Goal: Contribute content: Contribute content

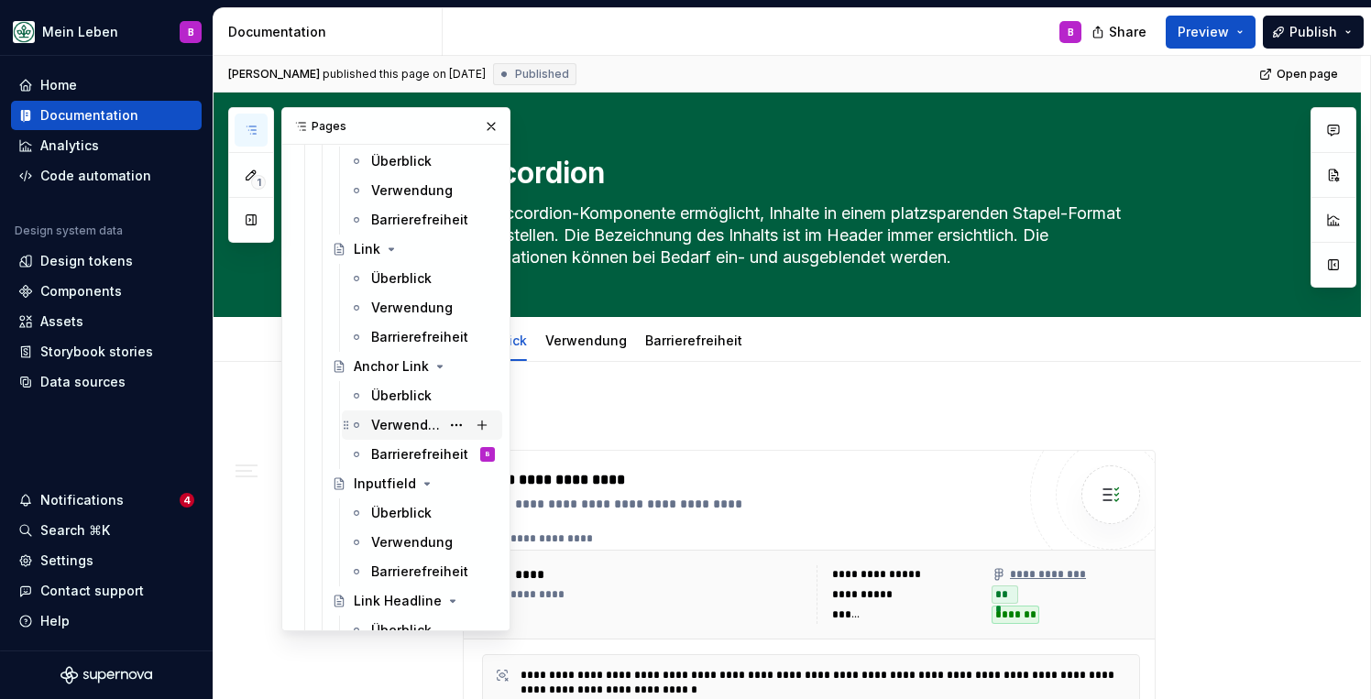
scroll to position [449, 0]
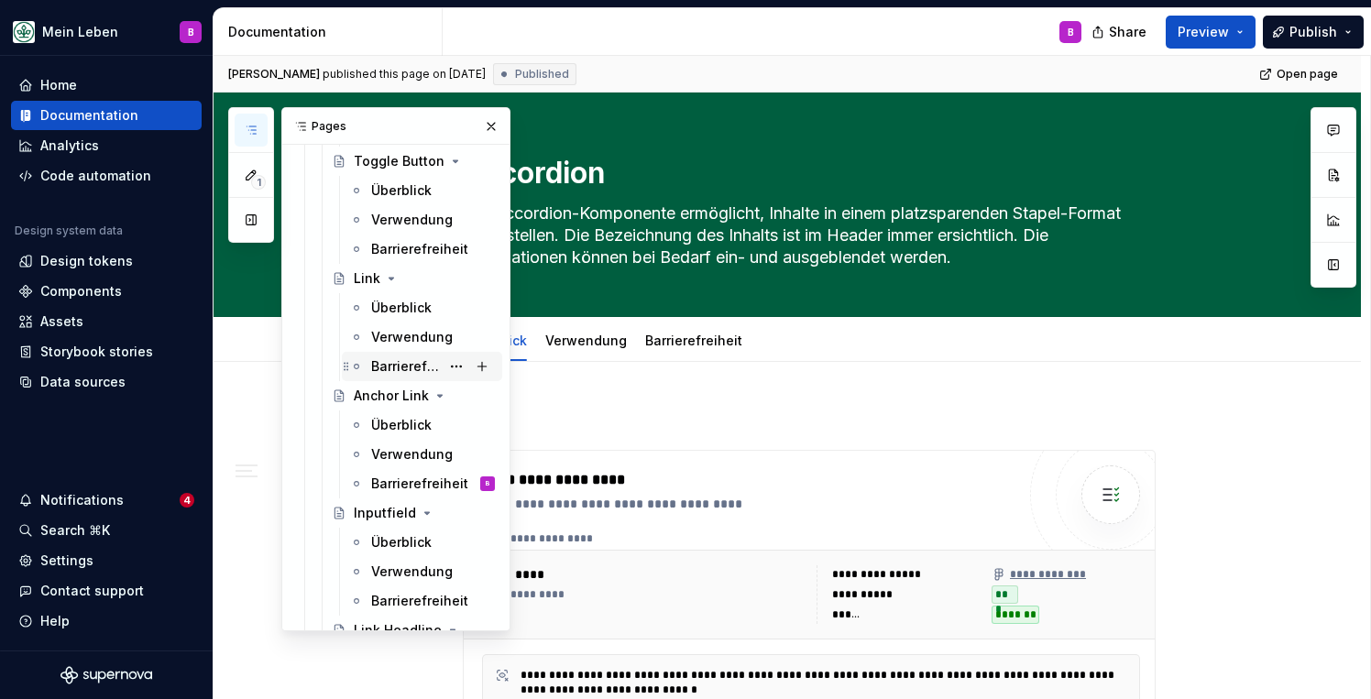
click at [396, 365] on div "Barrierefreiheit" at bounding box center [405, 366] width 69 height 18
type textarea "*"
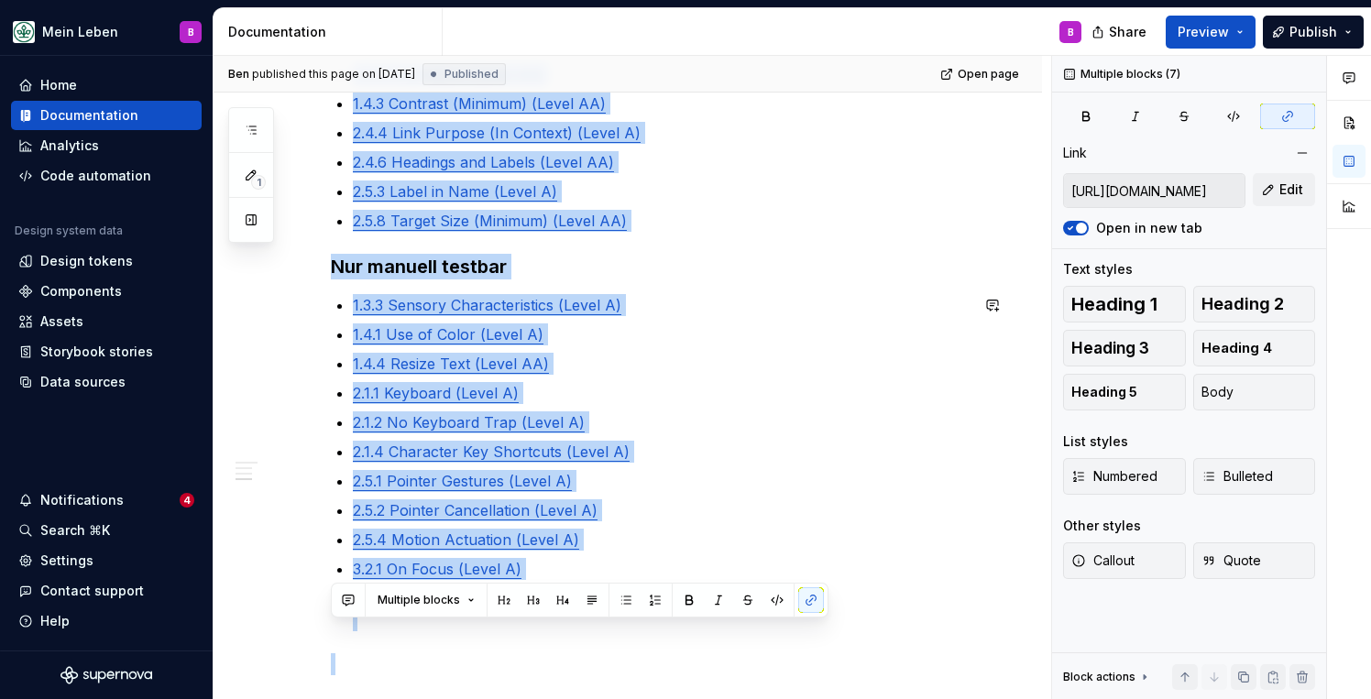
scroll to position [872, 0]
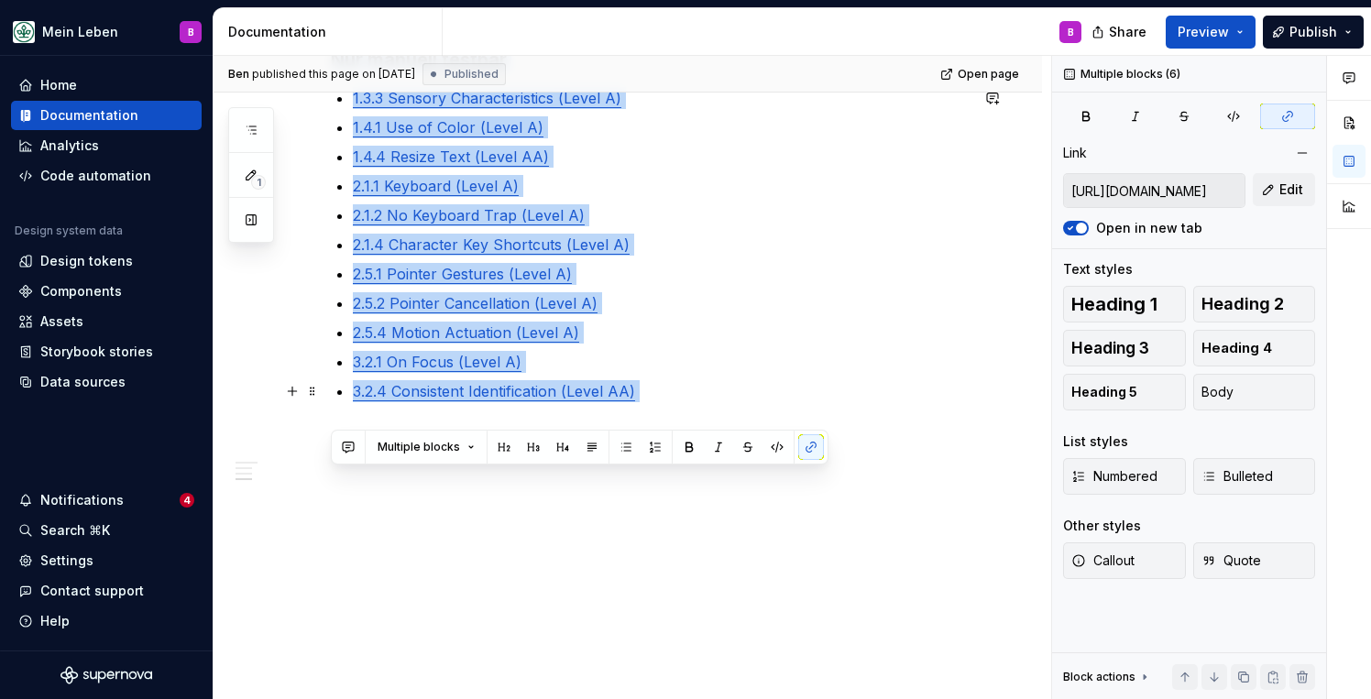
drag, startPoint x: 332, startPoint y: 528, endPoint x: 688, endPoint y: 423, distance: 371.5
click at [688, 423] on div "Barrierefreiheit s-Checklist Automatisch testbar 1.4.11 Non-text Contrast (Leve…" at bounding box center [650, 34] width 638 height 869
copy div "Automatisch testbar 1.4.11 Non-text Contrast (Level AA) 1.4.12 Text Spacing (Le…"
type textarea "*"
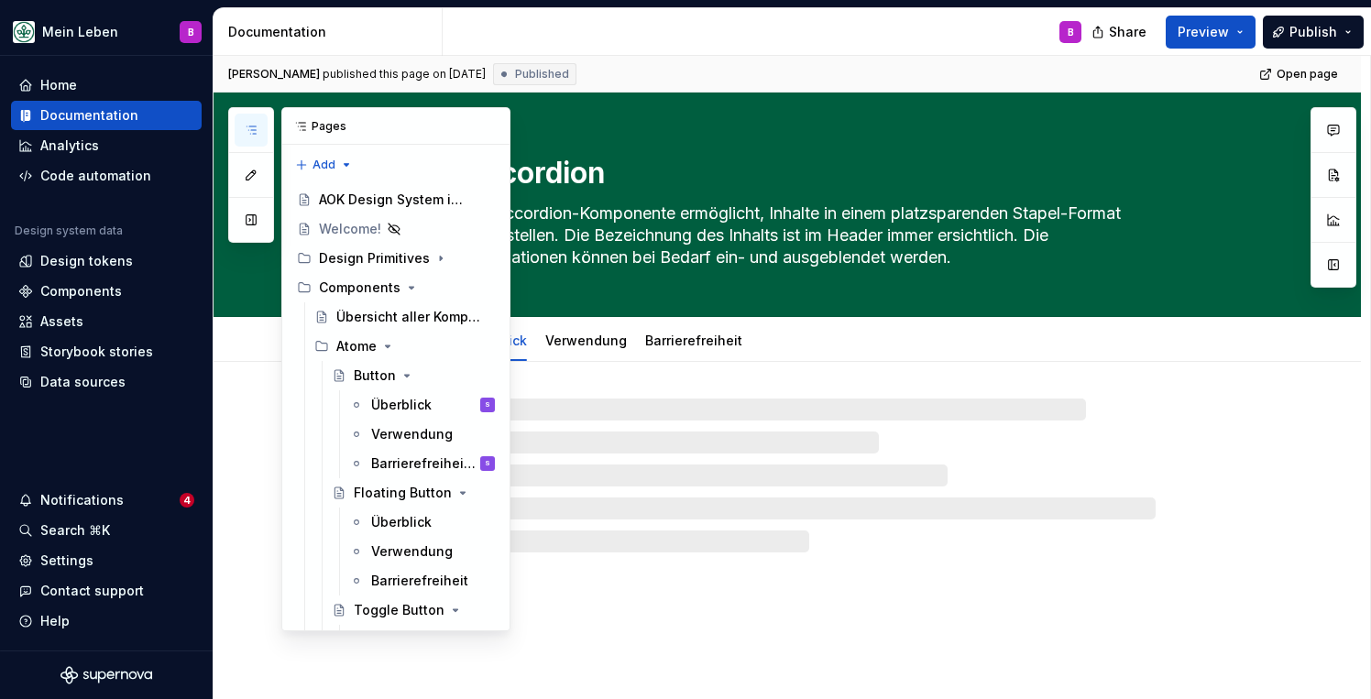
click at [259, 130] on button "button" at bounding box center [251, 130] width 33 height 33
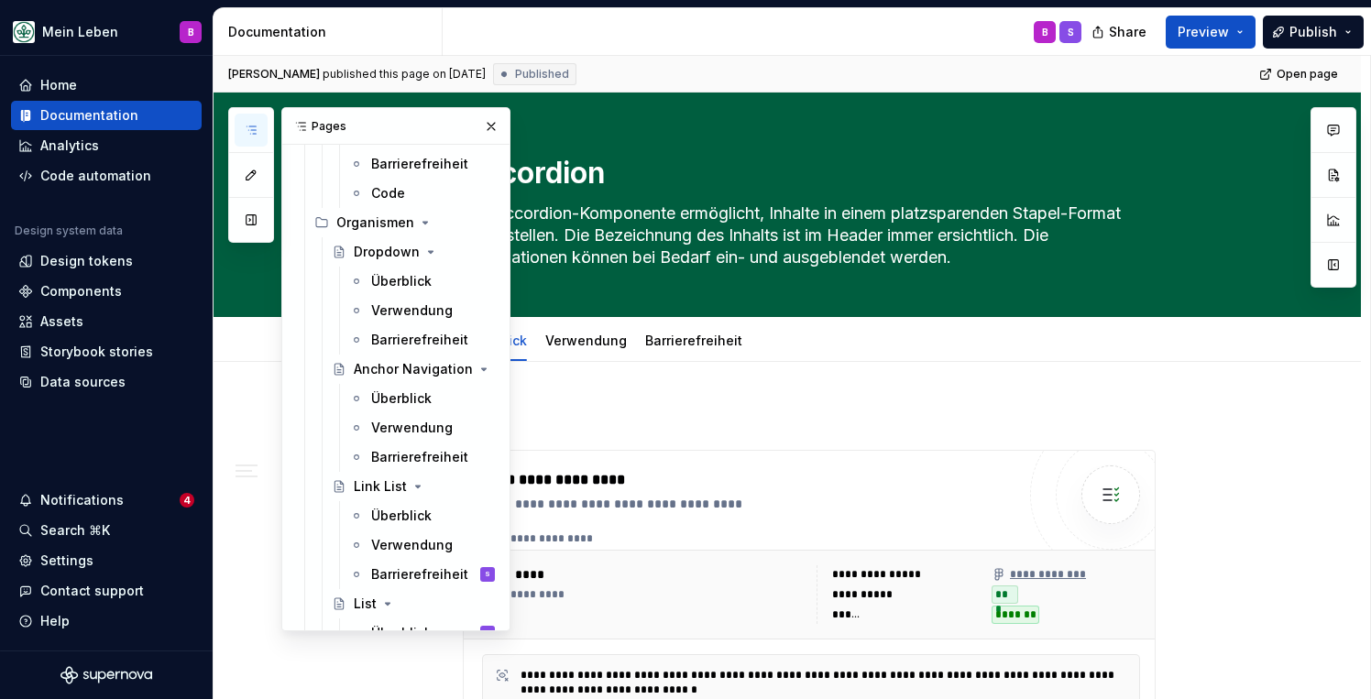
scroll to position [2372, 0]
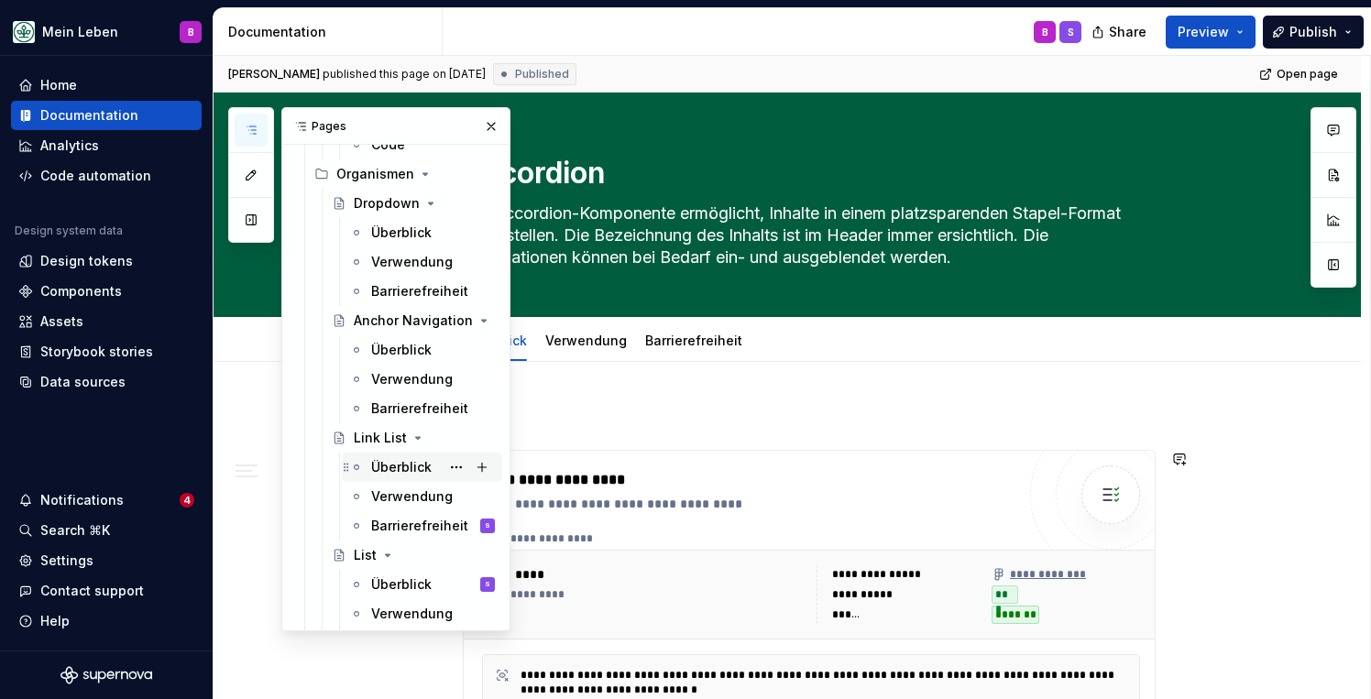
click at [385, 459] on div "Überblick" at bounding box center [401, 467] width 60 height 18
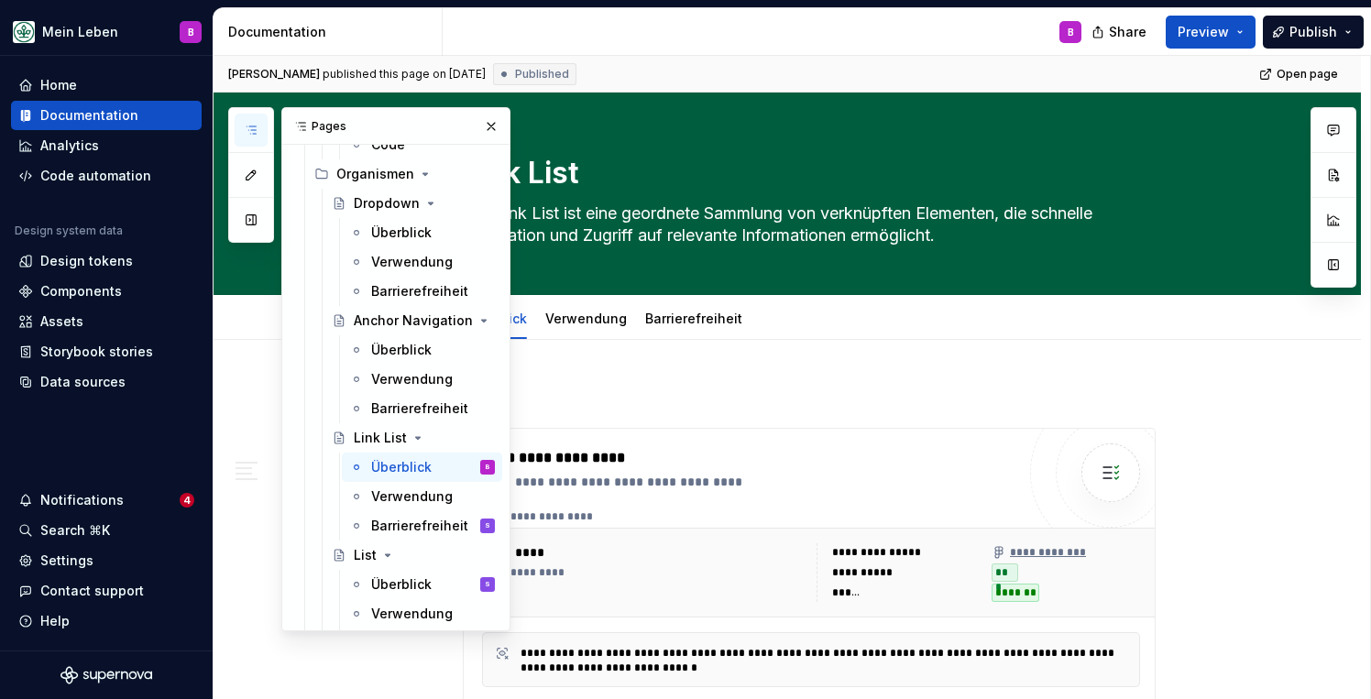
click at [256, 137] on button "button" at bounding box center [251, 130] width 33 height 33
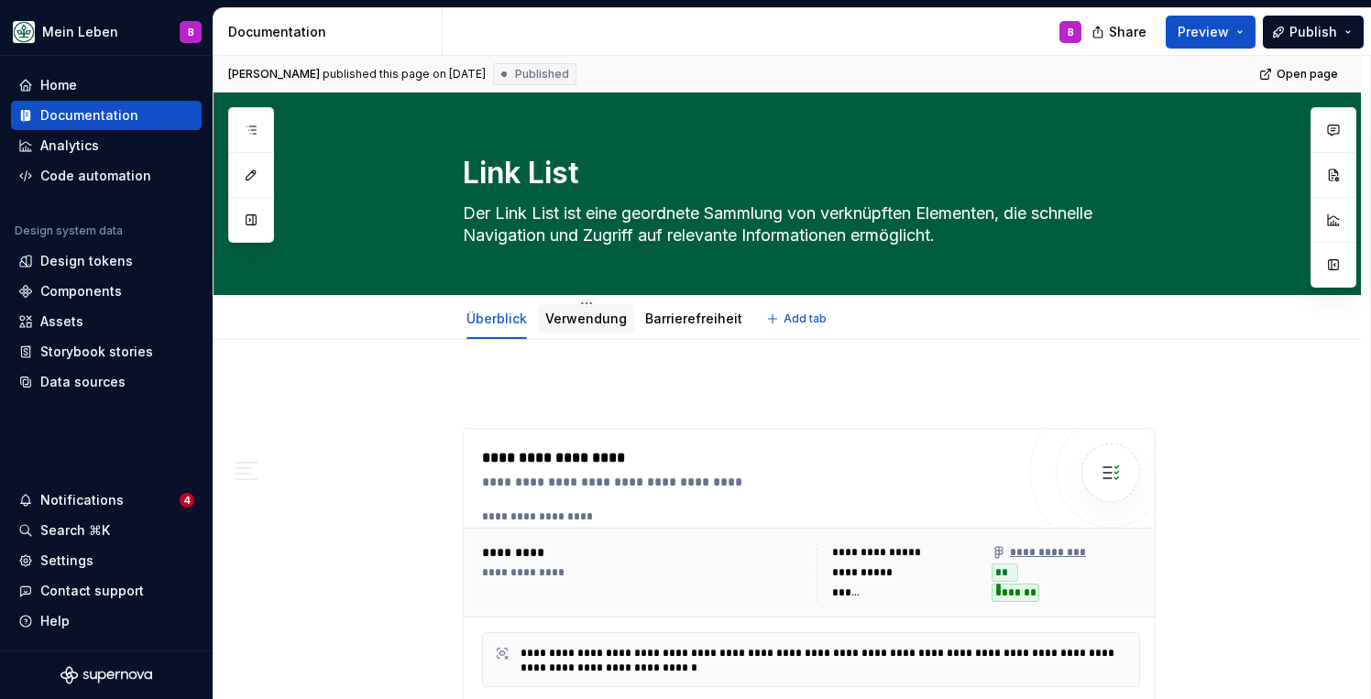
click at [589, 333] on div "Verwendung" at bounding box center [586, 318] width 96 height 29
click at [588, 325] on link "Verwendung" at bounding box center [586, 319] width 82 height 16
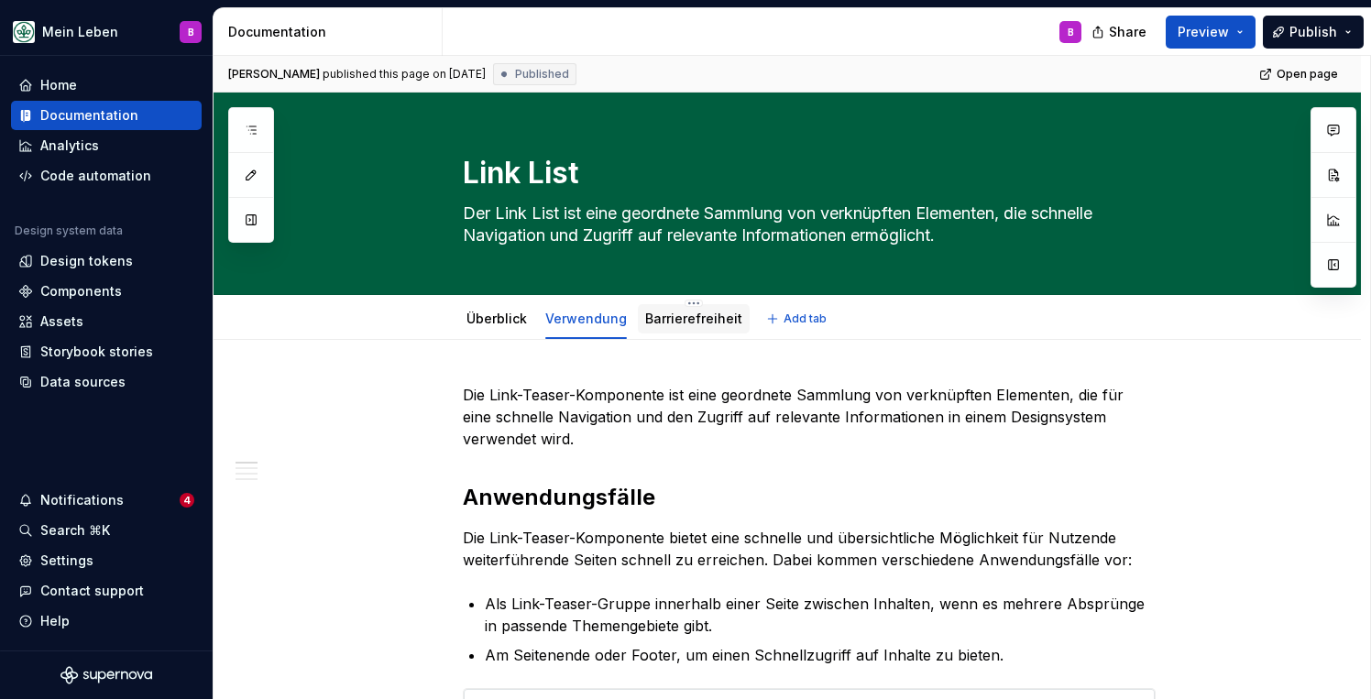
click at [678, 324] on link "Barrierefreiheit" at bounding box center [693, 319] width 97 height 16
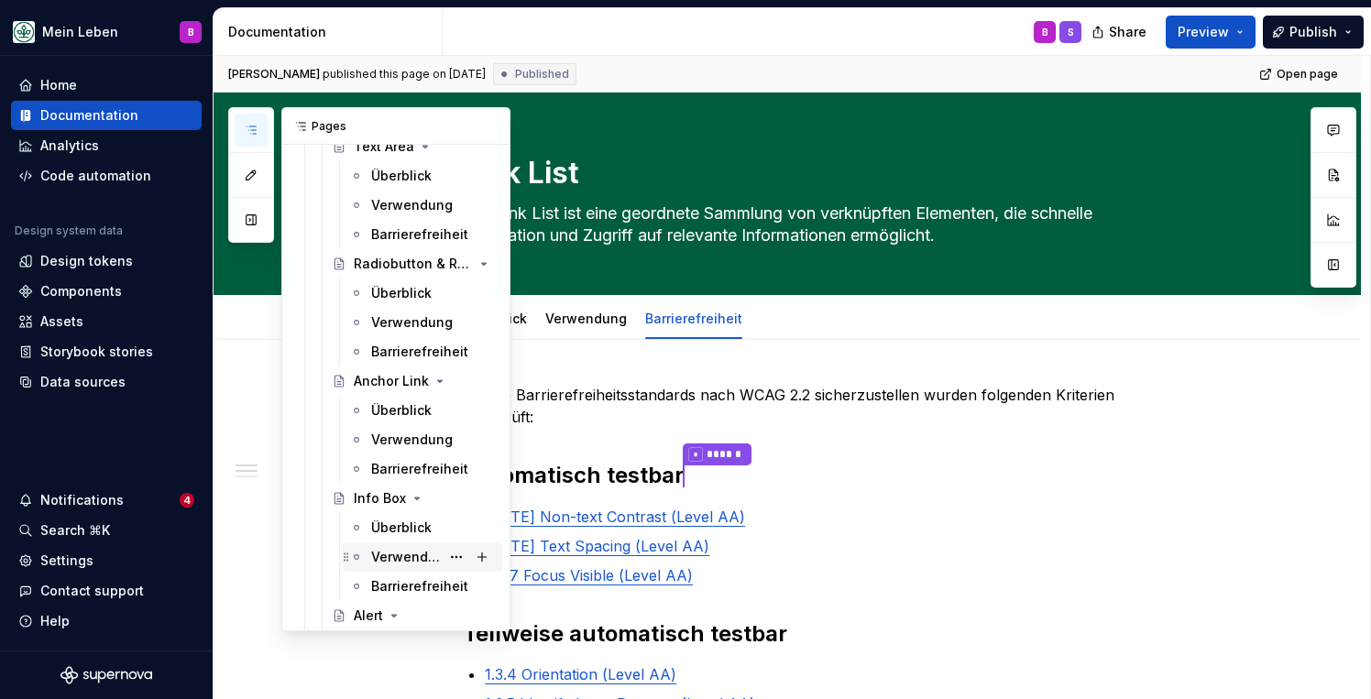
scroll to position [1193, 0]
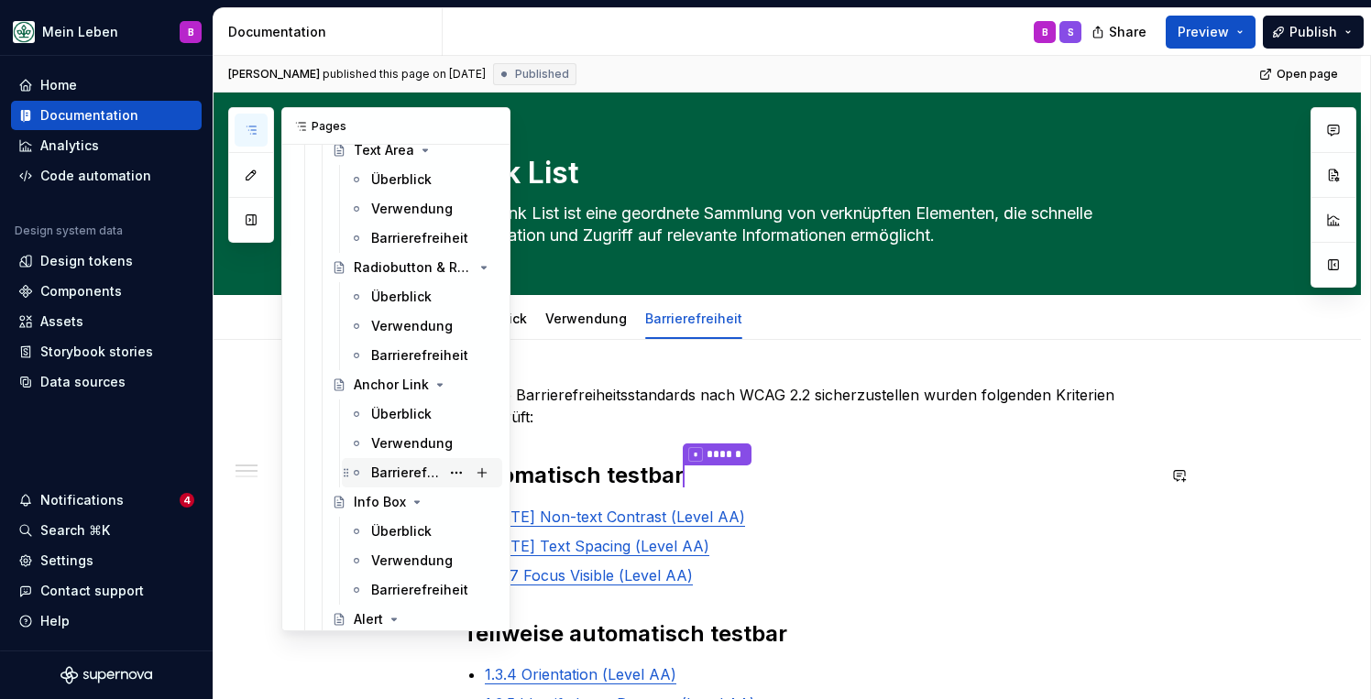
click at [391, 478] on div "Barrierefreiheit" at bounding box center [405, 473] width 69 height 18
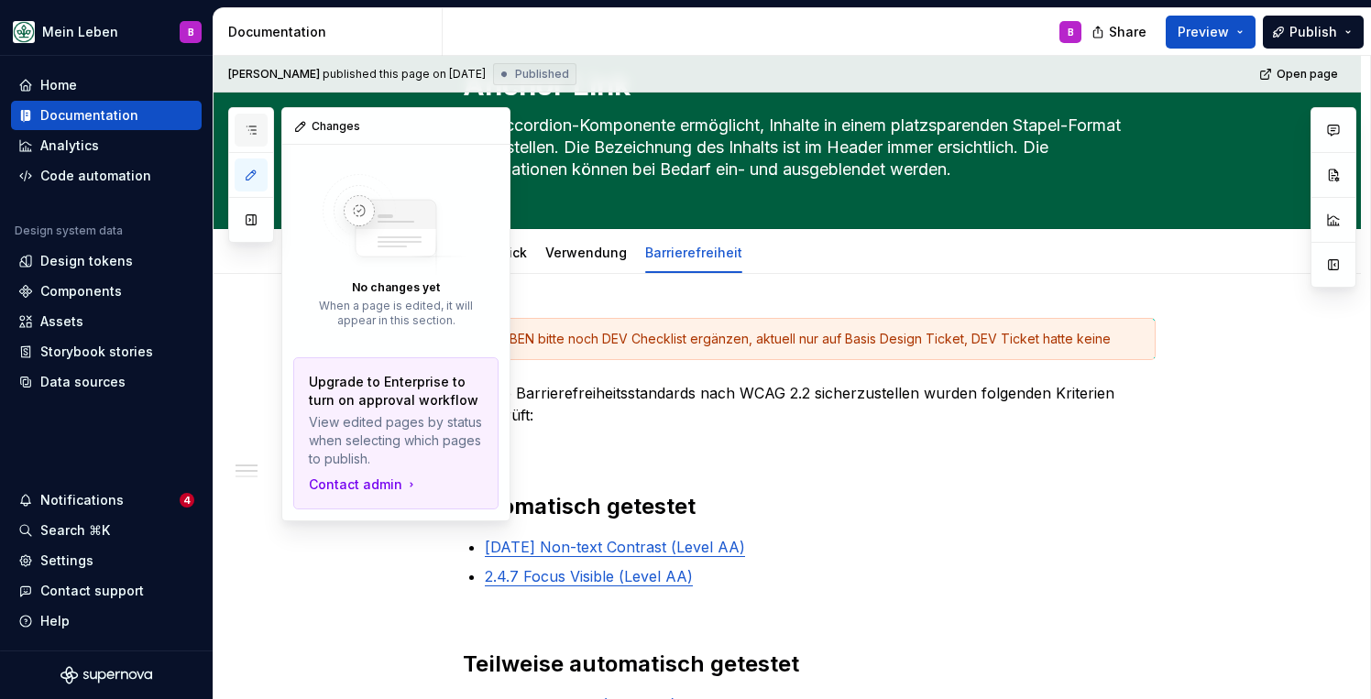
click at [251, 132] on icon "button" at bounding box center [251, 130] width 15 height 15
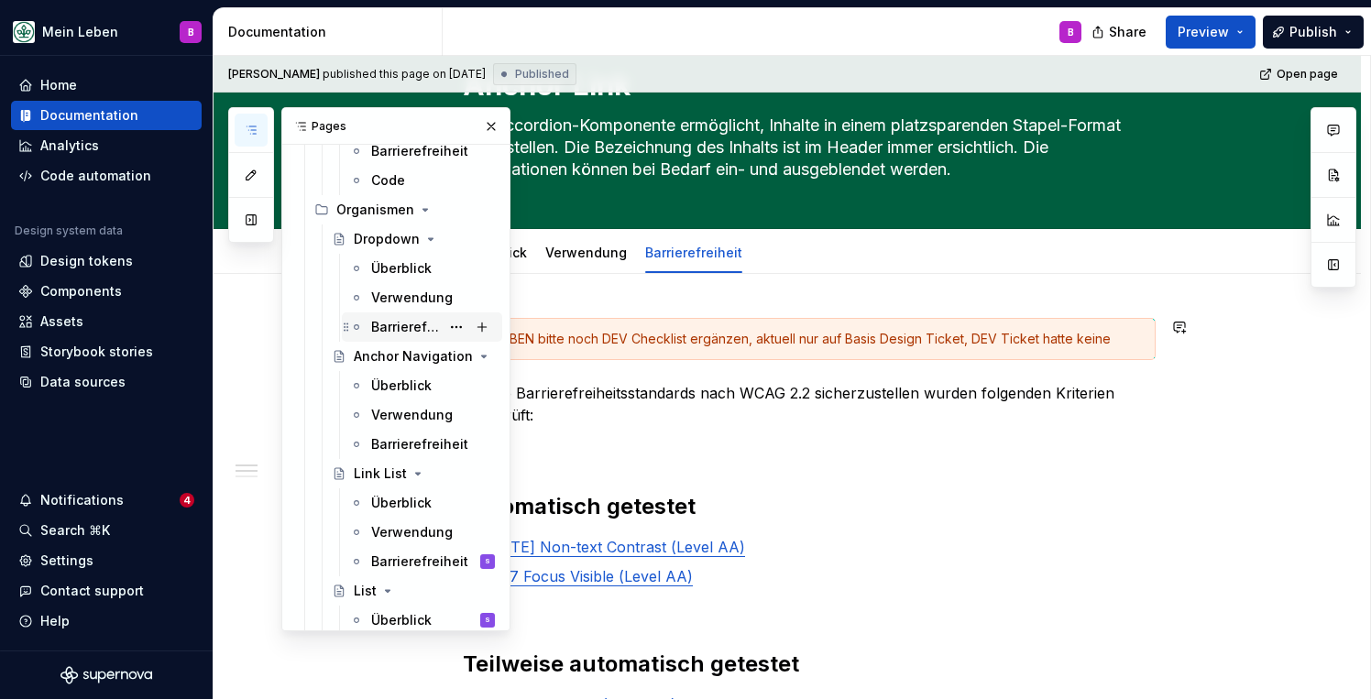
scroll to position [2322, 0]
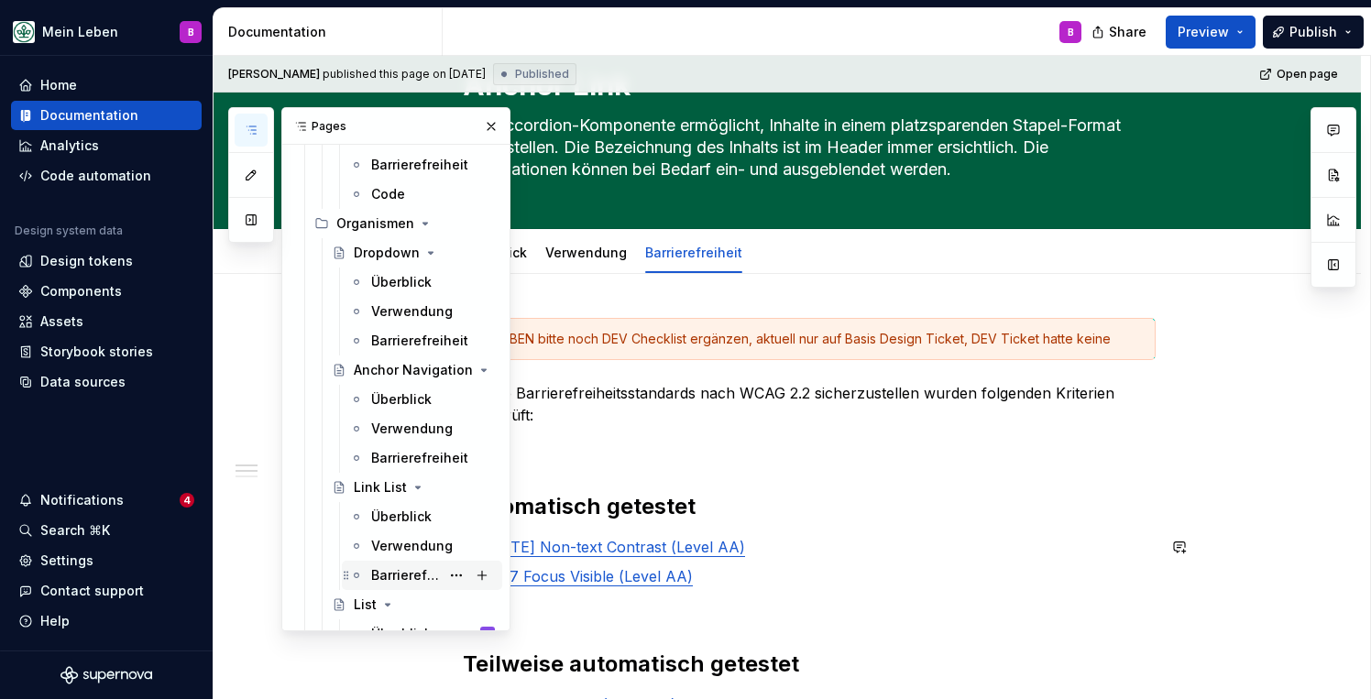
click at [405, 571] on div "Barrierefreiheit" at bounding box center [405, 575] width 69 height 18
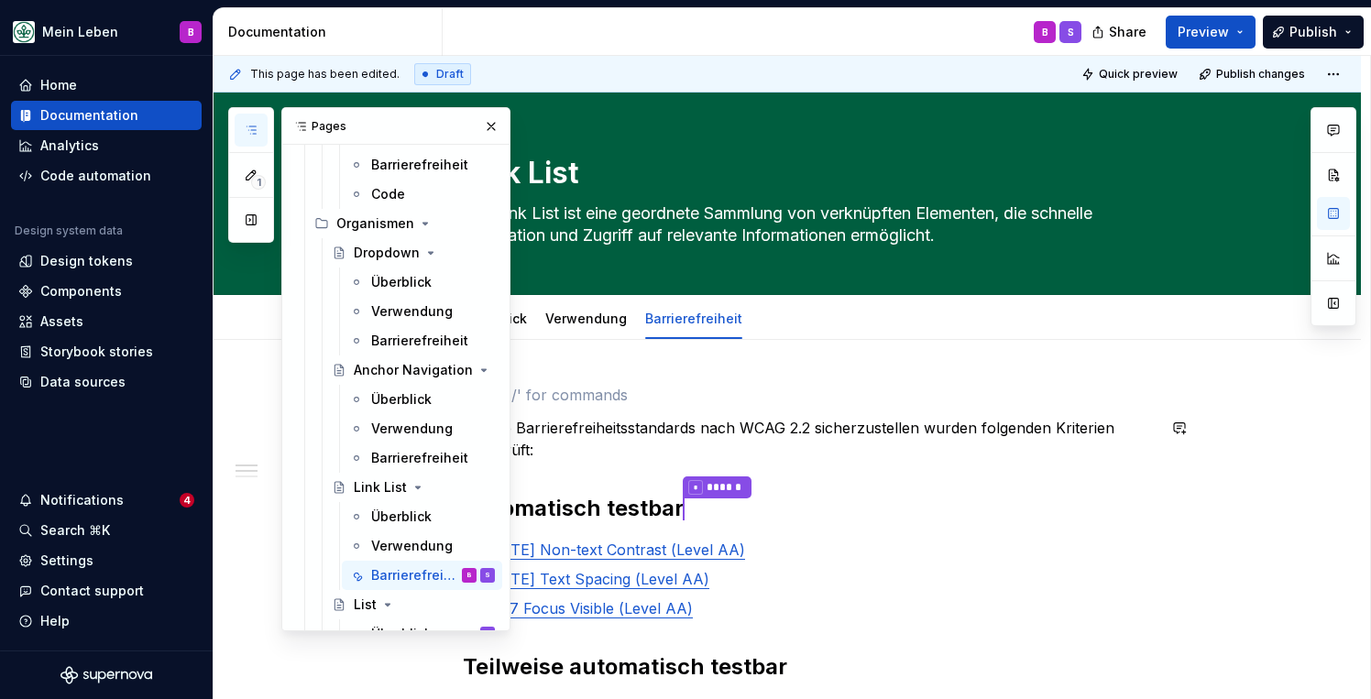
scroll to position [1, 0]
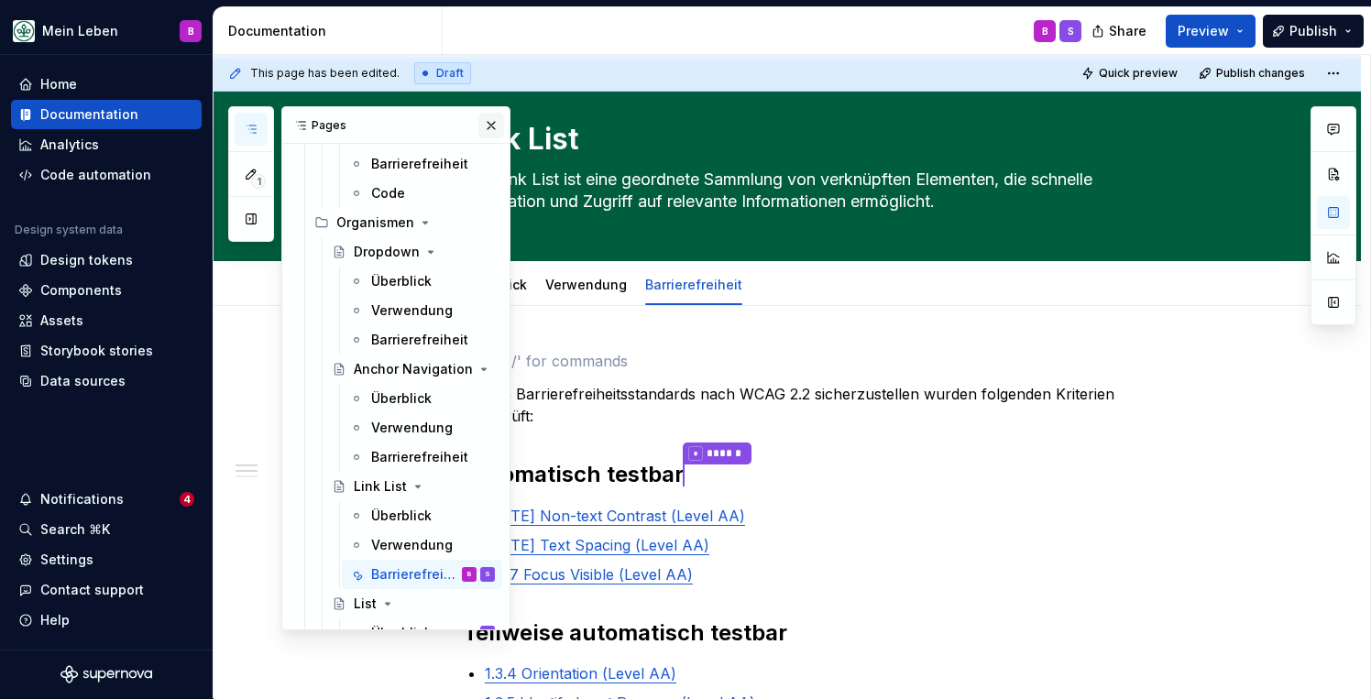
click at [487, 131] on button "button" at bounding box center [491, 126] width 26 height 26
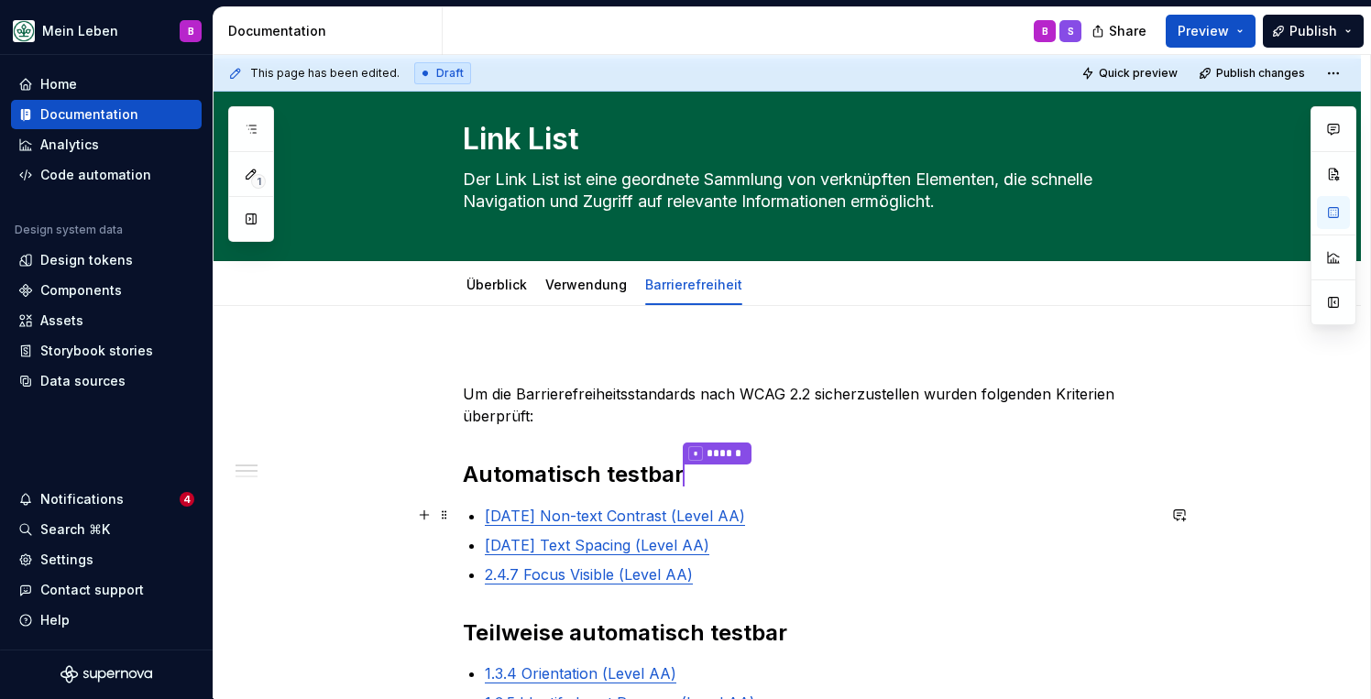
scroll to position [100, 0]
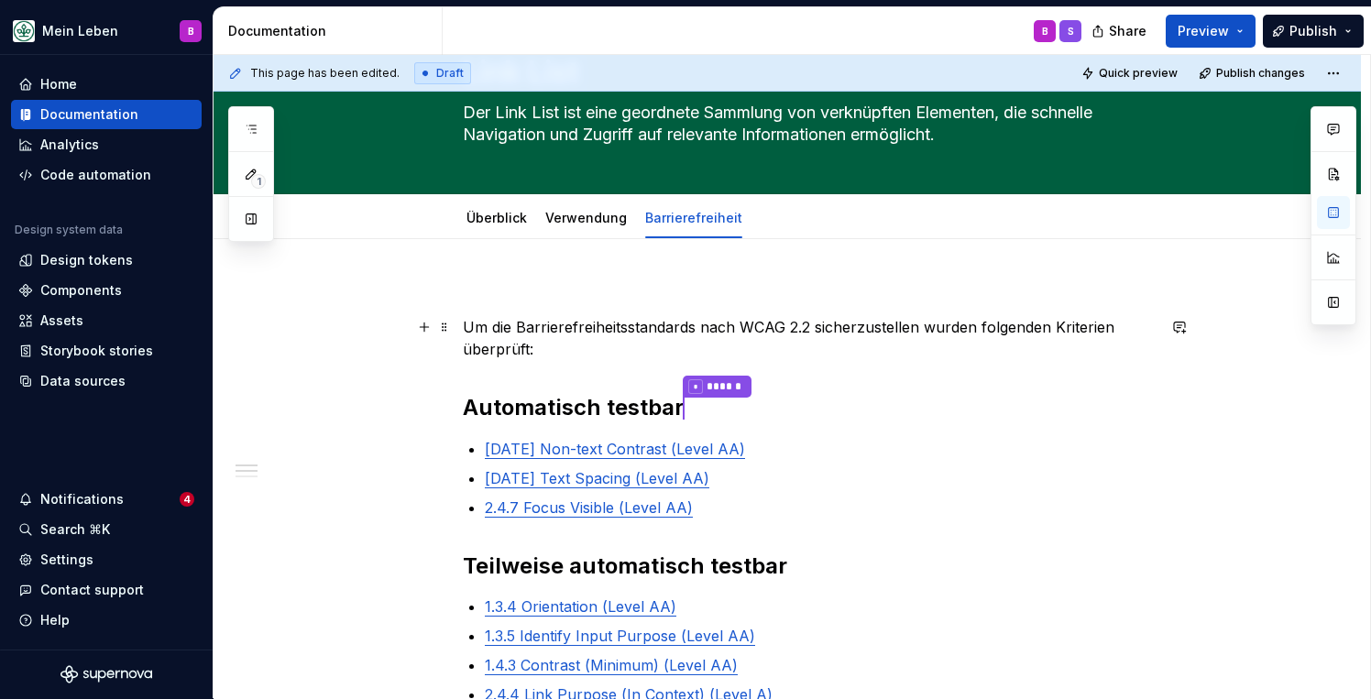
type textarea "*"
click at [659, 408] on strong "Automatisch testbar" at bounding box center [573, 407] width 221 height 27
click at [738, 560] on strong "Teilweise automatisch testbar" at bounding box center [625, 566] width 324 height 27
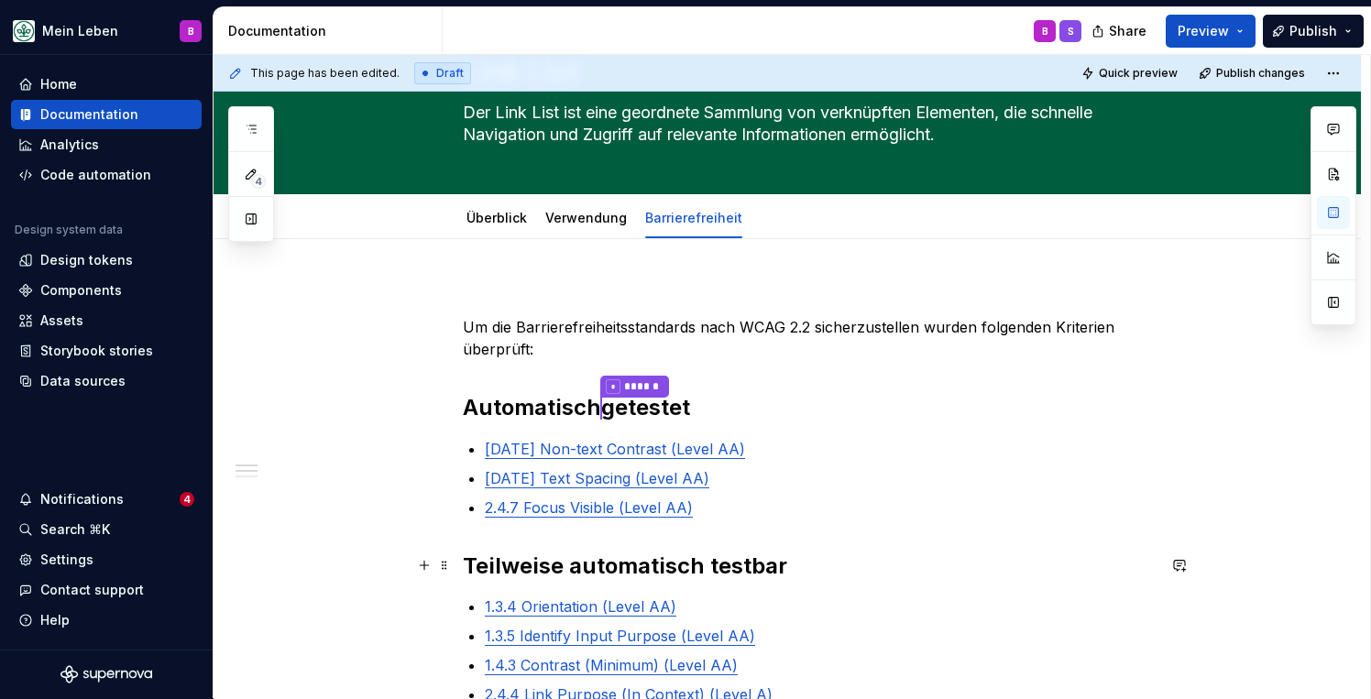
click at [738, 560] on strong "Teilweise automatisch testbar" at bounding box center [625, 566] width 324 height 27
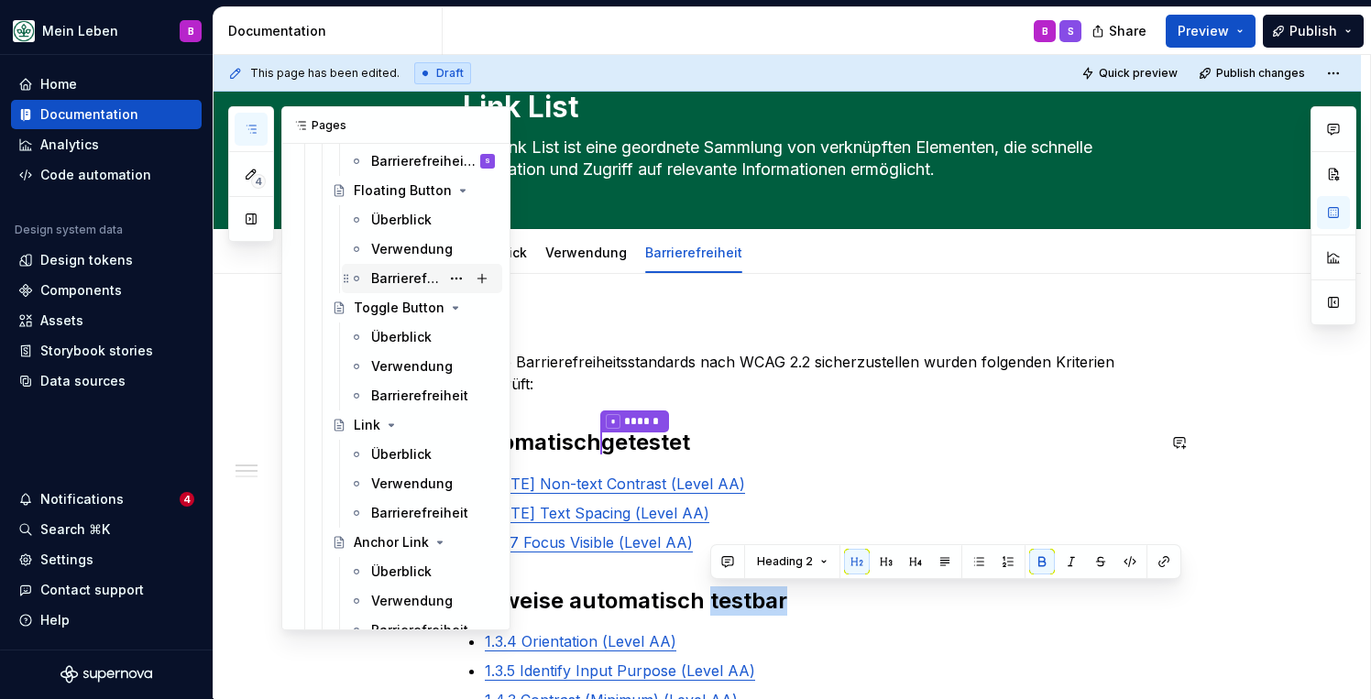
scroll to position [334, 0]
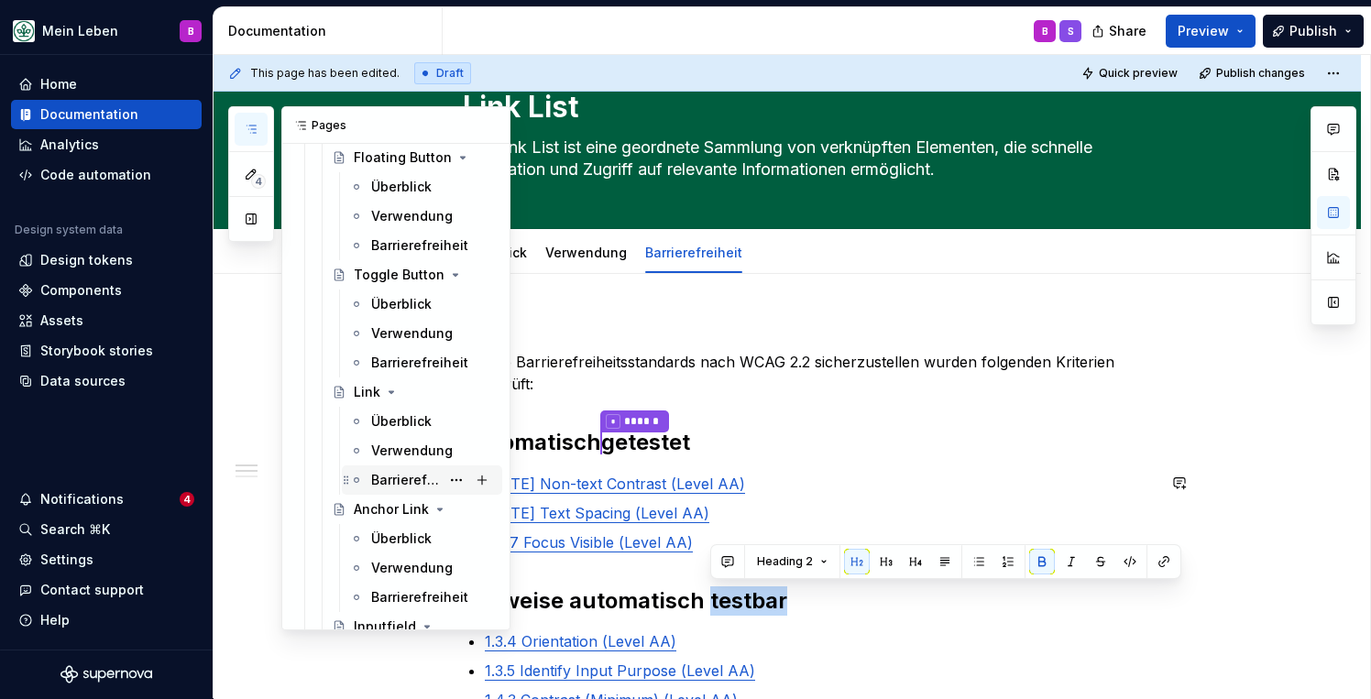
click at [401, 481] on div "Barrierefreiheit" at bounding box center [405, 480] width 69 height 18
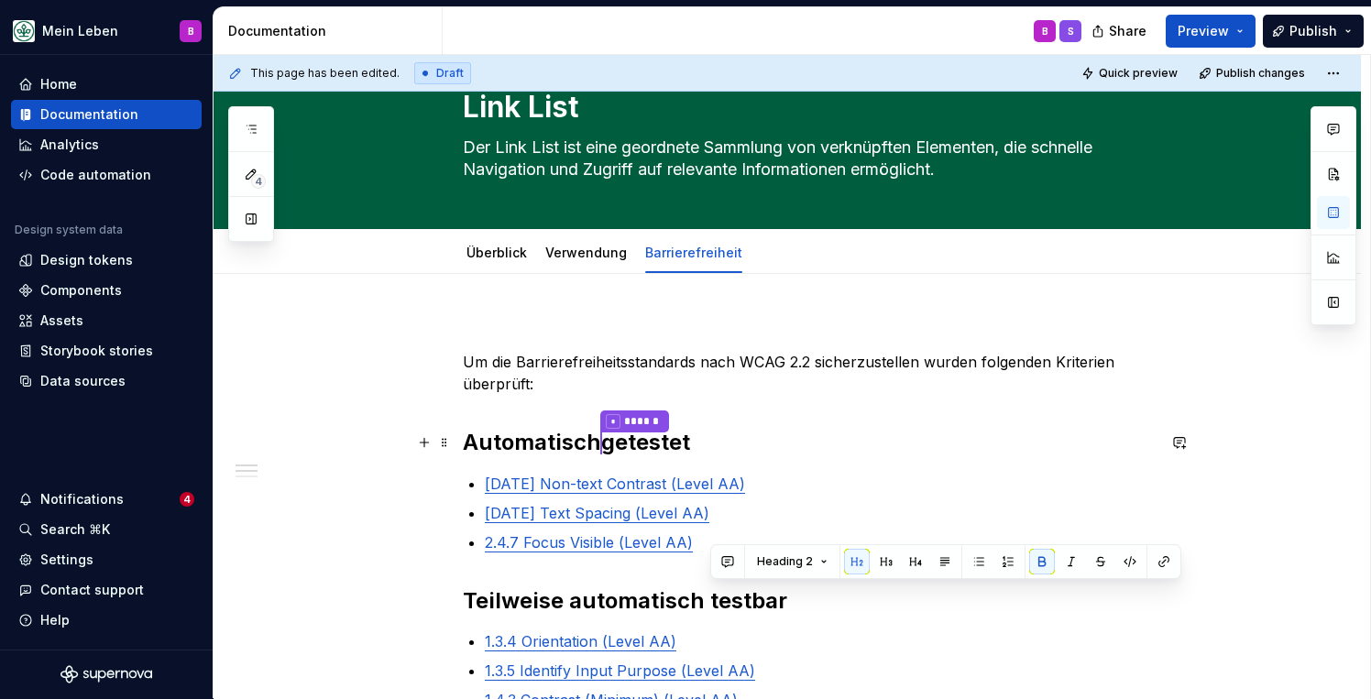
click at [684, 435] on strong "Automatisch * ****** getestet" at bounding box center [576, 442] width 227 height 27
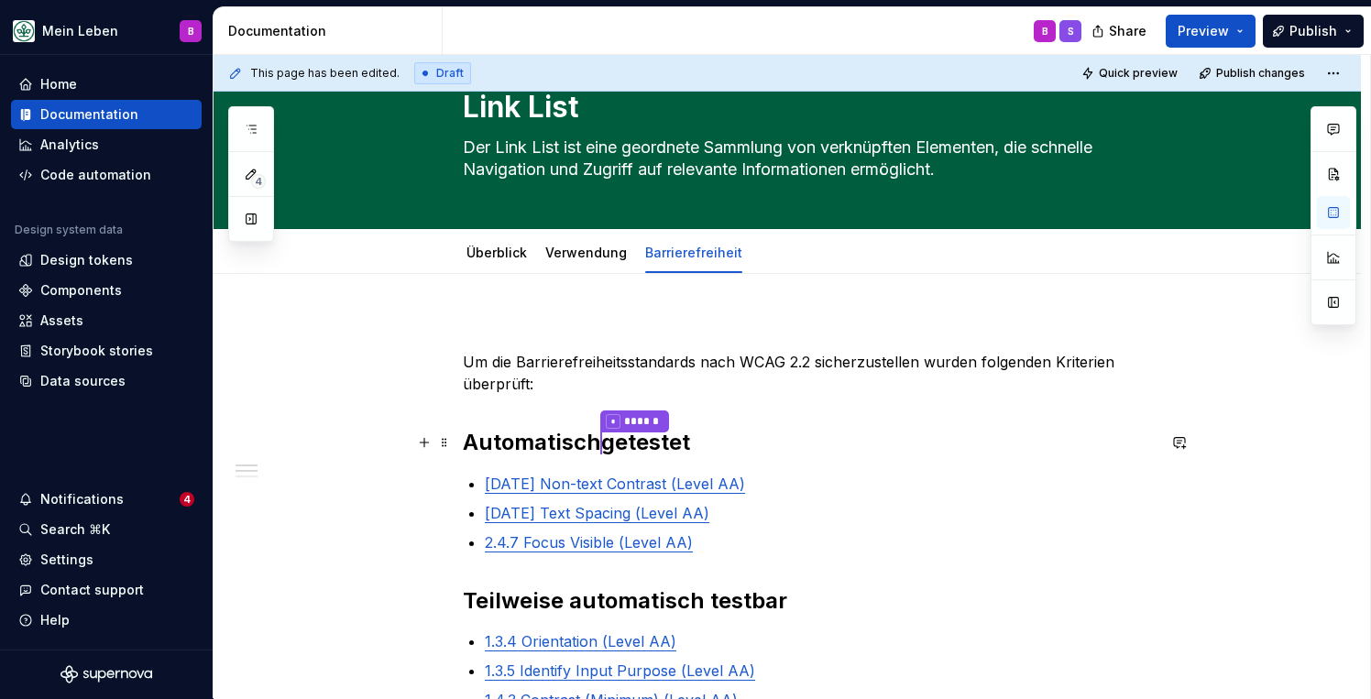
click at [707, 438] on h2 "Automatisch * ****** getestet" at bounding box center [809, 443] width 693 height 30
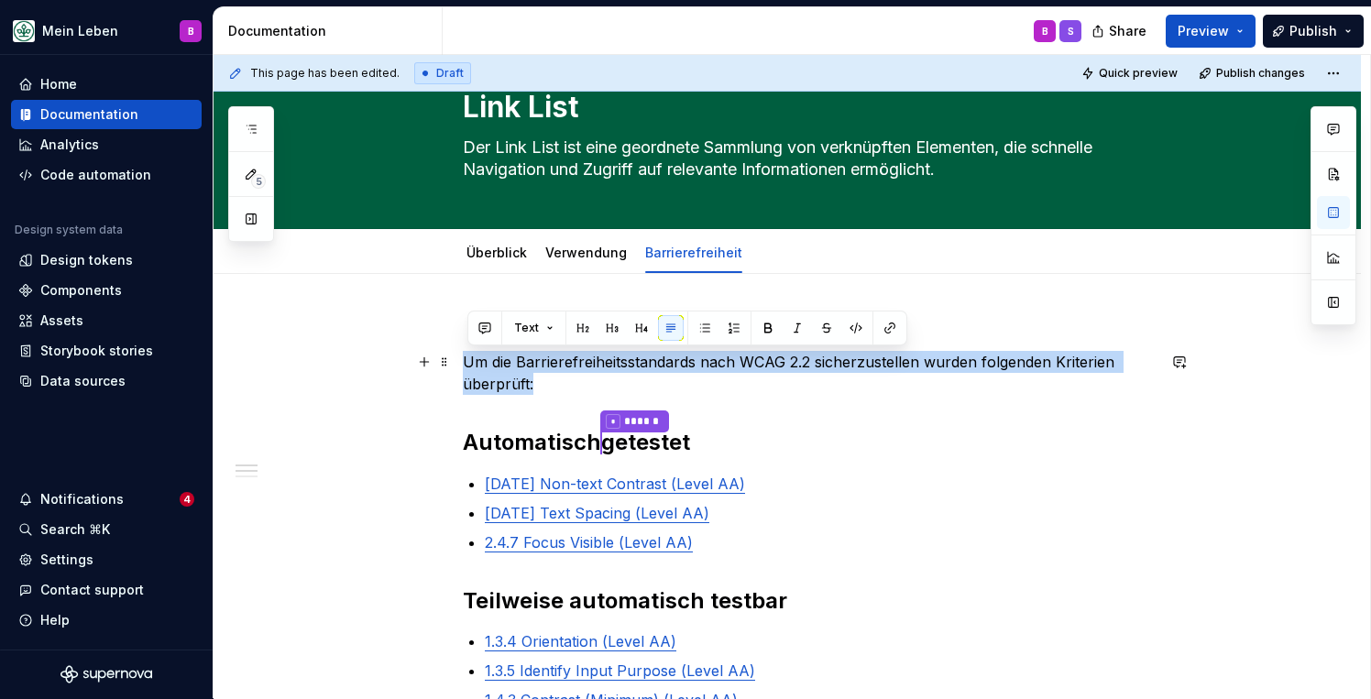
drag, startPoint x: 598, startPoint y: 385, endPoint x: 464, endPoint y: 365, distance: 136.2
copy p "Um die Barrierefreiheitsstandards nach WCAG 2.2 sicherzustellen wurden folgende…"
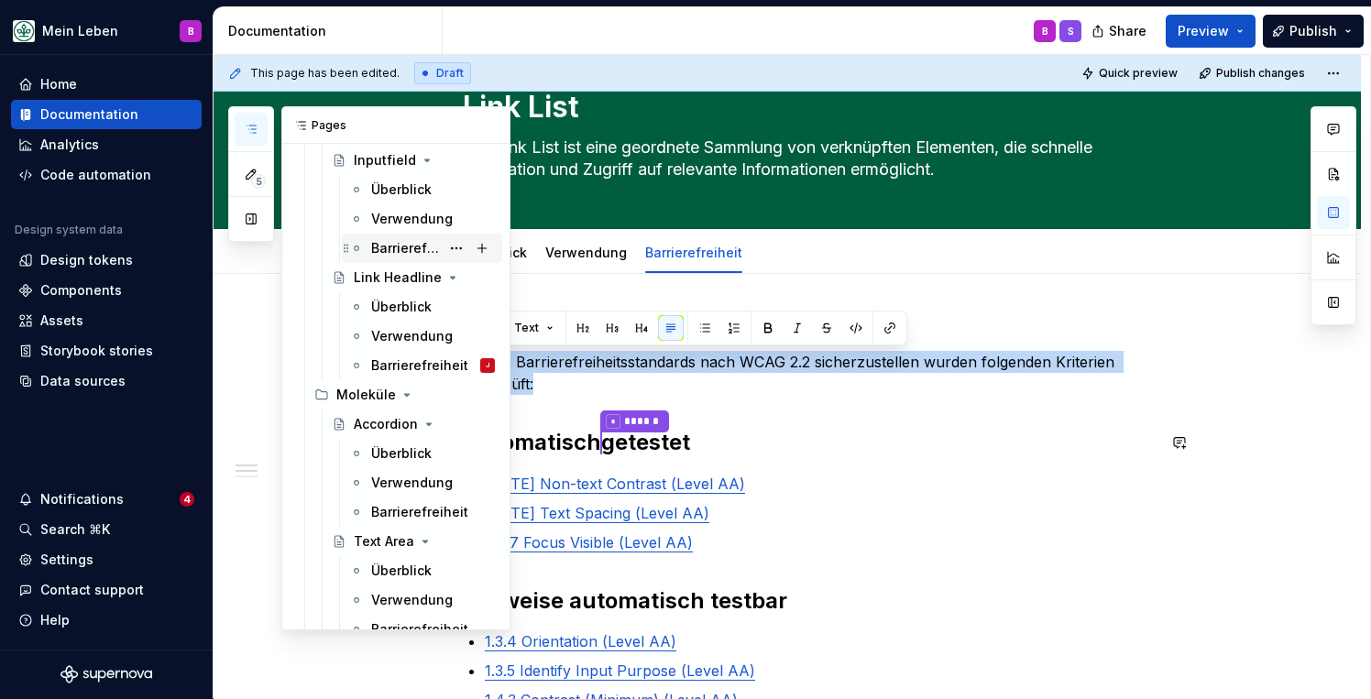
scroll to position [804, 0]
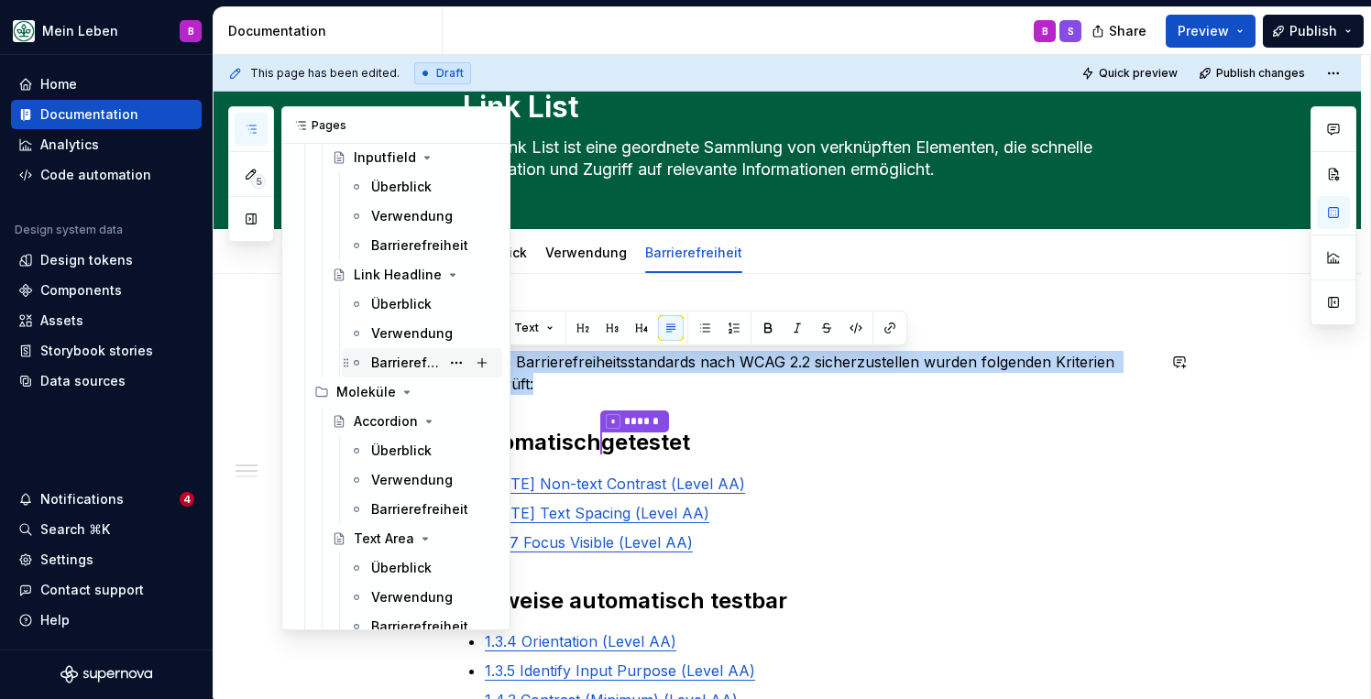
click at [411, 365] on div "Barrierefreiheit" at bounding box center [405, 363] width 69 height 18
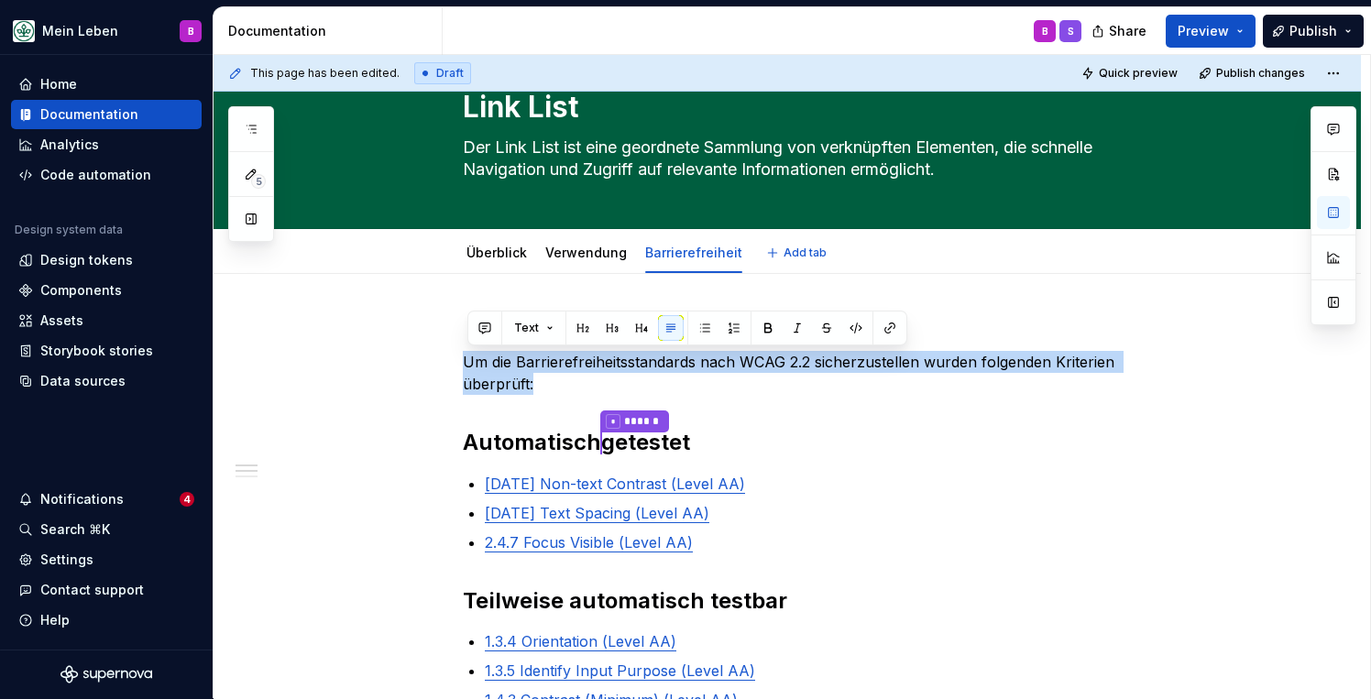
type textarea "*"
click at [242, 135] on button "button" at bounding box center [251, 129] width 33 height 33
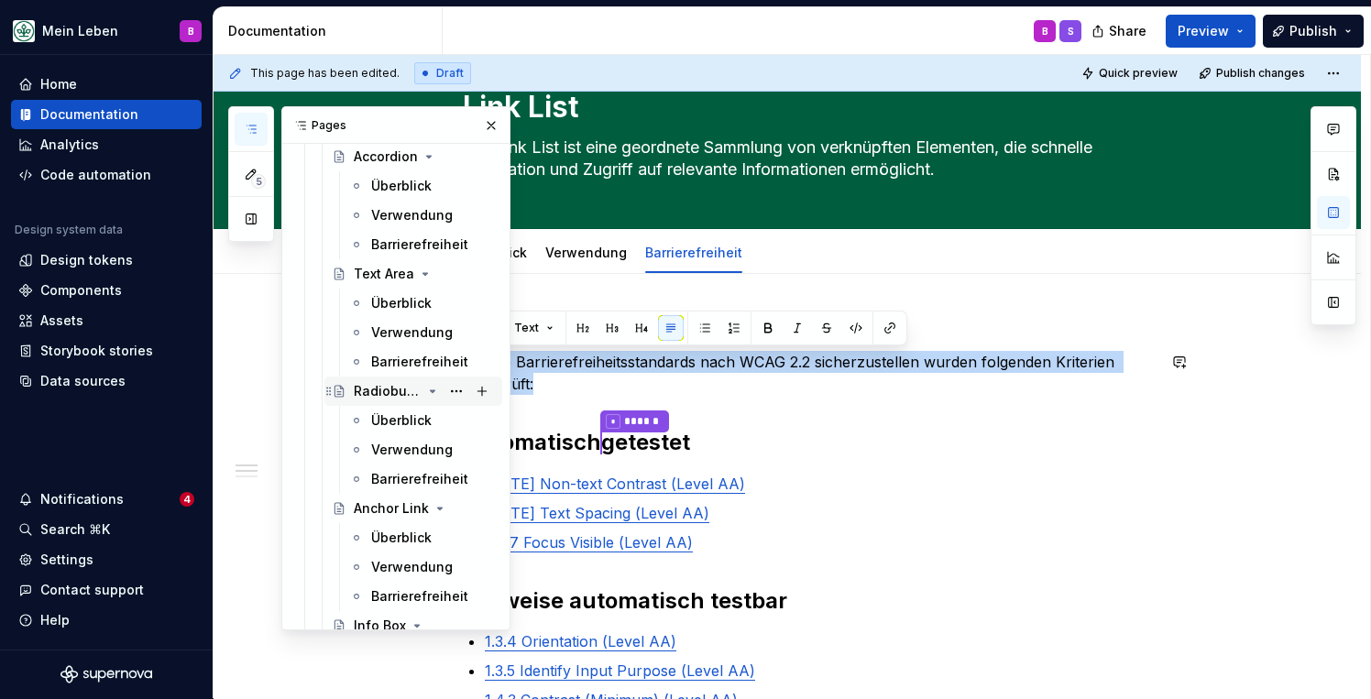
scroll to position [1070, 0]
click at [436, 242] on div "Barrierefreiheit" at bounding box center [405, 243] width 69 height 18
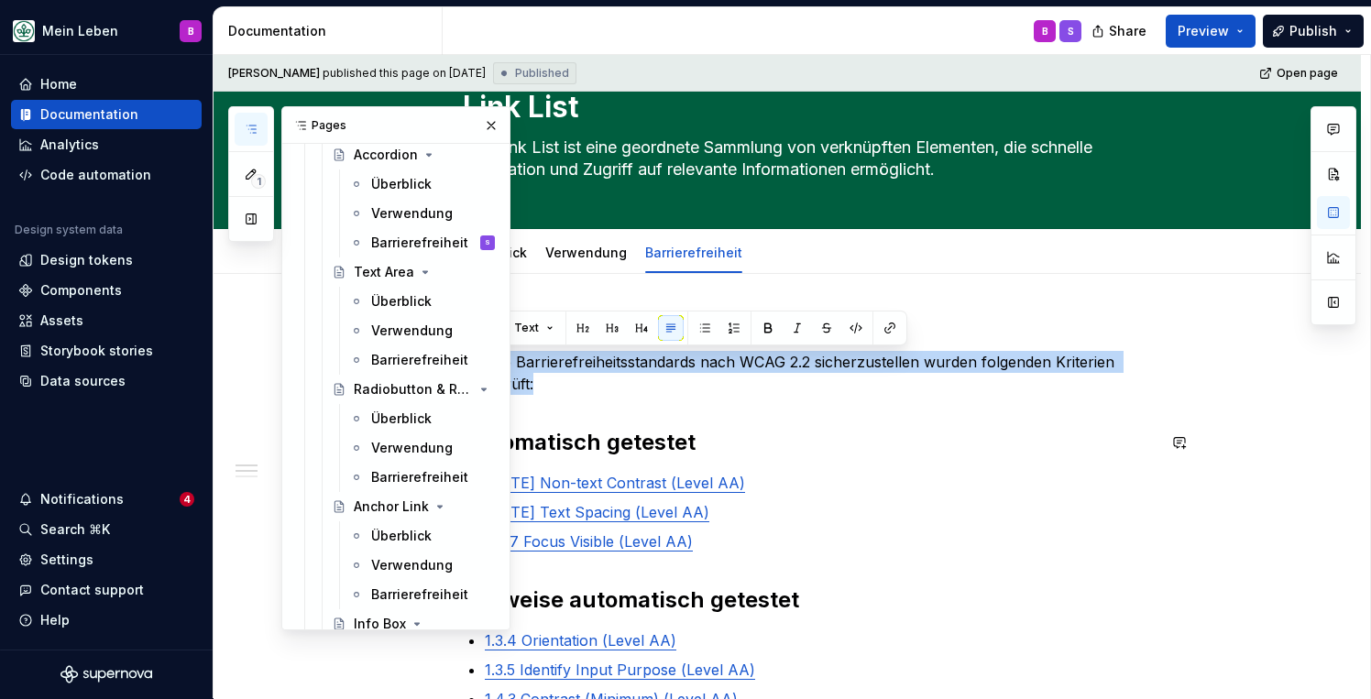
click at [630, 444] on strong "Automatisch getestet" at bounding box center [579, 442] width 233 height 27
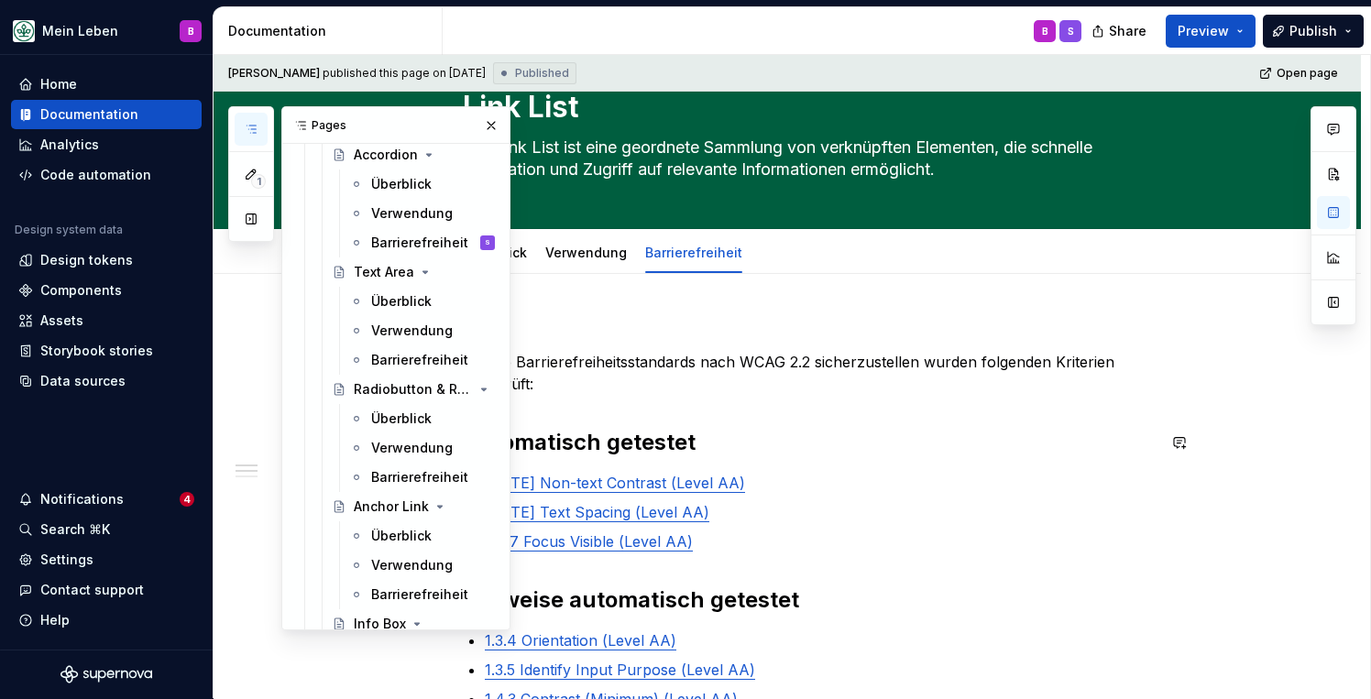
click at [727, 400] on div "Um die Barrierefreiheitsstandards nach WCAG 2.2 sicherzustellen wurden folgende…" at bounding box center [809, 696] width 693 height 756
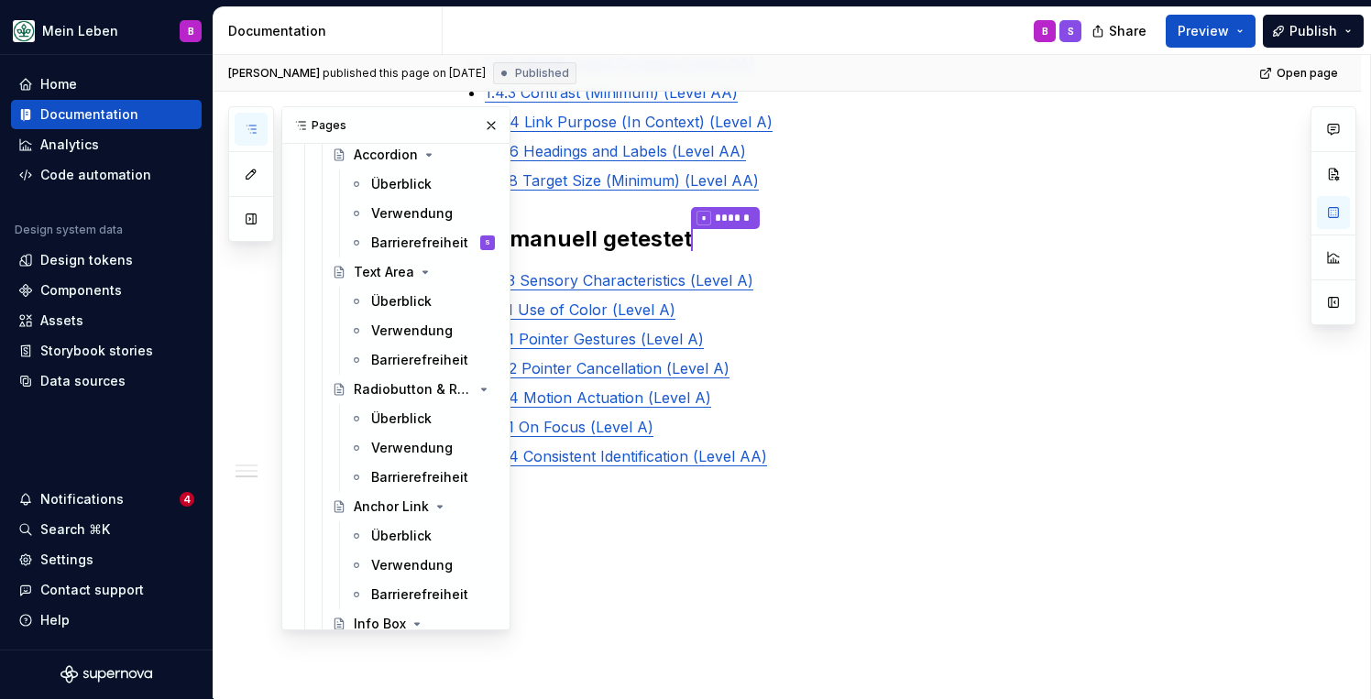
scroll to position [671, 0]
click at [642, 243] on strong "Nur manuell getestet" at bounding box center [577, 239] width 229 height 27
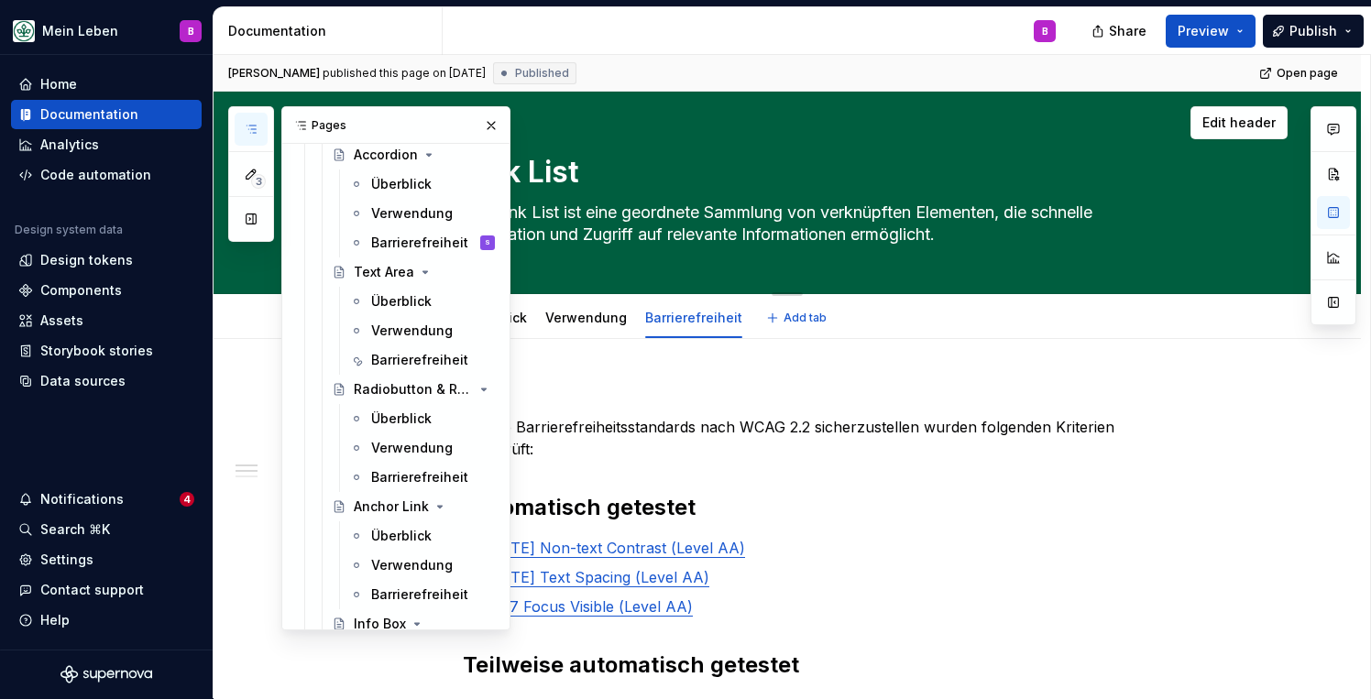
scroll to position [0, 0]
click at [797, 400] on p at bounding box center [809, 394] width 693 height 22
click at [492, 128] on button "button" at bounding box center [491, 126] width 26 height 26
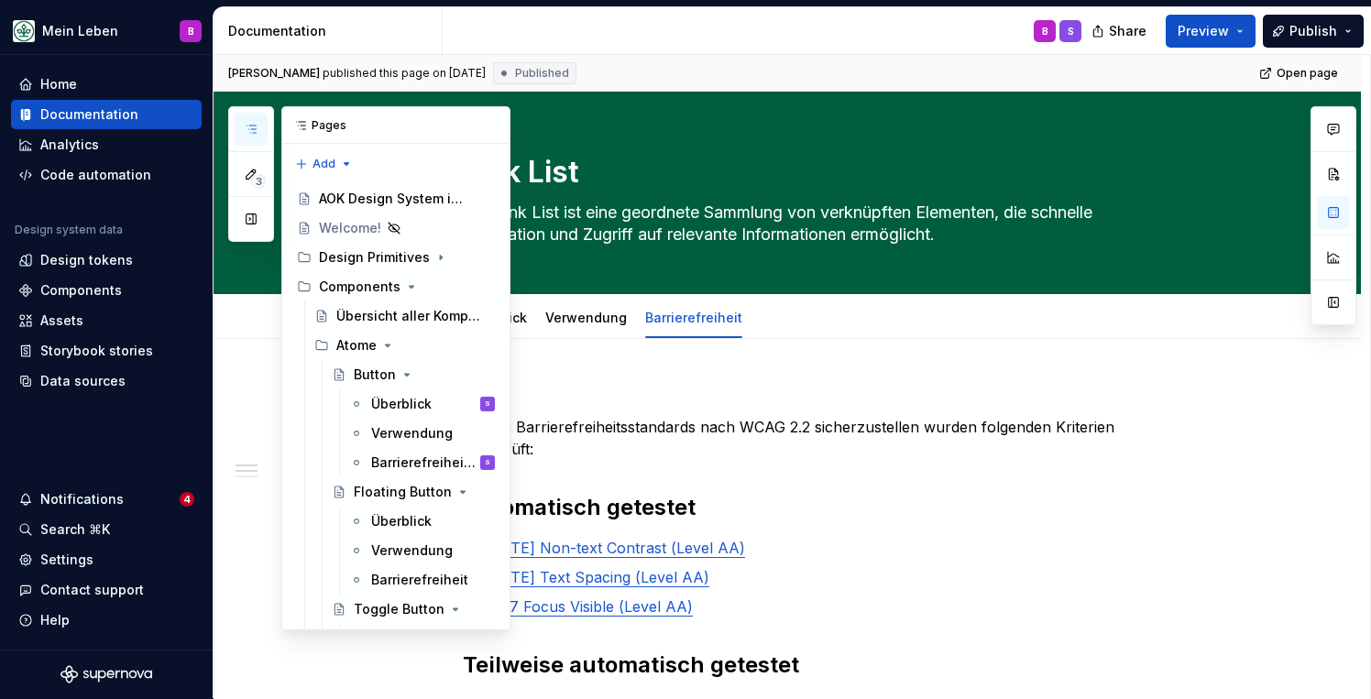
click at [249, 136] on icon "button" at bounding box center [251, 129] width 15 height 15
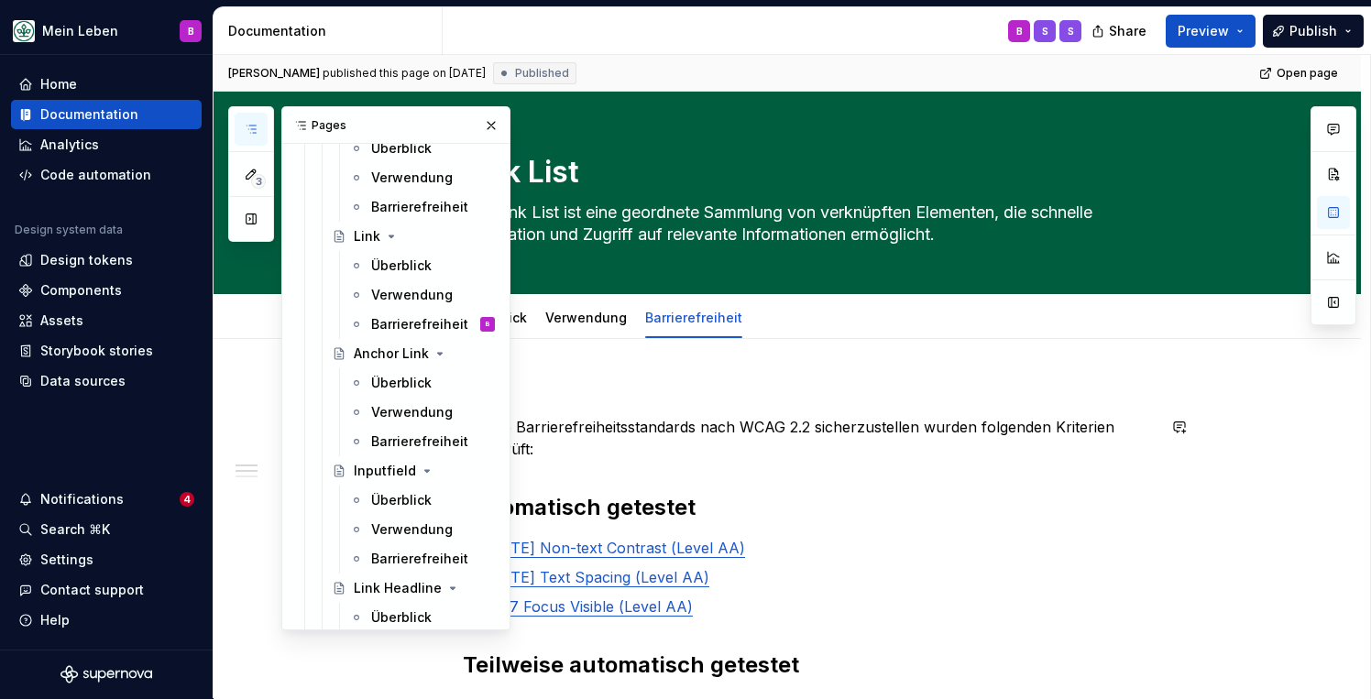
scroll to position [497, 0]
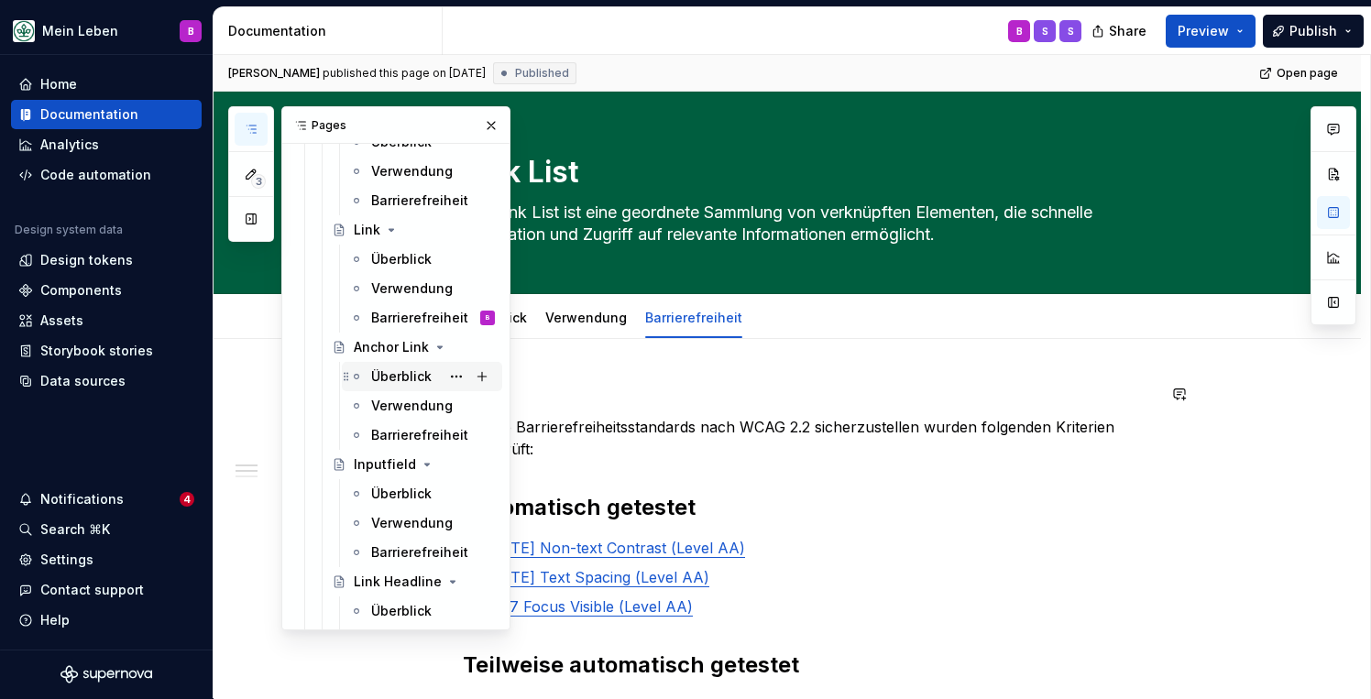
click at [406, 374] on div "Überblick" at bounding box center [401, 376] width 60 height 18
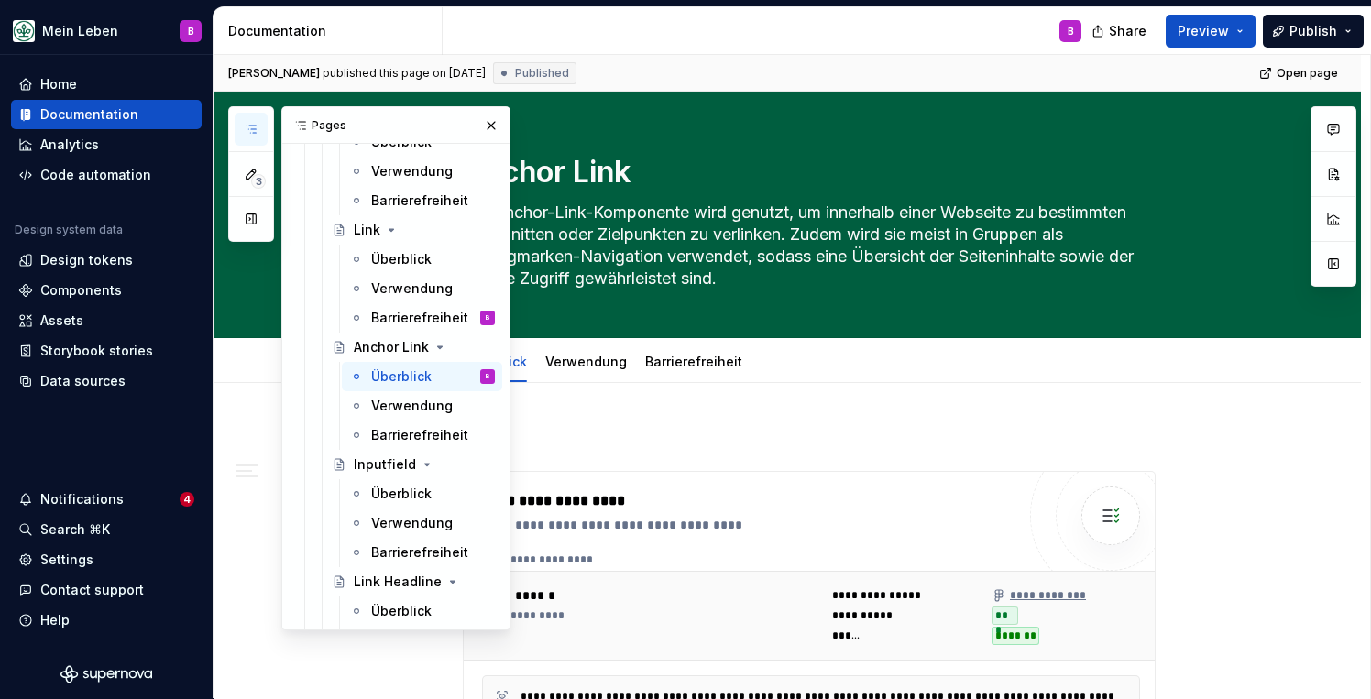
click at [259, 126] on button "button" at bounding box center [251, 129] width 33 height 33
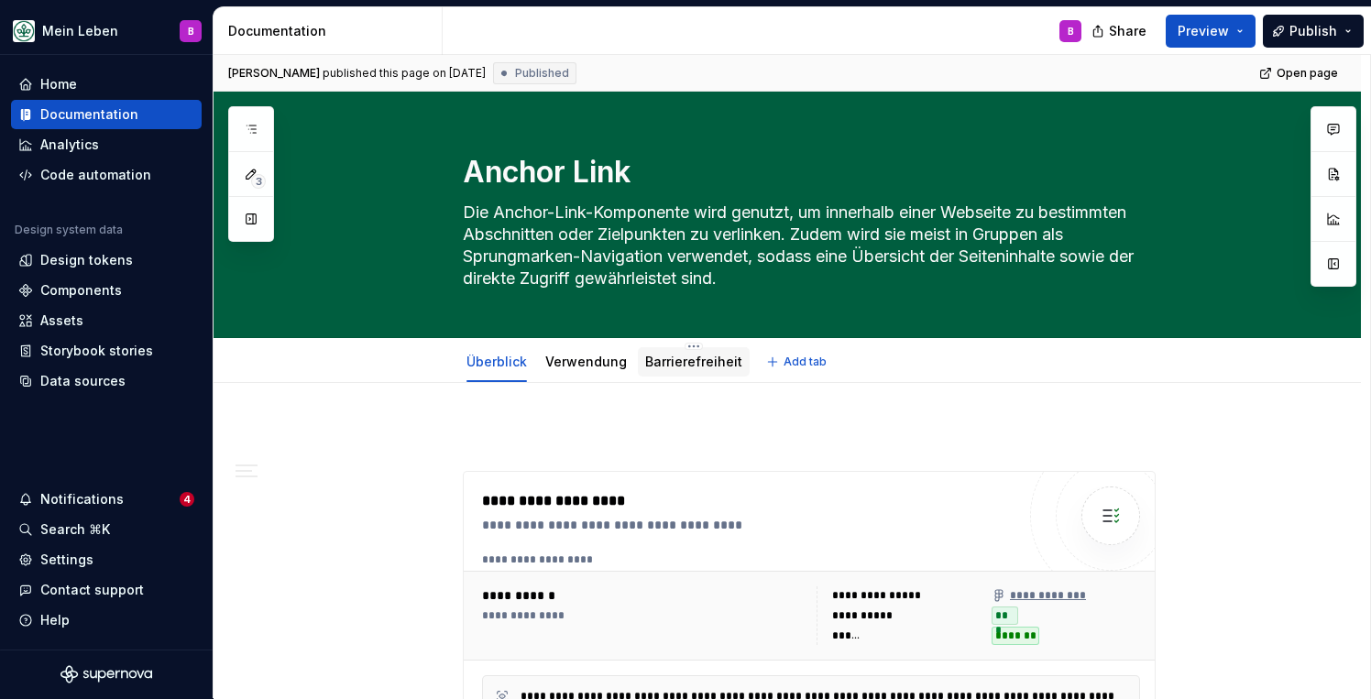
click at [683, 364] on link "Barrierefreiheit" at bounding box center [693, 362] width 97 height 16
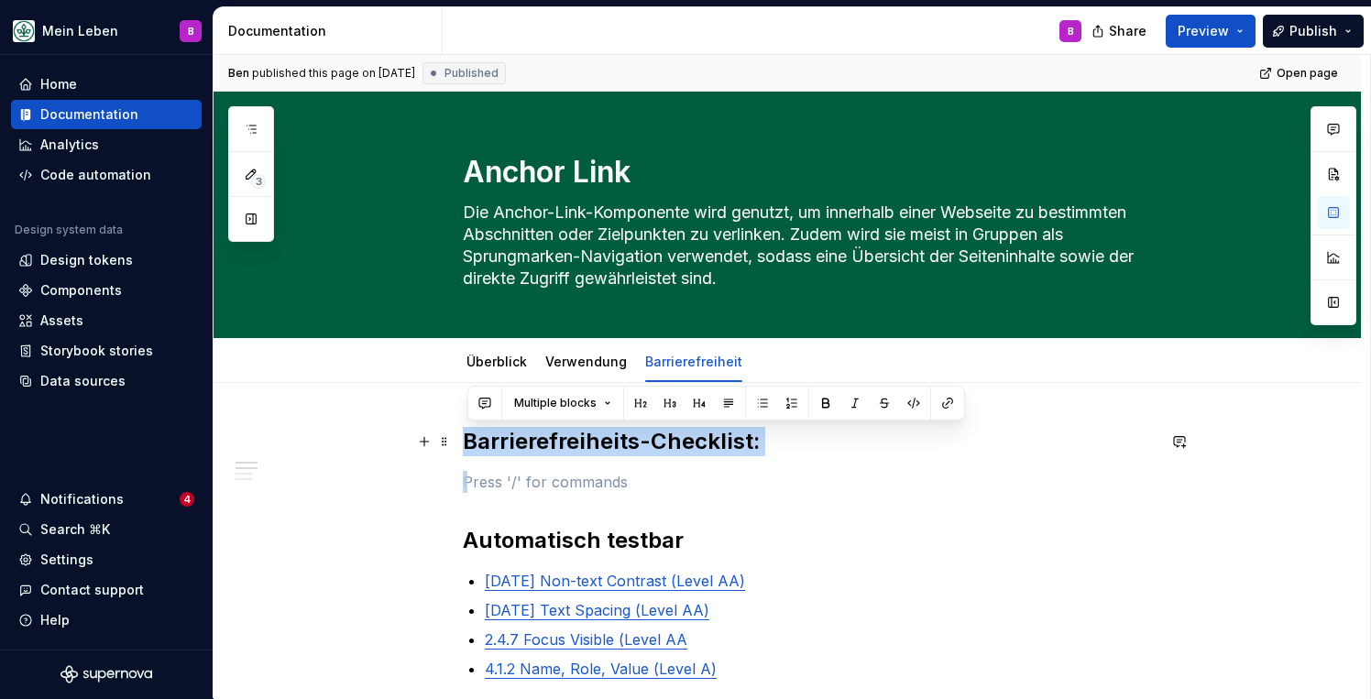
drag, startPoint x: 567, startPoint y: 480, endPoint x: 465, endPoint y: 439, distance: 110.6
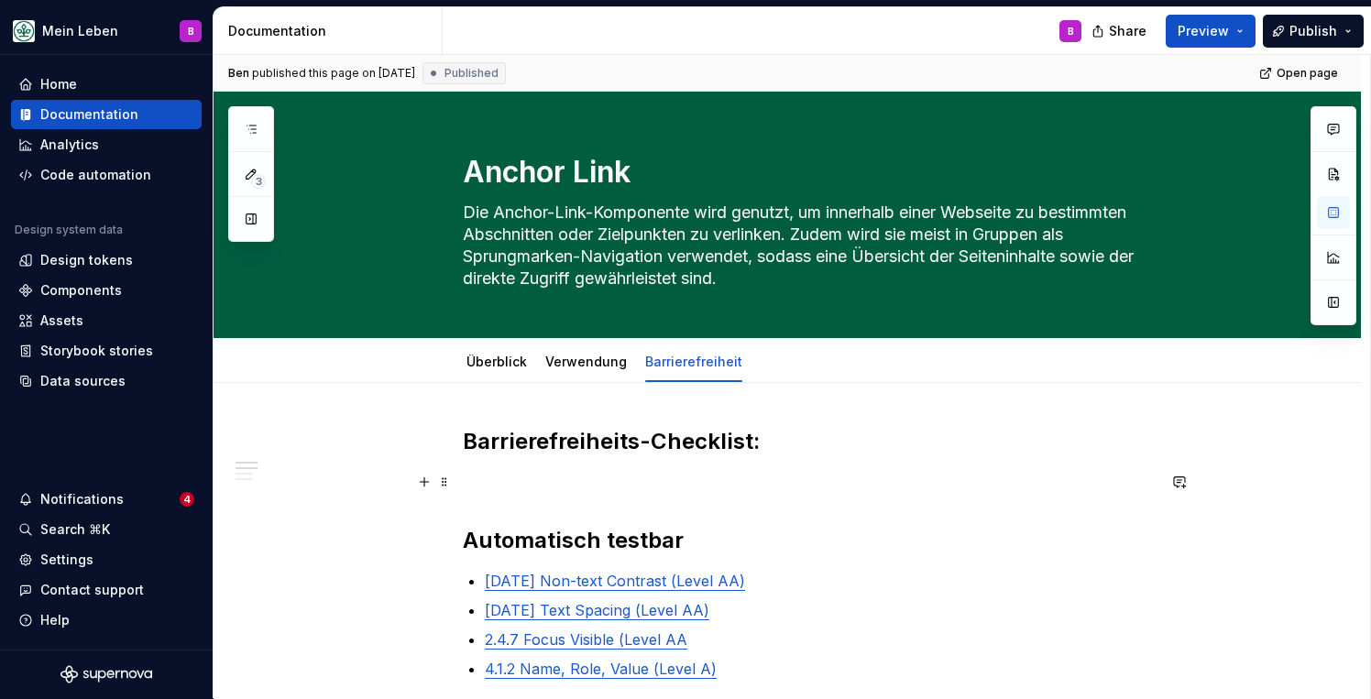
click at [534, 490] on p at bounding box center [809, 482] width 693 height 22
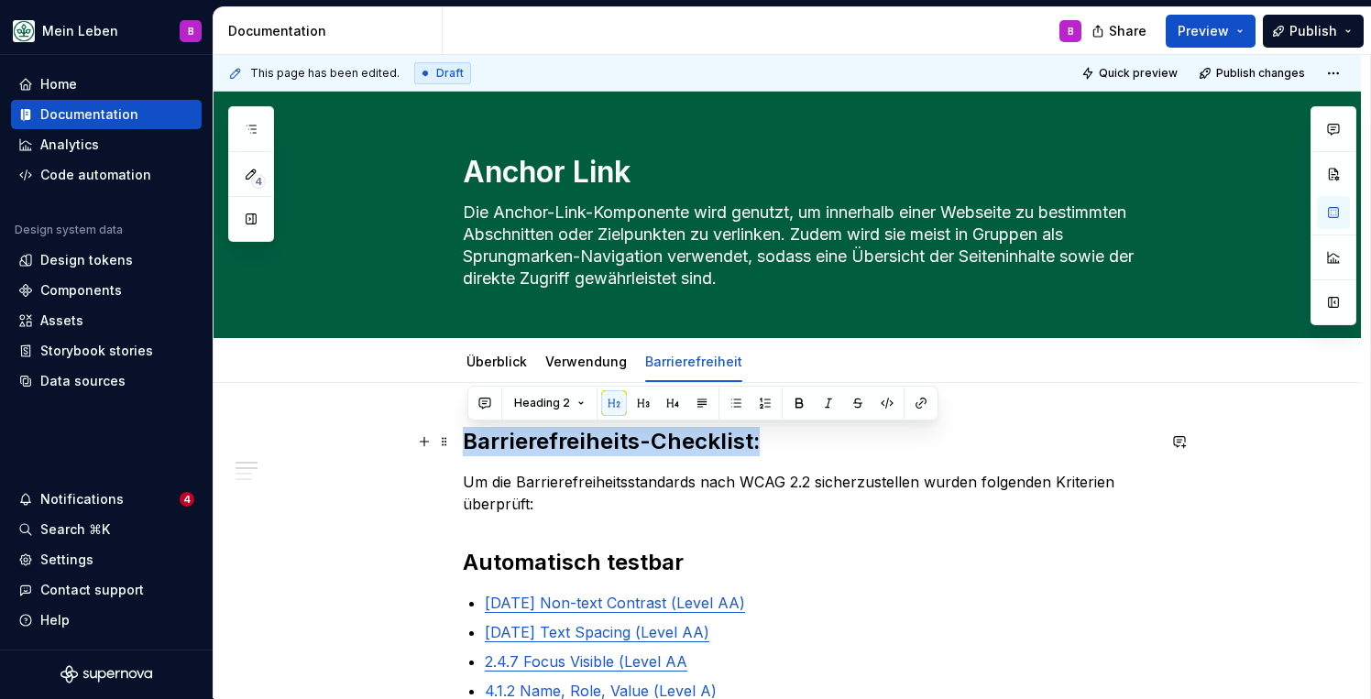
drag, startPoint x: 786, startPoint y: 450, endPoint x: 465, endPoint y: 433, distance: 322.1
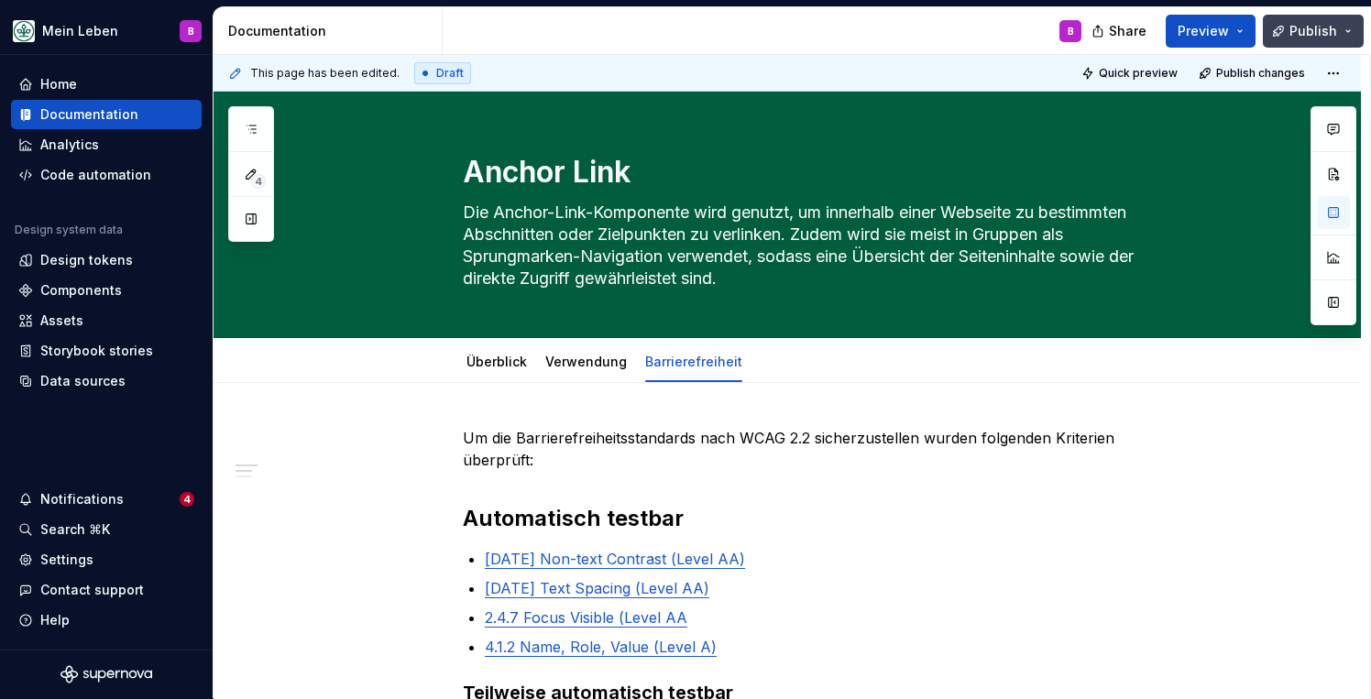
click at [1295, 33] on span "Publish" at bounding box center [1313, 31] width 48 height 18
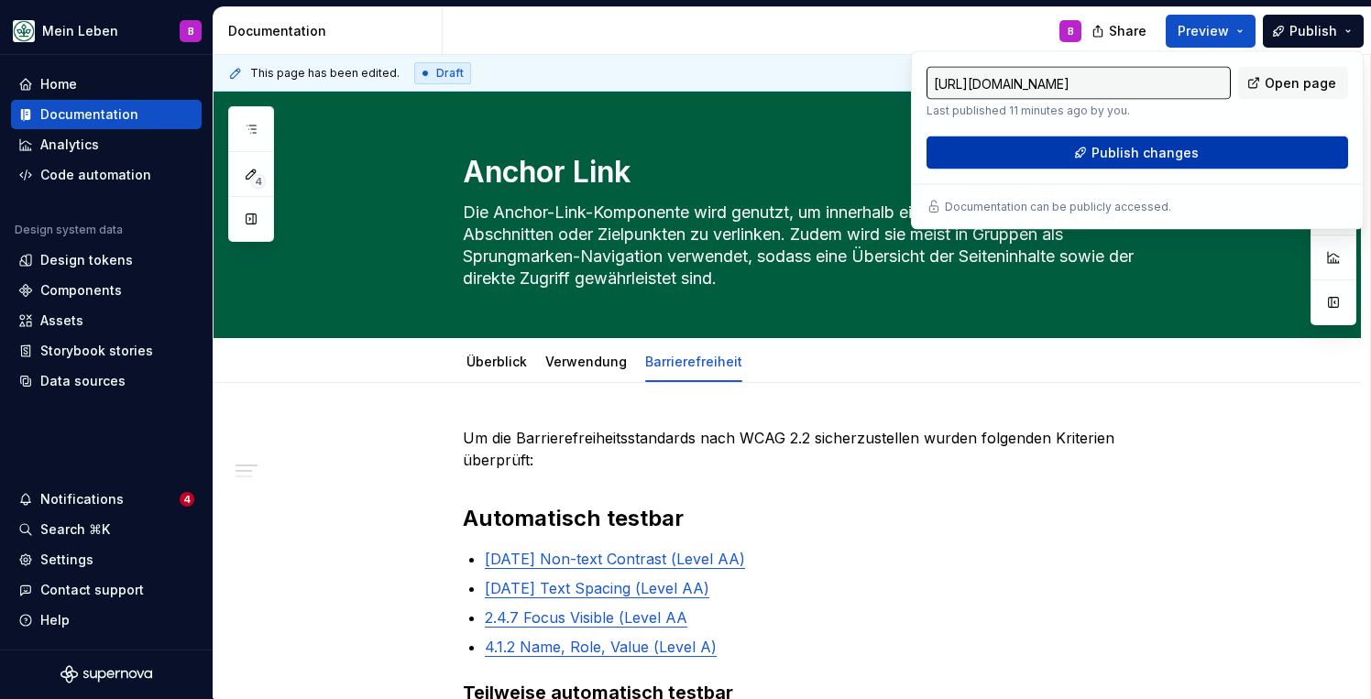
click at [1097, 159] on span "Publish changes" at bounding box center [1144, 153] width 107 height 18
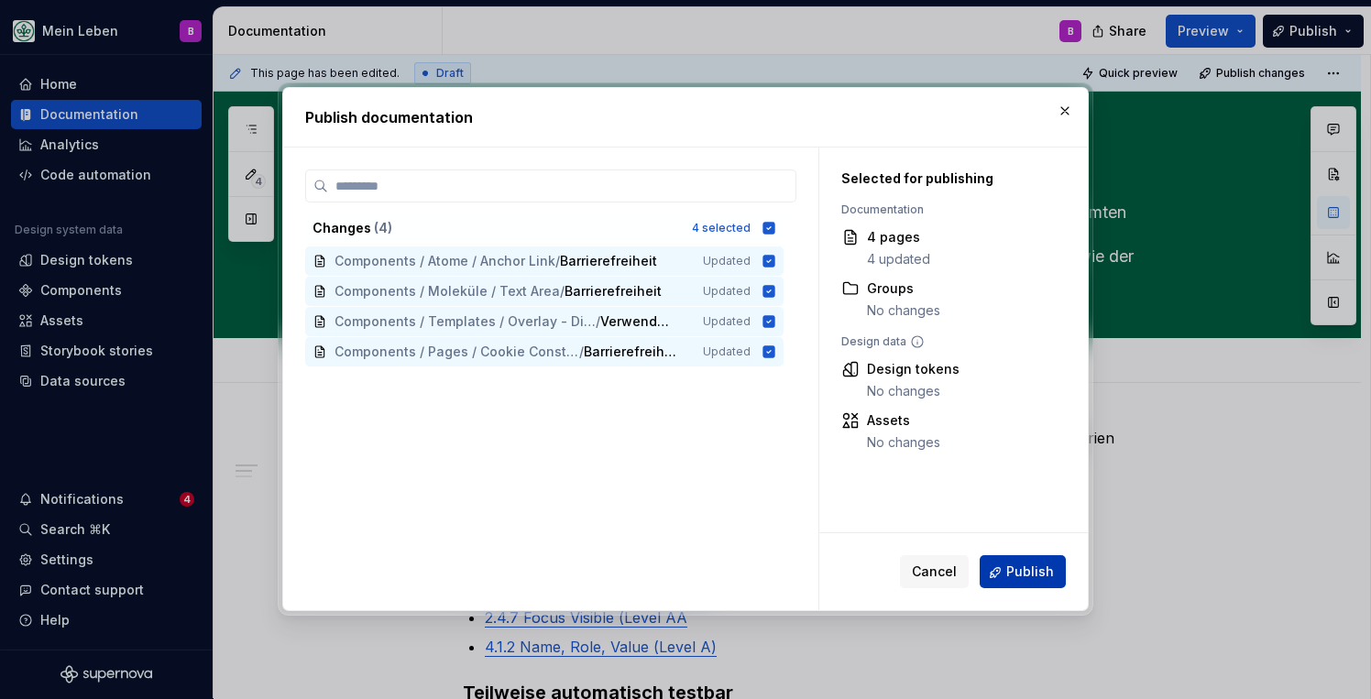
click at [1021, 570] on span "Publish" at bounding box center [1030, 573] width 48 height 18
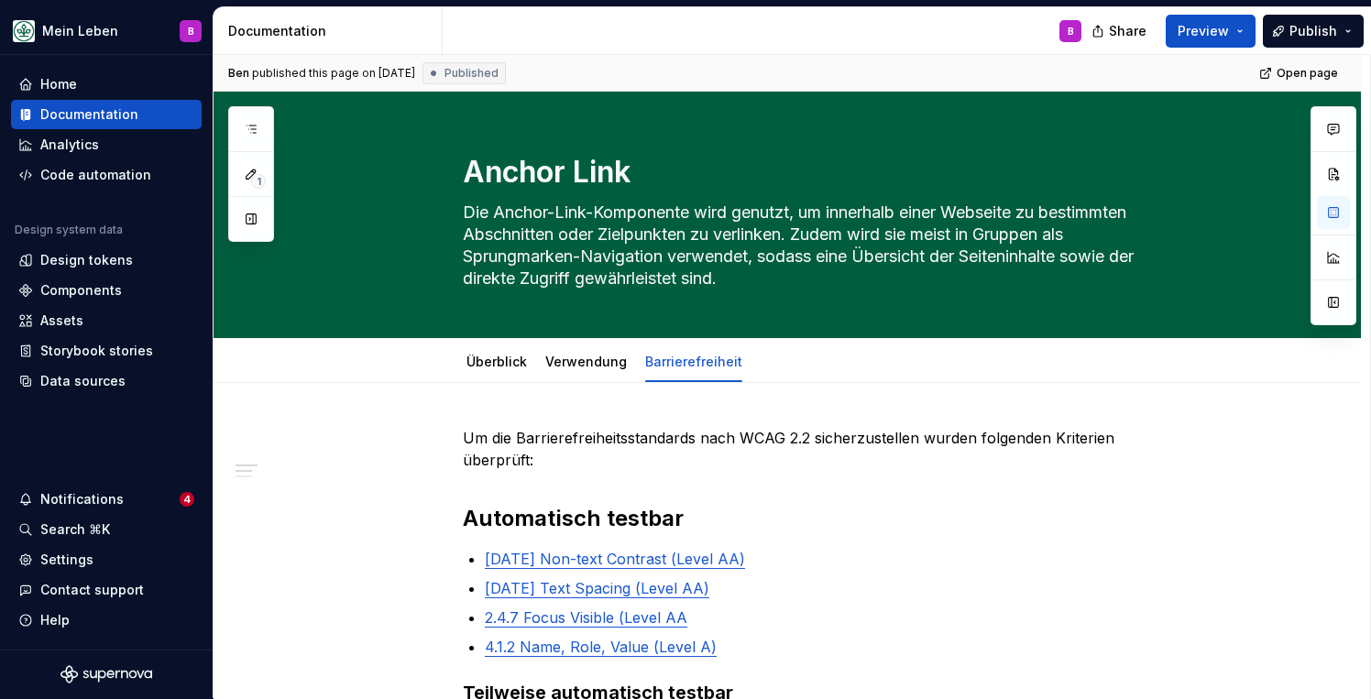
type textarea "*"
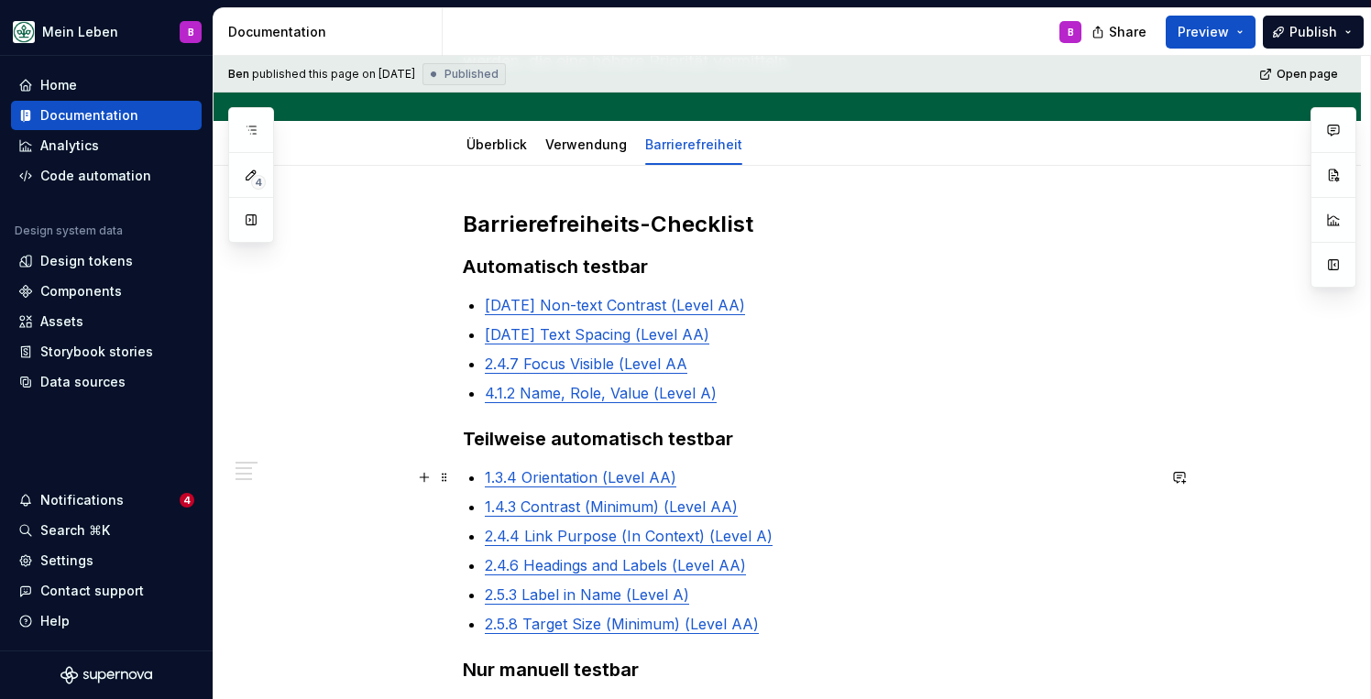
scroll to position [165, 0]
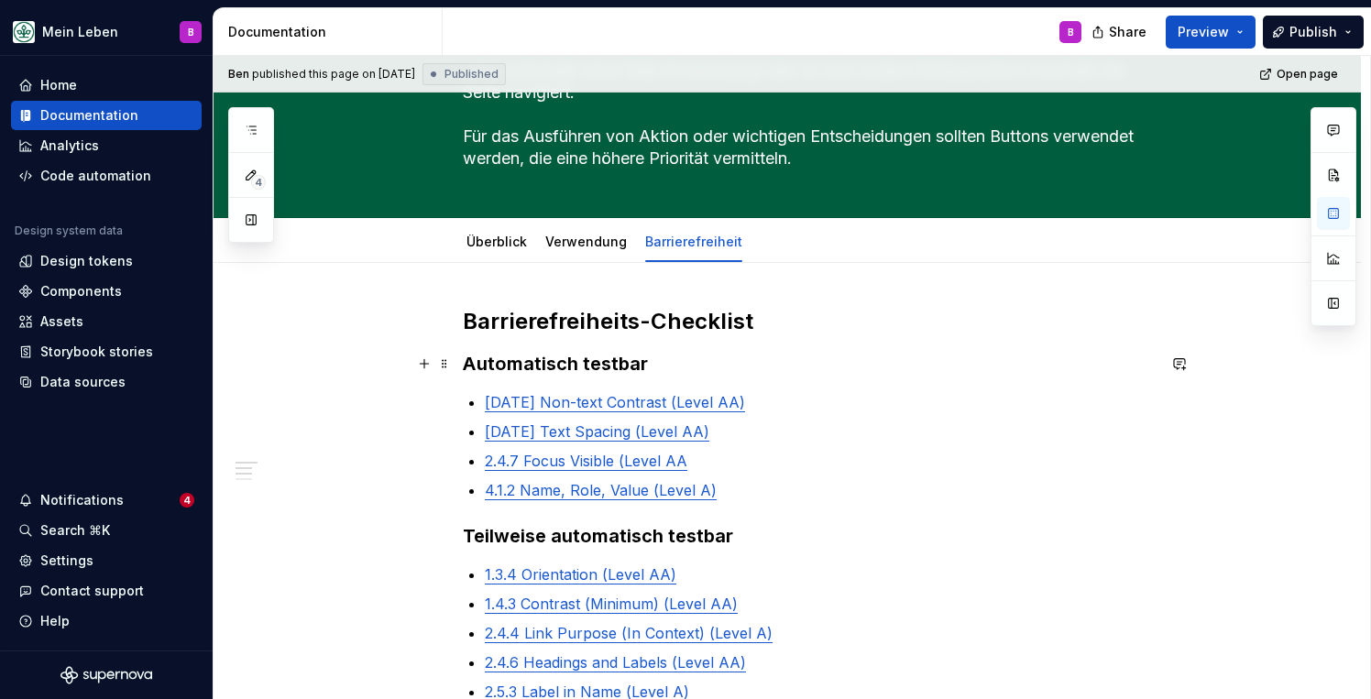
click at [635, 361] on strong "Automatisch testbar" at bounding box center [555, 364] width 185 height 22
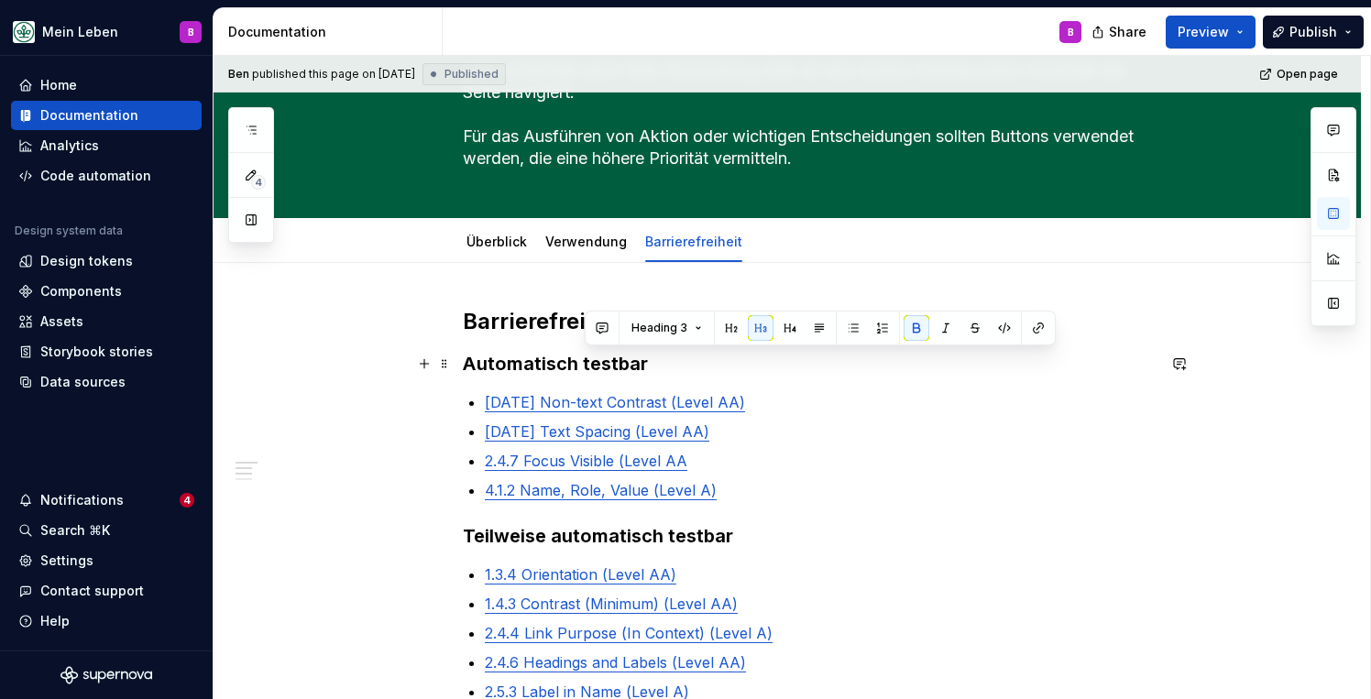
click at [635, 361] on strong "Automatisch testbar" at bounding box center [555, 364] width 185 height 22
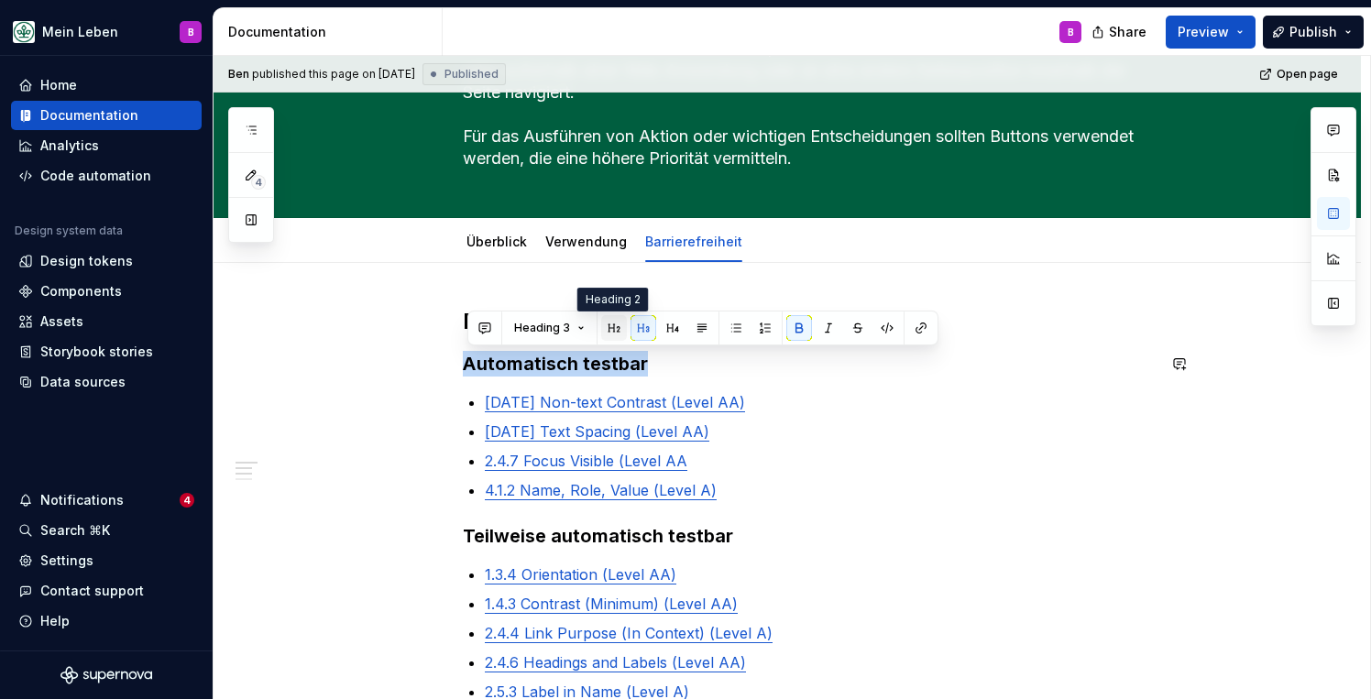
click at [616, 334] on button "button" at bounding box center [614, 328] width 26 height 26
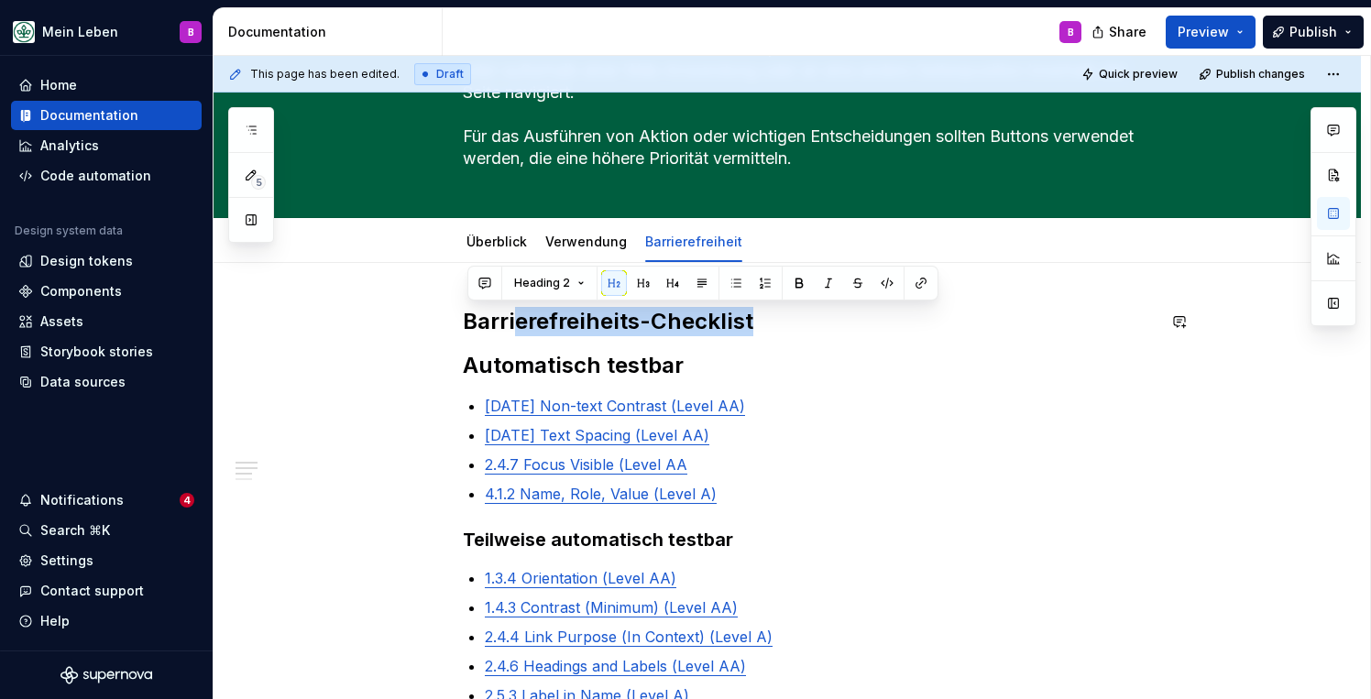
drag, startPoint x: 761, startPoint y: 320, endPoint x: 521, endPoint y: 311, distance: 240.3
click at [521, 311] on h2 "Barrierefreiheit s-Checklist" at bounding box center [809, 321] width 693 height 29
click at [778, 316] on h2 "Barrierefreiheit s-Checklist" at bounding box center [809, 321] width 693 height 29
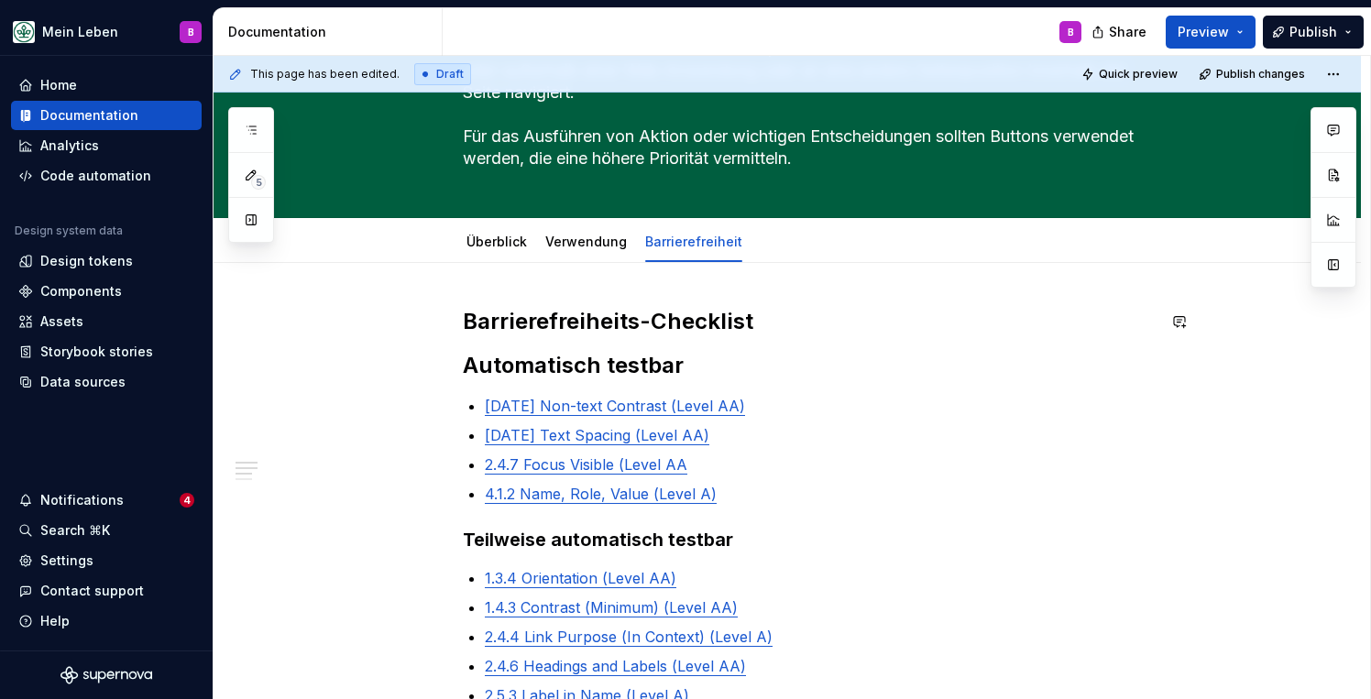
click at [778, 316] on h2 "Barrierefreiheit s-Checklist" at bounding box center [809, 321] width 693 height 29
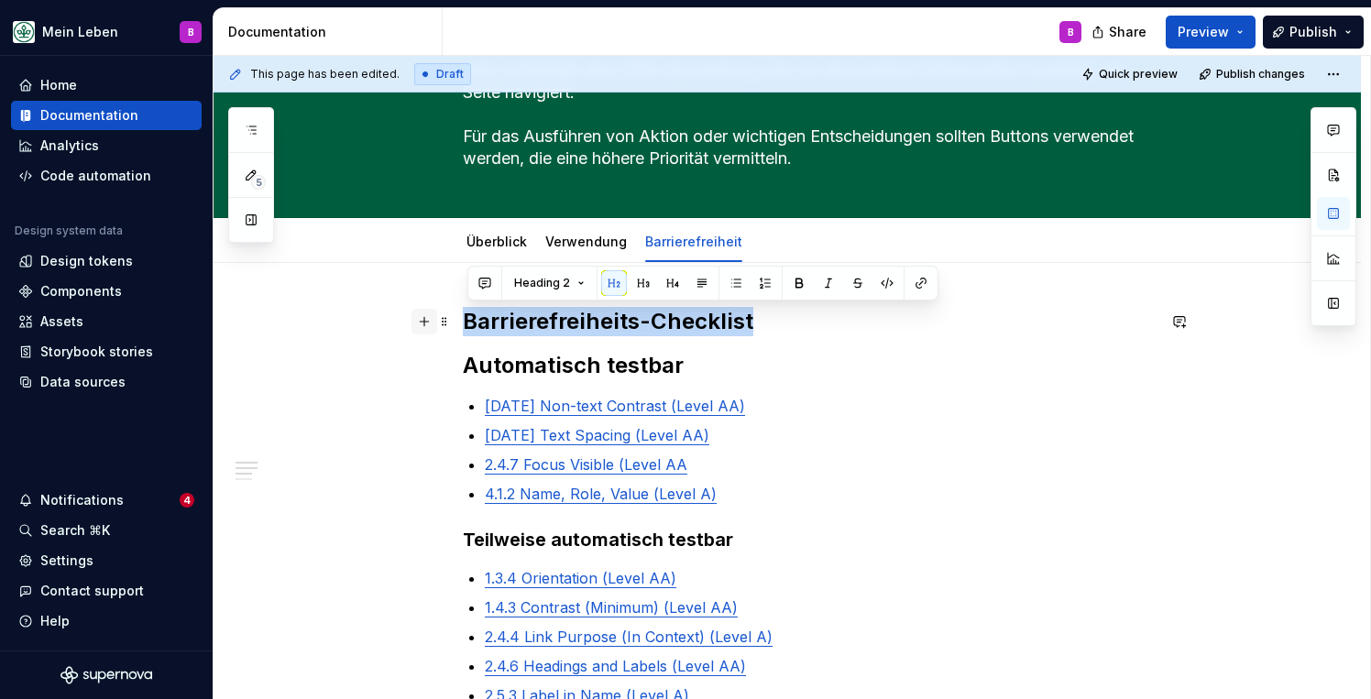
drag, startPoint x: 754, startPoint y: 324, endPoint x: 420, endPoint y: 318, distance: 334.5
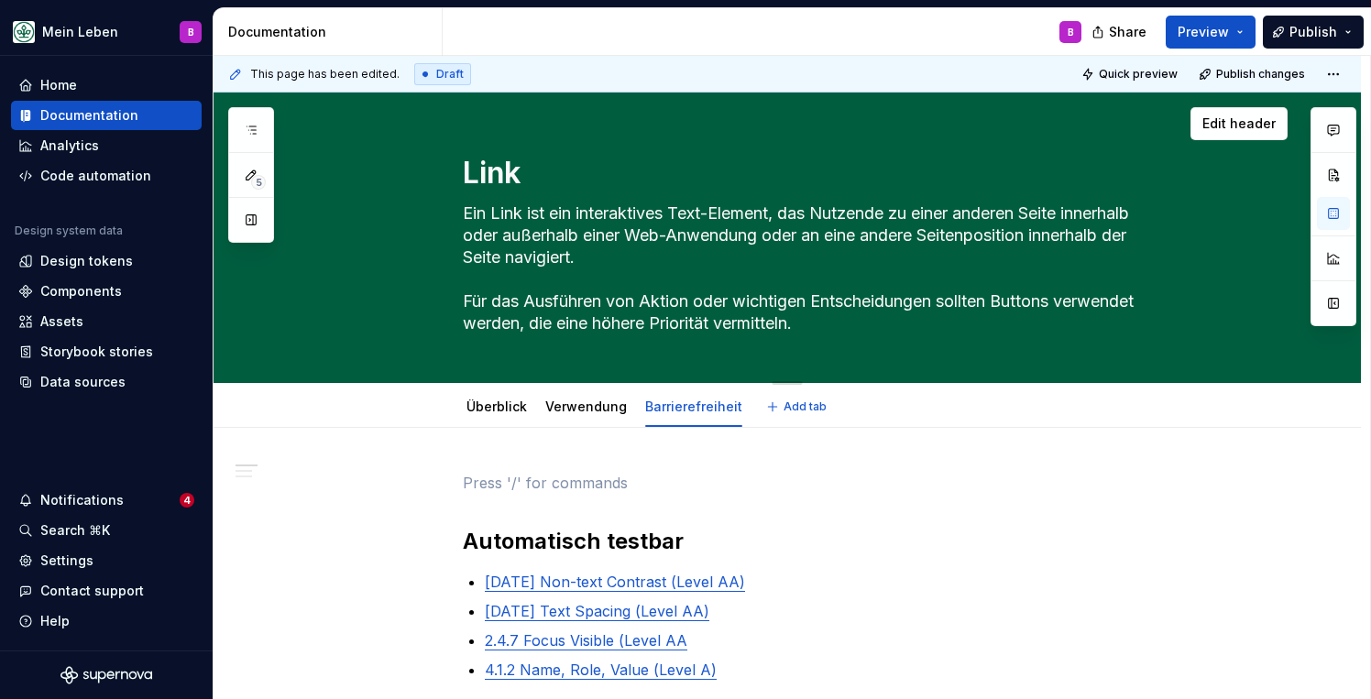
scroll to position [0, 0]
type textarea "*"
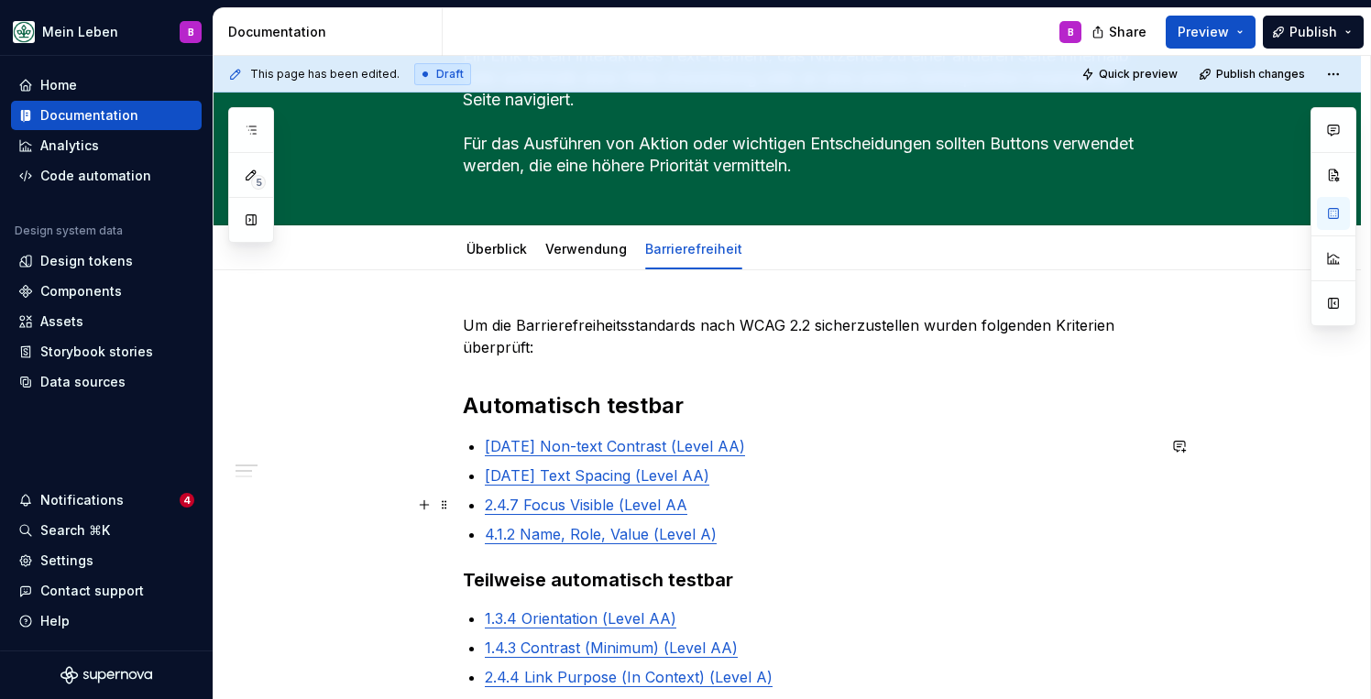
scroll to position [214, 0]
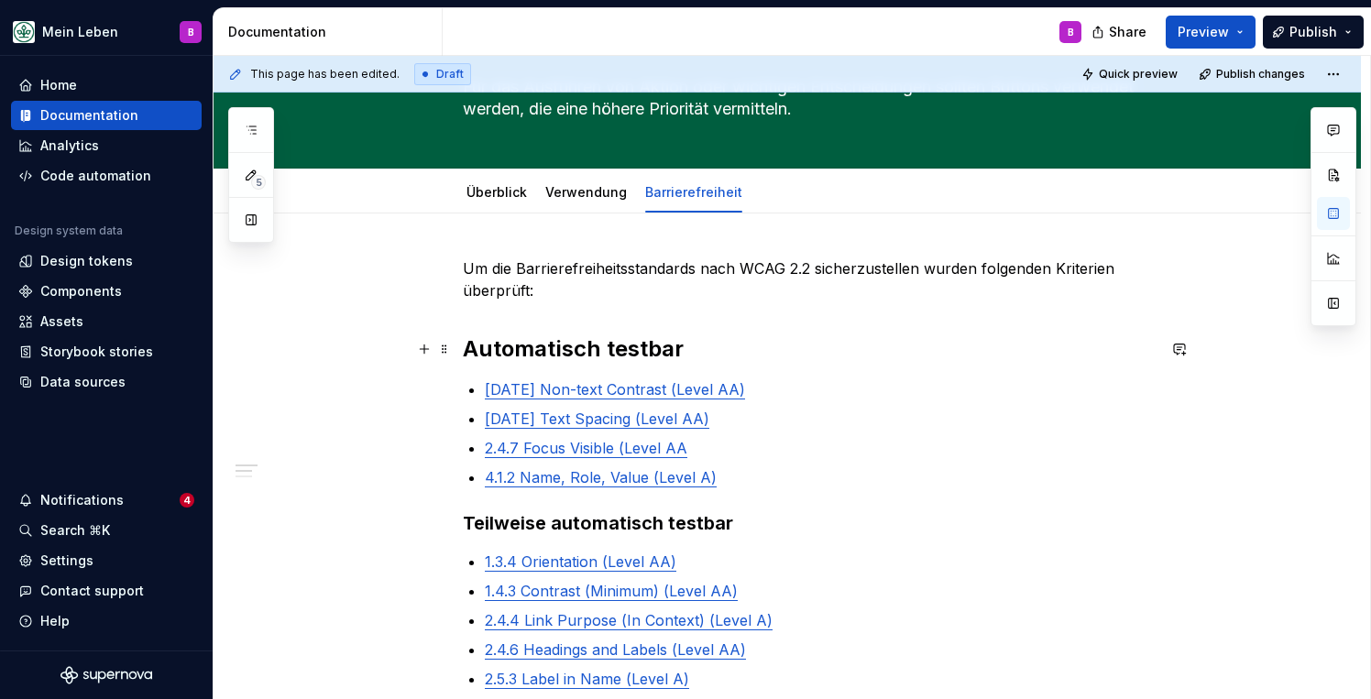
click at [672, 348] on strong "Automatisch testbar" at bounding box center [573, 348] width 221 height 27
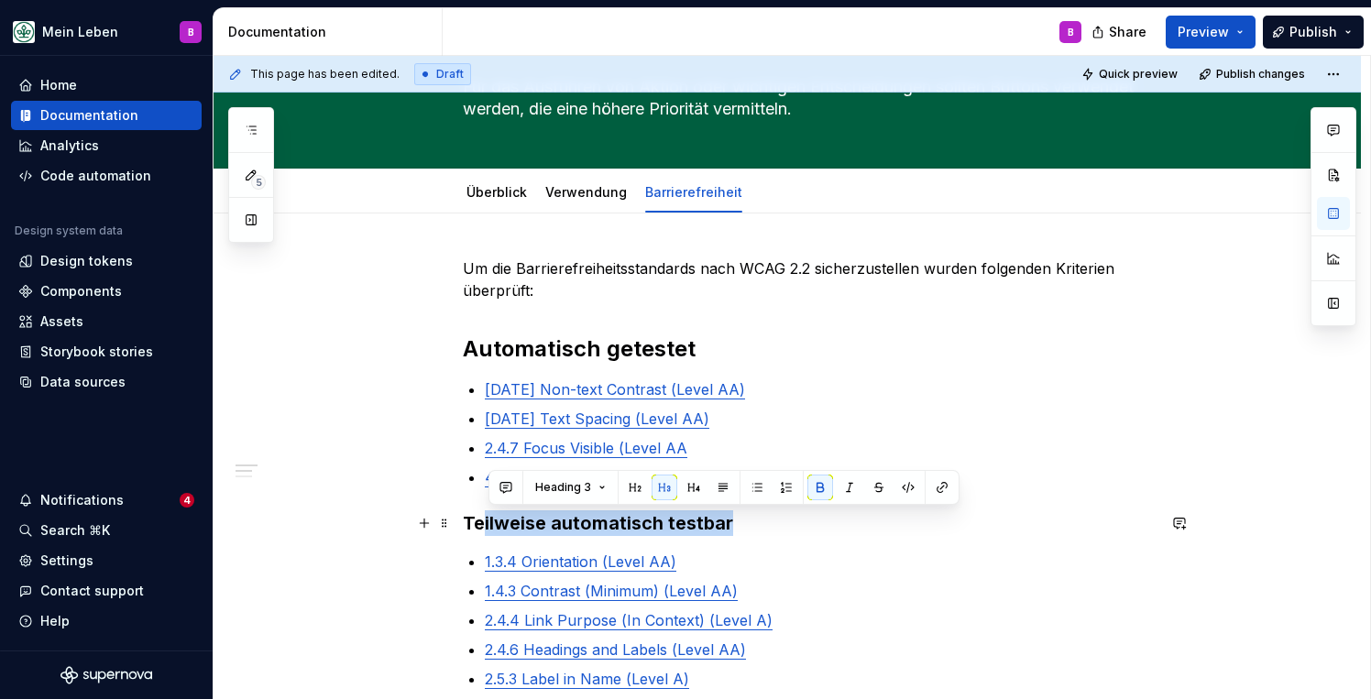
drag, startPoint x: 738, startPoint y: 522, endPoint x: 450, endPoint y: 510, distance: 288.0
click at [484, 523] on strong "Teilweise automatisch testbar" at bounding box center [598, 523] width 270 height 22
drag, startPoint x: 468, startPoint y: 520, endPoint x: 757, endPoint y: 519, distance: 288.7
click at [757, 519] on h3 "Teilweise automatisch testbar" at bounding box center [809, 523] width 693 height 26
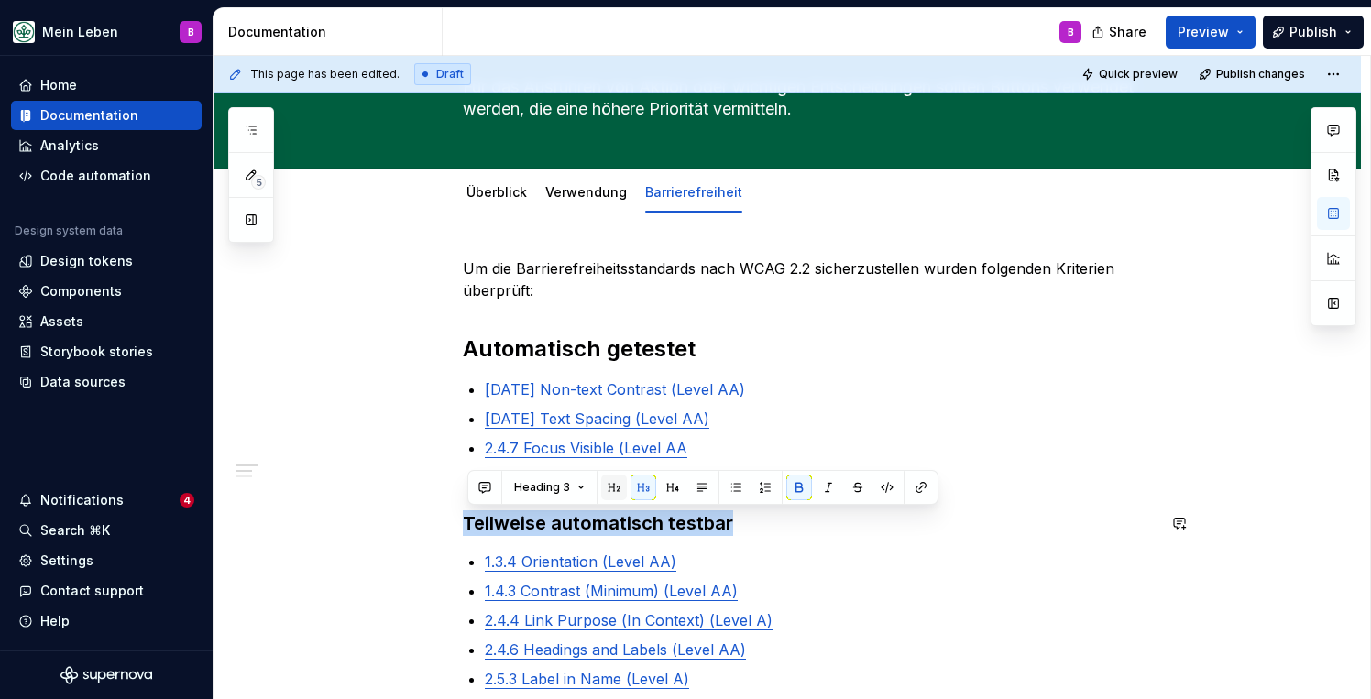
click at [609, 491] on button "button" at bounding box center [614, 488] width 26 height 26
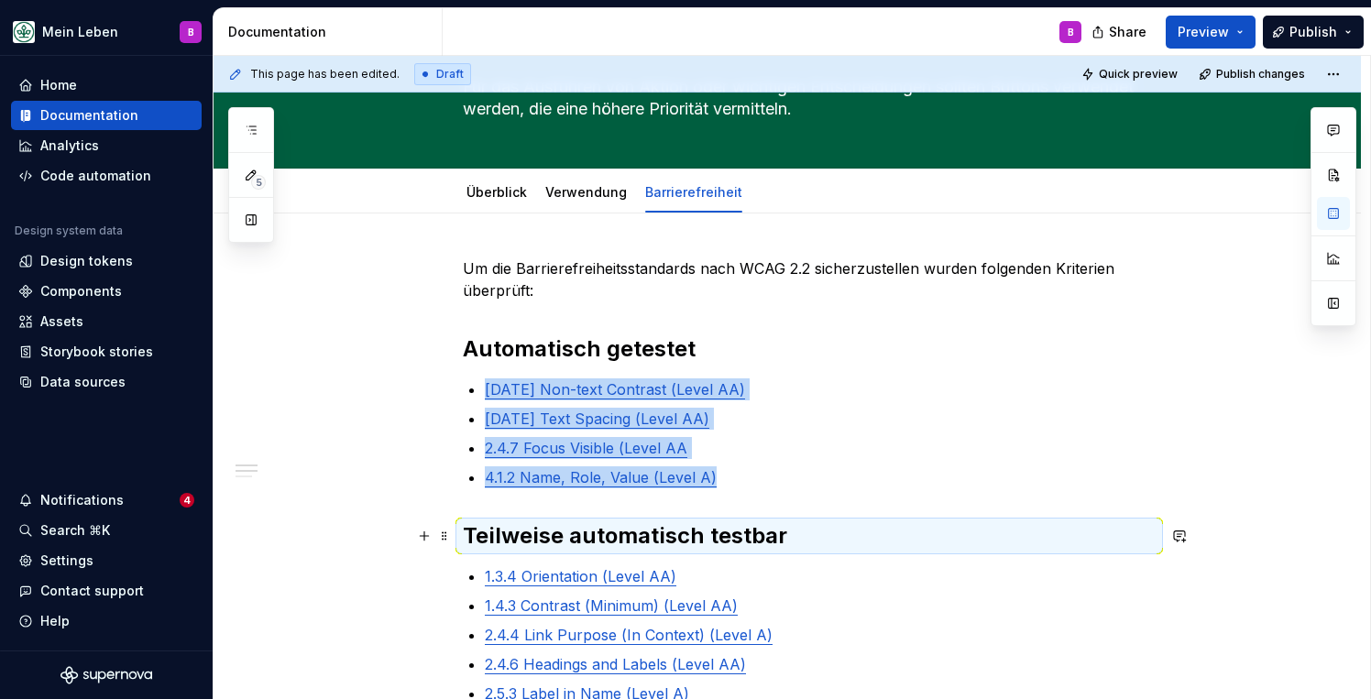
click at [753, 531] on strong "Teilweise automatisch testbar" at bounding box center [625, 535] width 324 height 27
click at [750, 539] on strong "Teilweise automatisch testbar" at bounding box center [625, 535] width 324 height 27
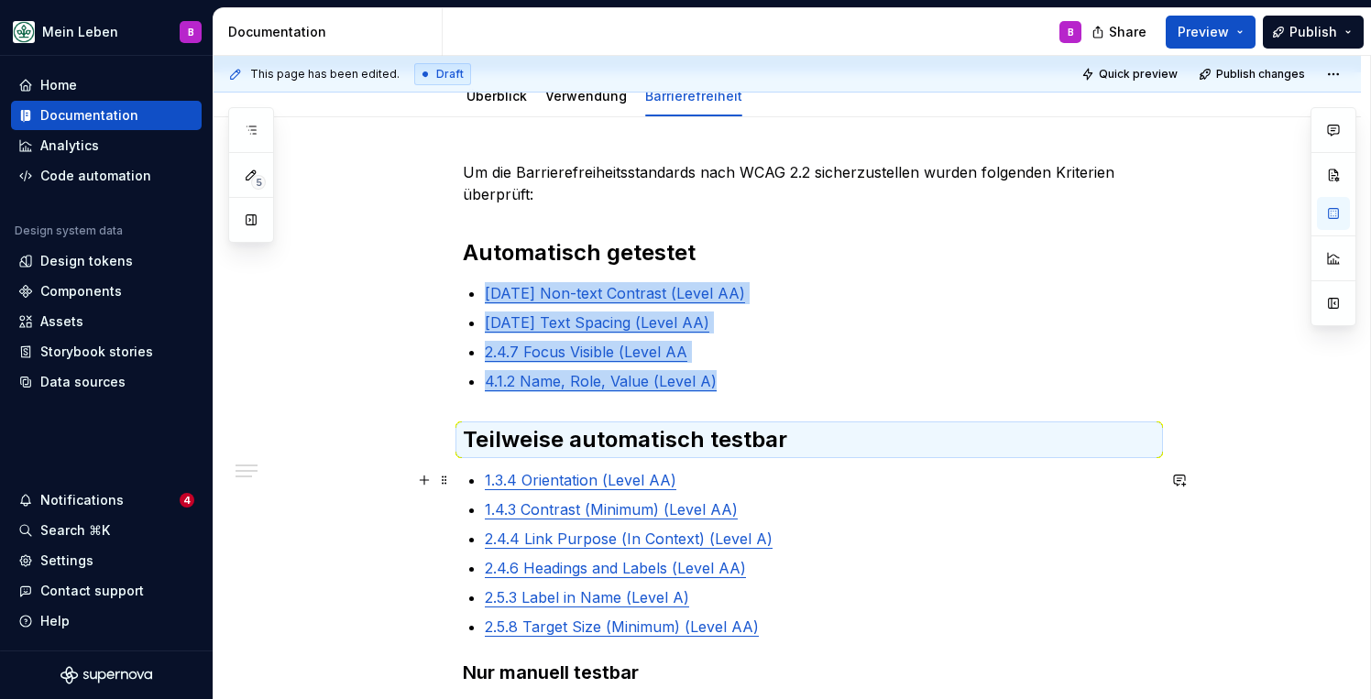
scroll to position [312, 0]
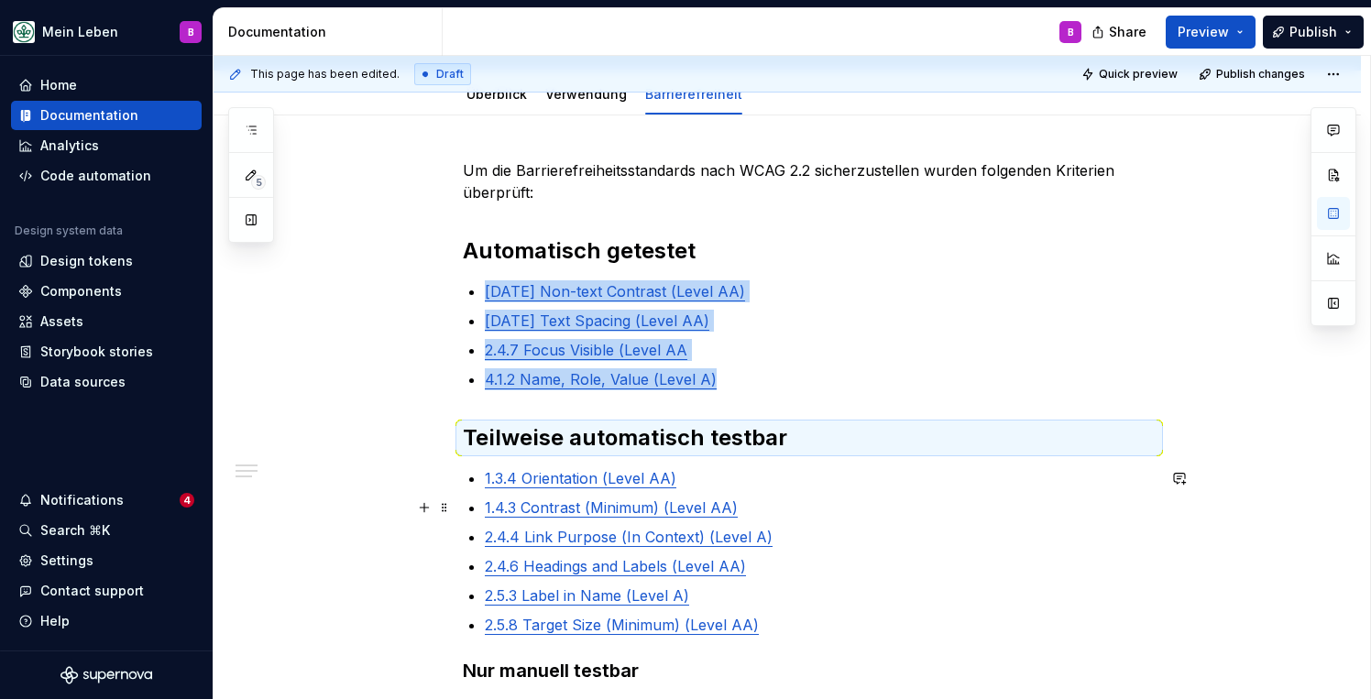
click at [742, 509] on p "1.4.3 Contrast (Minimum) (Level AA)" at bounding box center [820, 508] width 671 height 22
click at [678, 413] on div "Um die Barrierefreiheitsstandards nach WCAG 2.2 sicherzustellen wurden folgende…" at bounding box center [809, 619] width 693 height 920
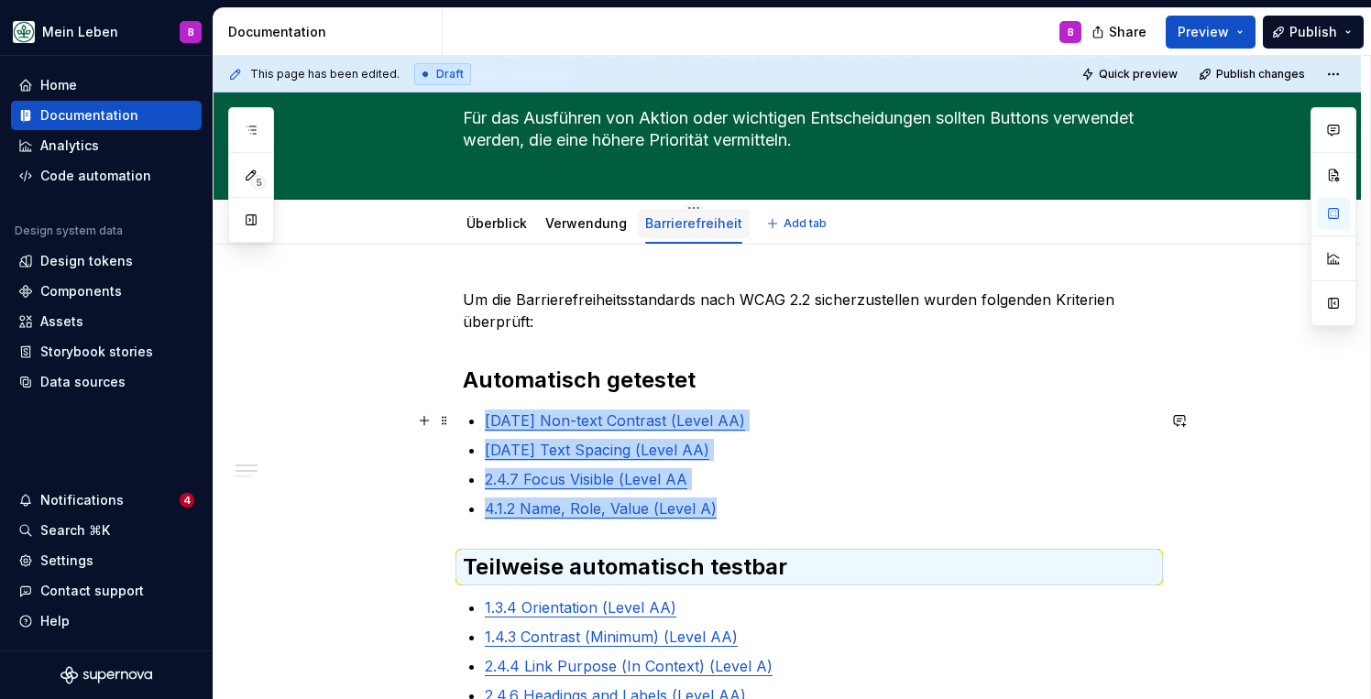
scroll to position [197, 0]
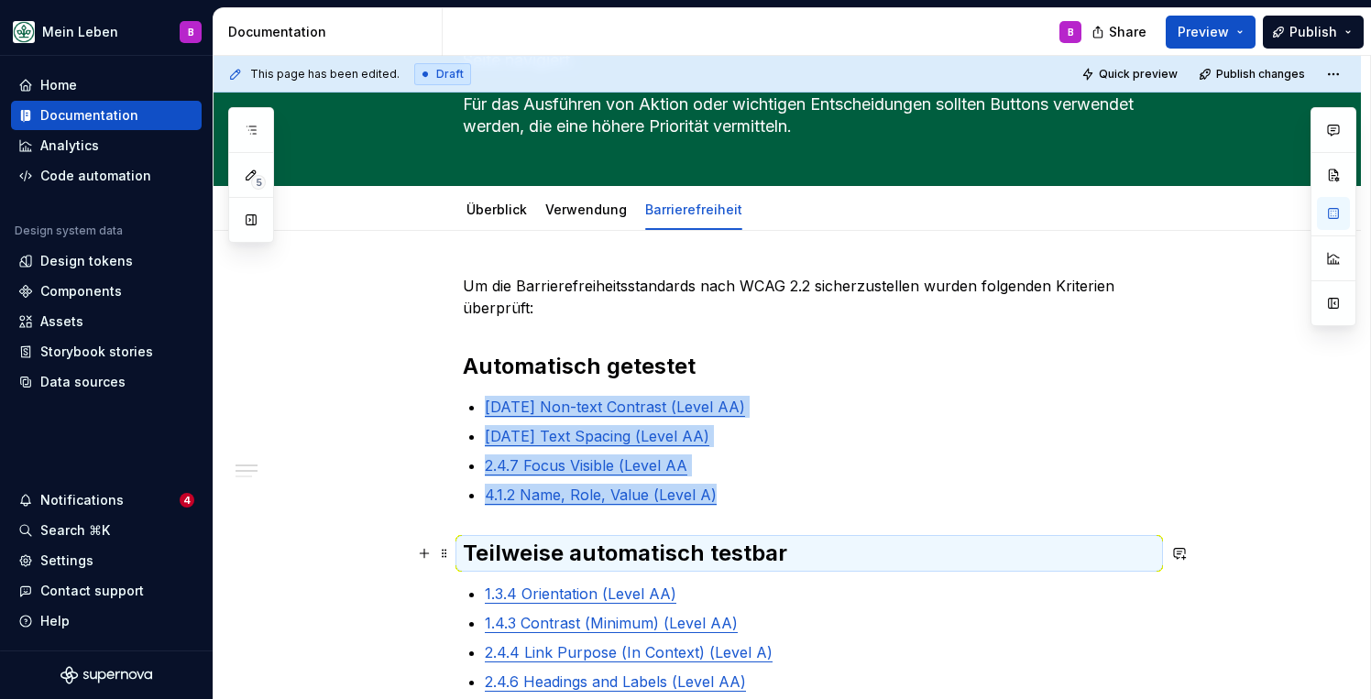
drag, startPoint x: 796, startPoint y: 557, endPoint x: 726, endPoint y: 553, distance: 70.7
click at [726, 553] on h2 "Teilweise automatisch testbar" at bounding box center [809, 553] width 693 height 29
click at [775, 491] on p "4.1.2 Name, Role, Value (Level A)" at bounding box center [820, 495] width 671 height 22
type textarea "*"
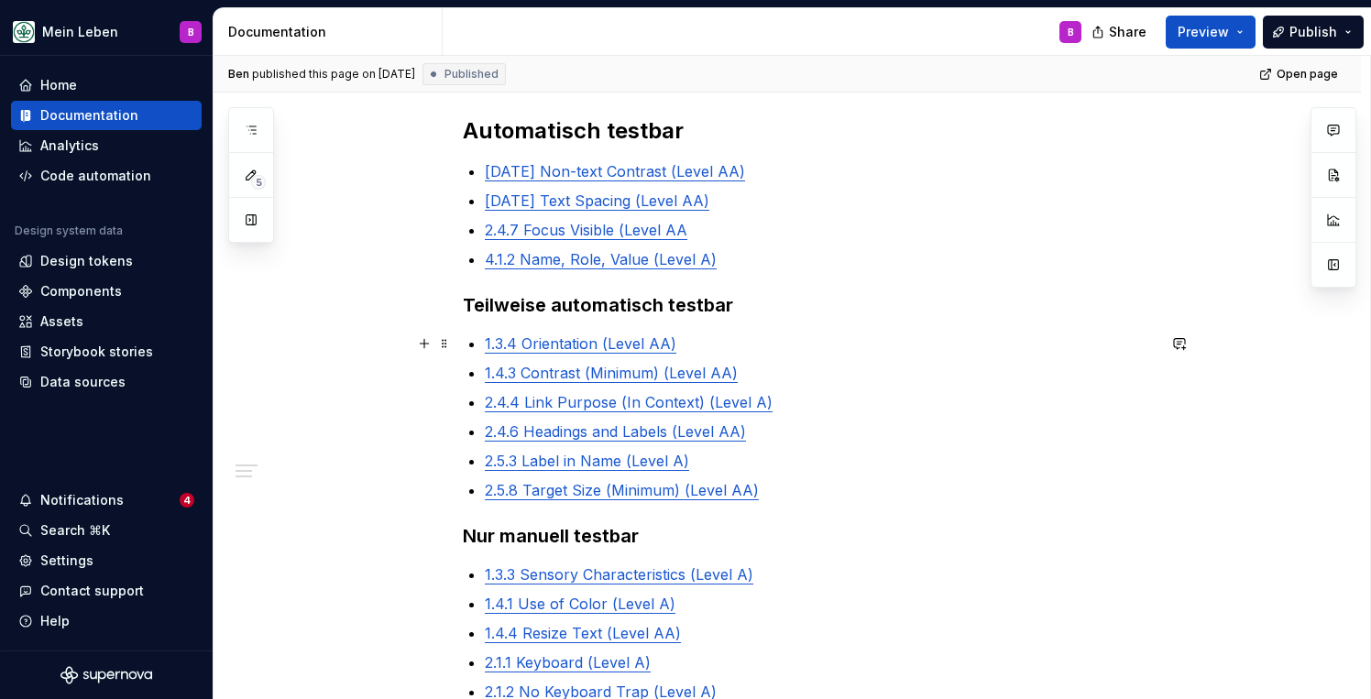
scroll to position [457, 0]
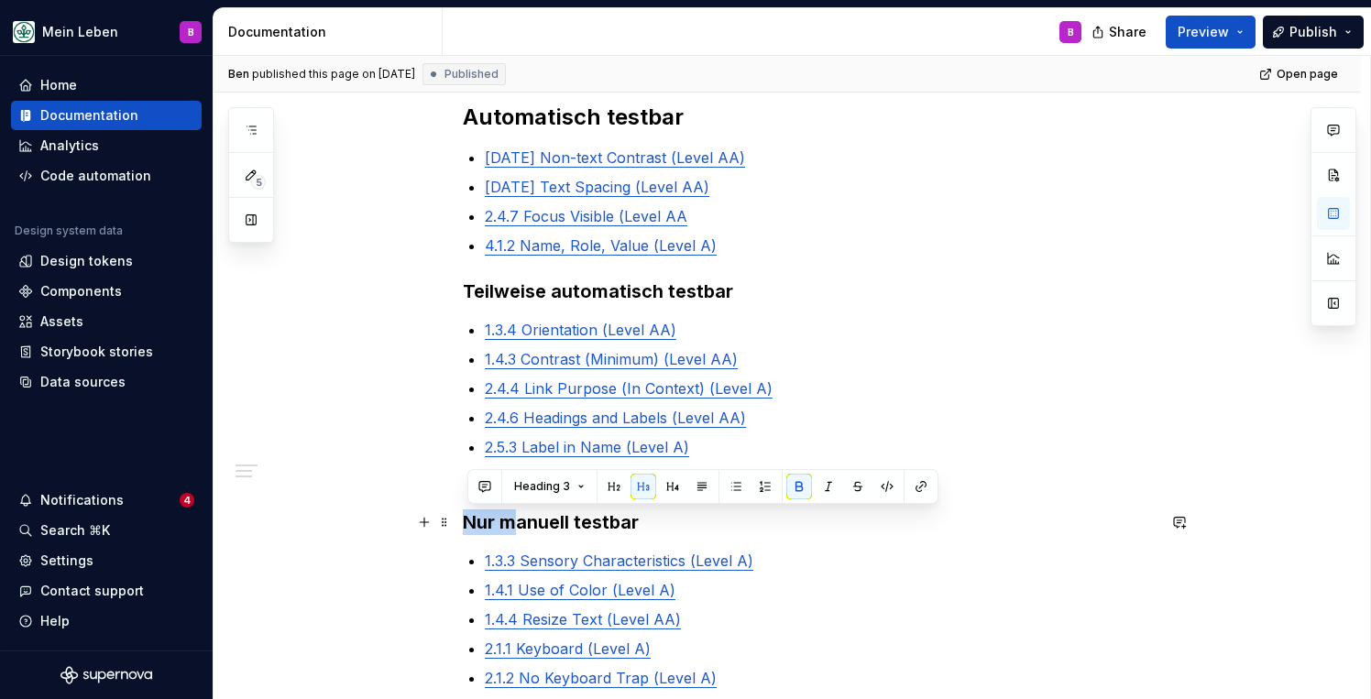
drag, startPoint x: 517, startPoint y: 524, endPoint x: 466, endPoint y: 524, distance: 51.3
click at [466, 524] on div "Um die Barrierefreiheitsstandards nach WCAG 2.2 sicherzustellen wurden folgende…" at bounding box center [787, 534] width 1147 height 1170
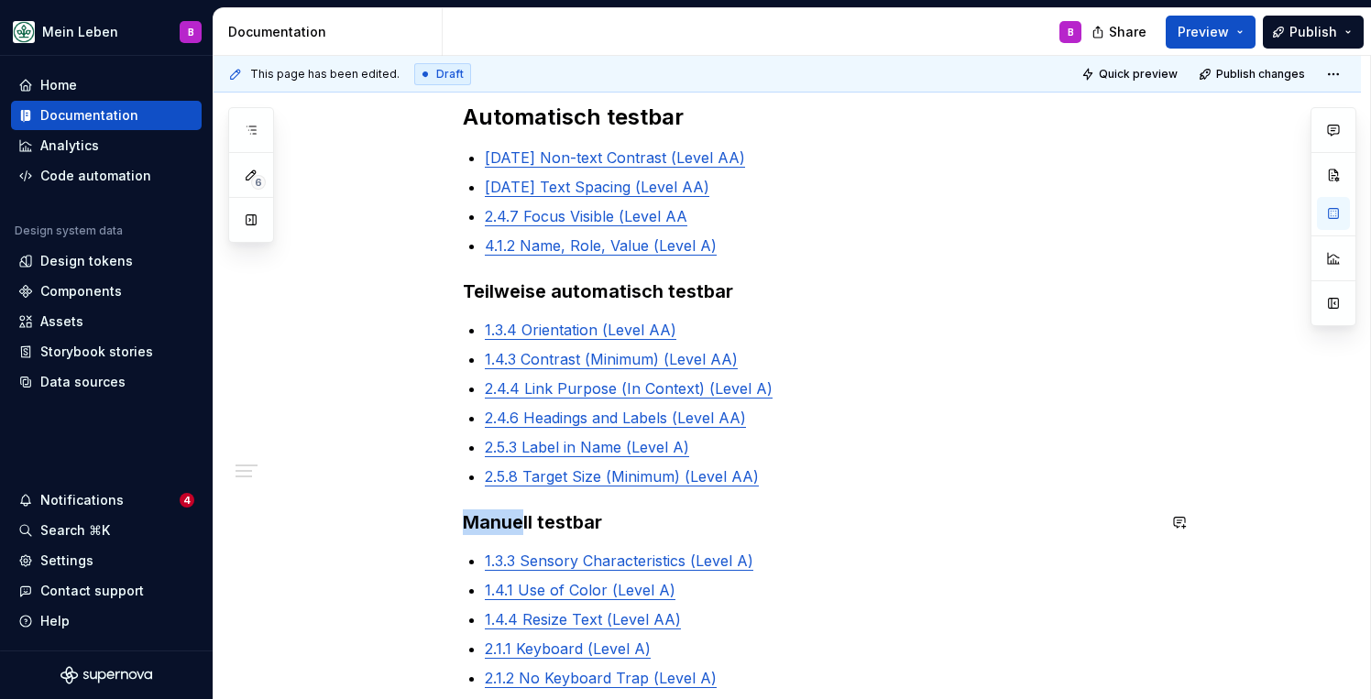
type textarea "*"
click at [588, 525] on strong "Manuell testbar" at bounding box center [532, 522] width 139 height 22
click at [699, 291] on strong "Teilweise automatisch testbar" at bounding box center [598, 291] width 270 height 22
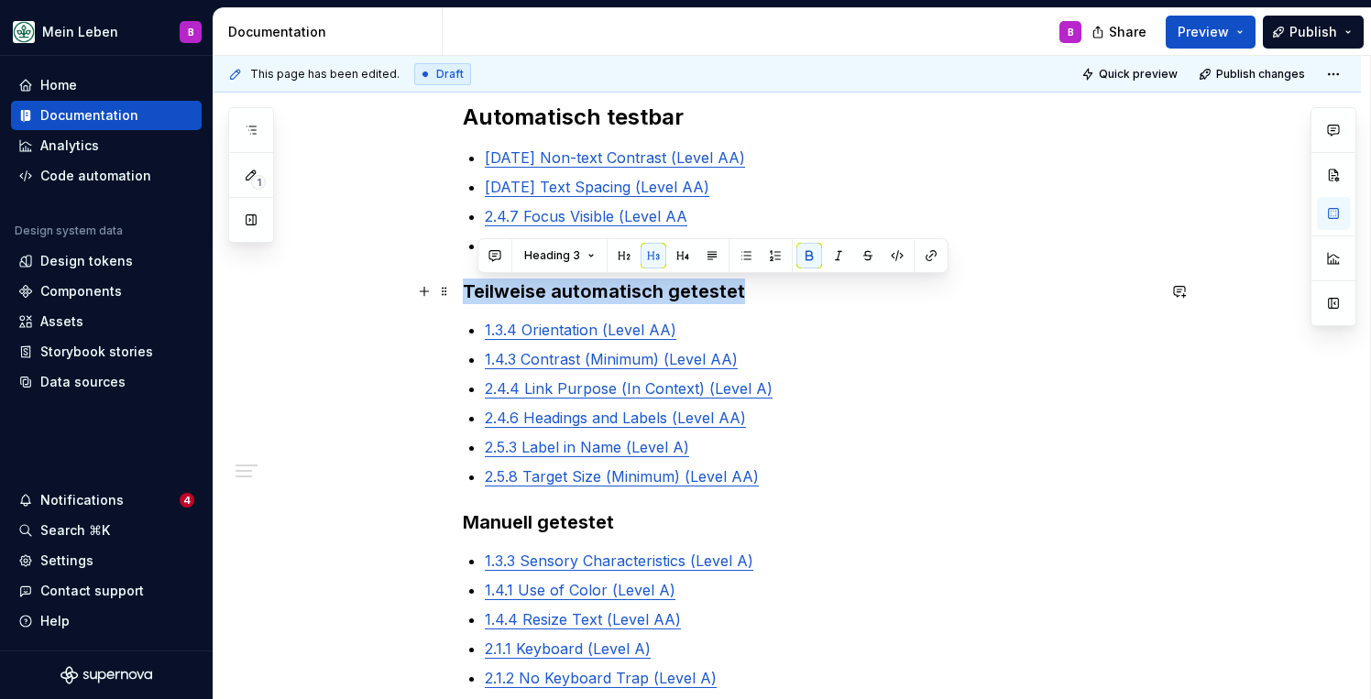
drag, startPoint x: 766, startPoint y: 293, endPoint x: 466, endPoint y: 298, distance: 299.7
click at [466, 298] on div "Um die Barrierefreiheitsstandards nach WCAG 2.2 sicherzustellen wurden folgende…" at bounding box center [787, 534] width 1147 height 1170
click at [608, 250] on button "button" at bounding box center [614, 256] width 26 height 26
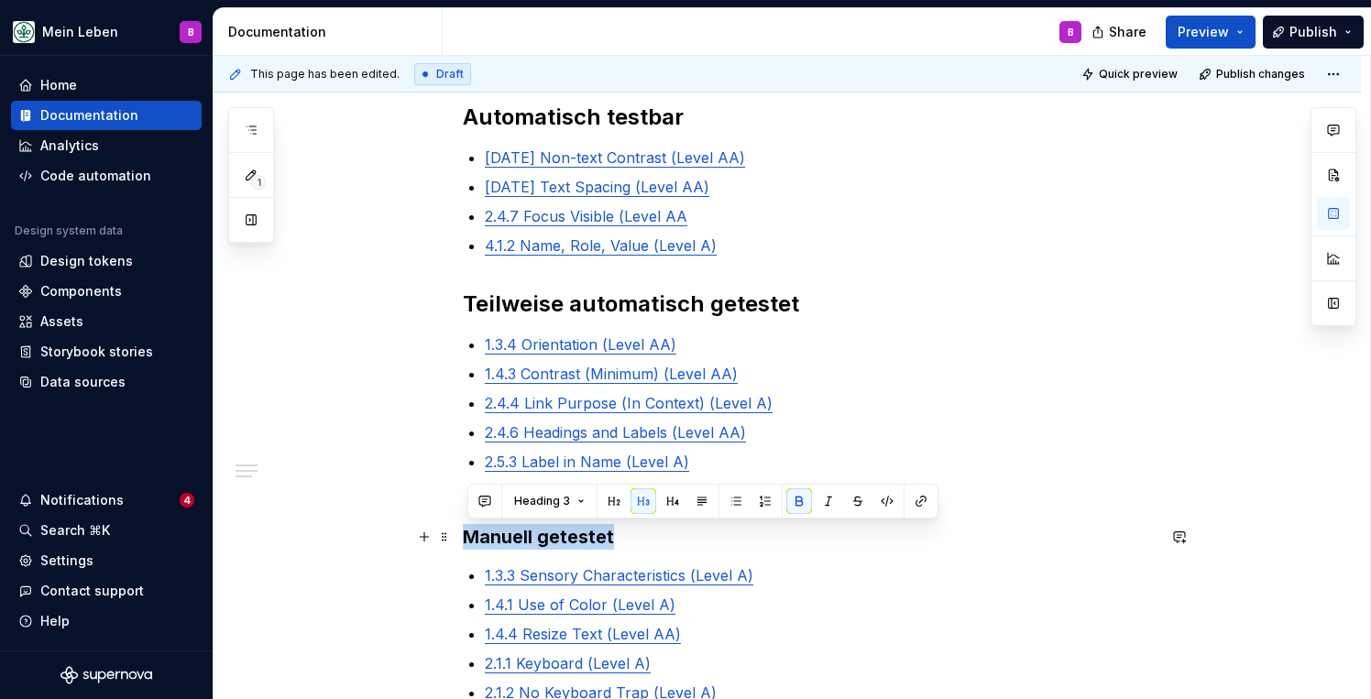
drag, startPoint x: 630, startPoint y: 531, endPoint x: 468, endPoint y: 539, distance: 162.4
click at [468, 539] on h3 "Manuell getestet" at bounding box center [809, 537] width 693 height 26
click at [608, 499] on button "button" at bounding box center [614, 501] width 26 height 26
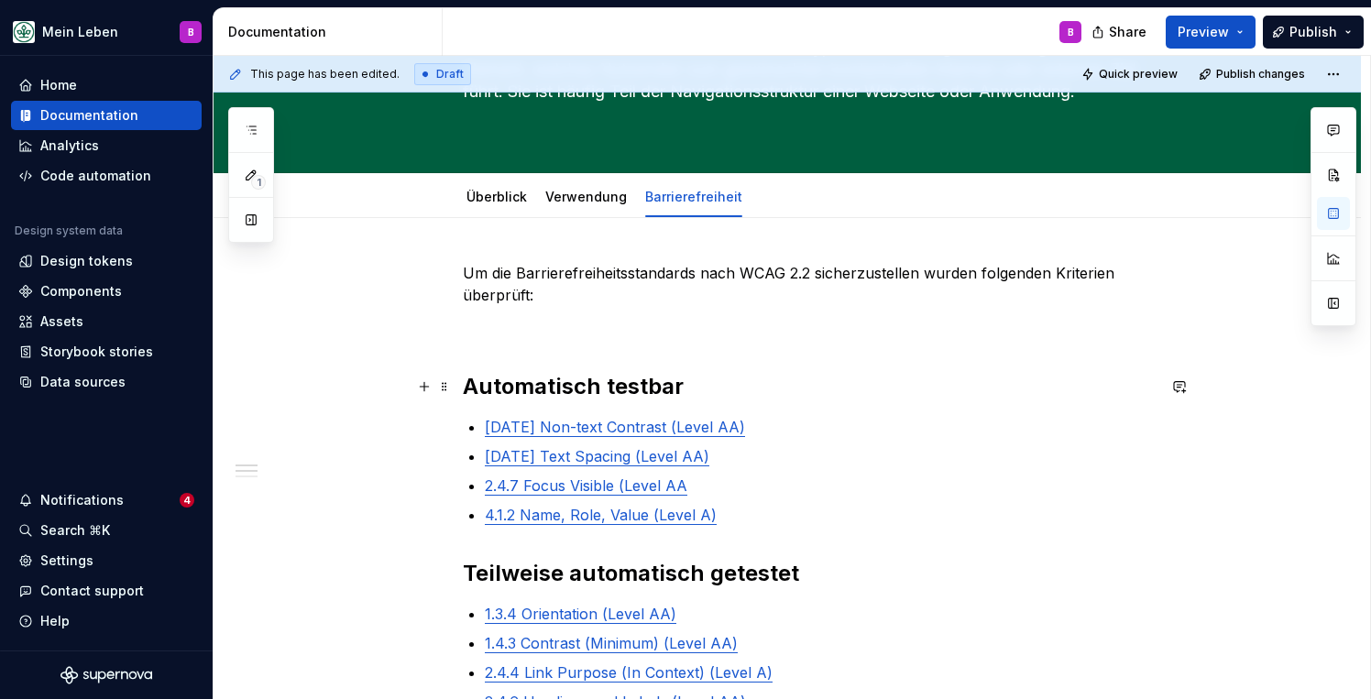
scroll to position [183, 0]
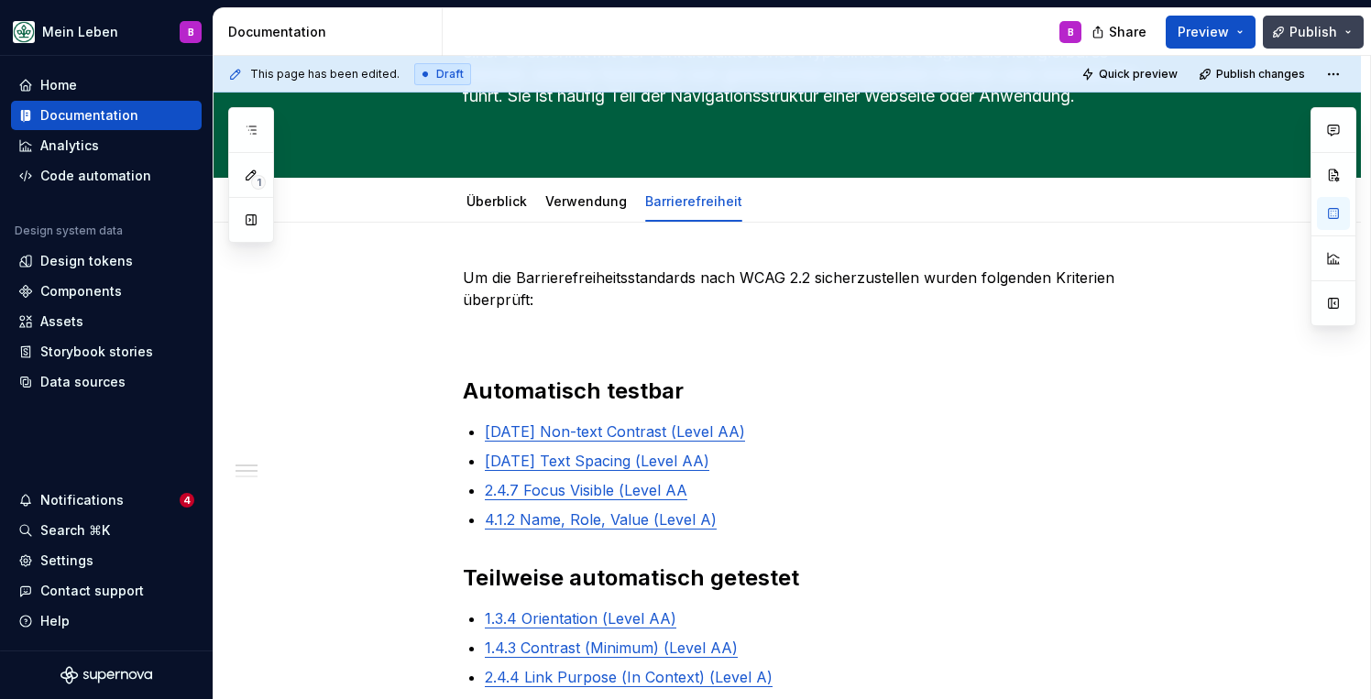
click at [1278, 27] on button "Publish" at bounding box center [1313, 32] width 101 height 33
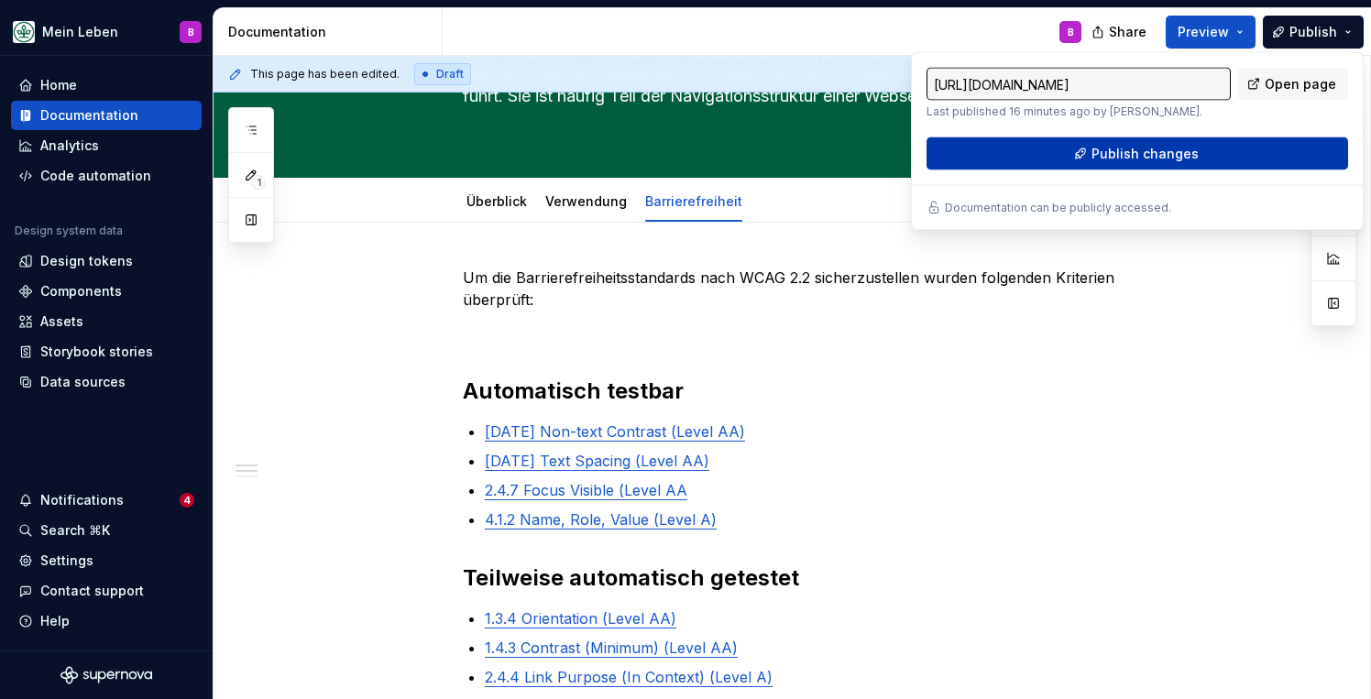
click at [1201, 150] on button "Publish changes" at bounding box center [1137, 153] width 422 height 33
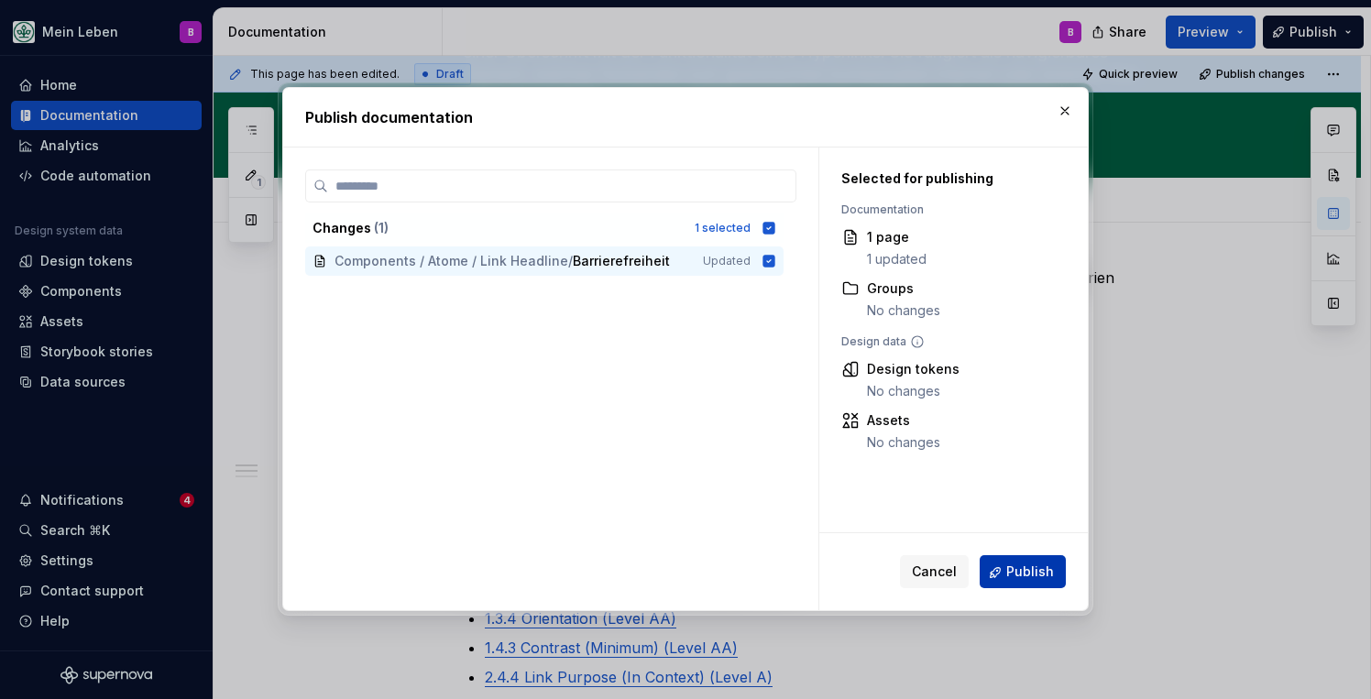
click at [1040, 563] on button "Publish" at bounding box center [1023, 572] width 86 height 33
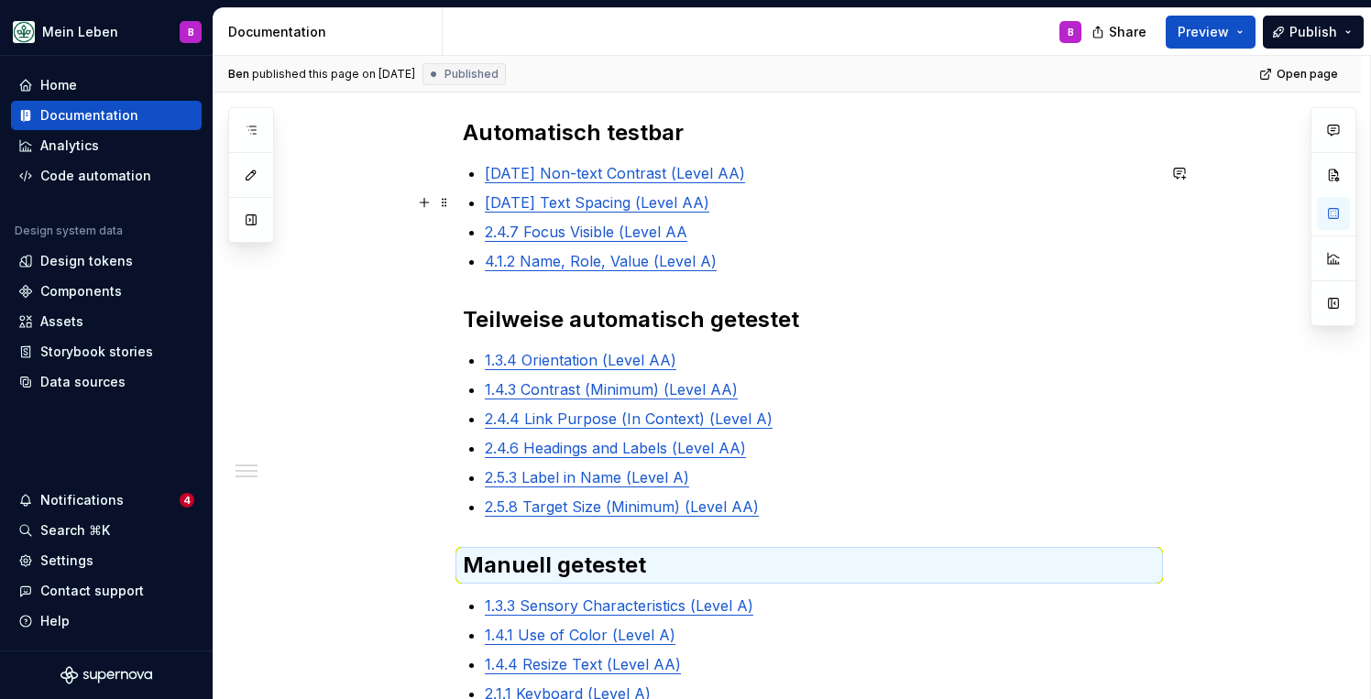
scroll to position [430, 0]
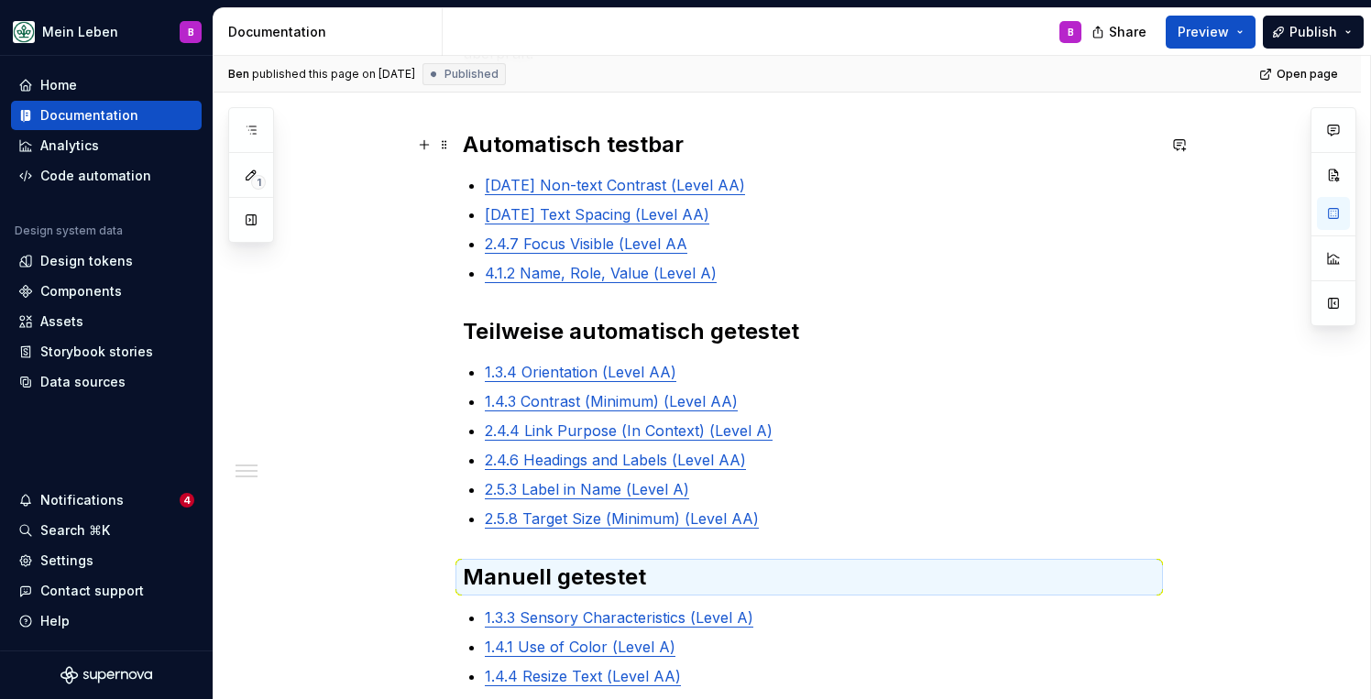
click at [666, 149] on strong "Automatisch testbar" at bounding box center [573, 144] width 221 height 27
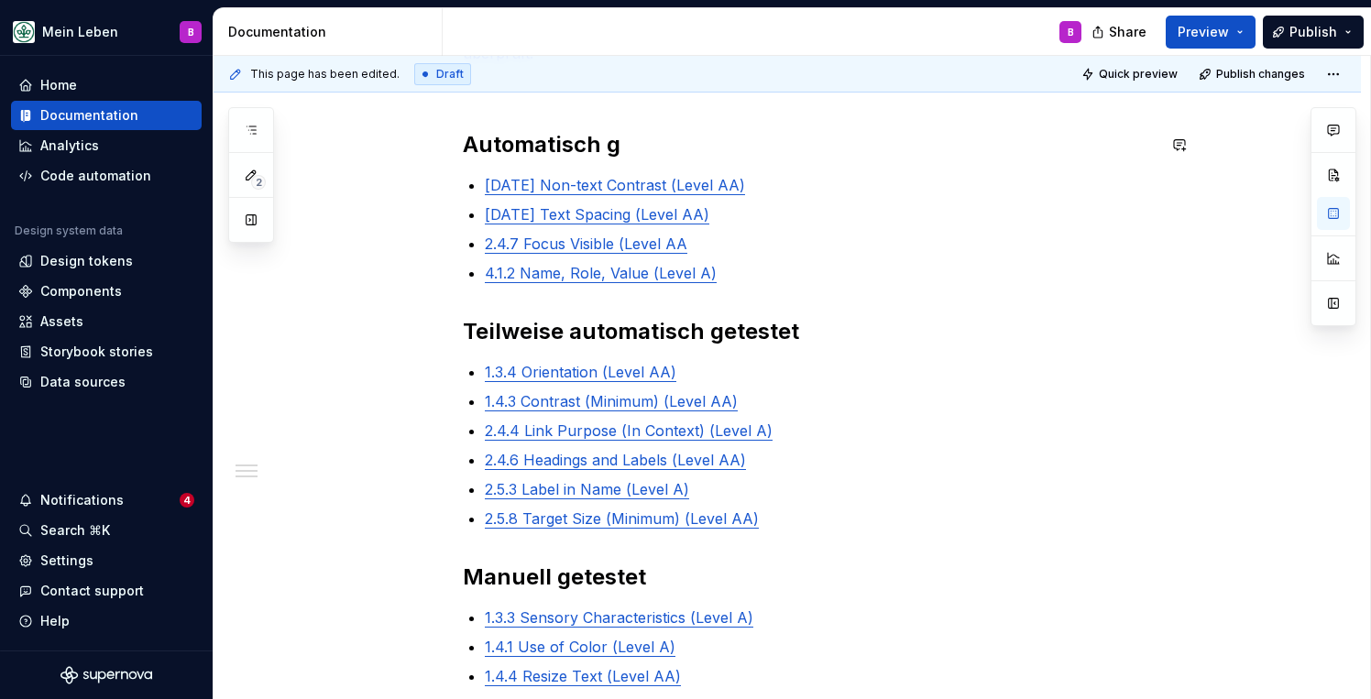
scroll to position [413, 0]
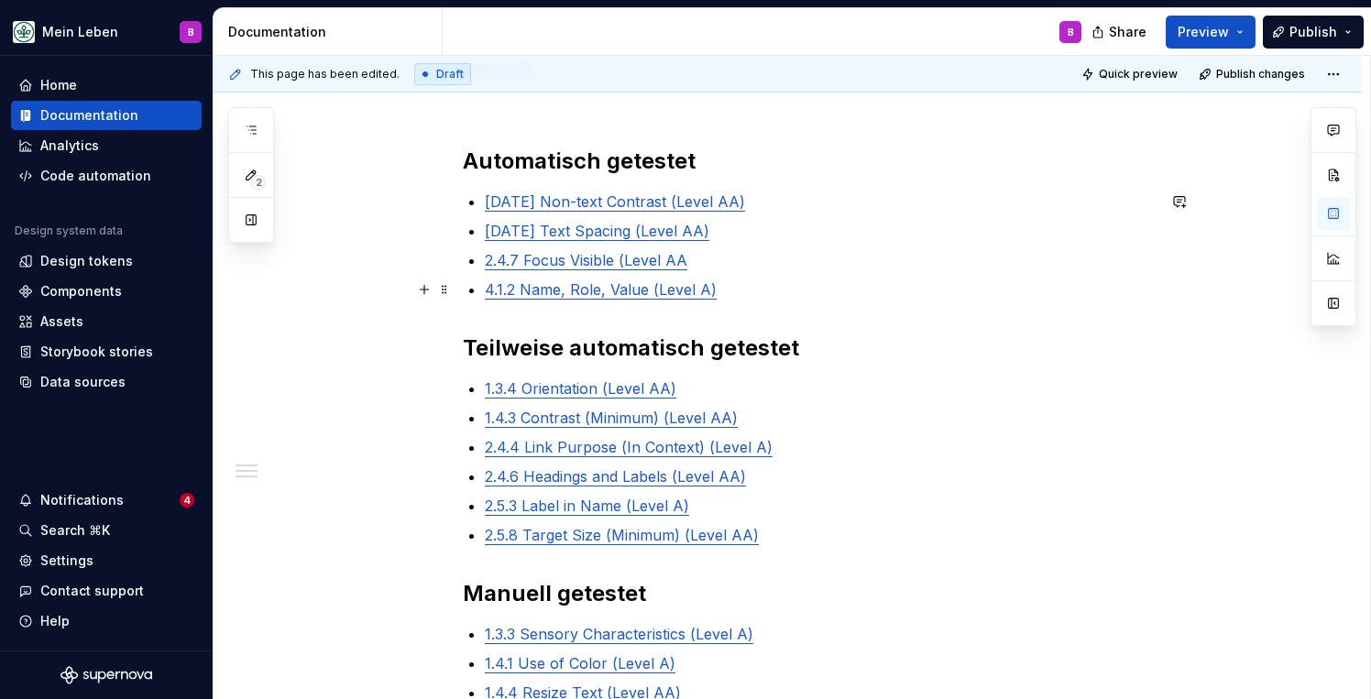
click at [938, 280] on p "4.1.2 Name, Role, Value (Level A)" at bounding box center [820, 290] width 671 height 22
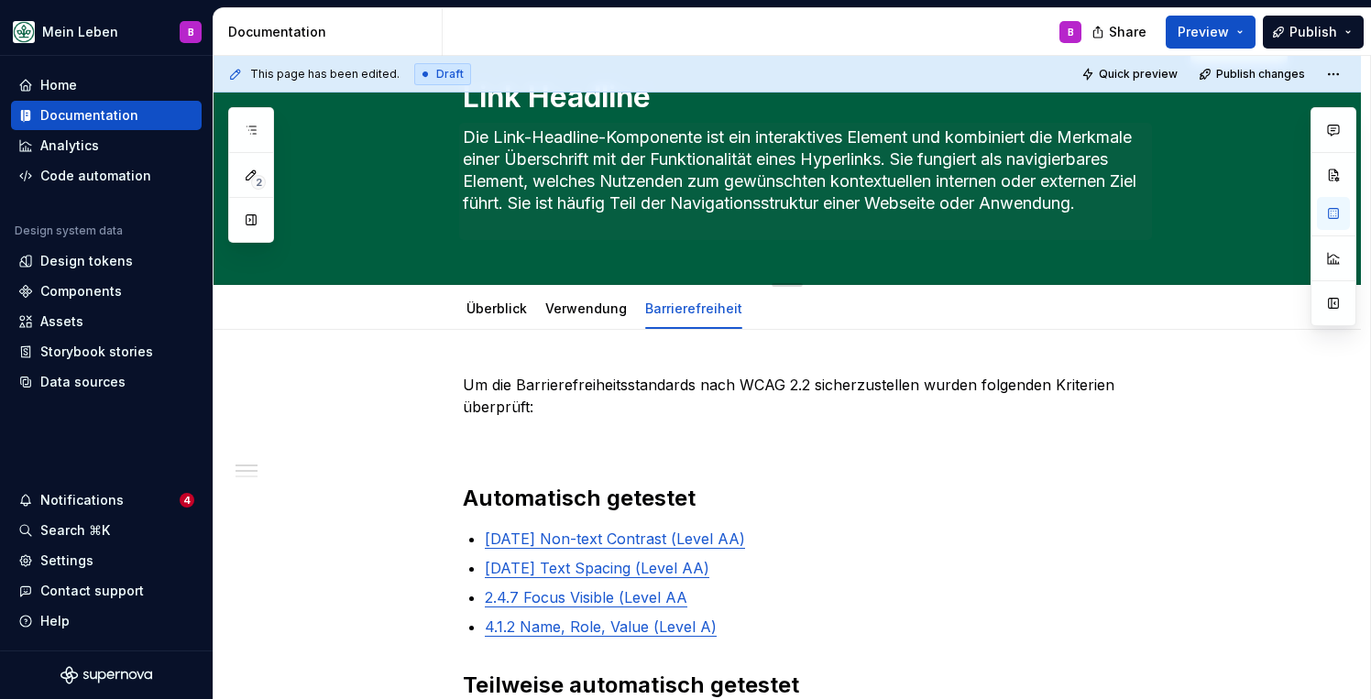
scroll to position [56, 0]
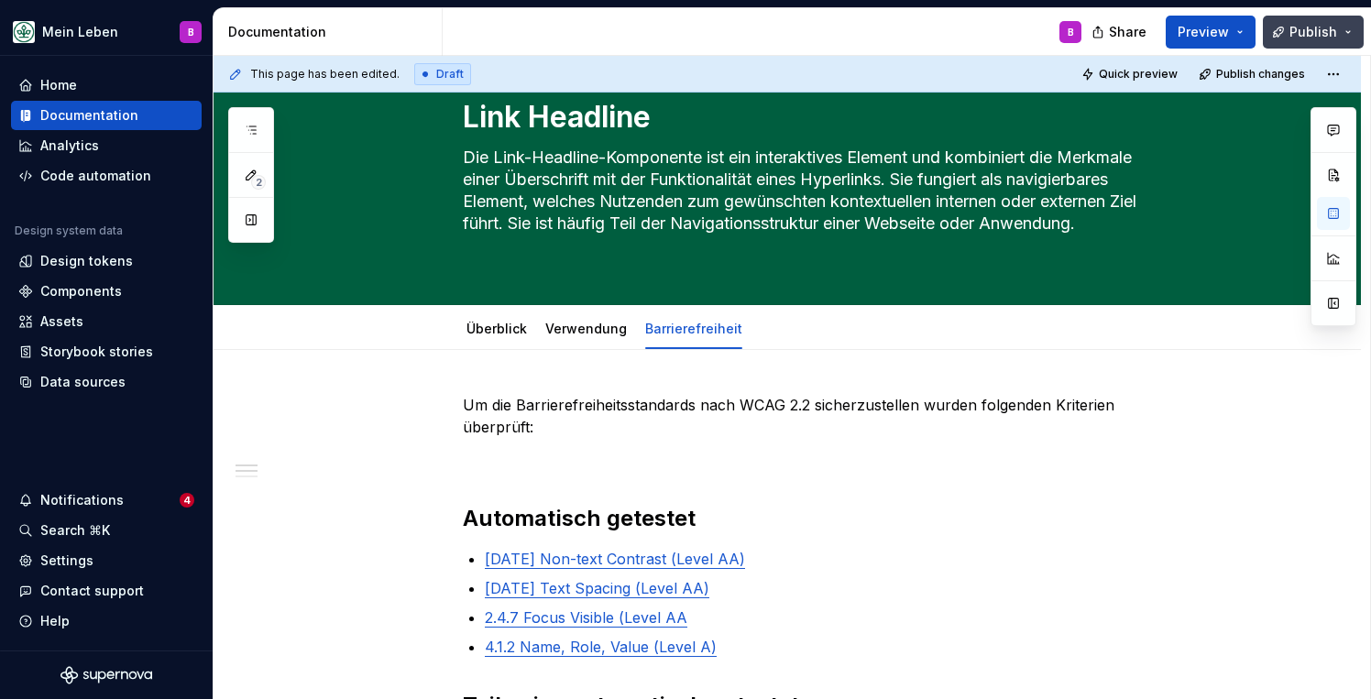
click at [1295, 38] on span "Publish" at bounding box center [1313, 32] width 48 height 18
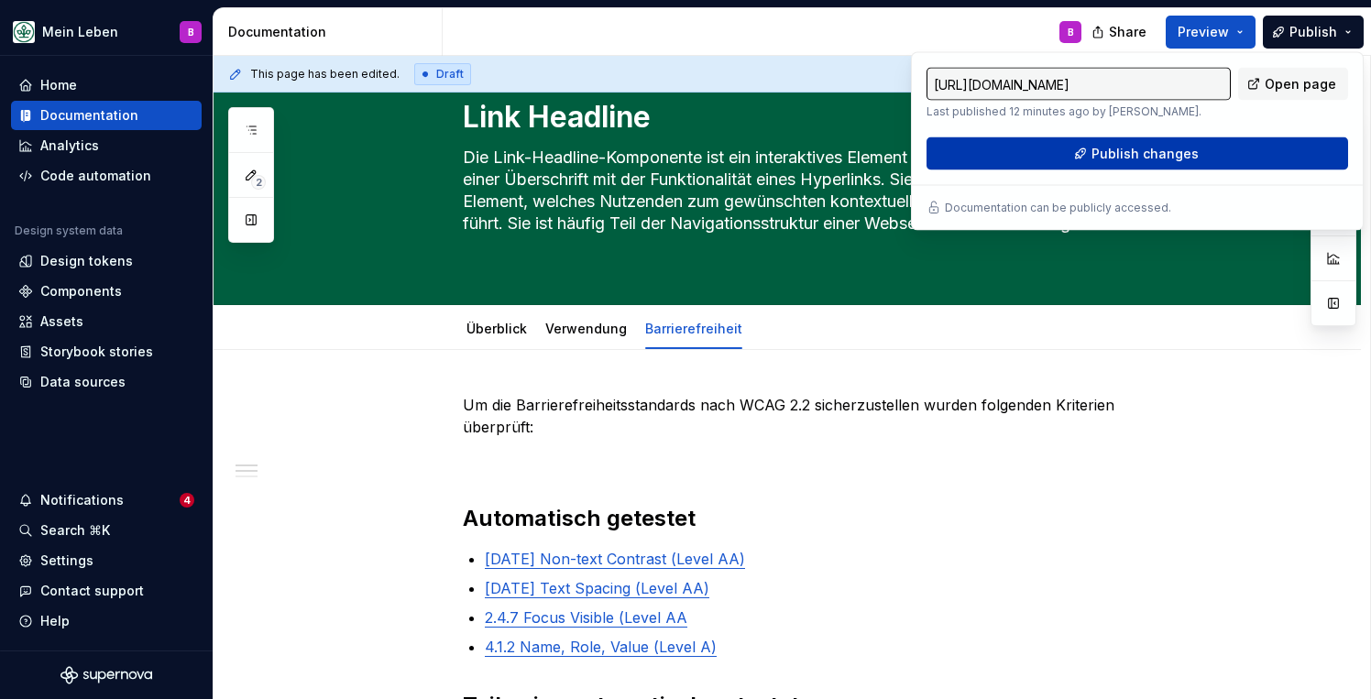
click at [1125, 151] on span "Publish changes" at bounding box center [1144, 154] width 107 height 18
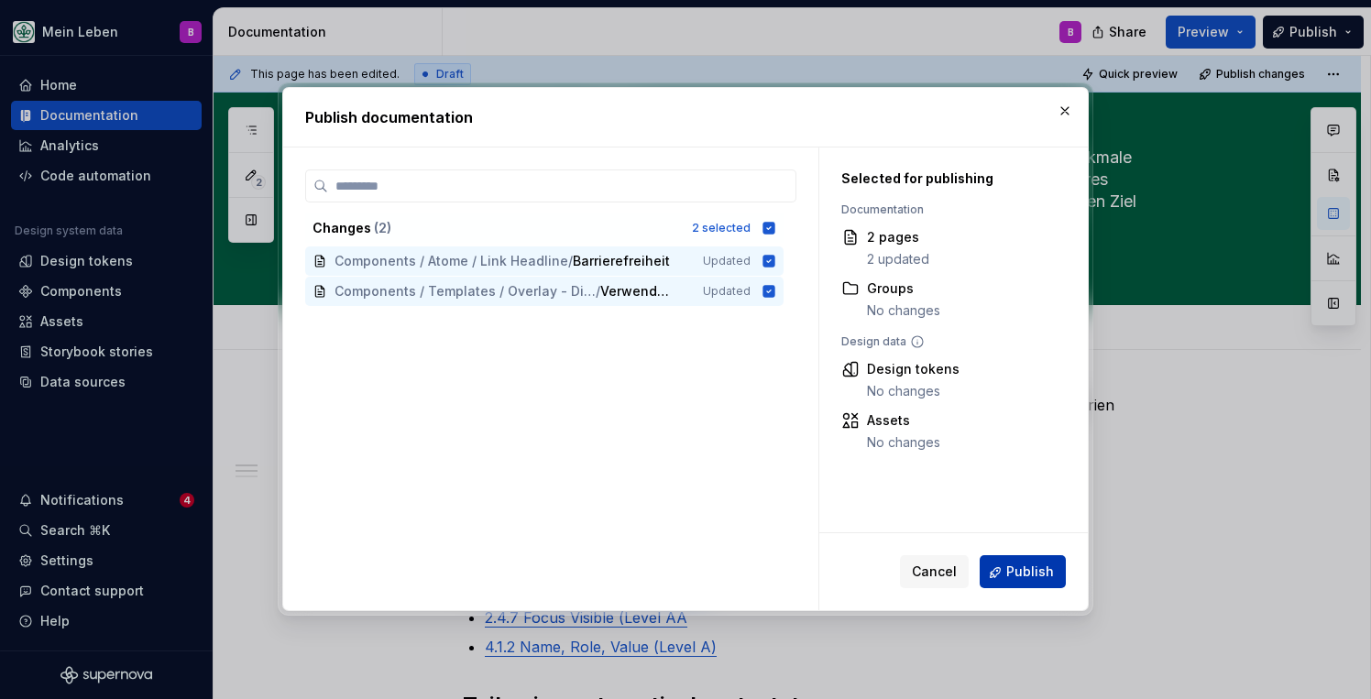
click at [999, 577] on button "Publish" at bounding box center [1023, 572] width 86 height 33
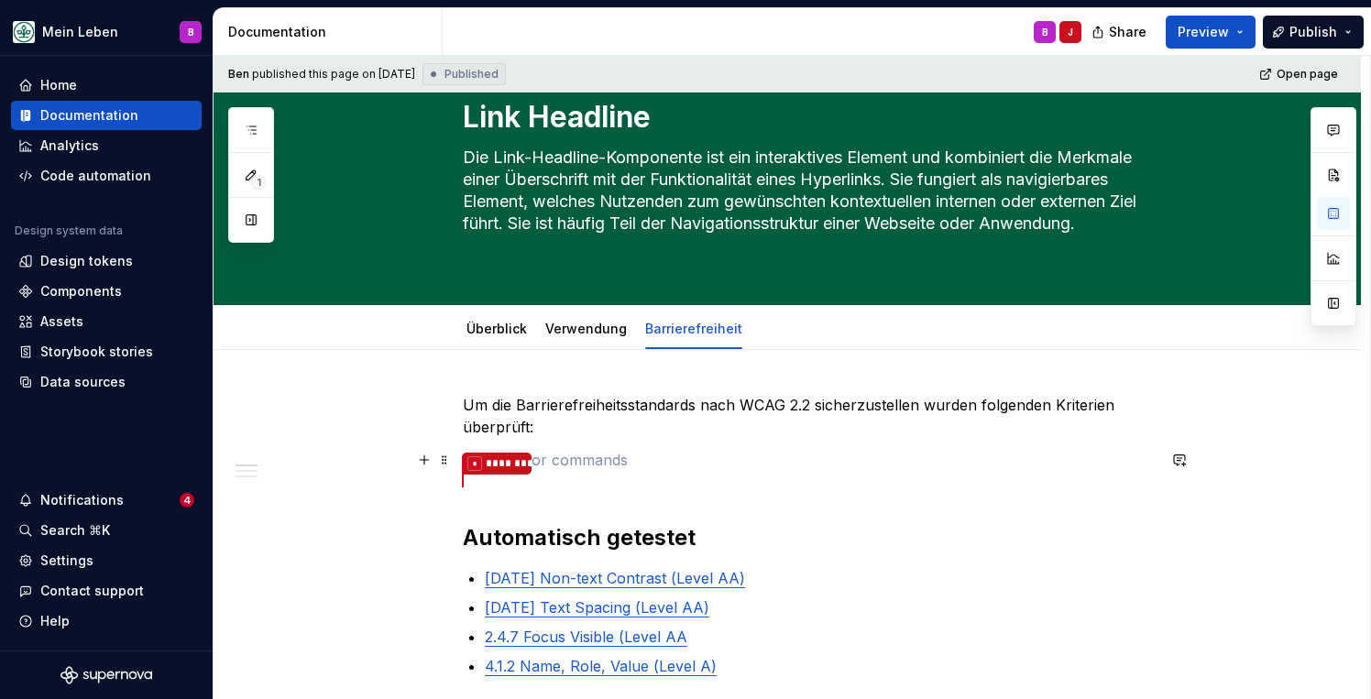
click at [630, 465] on p at bounding box center [809, 460] width 693 height 22
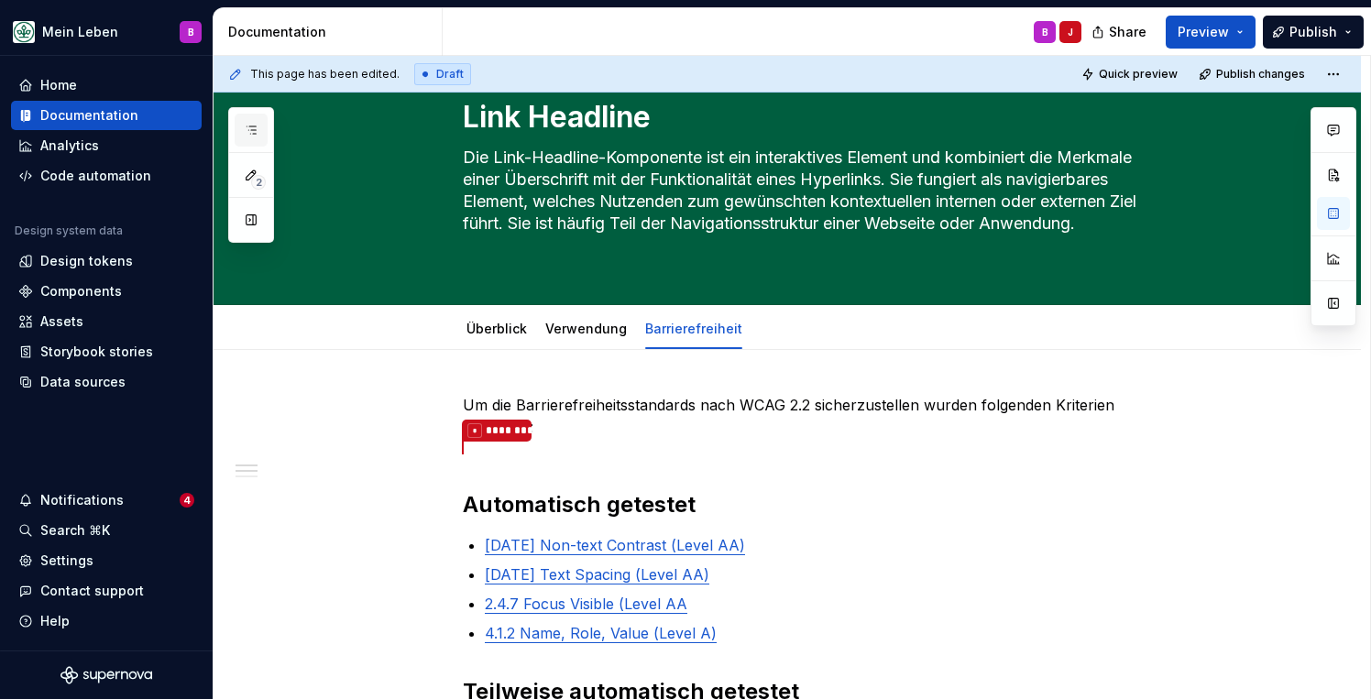
click at [253, 124] on icon "button" at bounding box center [251, 130] width 15 height 15
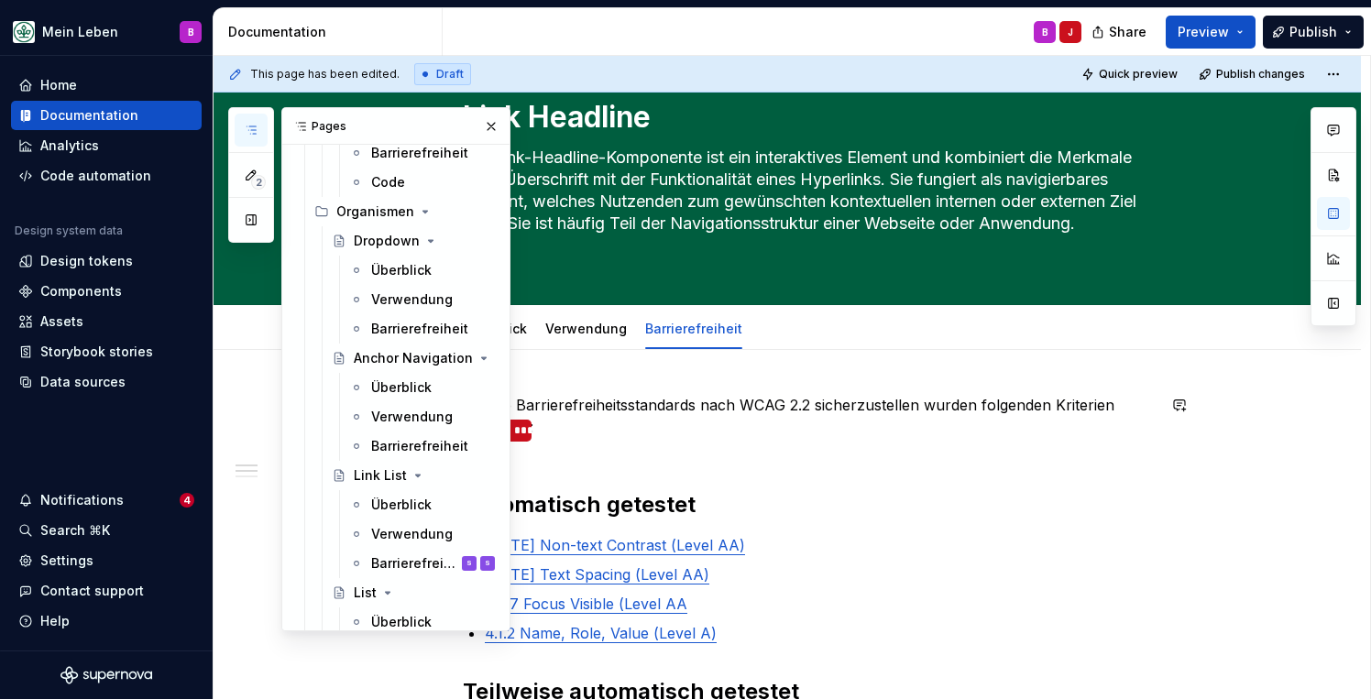
scroll to position [2262, 0]
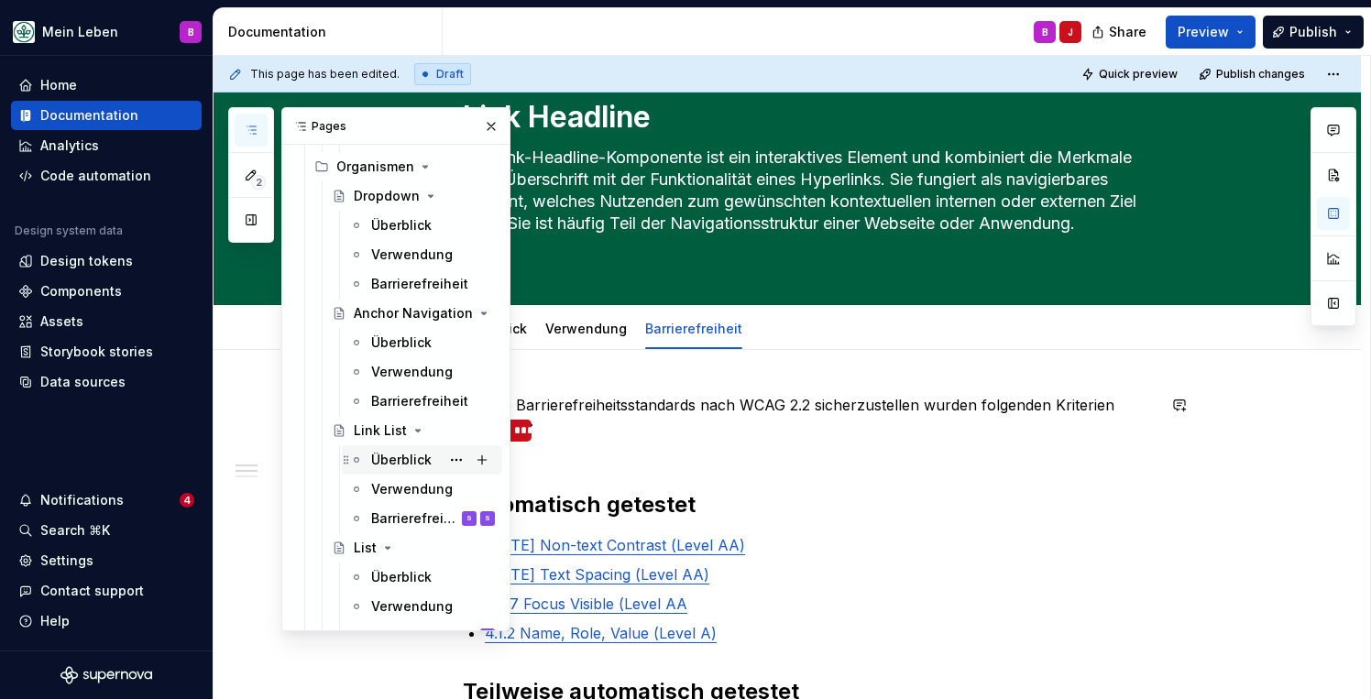
click at [393, 455] on div "Überblick" at bounding box center [401, 460] width 60 height 18
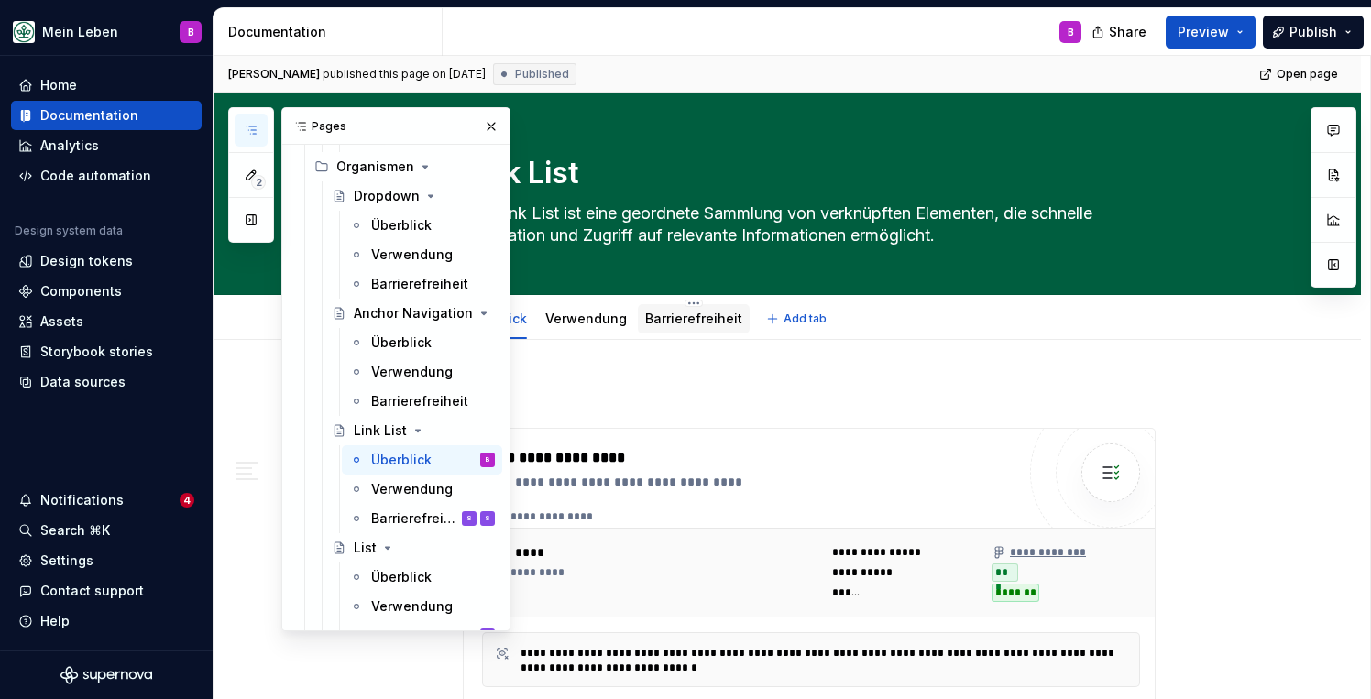
click at [677, 320] on link "Barrierefreiheit" at bounding box center [693, 319] width 97 height 16
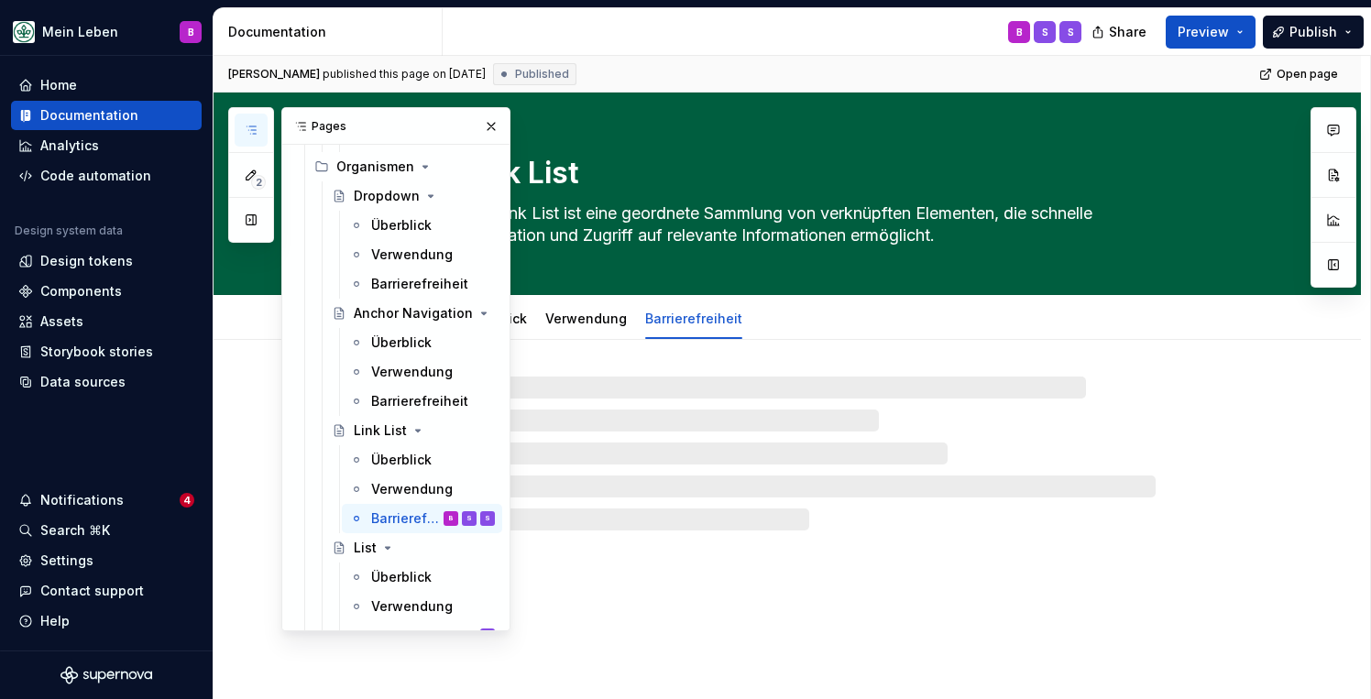
click at [260, 129] on button "button" at bounding box center [251, 130] width 33 height 33
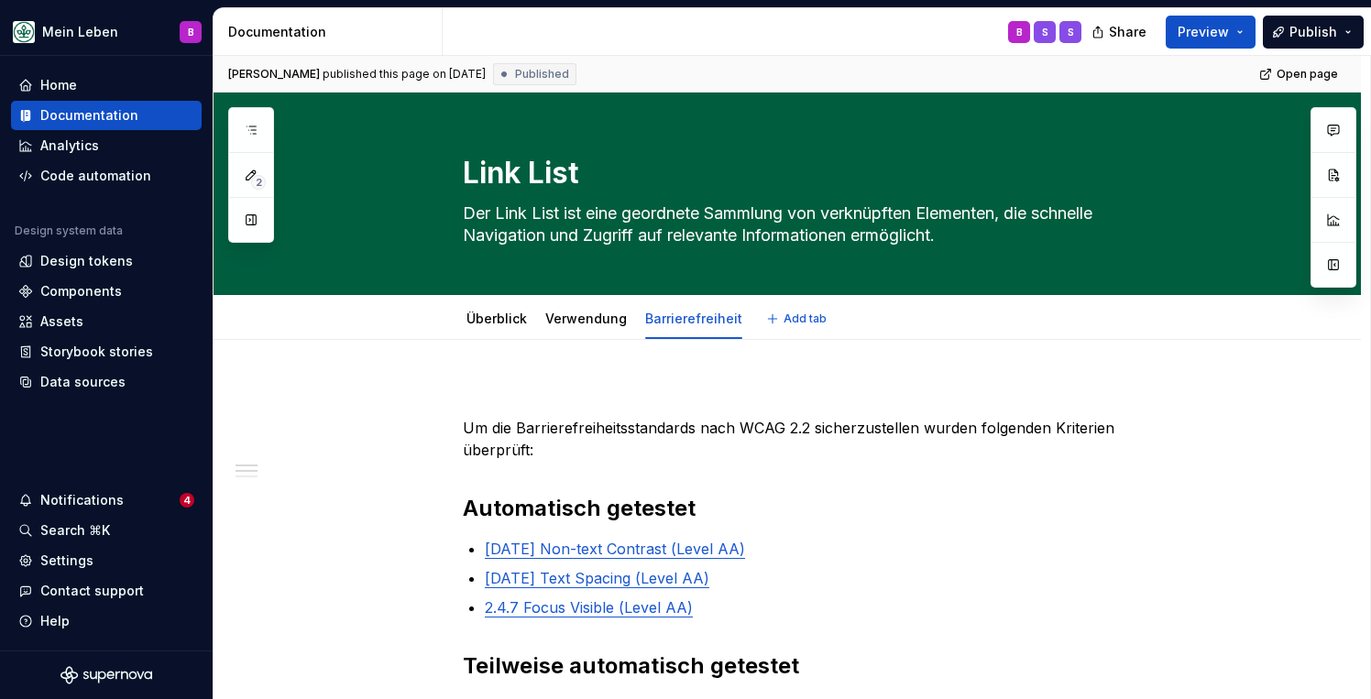
type textarea "*"
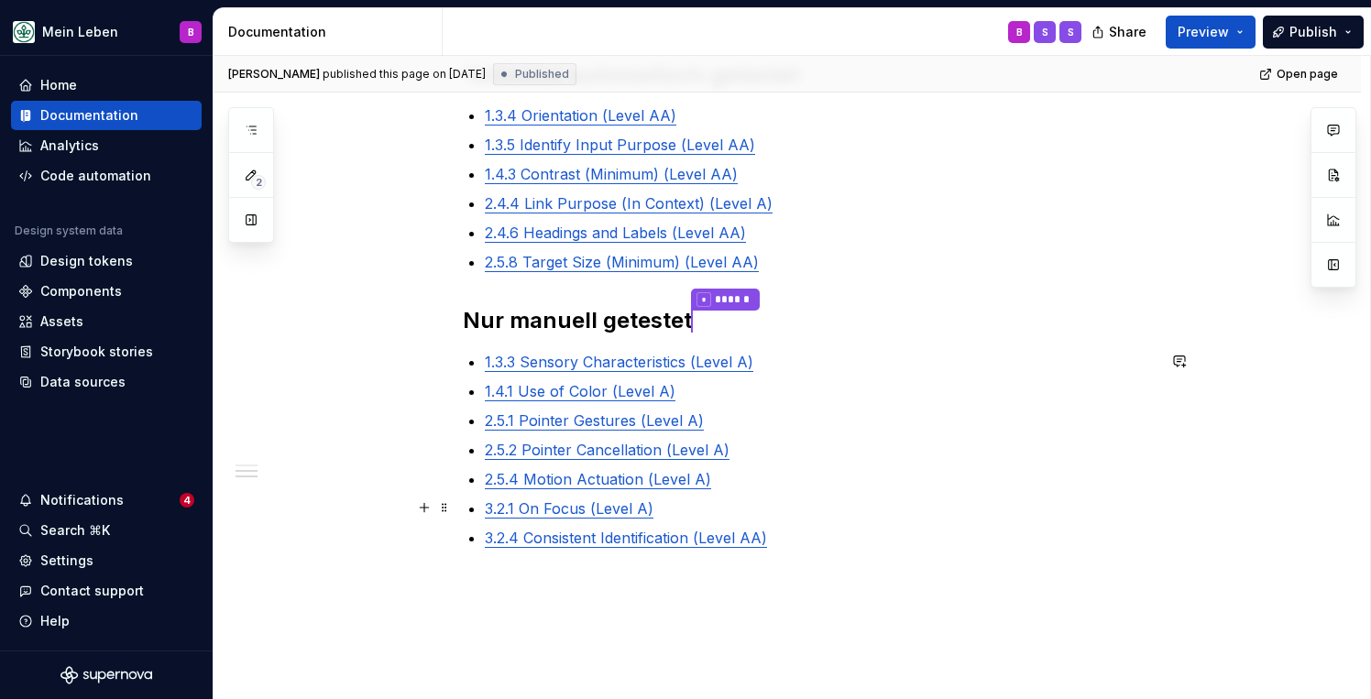
scroll to position [613, 0]
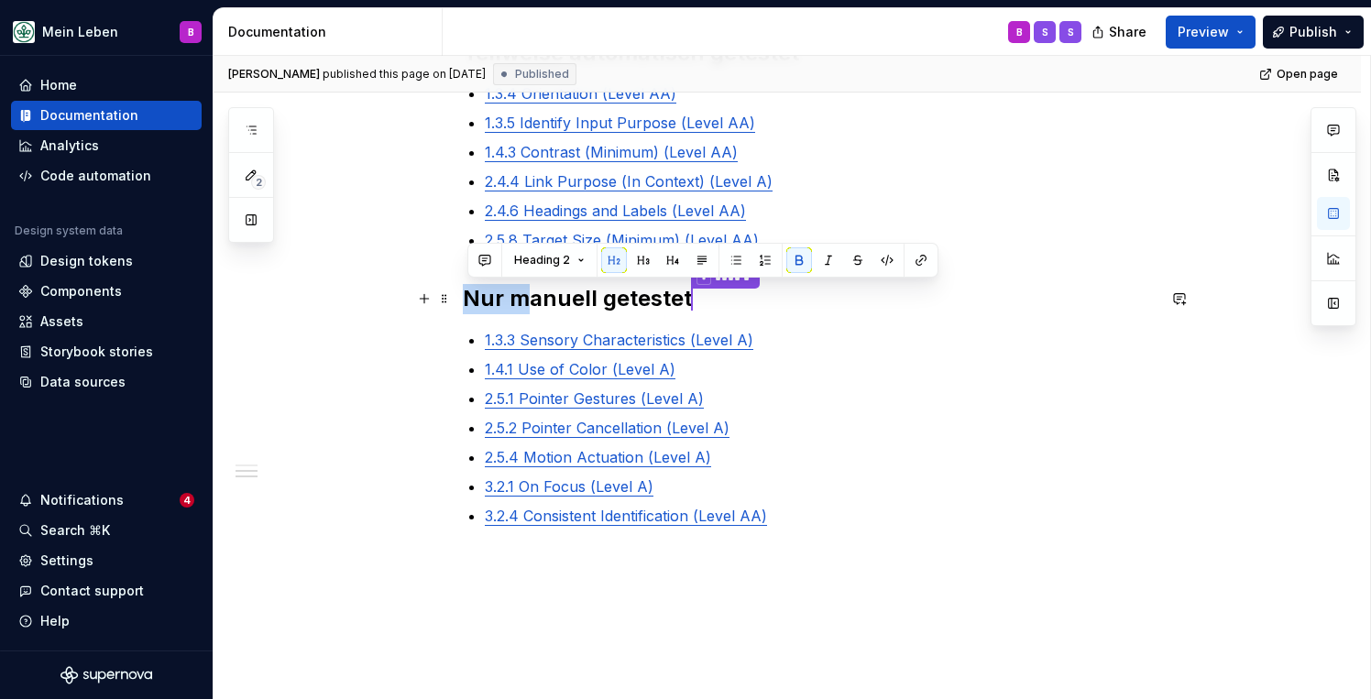
drag, startPoint x: 527, startPoint y: 301, endPoint x: 459, endPoint y: 301, distance: 67.8
click at [459, 301] on div "Um die Barrierefreiheitsstandards nach WCAG 2.2 sicherzustellen wurden folgende…" at bounding box center [787, 243] width 1147 height 1032
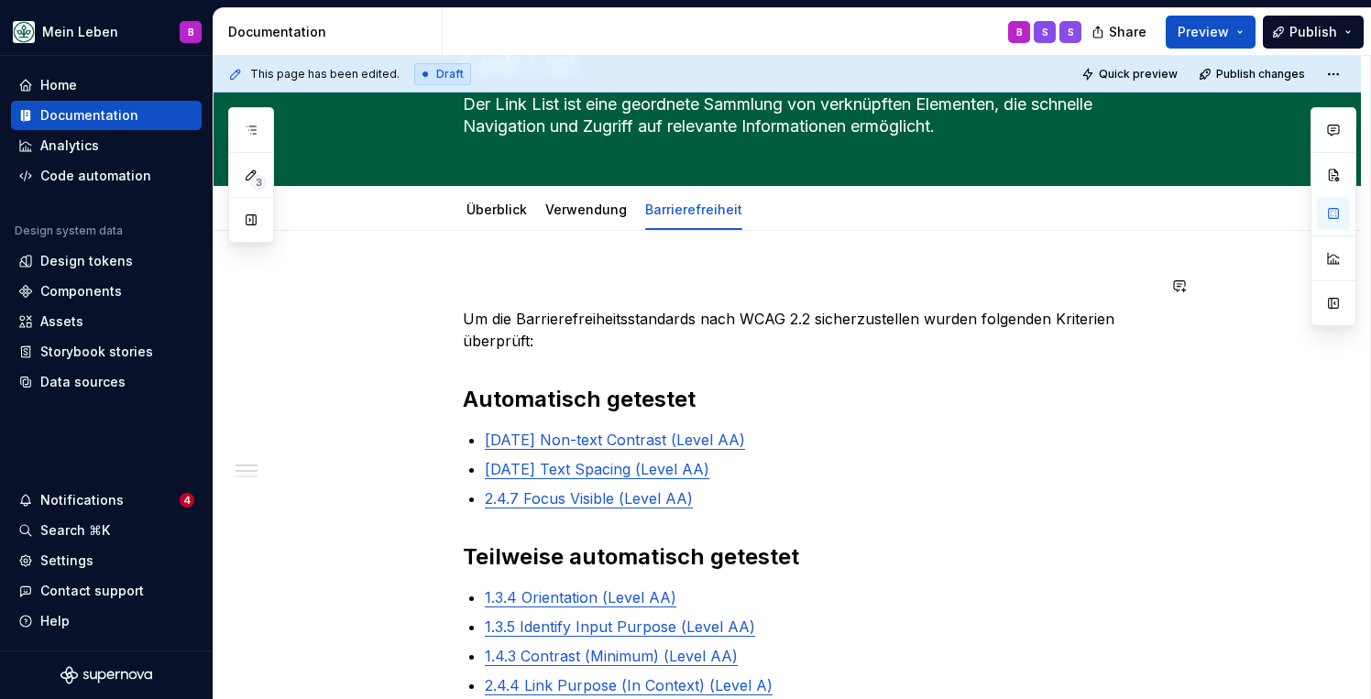
scroll to position [40, 0]
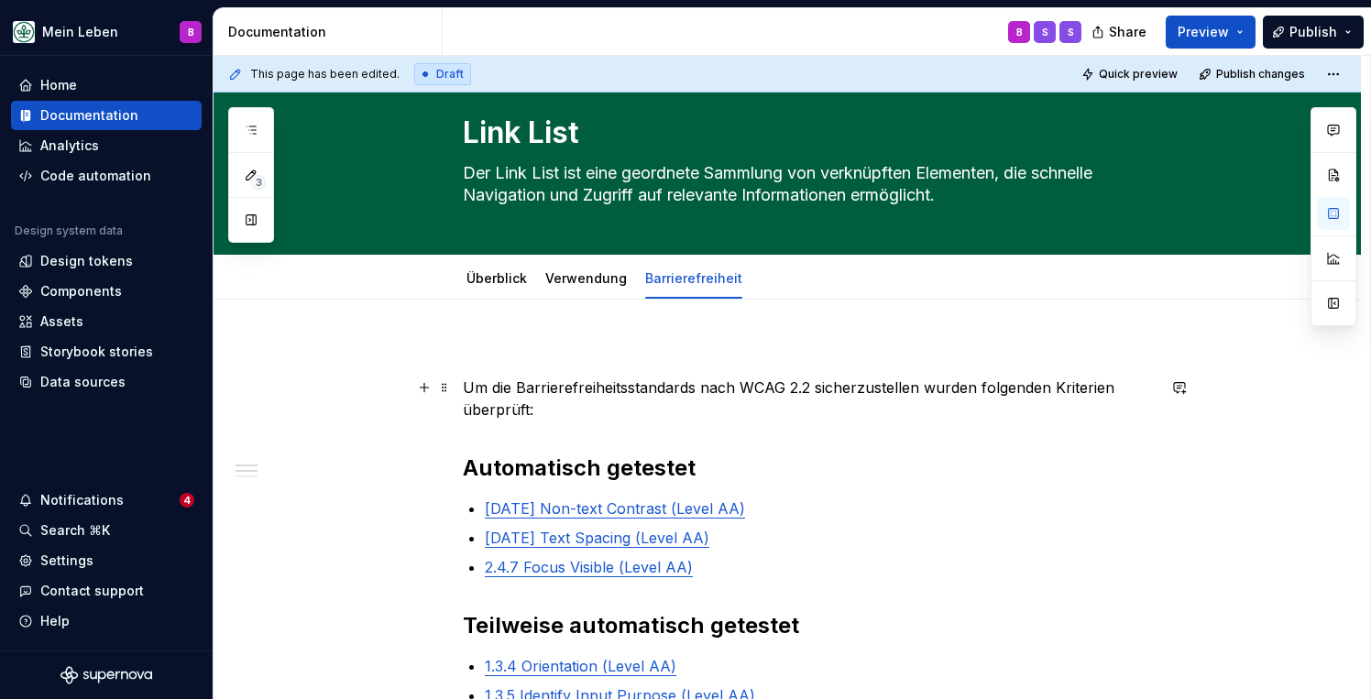
click at [751, 380] on p "Um die Barrierefreiheitsstandards nach WCAG 2.2 sicherzustellen wurden folgende…" at bounding box center [809, 399] width 693 height 44
click at [716, 365] on p at bounding box center [809, 355] width 693 height 22
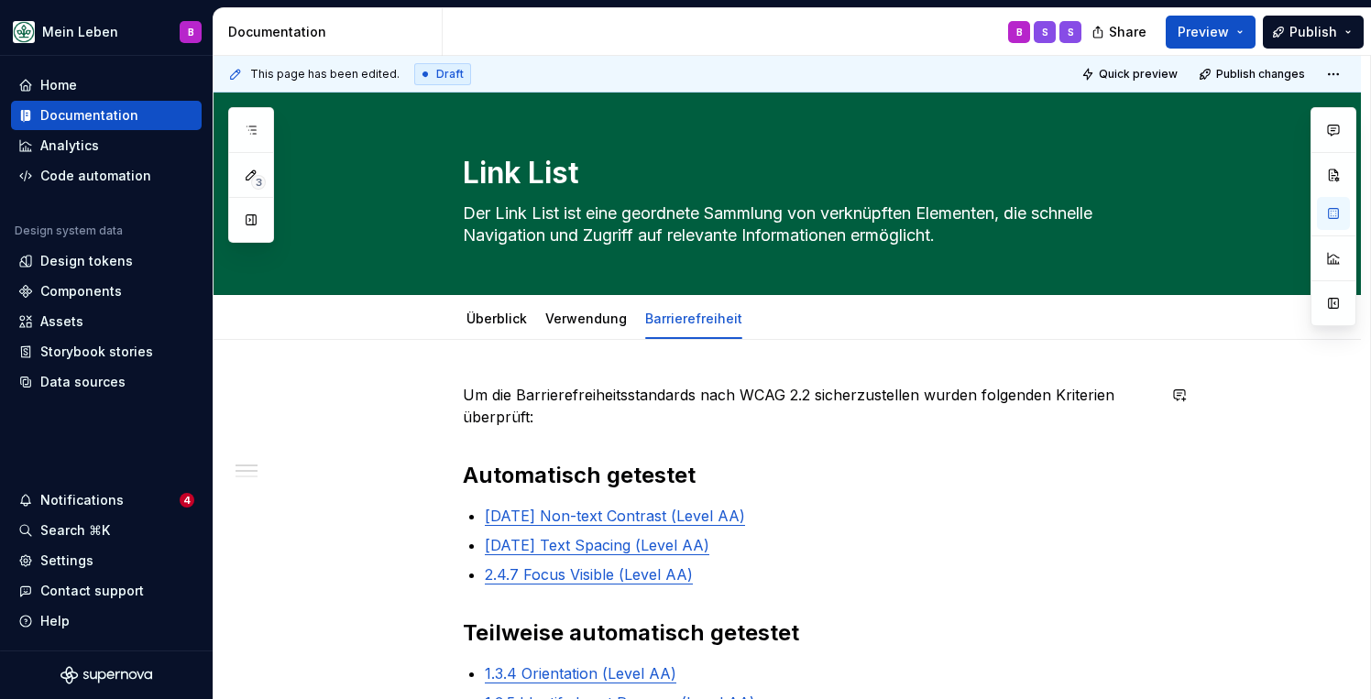
scroll to position [0, 0]
type textarea "*"
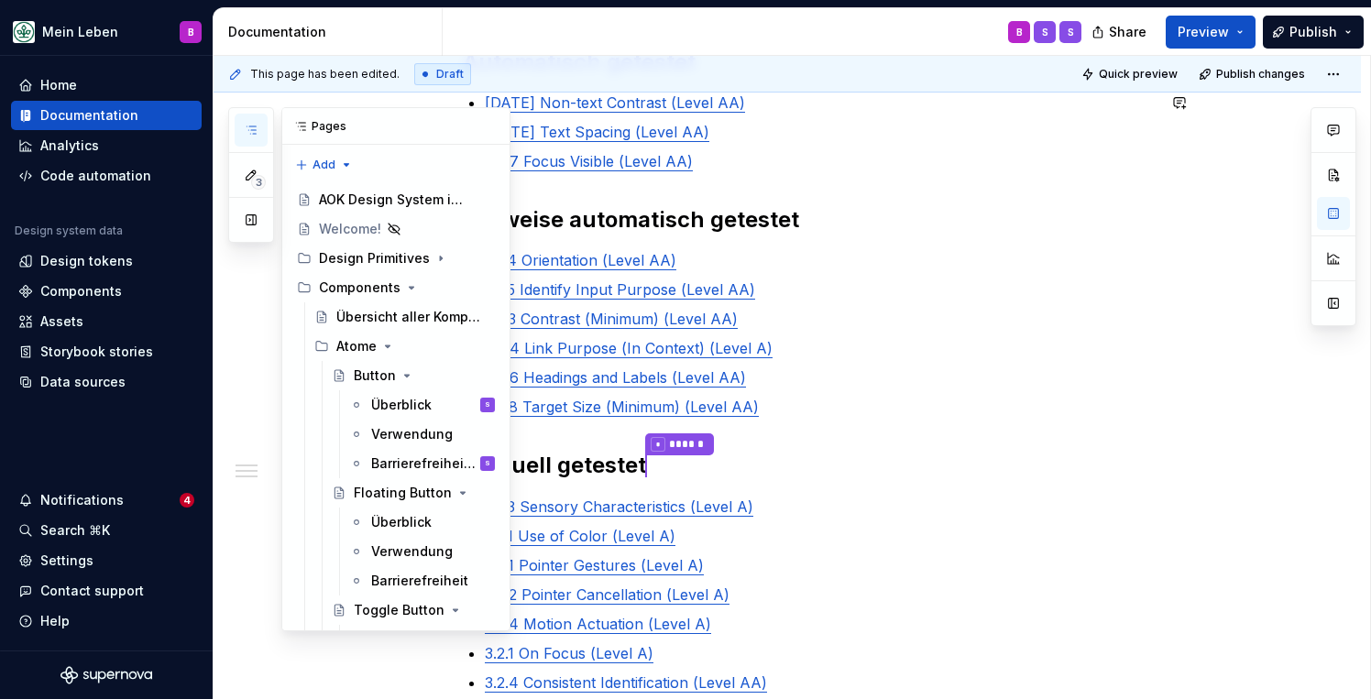
click at [257, 115] on button "button" at bounding box center [251, 130] width 33 height 33
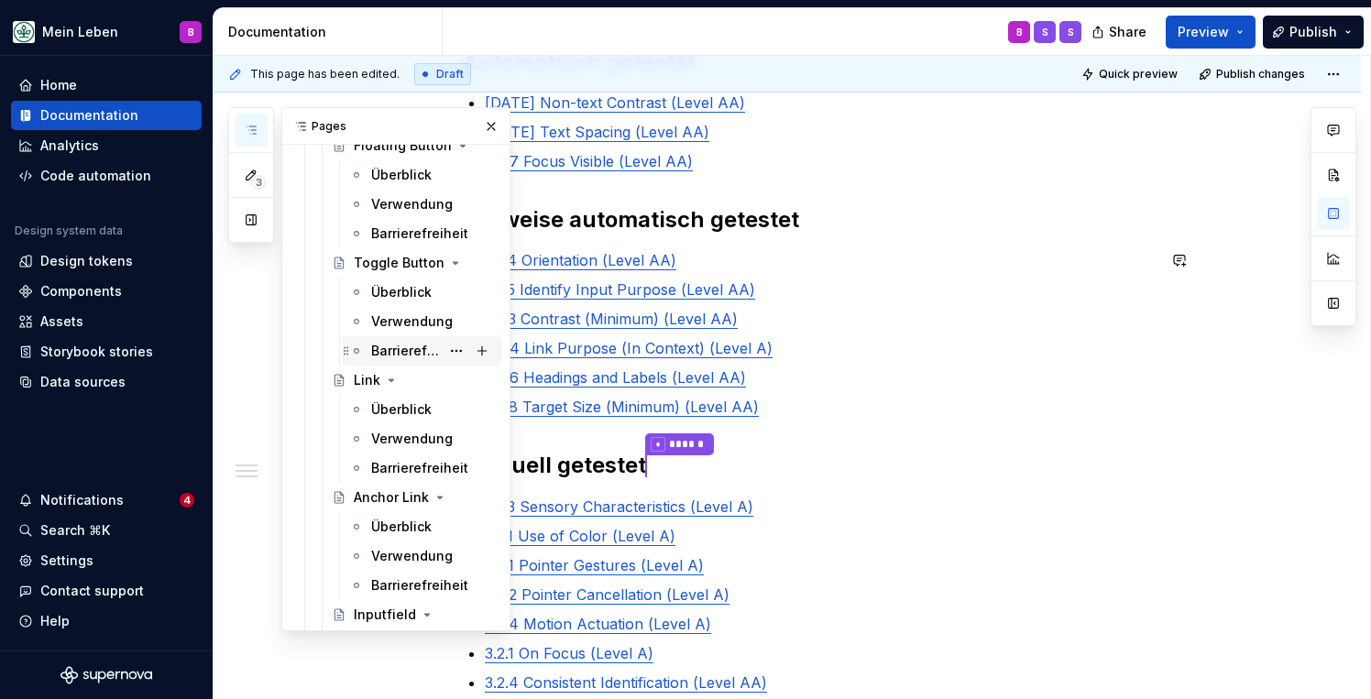
scroll to position [349, 0]
click at [389, 460] on div "Barrierefreiheit" at bounding box center [405, 466] width 69 height 18
click at [597, 213] on strong "Teilweise automatisch getestet" at bounding box center [631, 219] width 336 height 27
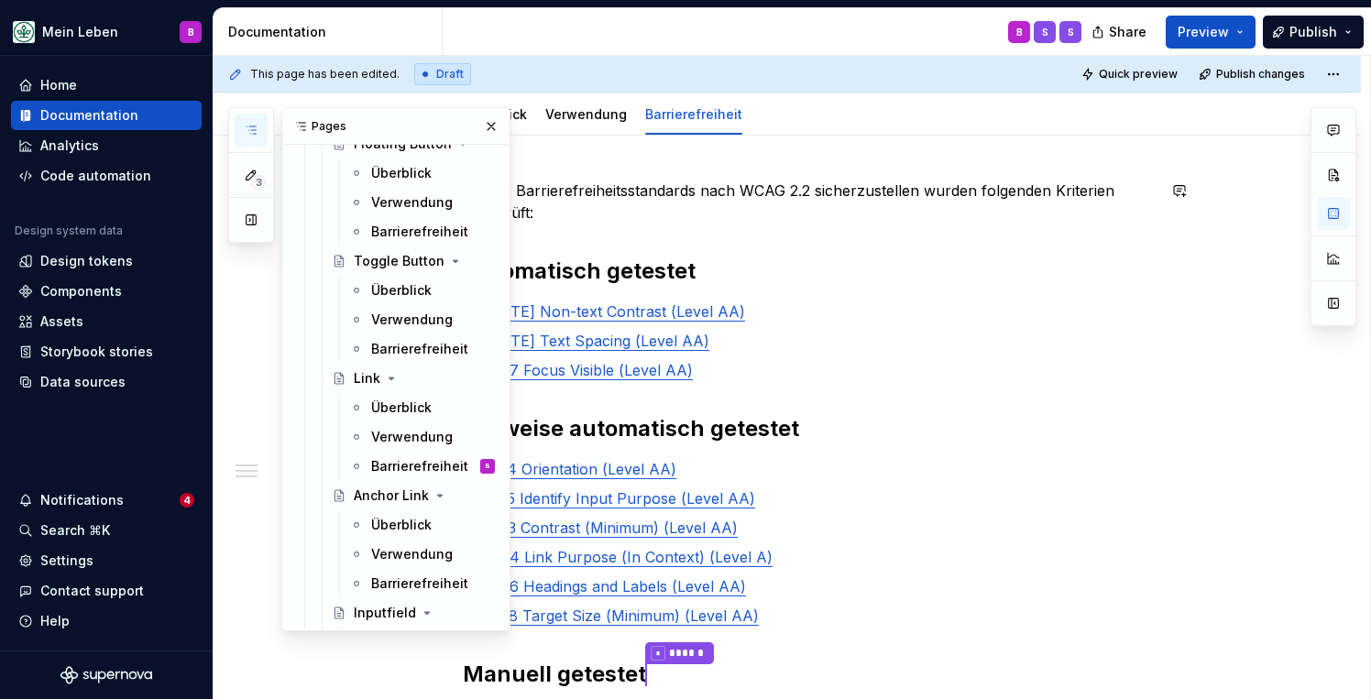
scroll to position [195, 0]
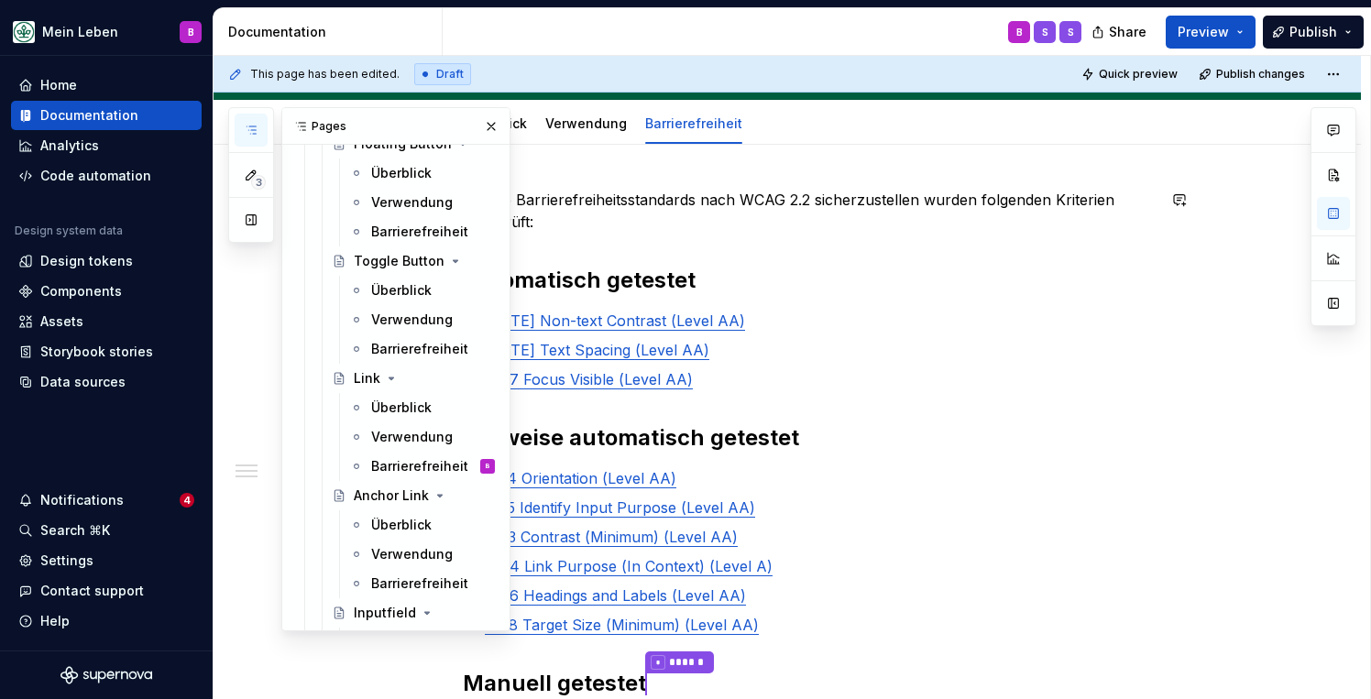
click at [572, 266] on h2 "Automatisch getestet" at bounding box center [809, 280] width 693 height 29
click at [259, 127] on button "button" at bounding box center [251, 130] width 33 height 33
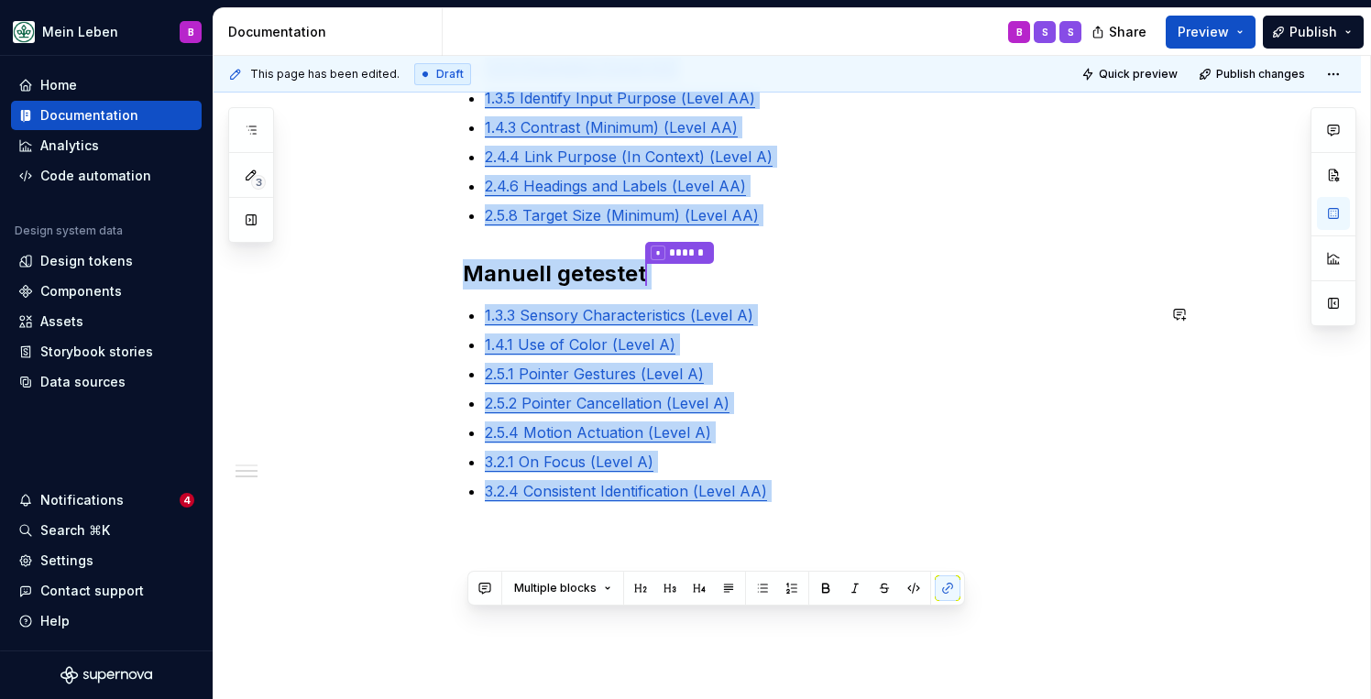
scroll to position [638, 0]
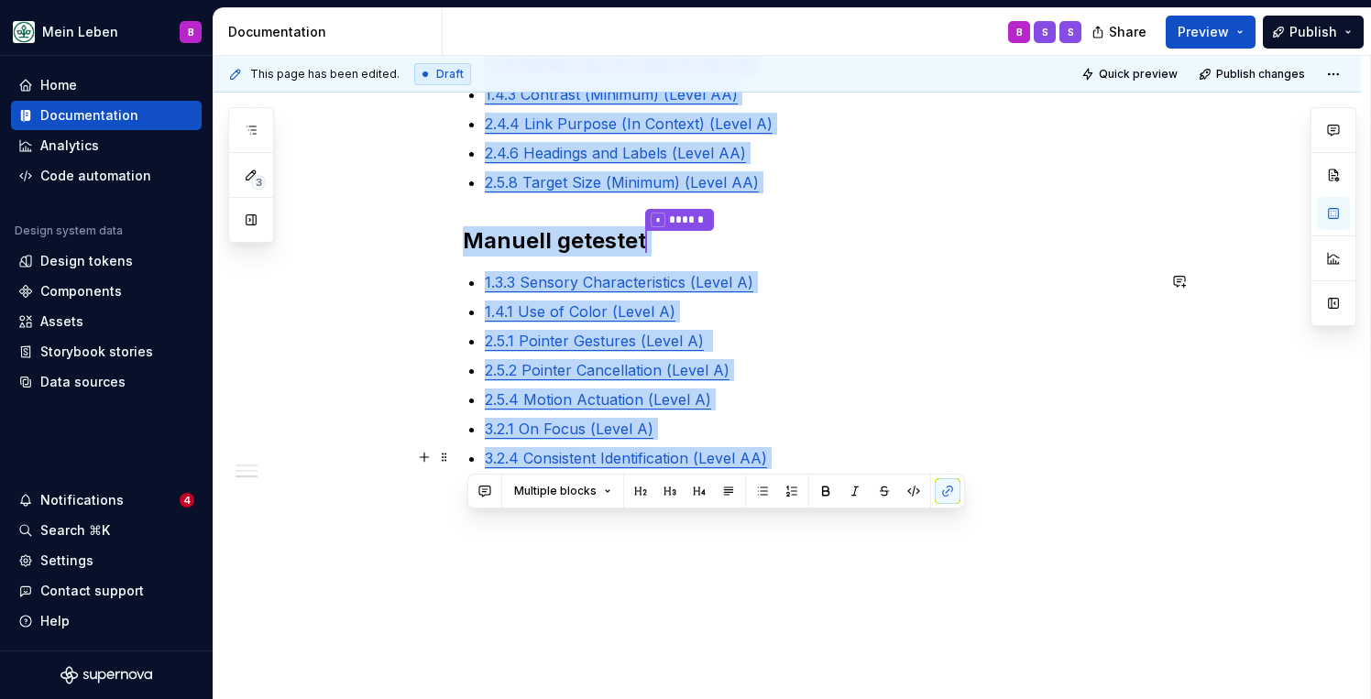
drag, startPoint x: 470, startPoint y: 280, endPoint x: 798, endPoint y: 457, distance: 372.7
click at [798, 457] on div "Um die Barrierefreiheitsstandards nach WCAG 2.2 sicherzustellen wurden folgende…" at bounding box center [809, 107] width 693 height 723
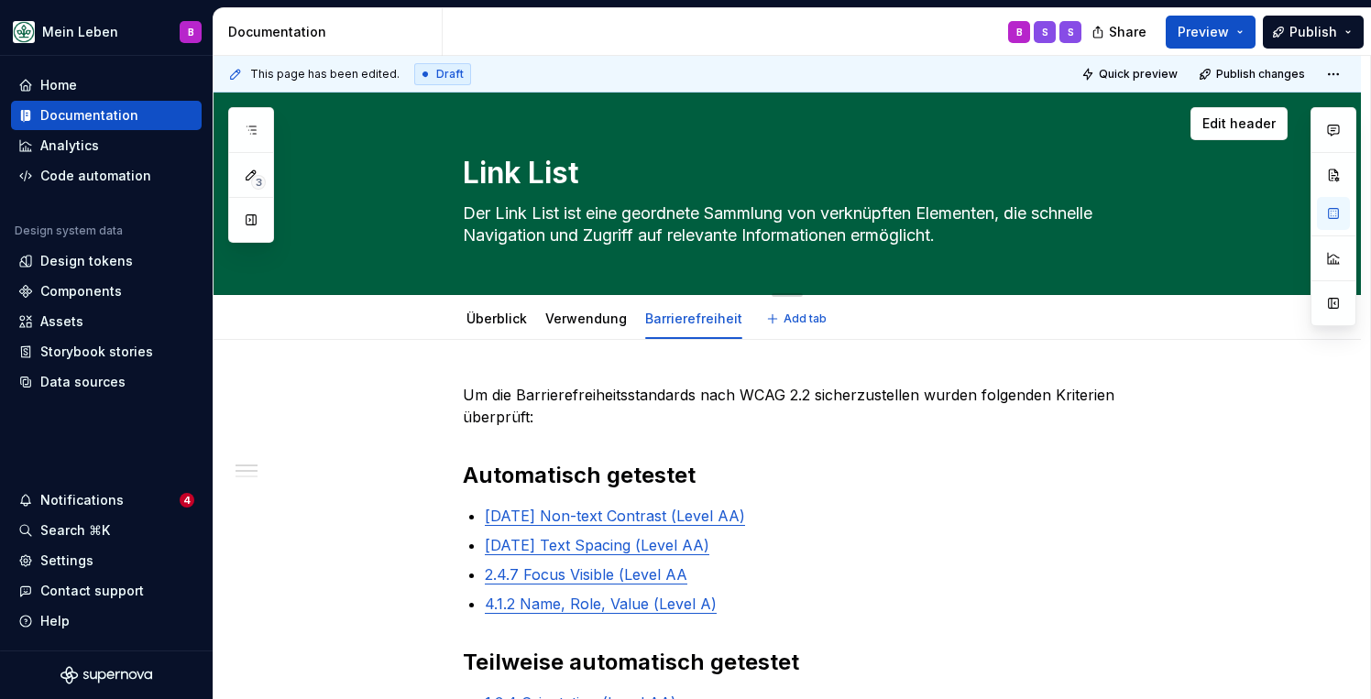
scroll to position [0, 0]
click at [1300, 26] on span "Publish" at bounding box center [1313, 32] width 48 height 18
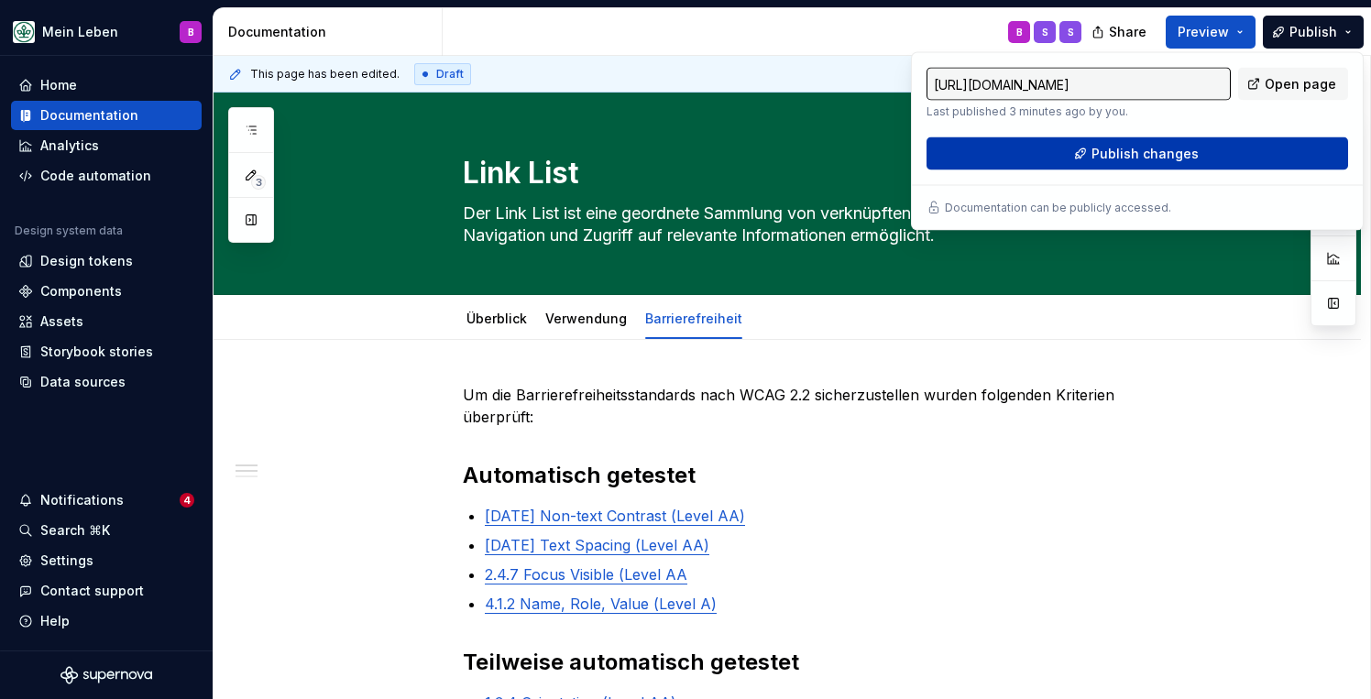
click at [1139, 160] on span "Publish changes" at bounding box center [1144, 154] width 107 height 18
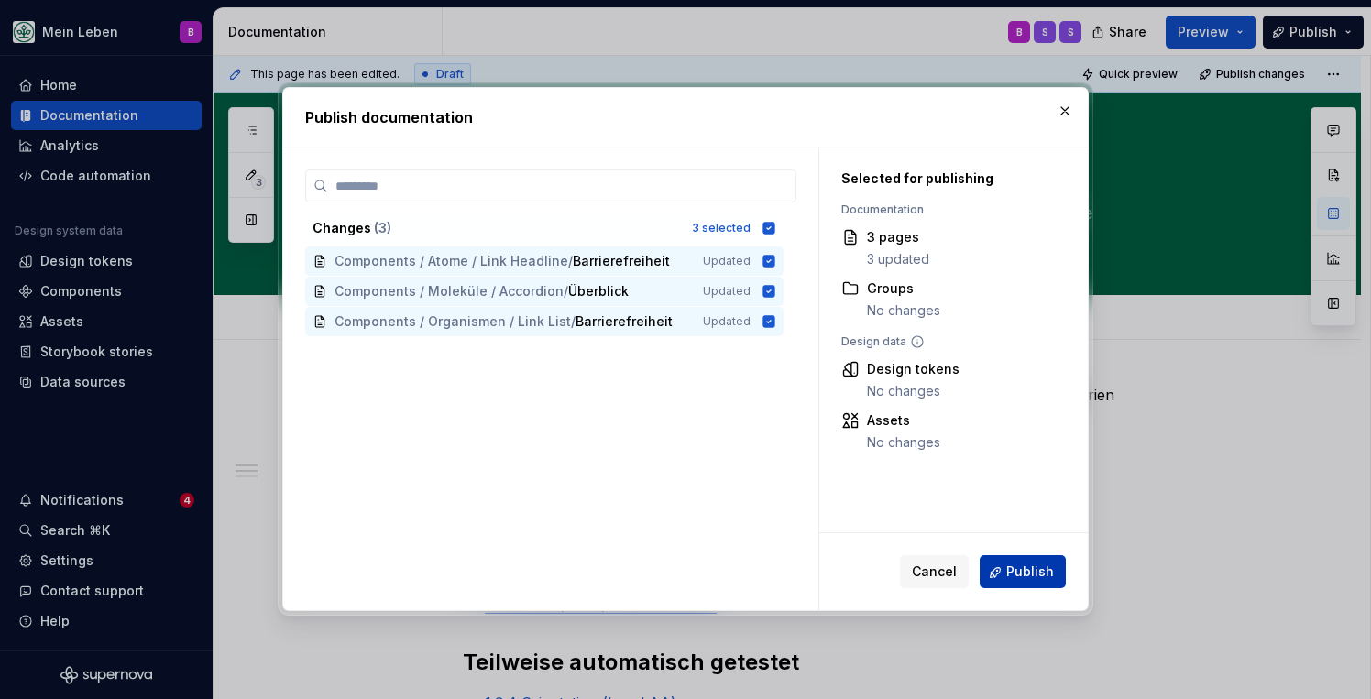
click at [1024, 569] on span "Publish" at bounding box center [1030, 573] width 48 height 18
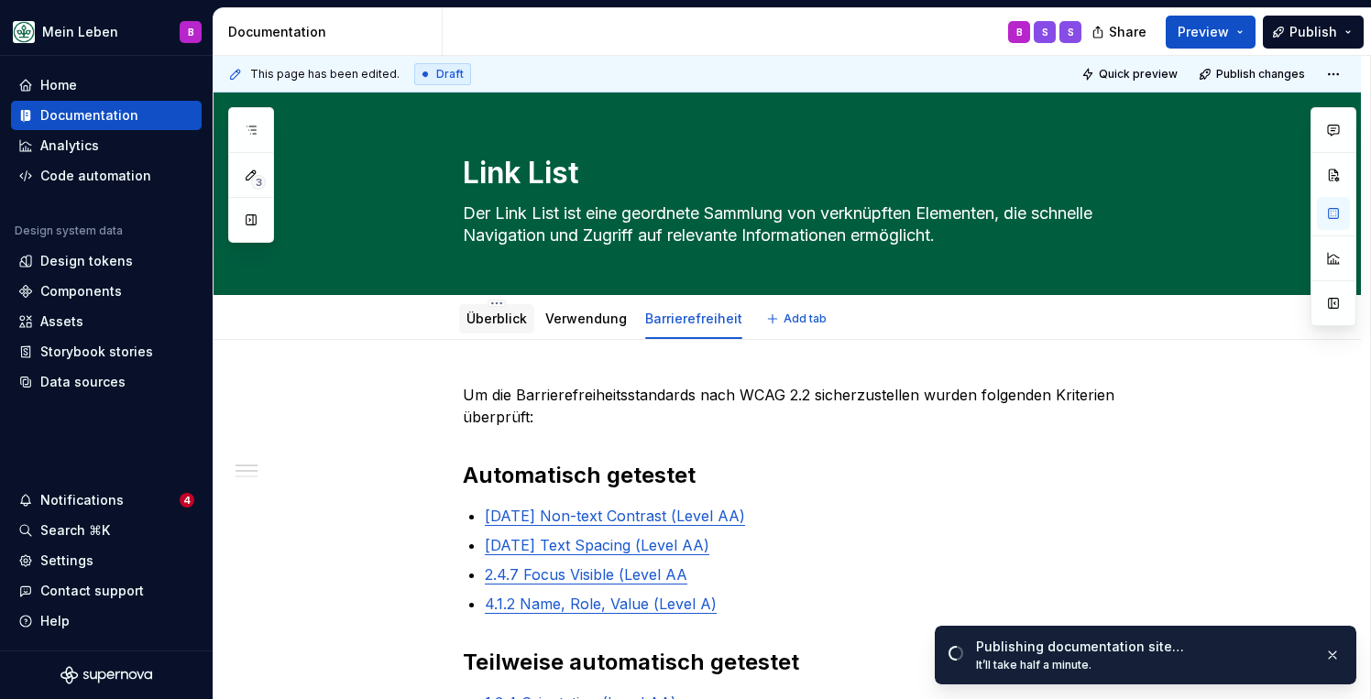
click at [504, 322] on link "Überblick" at bounding box center [496, 319] width 60 height 16
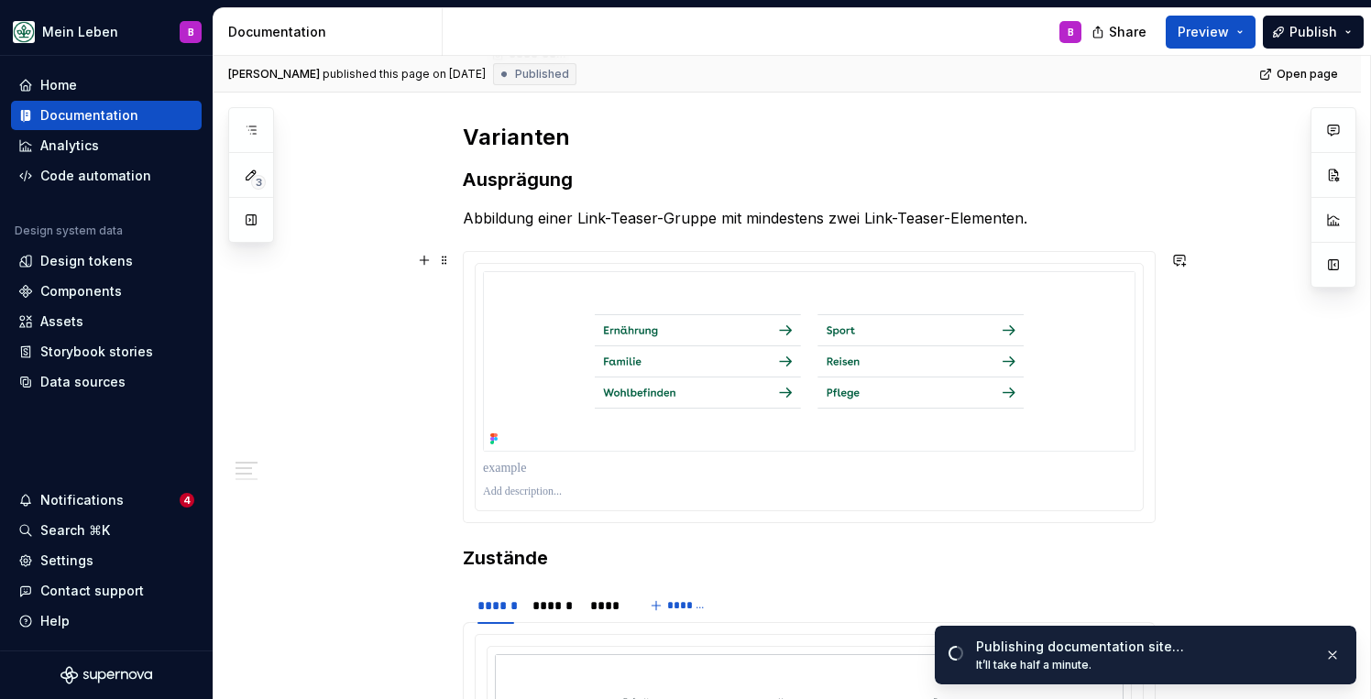
scroll to position [797, 0]
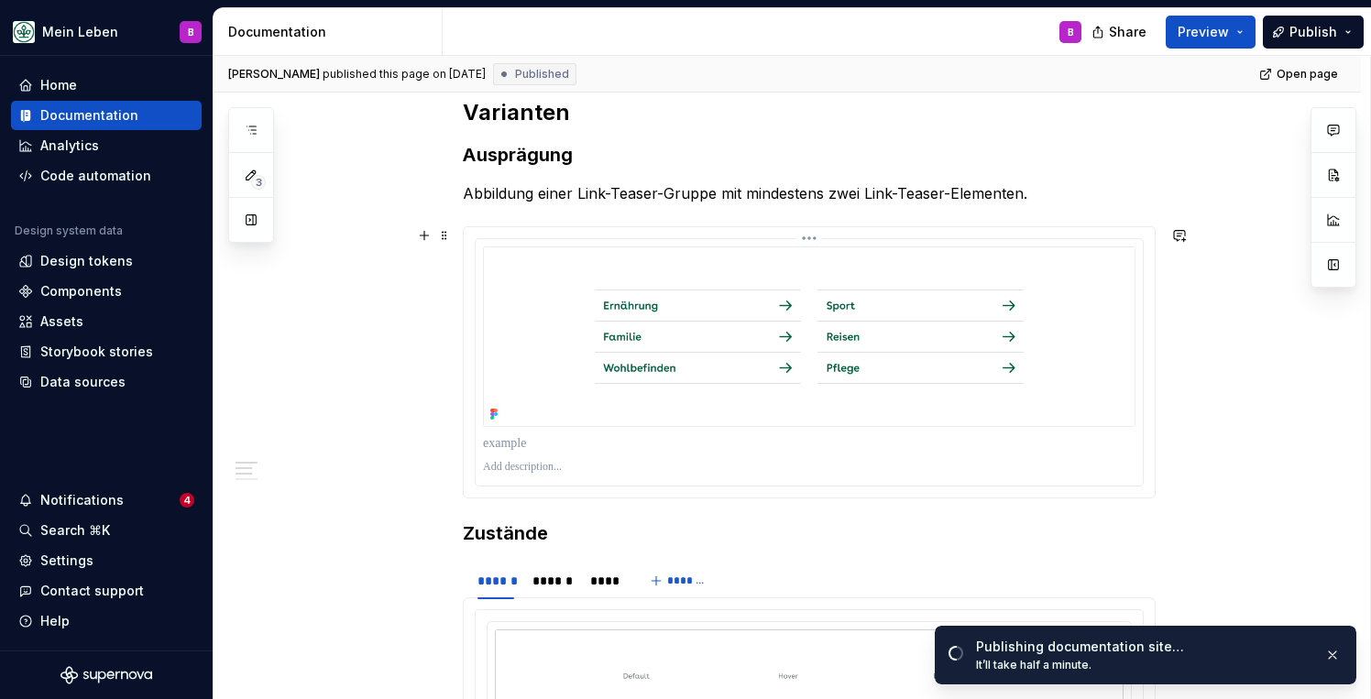
click at [634, 280] on img at bounding box center [809, 337] width 652 height 181
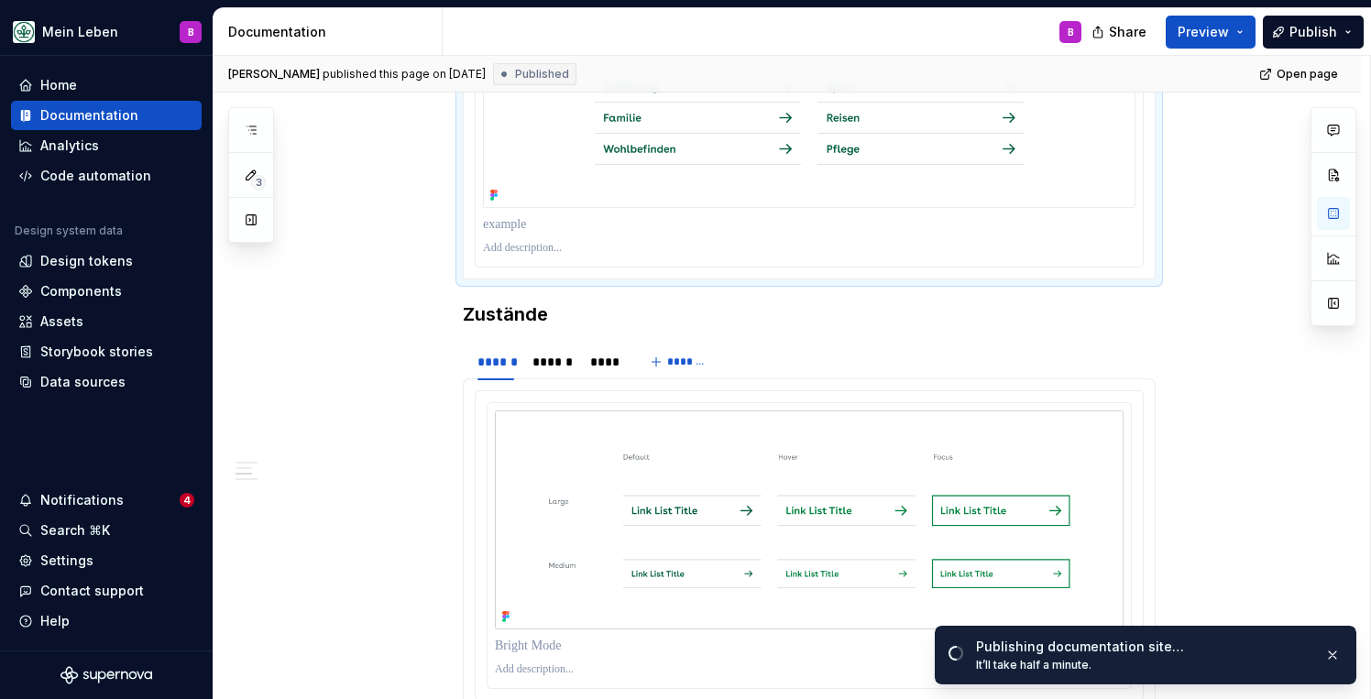
scroll to position [1044, 0]
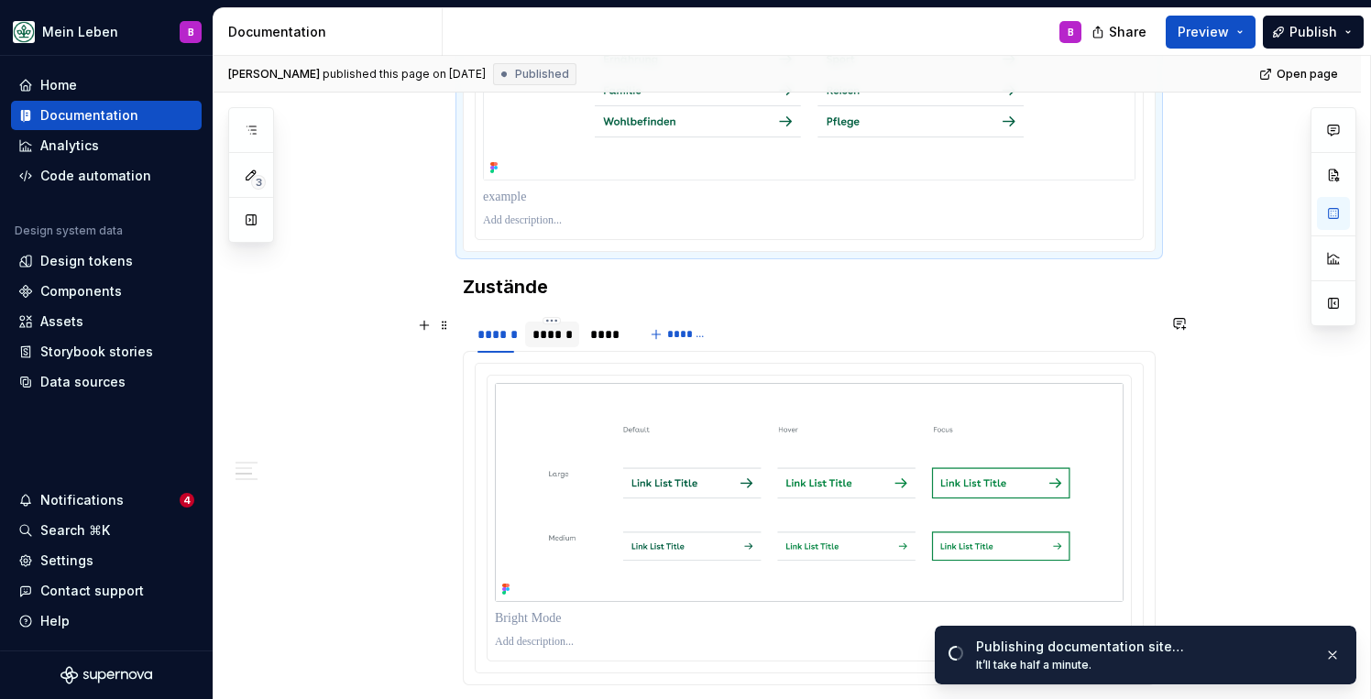
click at [572, 338] on div "******" at bounding box center [551, 334] width 39 height 18
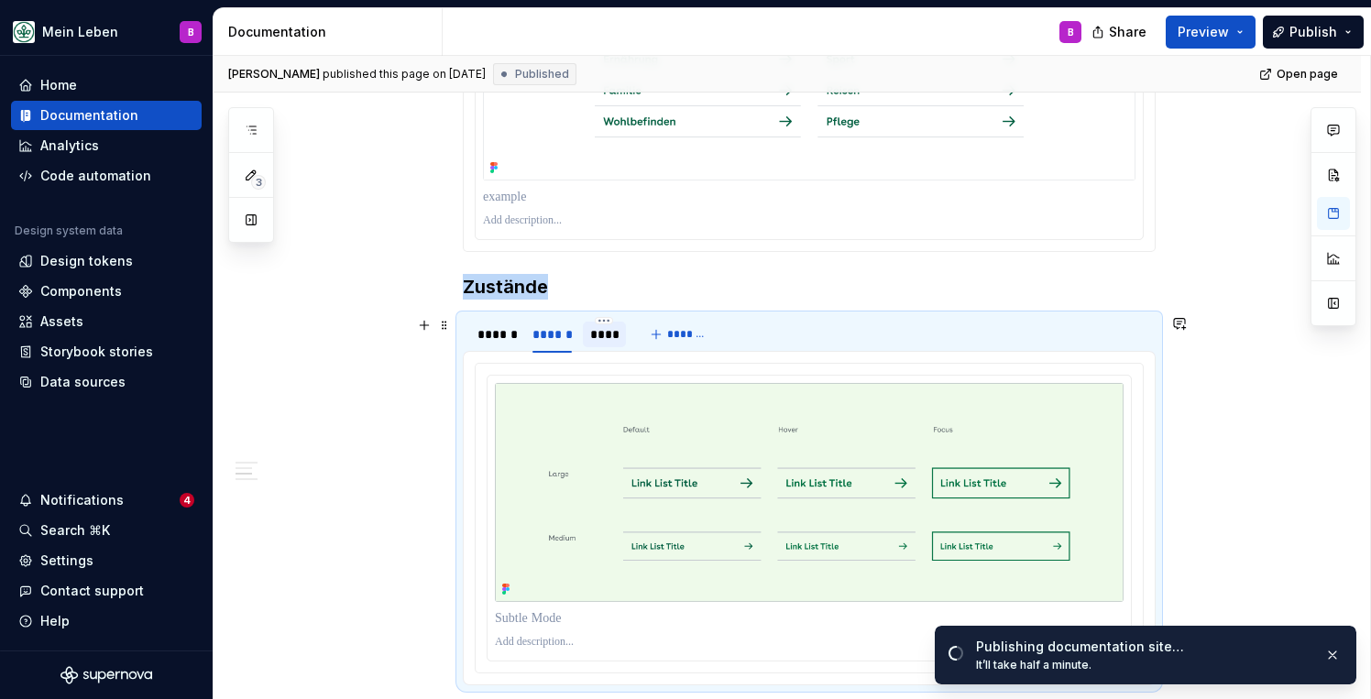
click at [599, 339] on div "****" at bounding box center [604, 334] width 29 height 18
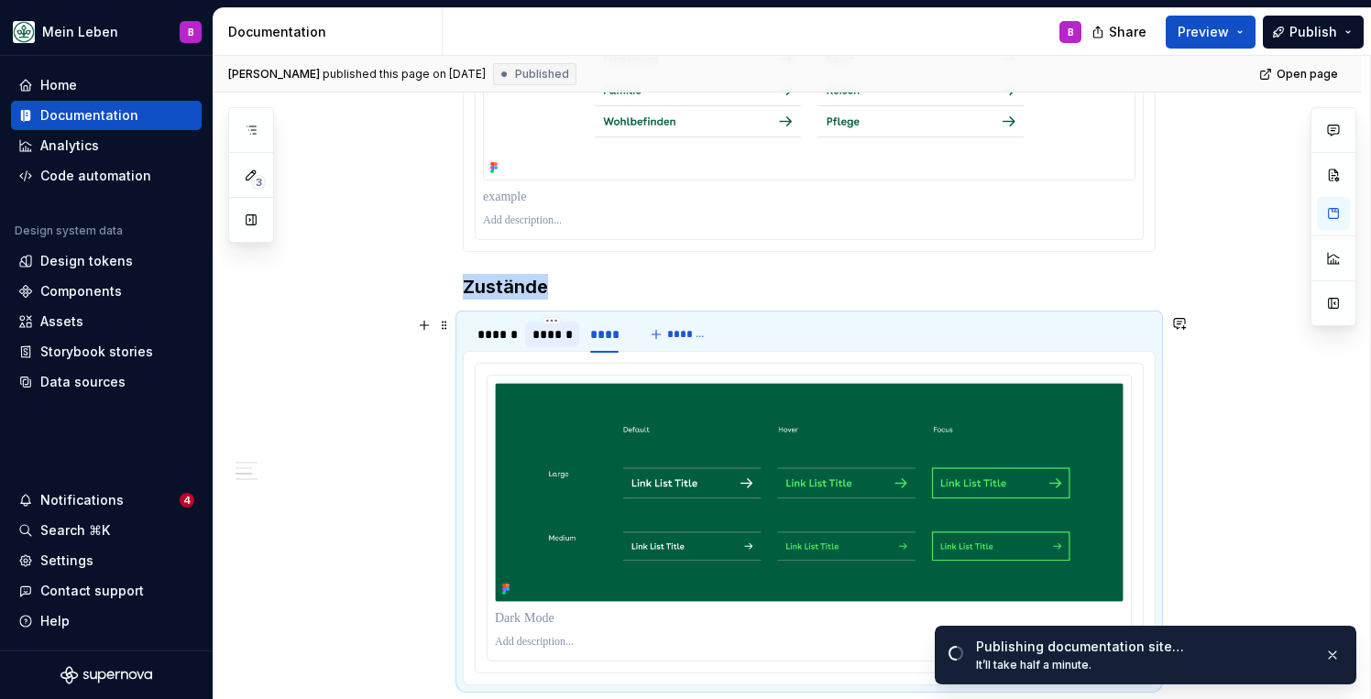
click at [555, 342] on div "******" at bounding box center [551, 334] width 39 height 18
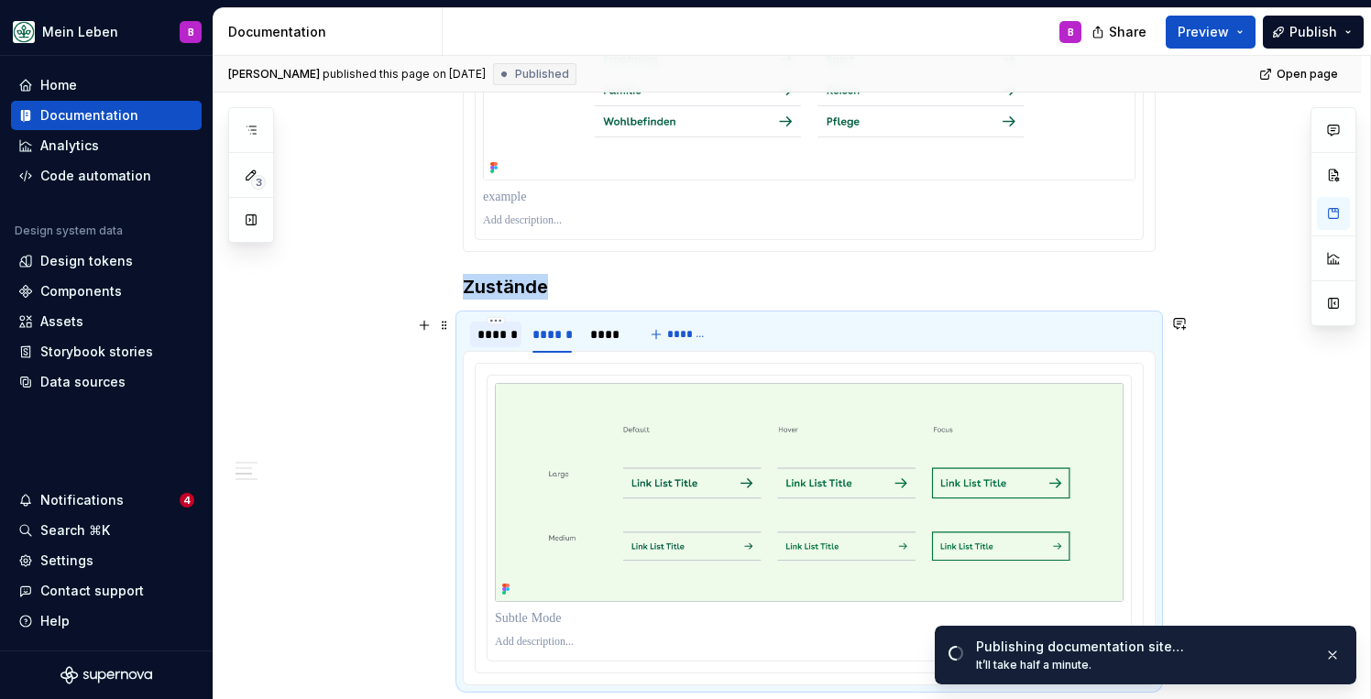
click at [509, 335] on div "******" at bounding box center [495, 334] width 37 height 18
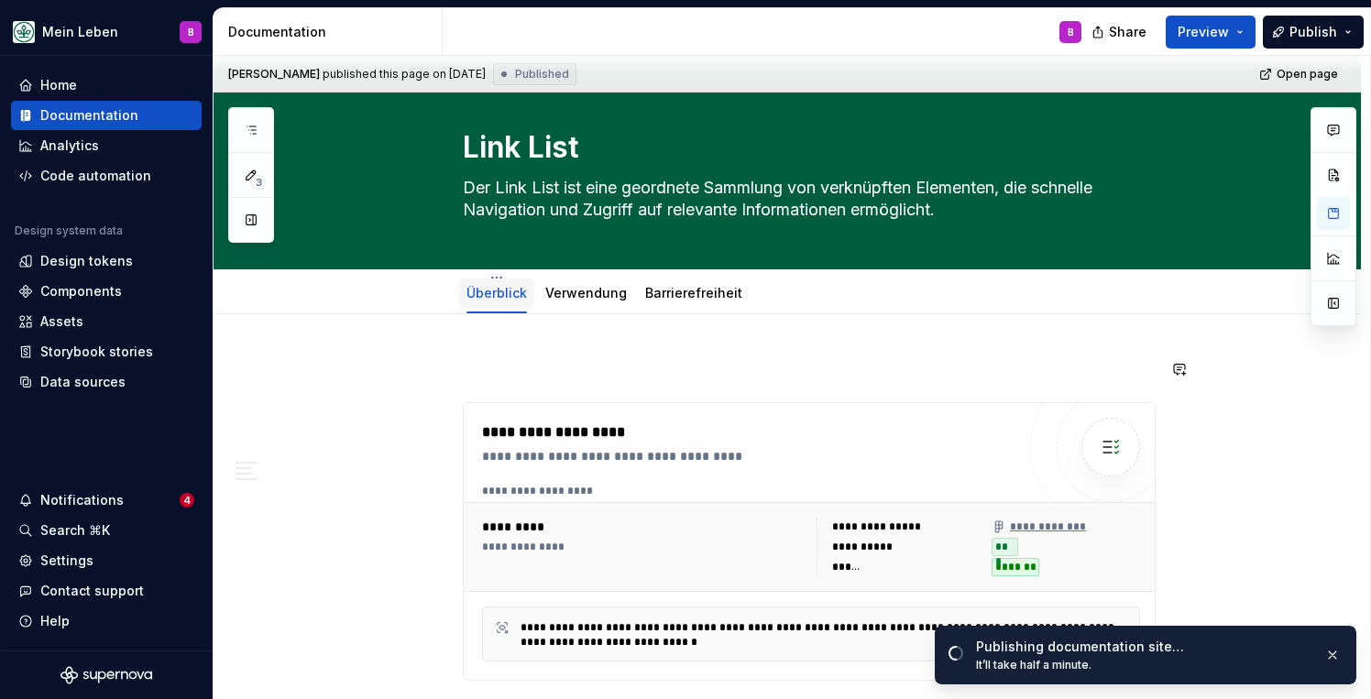
scroll to position [0, 0]
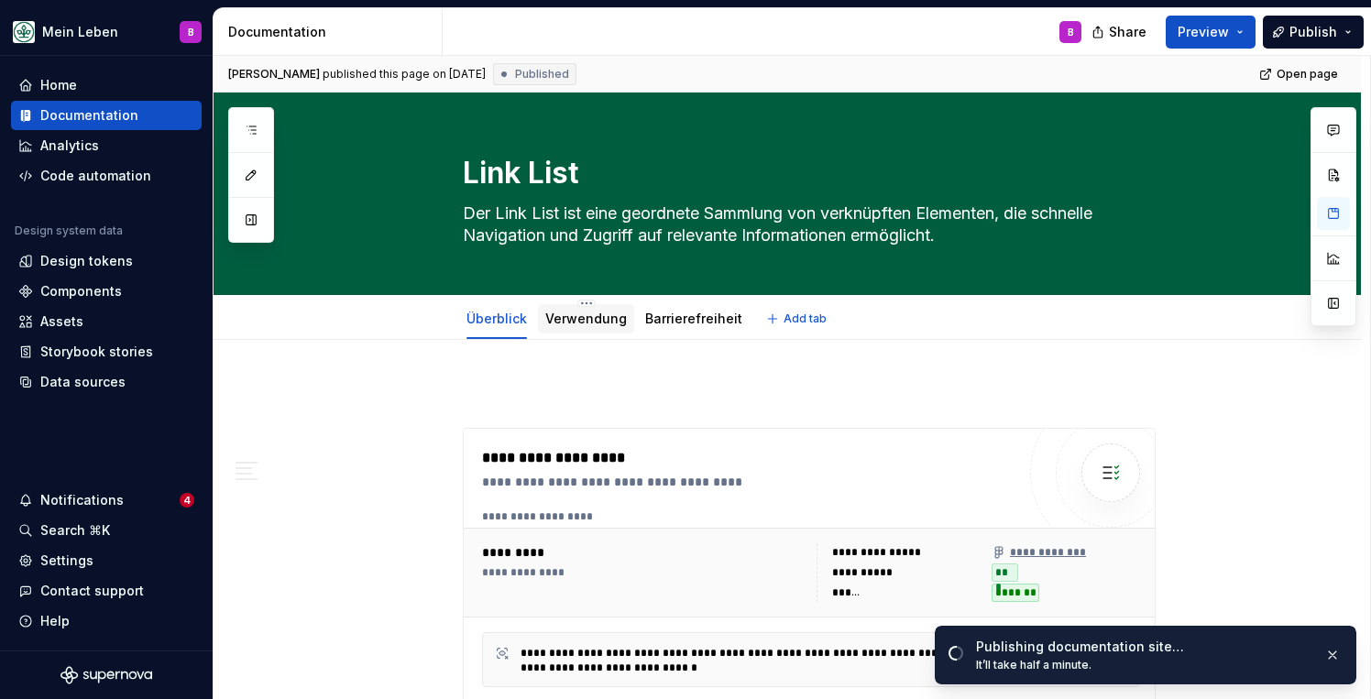
click at [592, 320] on link "Verwendung" at bounding box center [586, 319] width 82 height 16
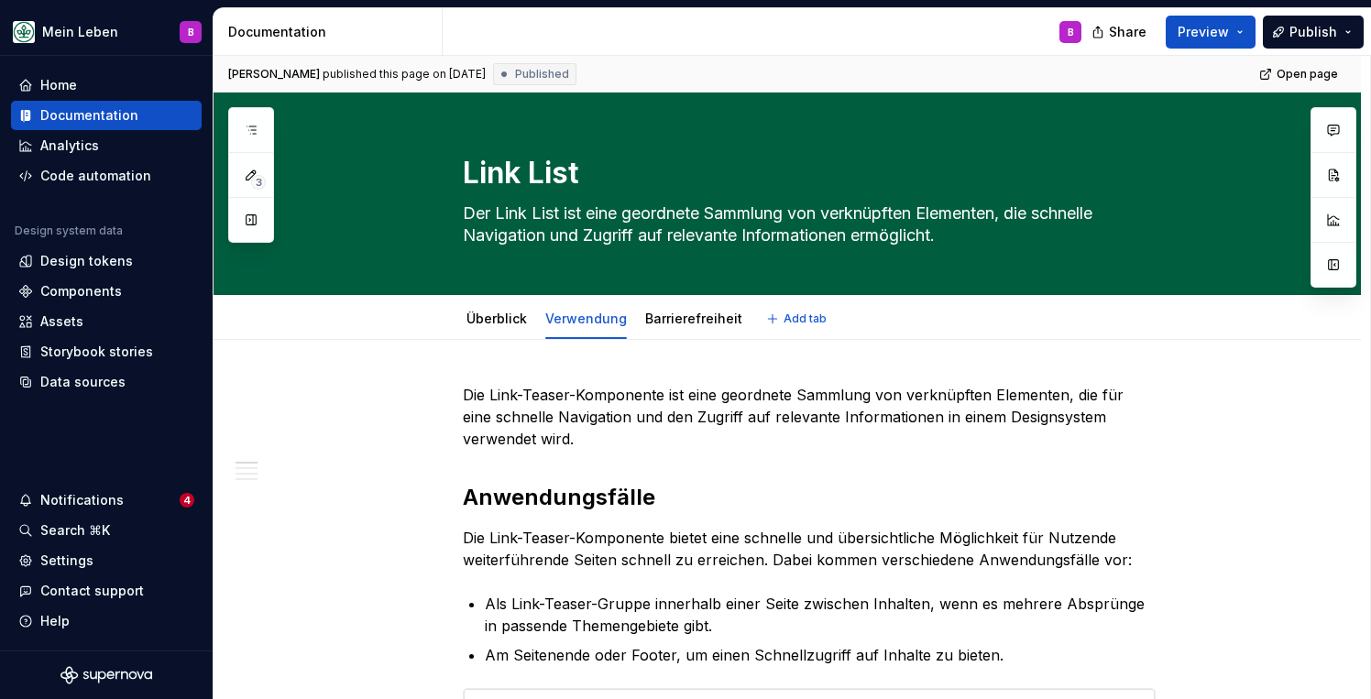
click at [679, 337] on div "Überblick Verwendung Barrierefreiheit" at bounding box center [604, 323] width 305 height 49
click at [679, 319] on link "Barrierefreiheit" at bounding box center [693, 319] width 97 height 16
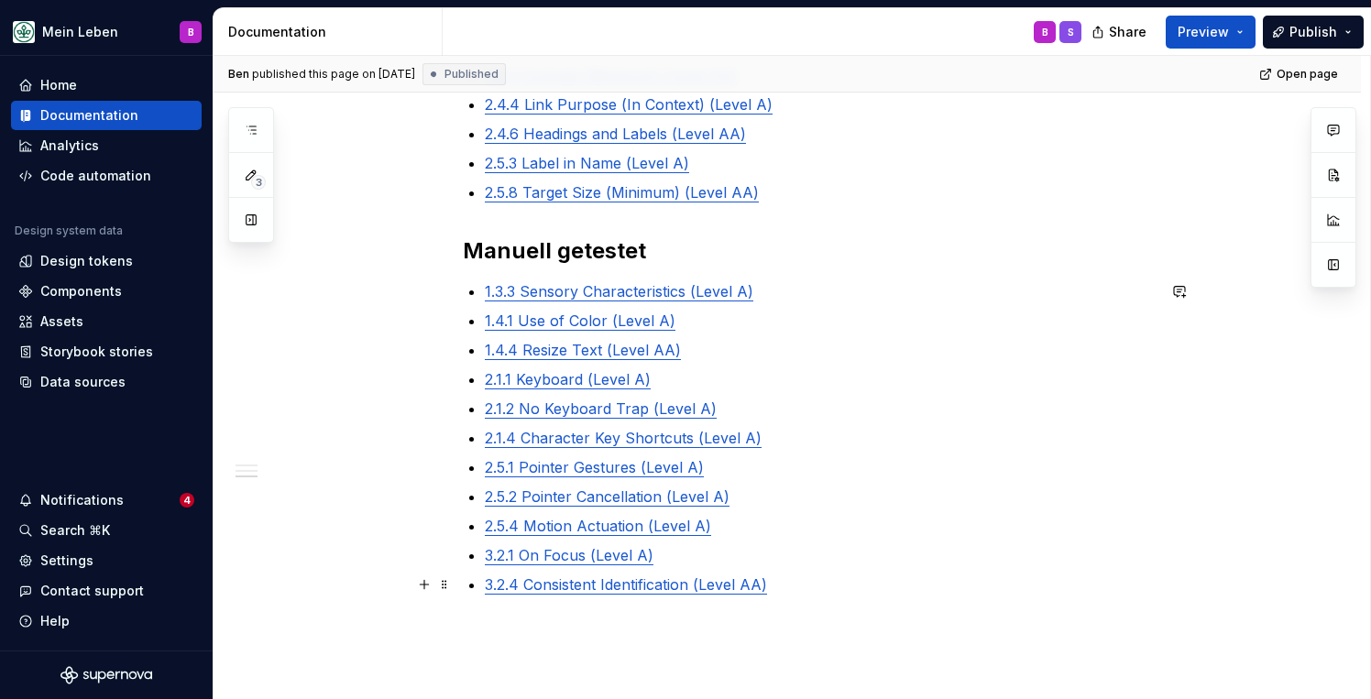
scroll to position [663, 0]
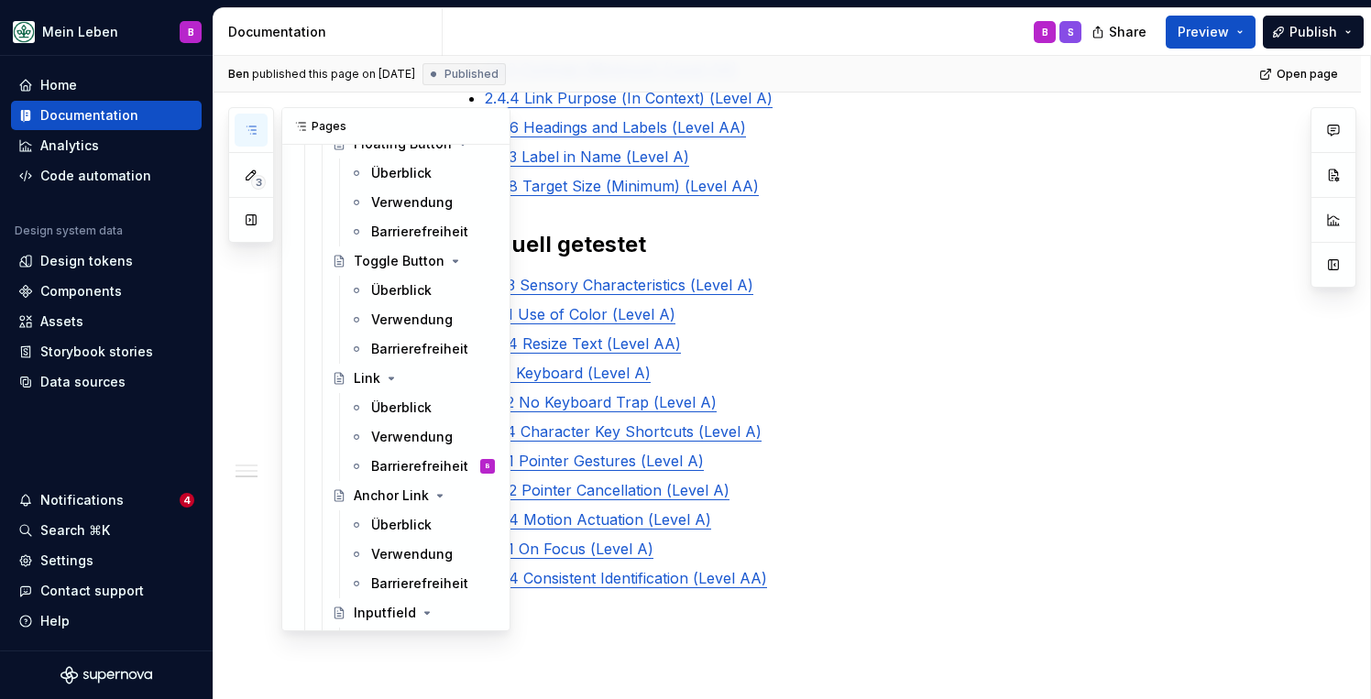
click at [253, 137] on icon "button" at bounding box center [251, 130] width 15 height 15
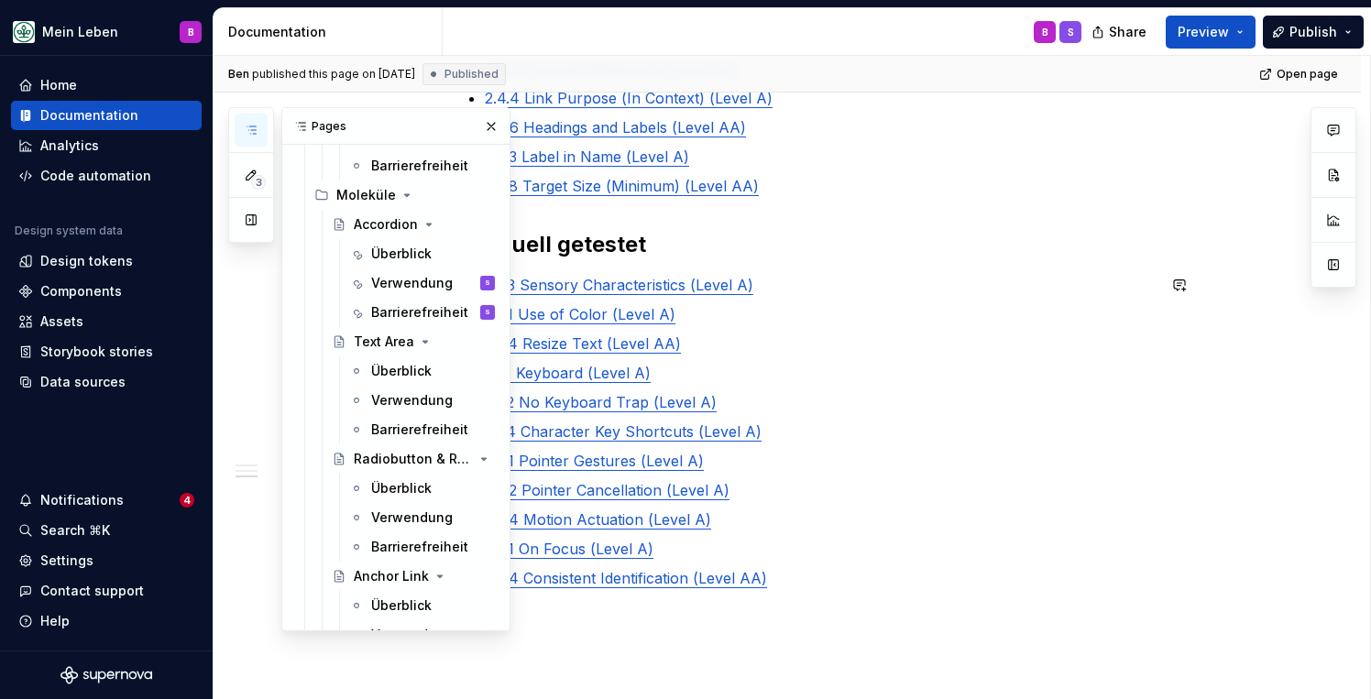
scroll to position [1040, 0]
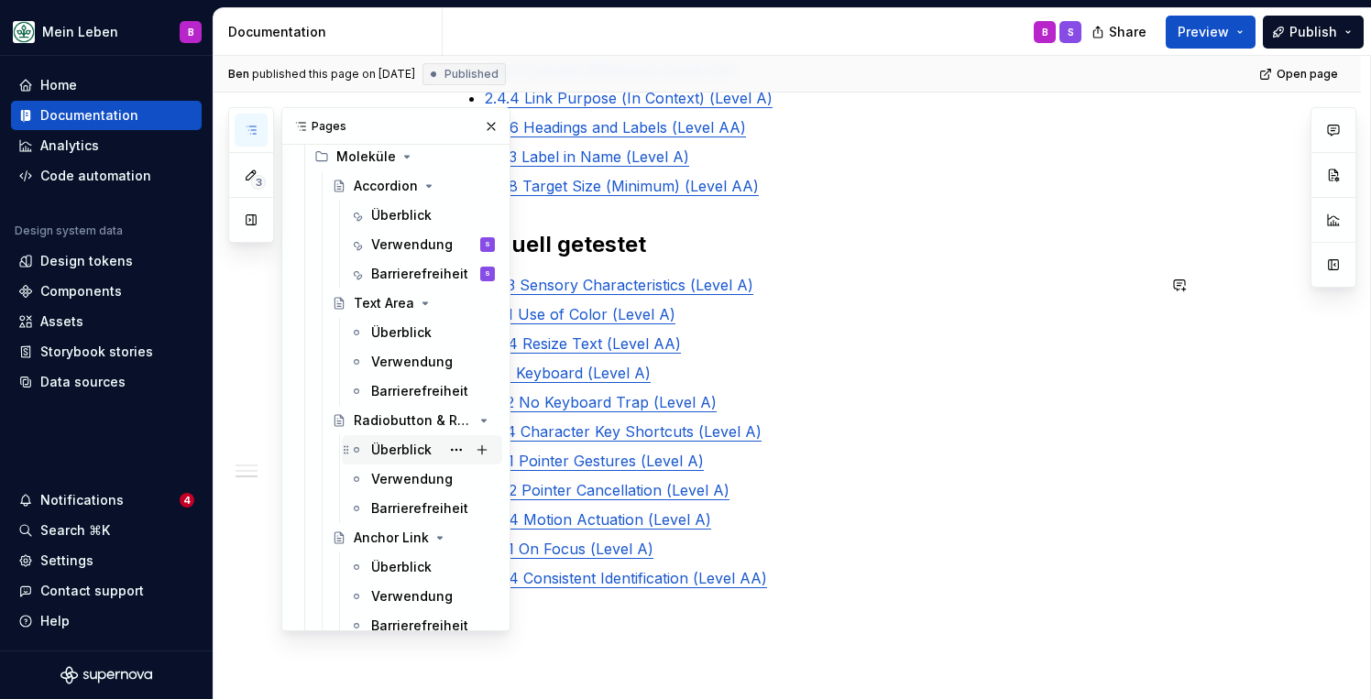
click at [414, 444] on div "Überblick" at bounding box center [401, 450] width 60 height 18
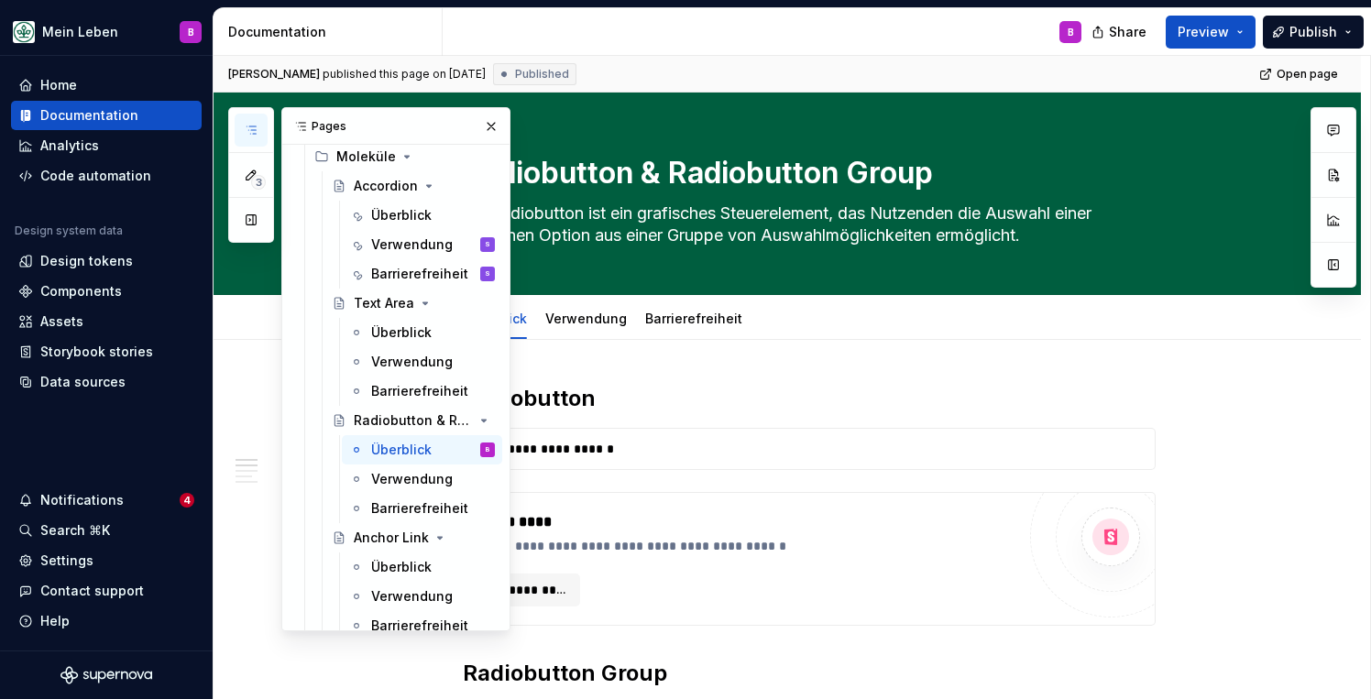
click at [256, 125] on icon "button" at bounding box center [251, 130] width 15 height 15
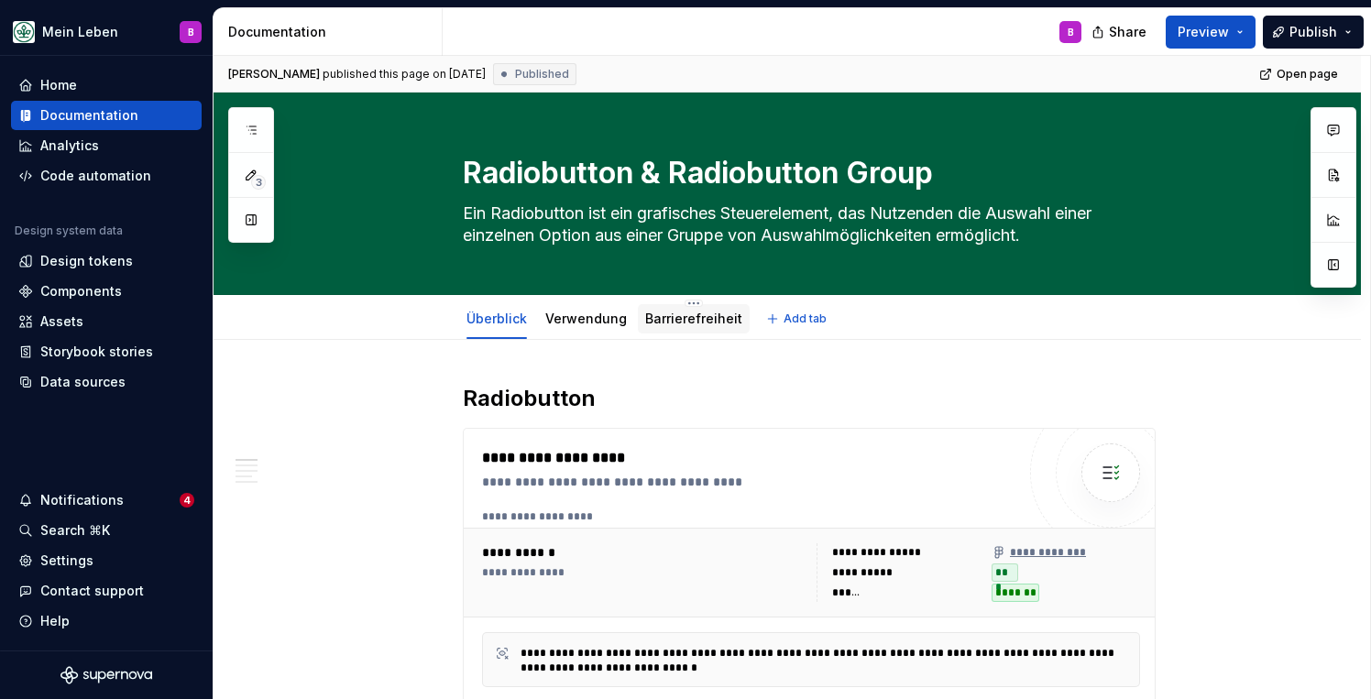
click at [683, 312] on link "Barrierefreiheit" at bounding box center [693, 319] width 97 height 16
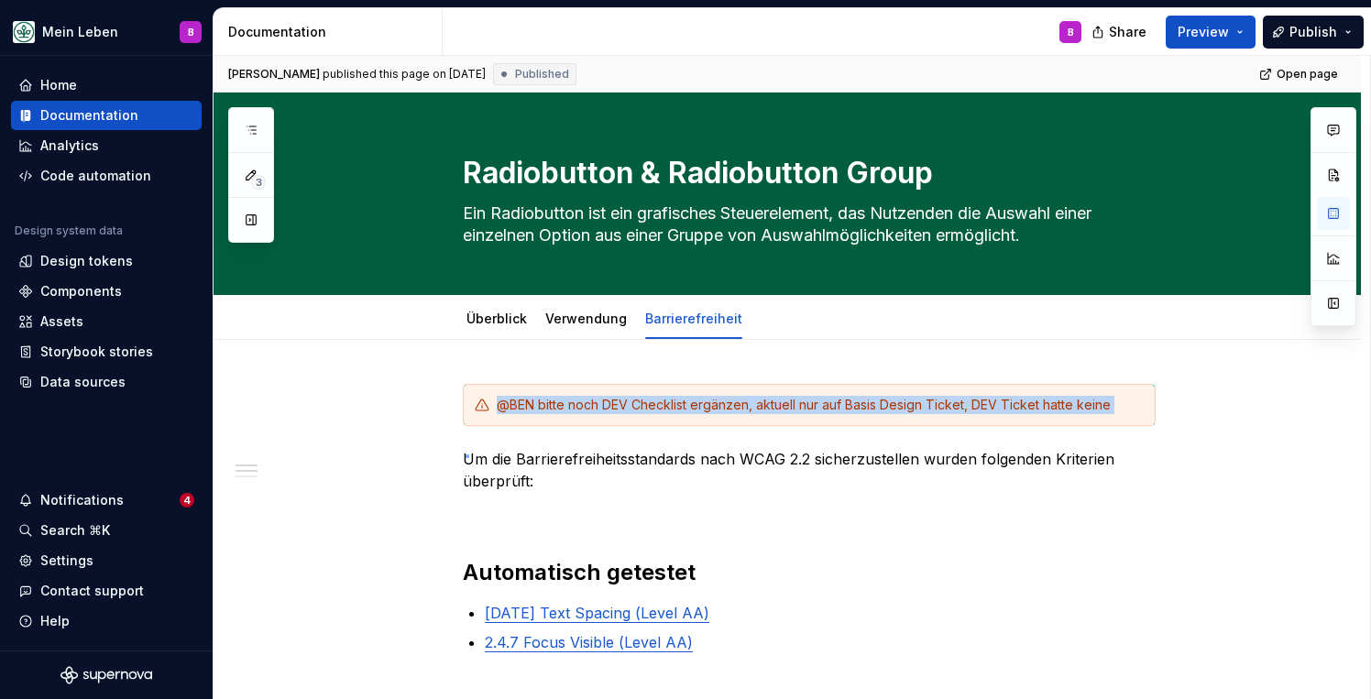
click at [466, 455] on div "Juliette published this page on September 12, 2025 Published Open page Radiobut…" at bounding box center [792, 378] width 1156 height 644
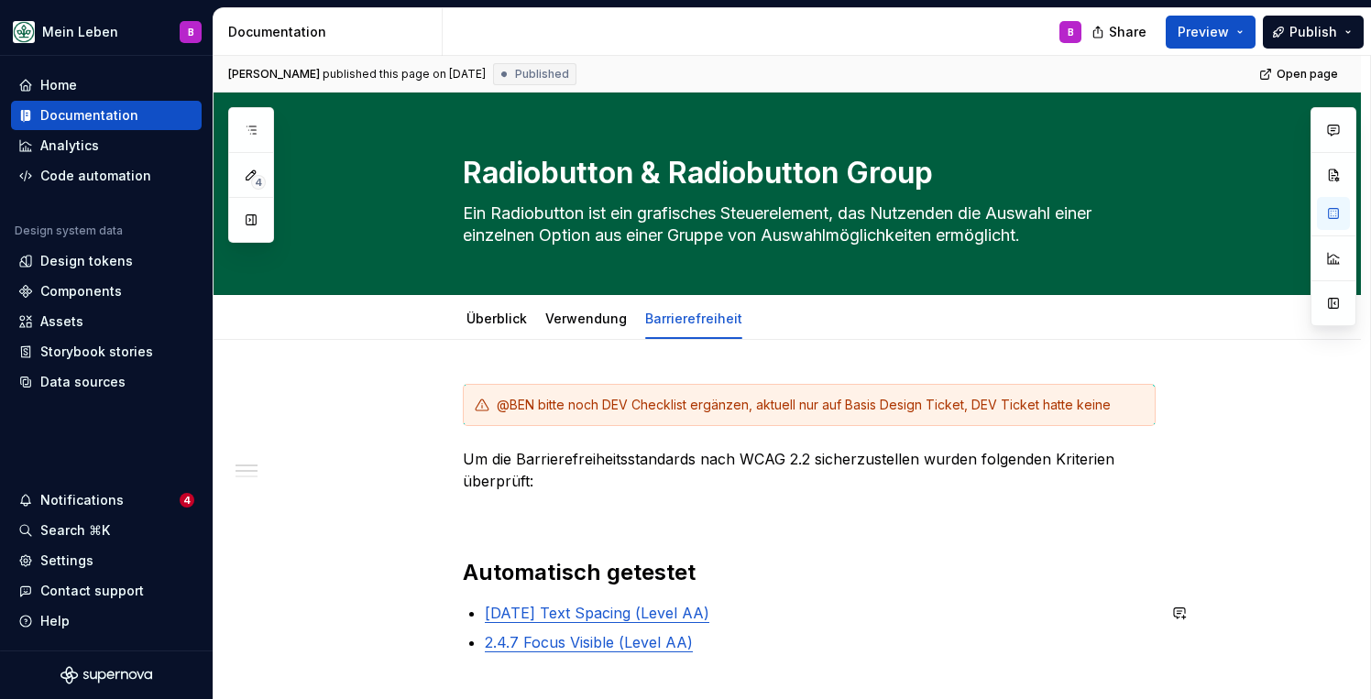
type textarea "*"
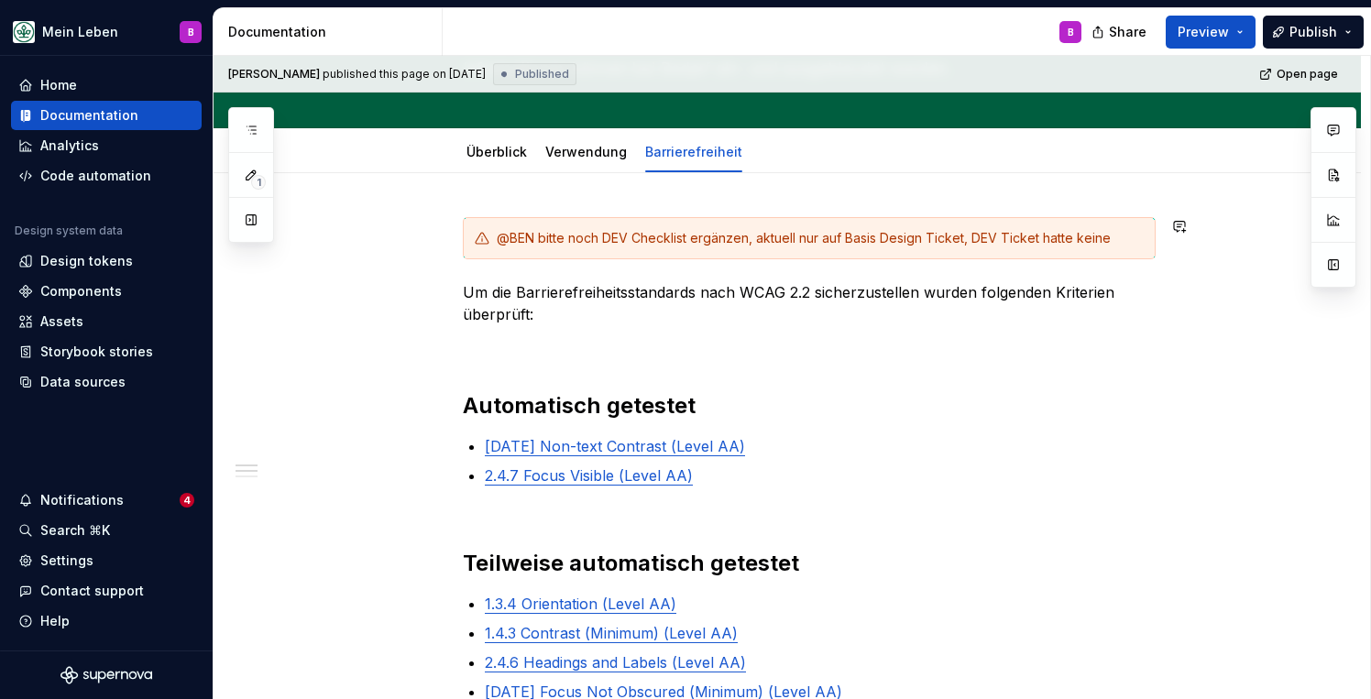
scroll to position [157, 0]
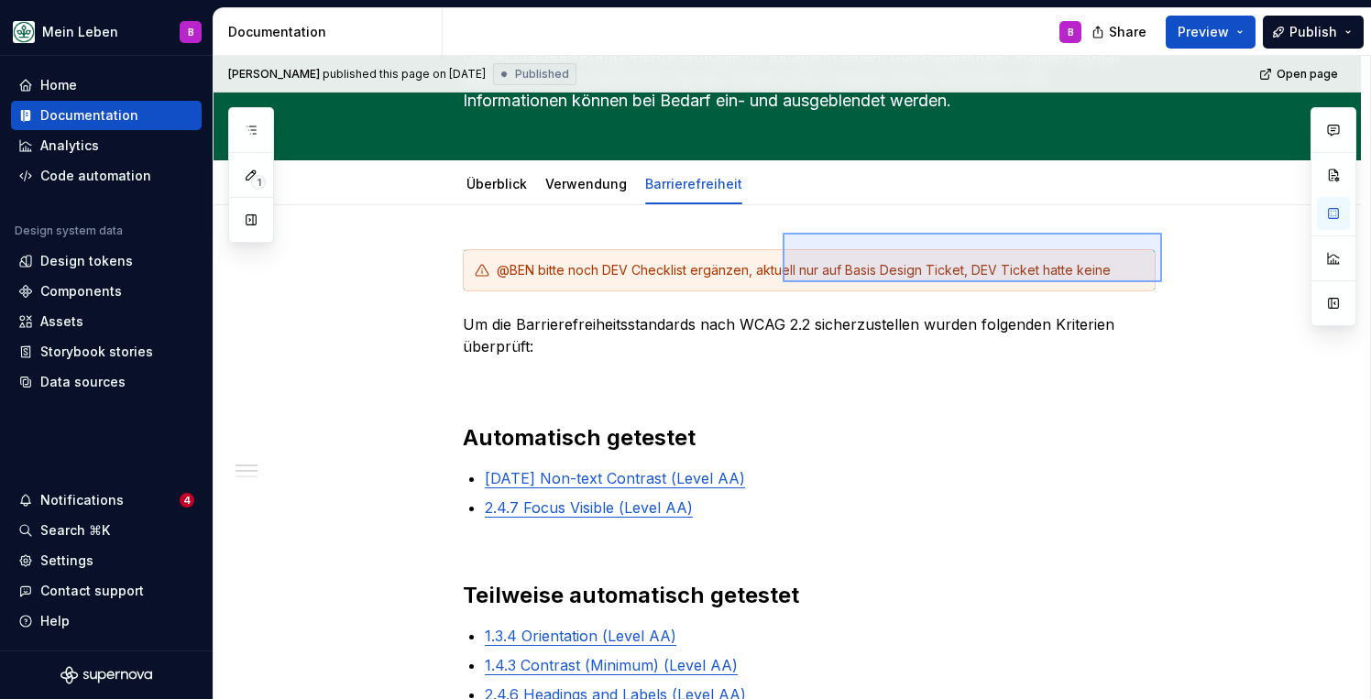
drag, startPoint x: 1162, startPoint y: 282, endPoint x: 783, endPoint y: 233, distance: 382.6
click at [783, 233] on div "[PERSON_NAME] published this page on [DATE] Published Open page Accordion Die A…" at bounding box center [792, 378] width 1156 height 644
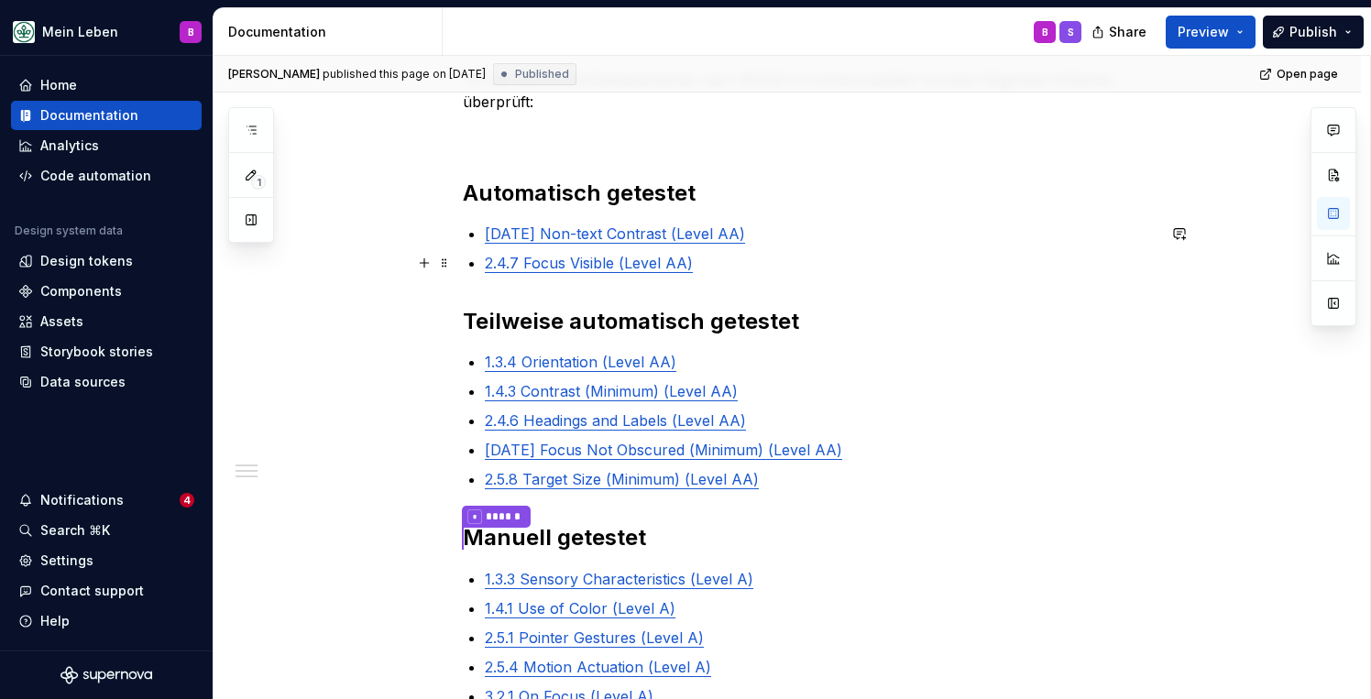
scroll to position [373, 0]
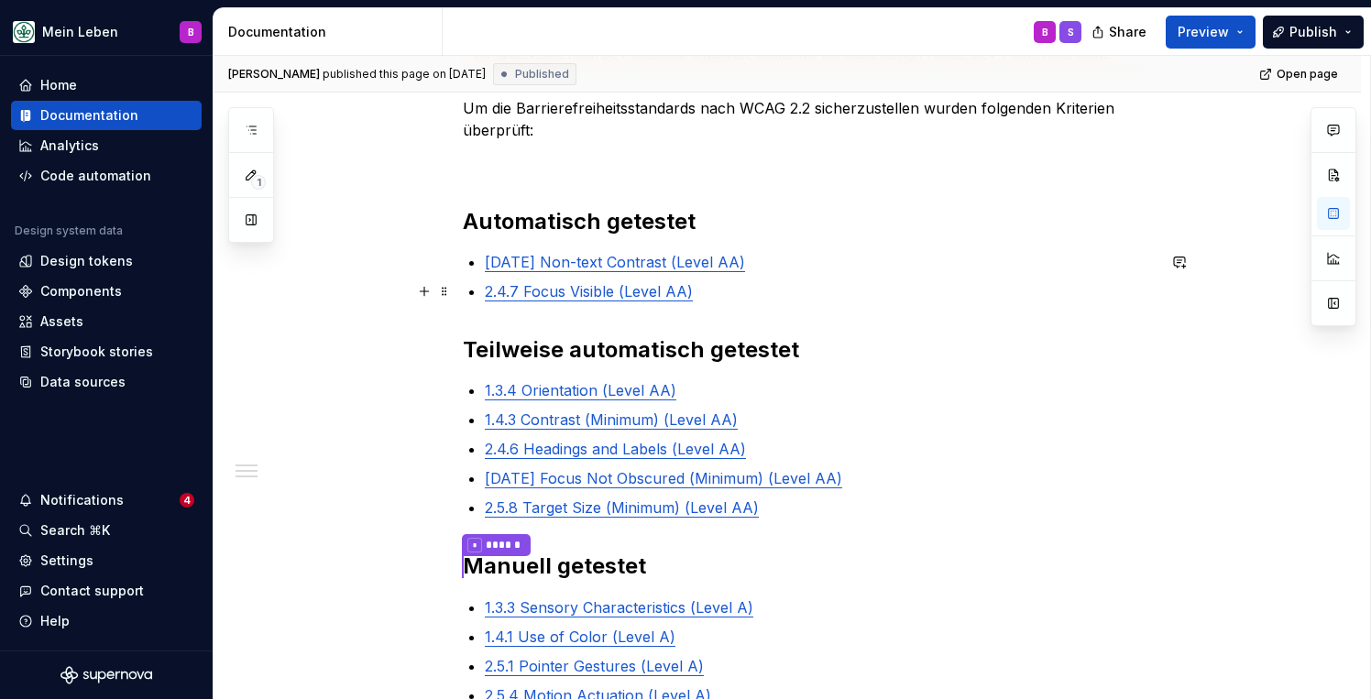
click at [842, 291] on p "2.4.7 Focus Visible (Level AA)" at bounding box center [820, 291] width 671 height 22
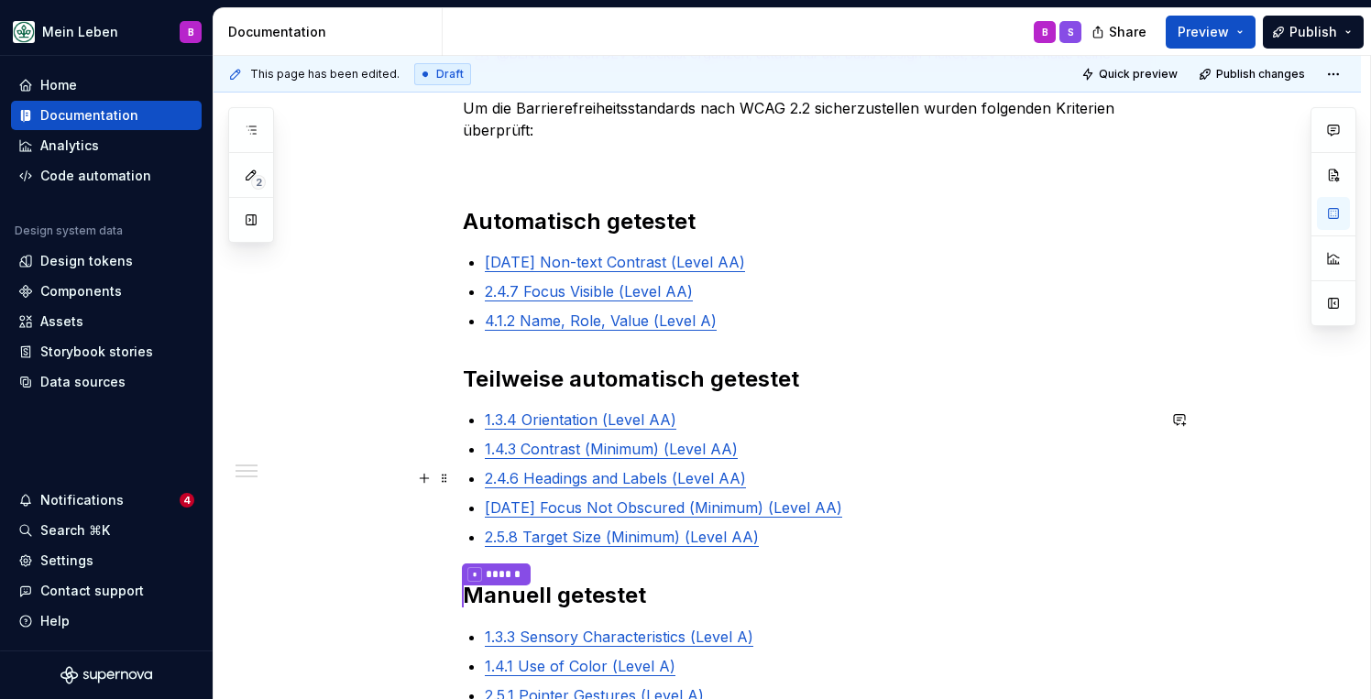
click at [801, 481] on p "2.4.6 Headings and Labels (Level AA)" at bounding box center [820, 478] width 671 height 22
click at [782, 446] on p "1.4.3 Contrast (Minimum) (Level AA)" at bounding box center [820, 449] width 671 height 22
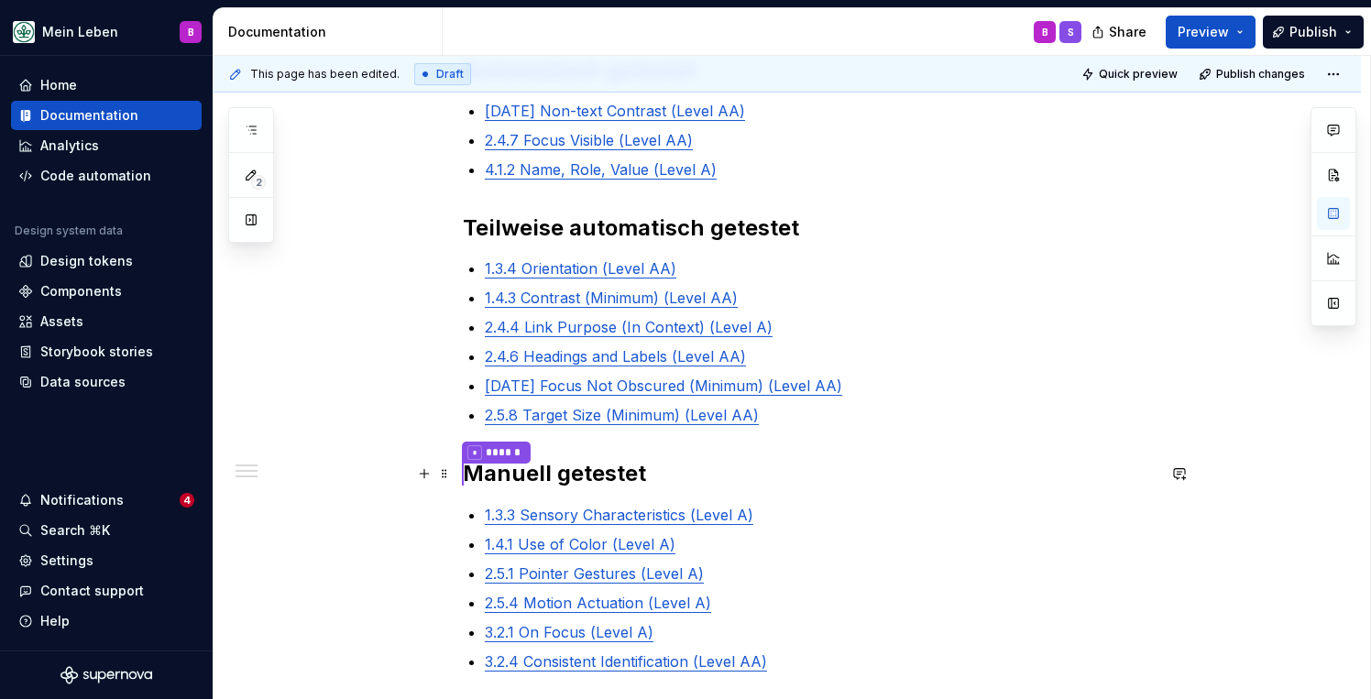
scroll to position [544, 0]
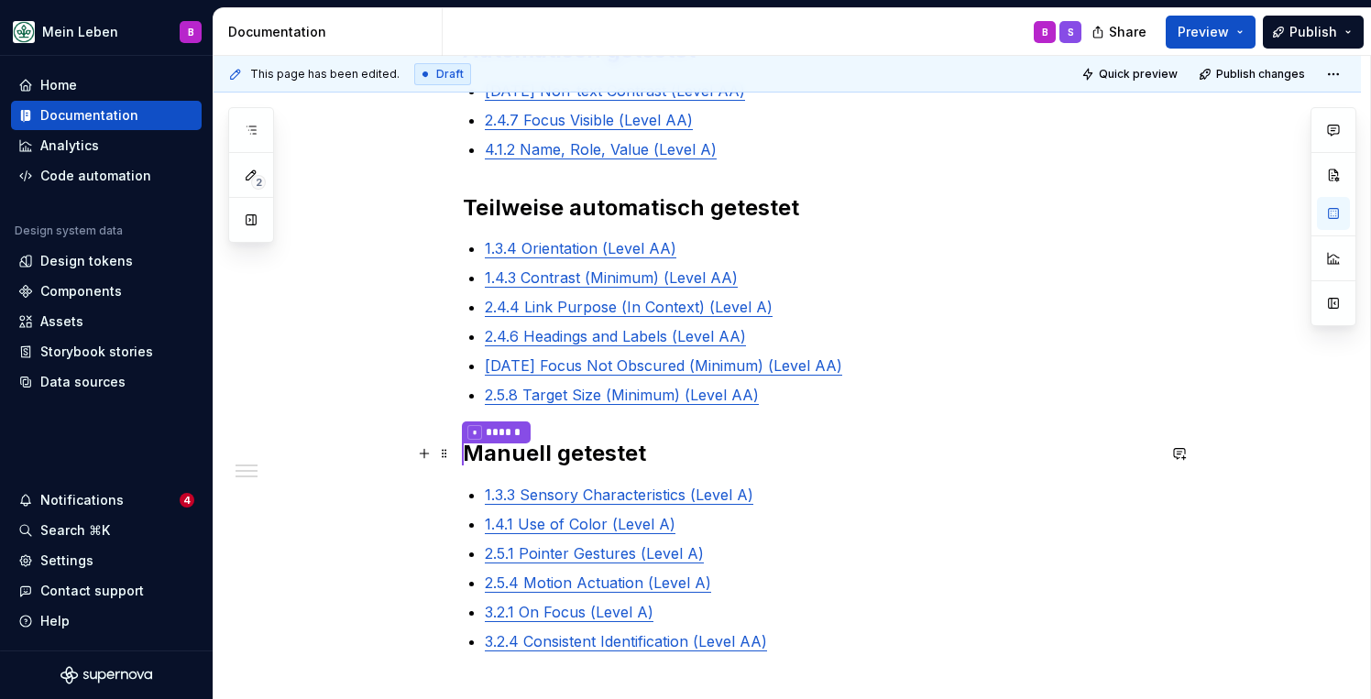
click at [702, 450] on h2 "* ****** Manuell getestet" at bounding box center [809, 454] width 693 height 30
click at [487, 494] on div "@BEN bitte noch DEV Checklist ergänzen, aktuell nur auf Basis Design Ticket, DE…" at bounding box center [809, 296] width 693 height 868
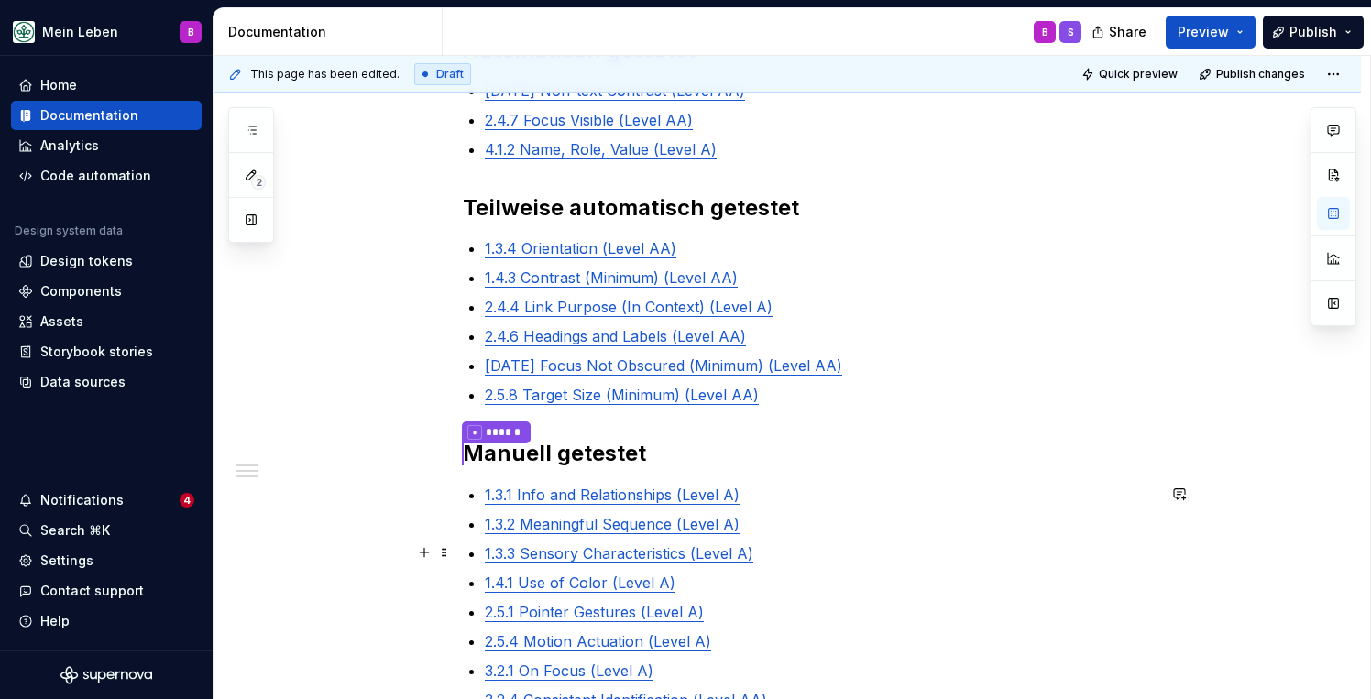
click at [781, 557] on p "1.3.3 Sensory Characteristics (Level A)" at bounding box center [820, 553] width 671 height 22
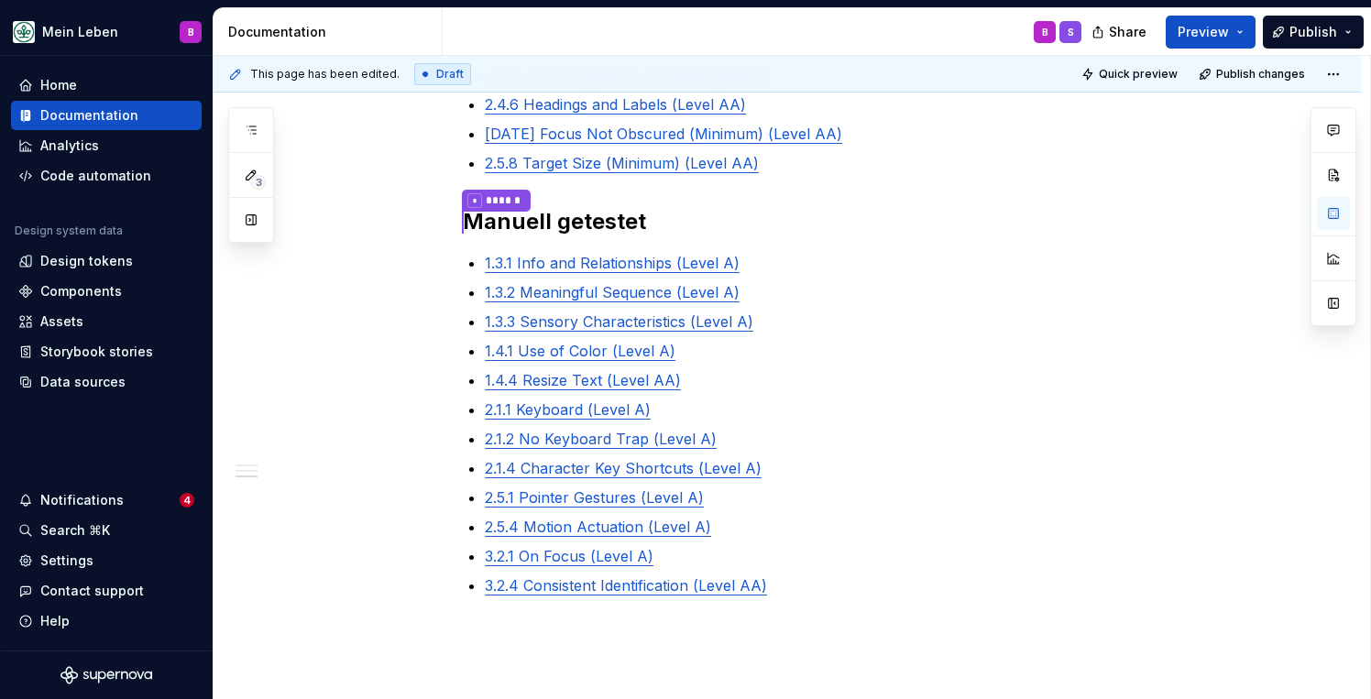
scroll to position [778, 0]
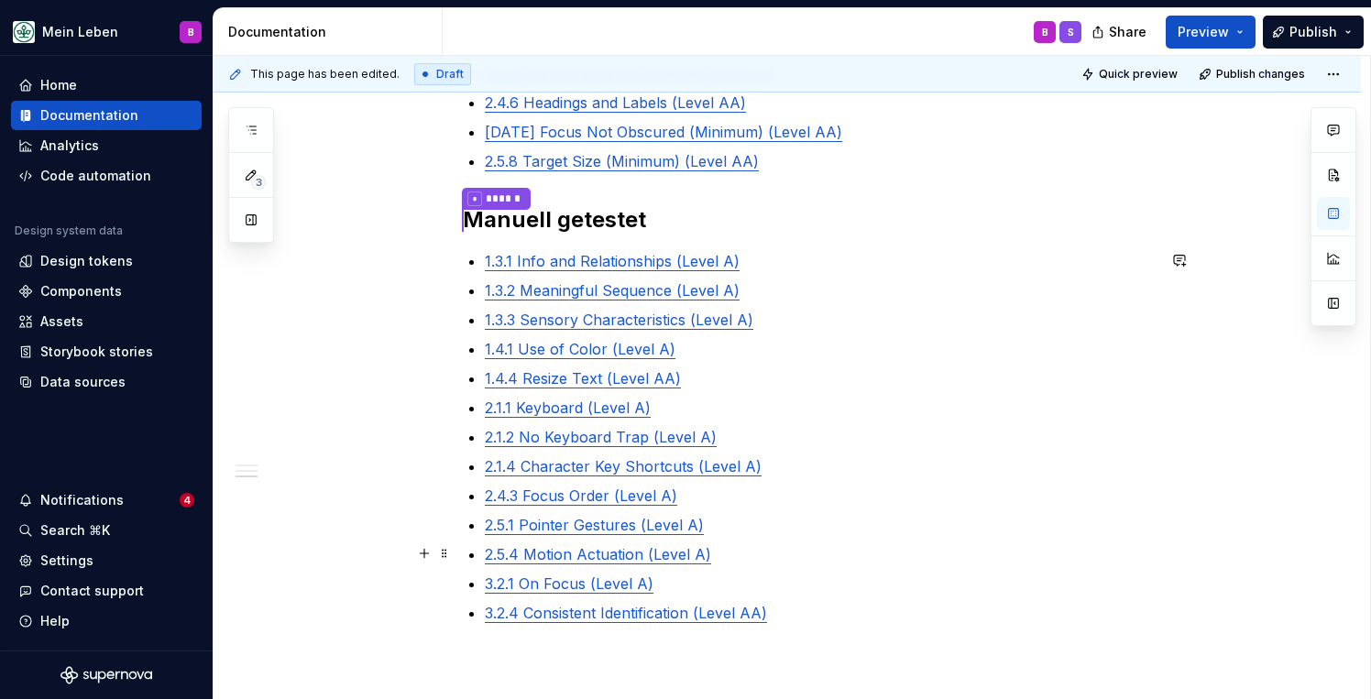
click at [740, 556] on p "2.5.4 Motion Actuation (Level A)" at bounding box center [820, 554] width 671 height 22
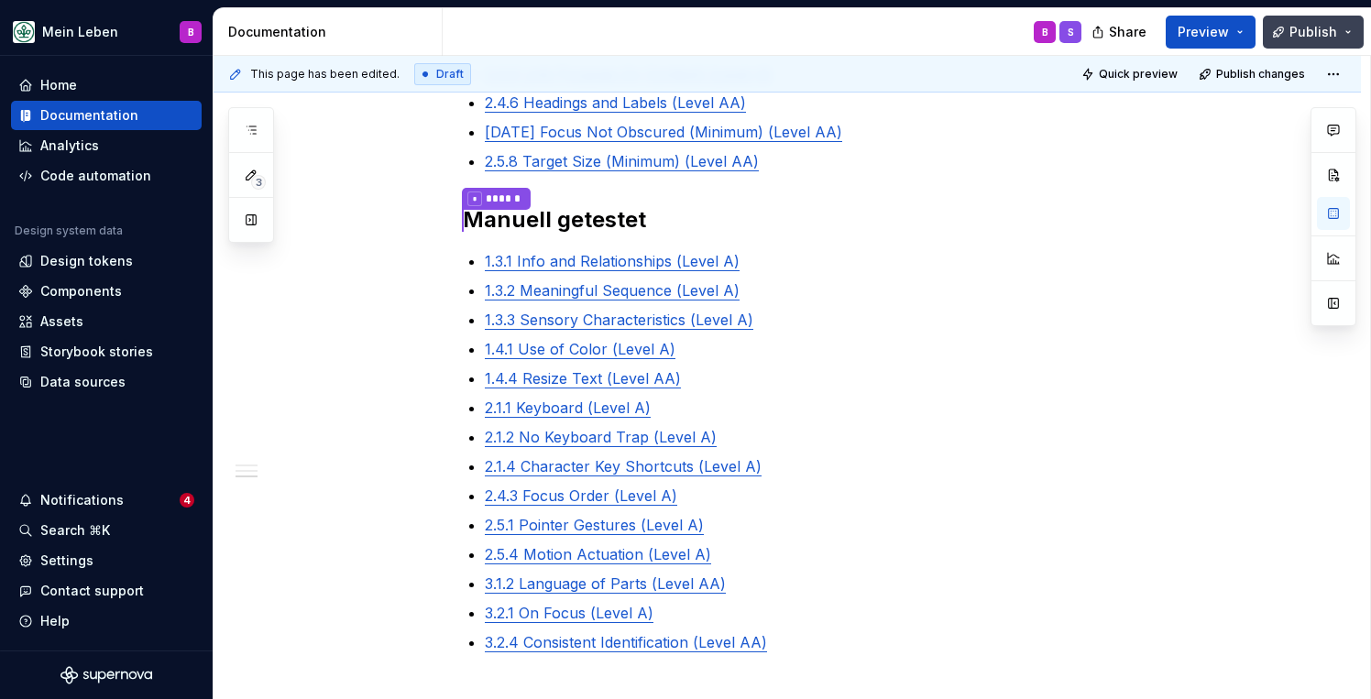
click at [1287, 31] on button "Publish" at bounding box center [1313, 32] width 101 height 33
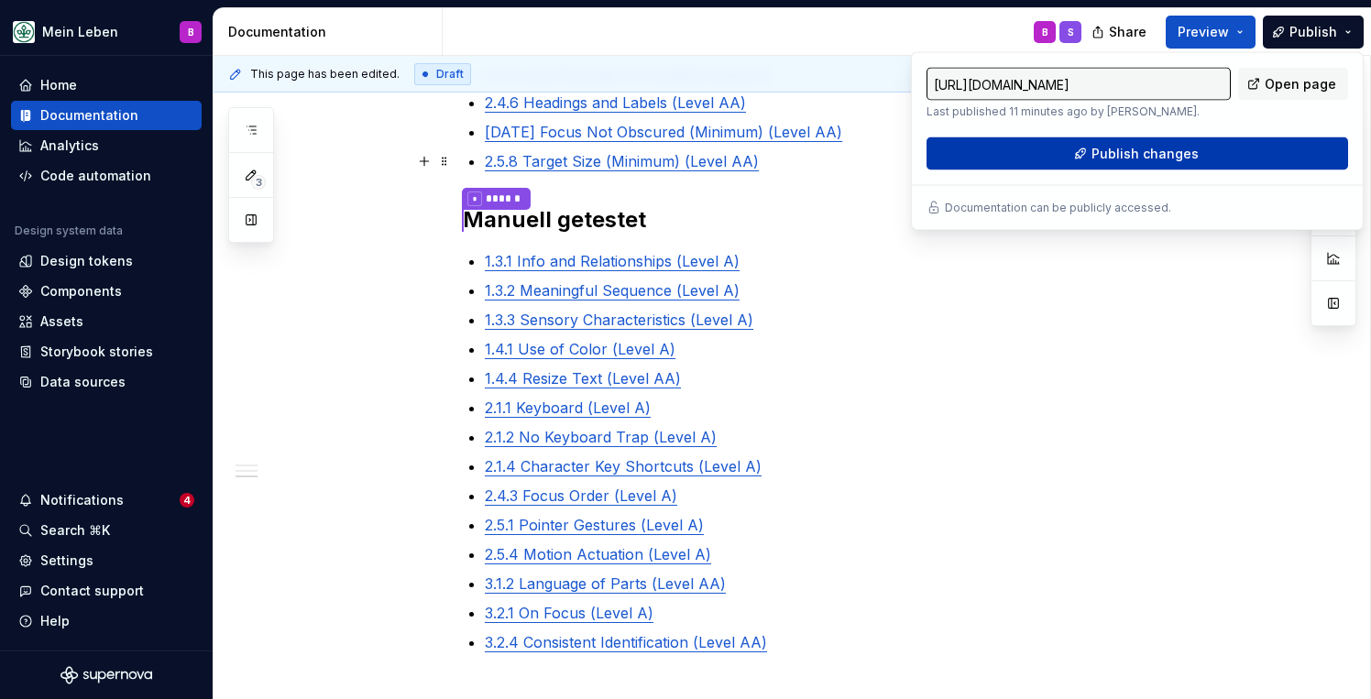
click at [1090, 163] on button "Publish changes" at bounding box center [1137, 153] width 422 height 33
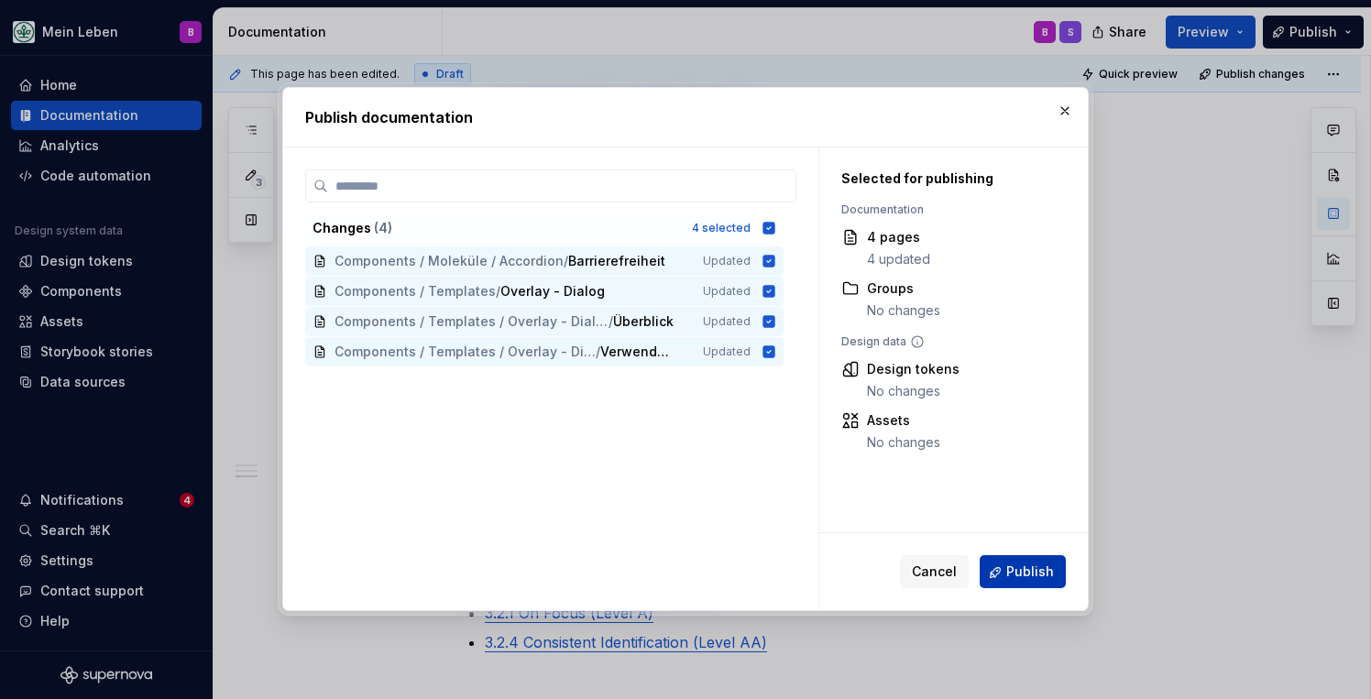
click at [997, 574] on button "Publish" at bounding box center [1023, 572] width 86 height 33
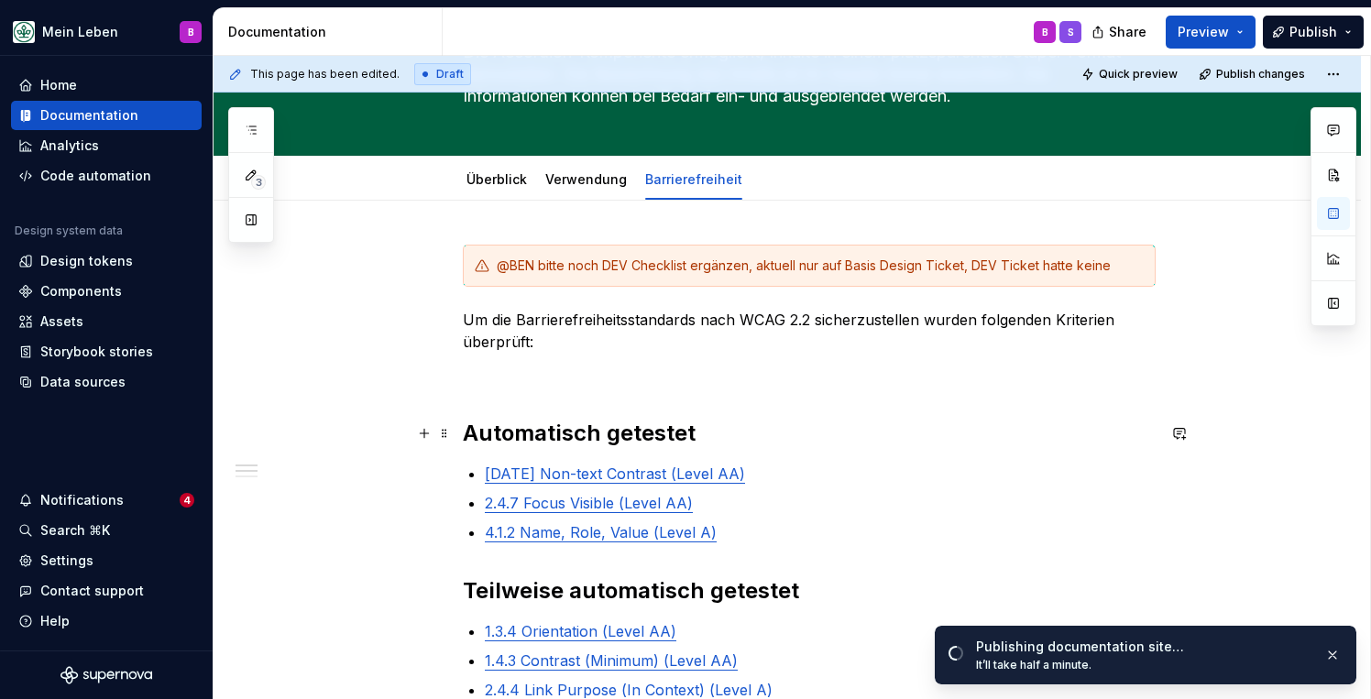
scroll to position [136, 0]
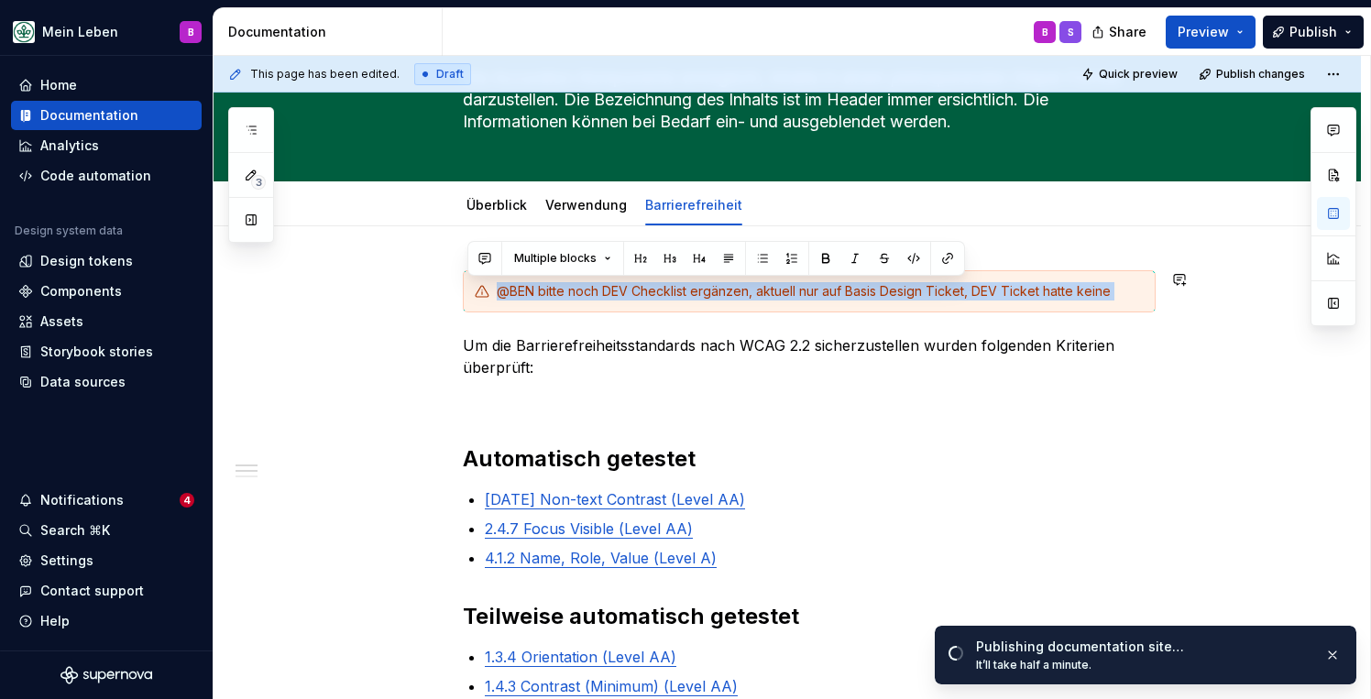
drag, startPoint x: 1115, startPoint y: 323, endPoint x: 1087, endPoint y: 268, distance: 62.7
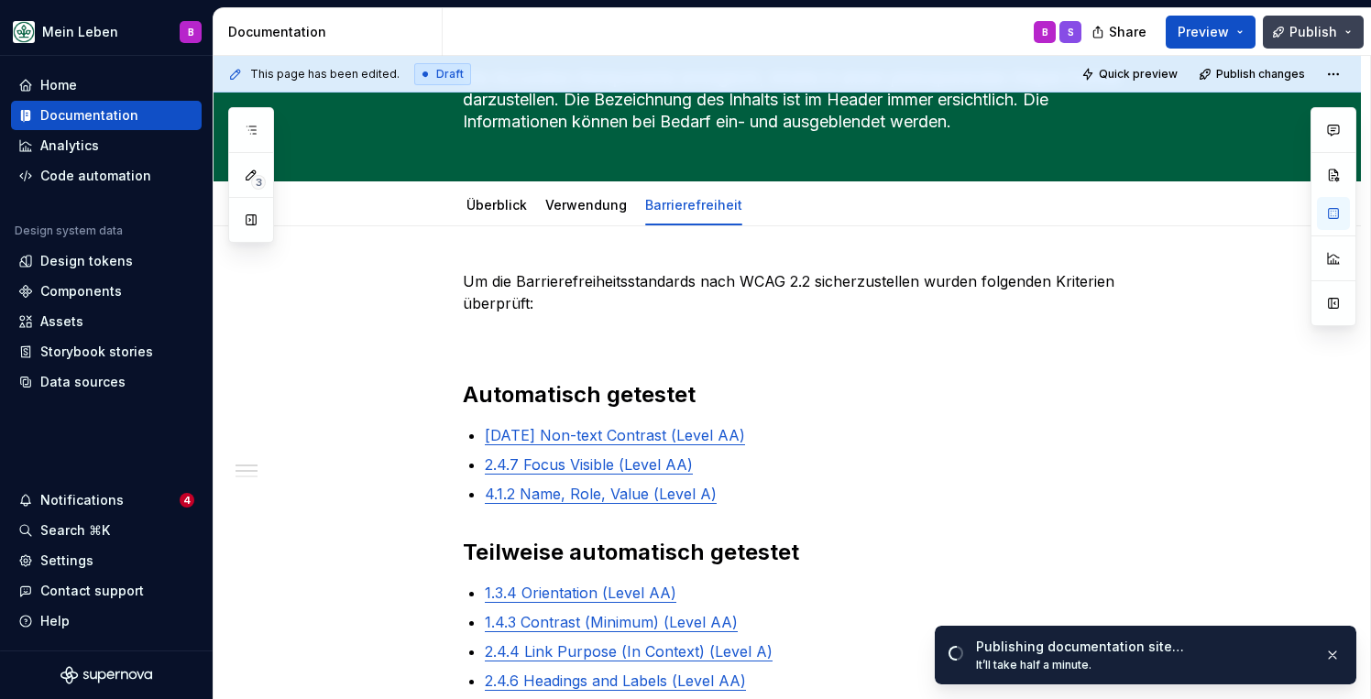
click at [1298, 21] on button "Publish" at bounding box center [1313, 32] width 101 height 33
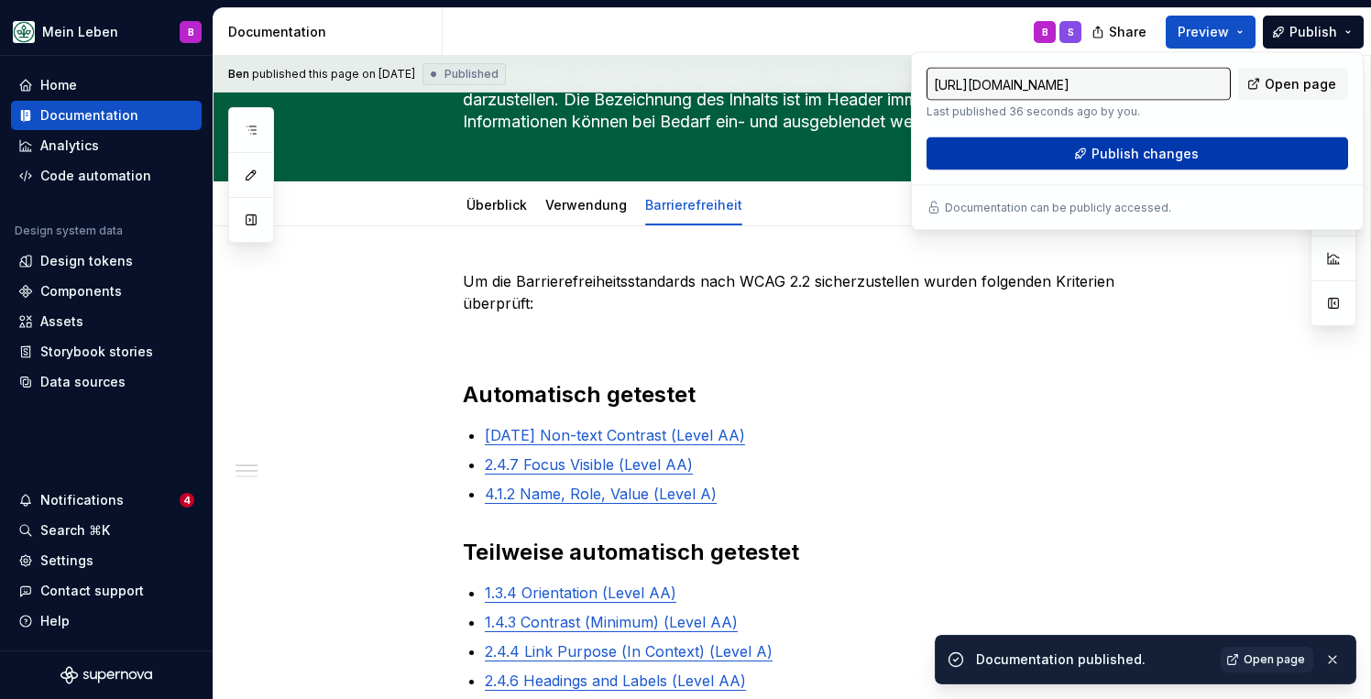
click at [1122, 148] on span "Publish changes" at bounding box center [1144, 154] width 107 height 18
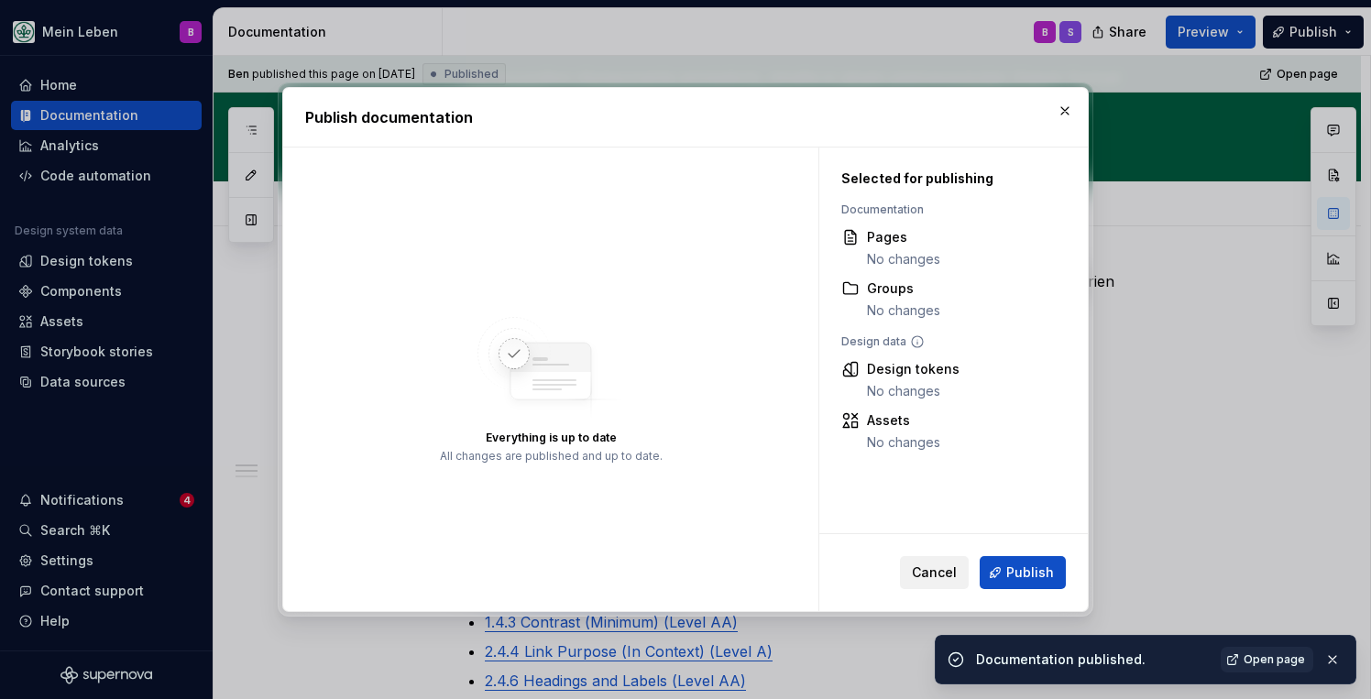
click at [961, 576] on button "Cancel" at bounding box center [934, 572] width 69 height 33
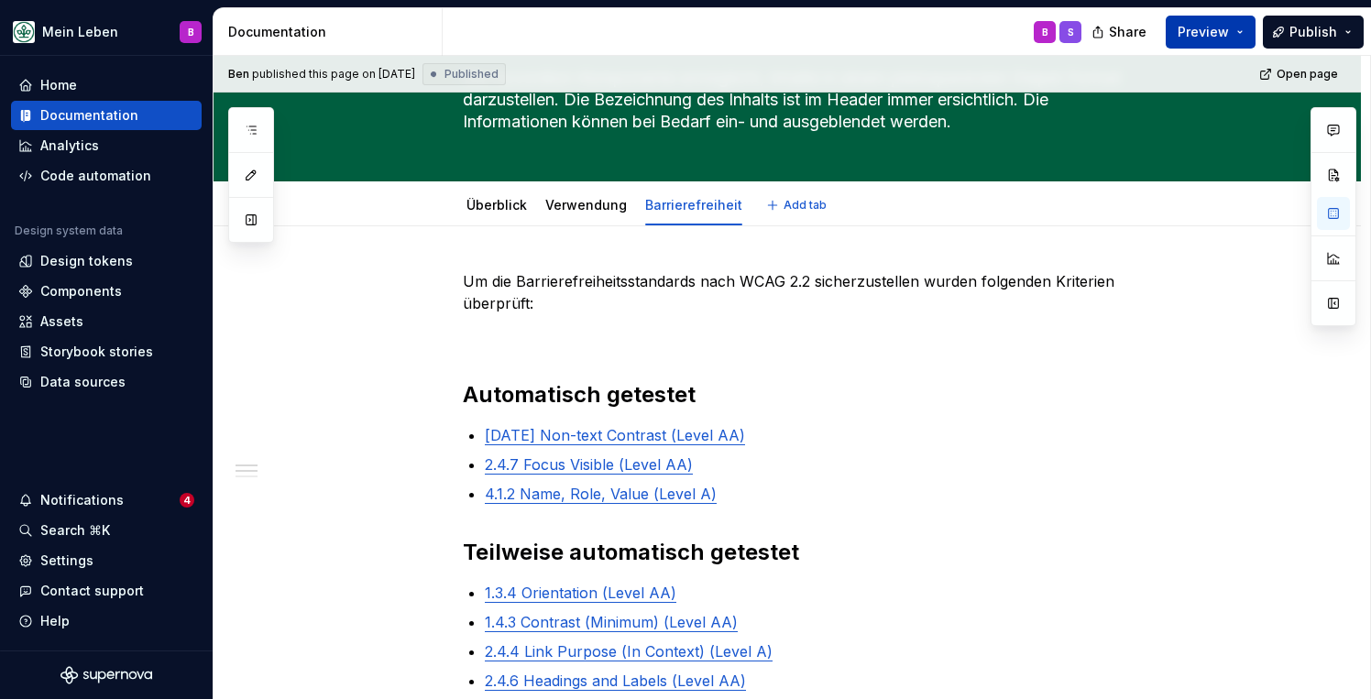
type textarea "*"
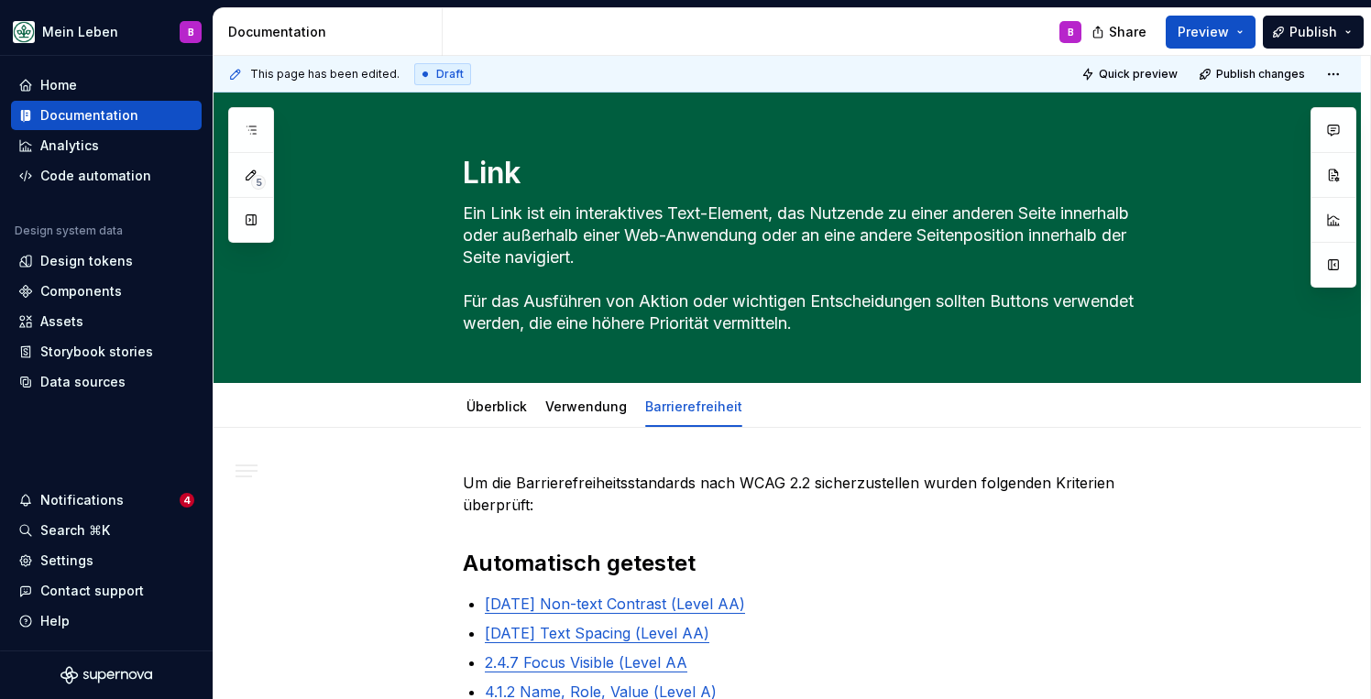
type textarea "*"
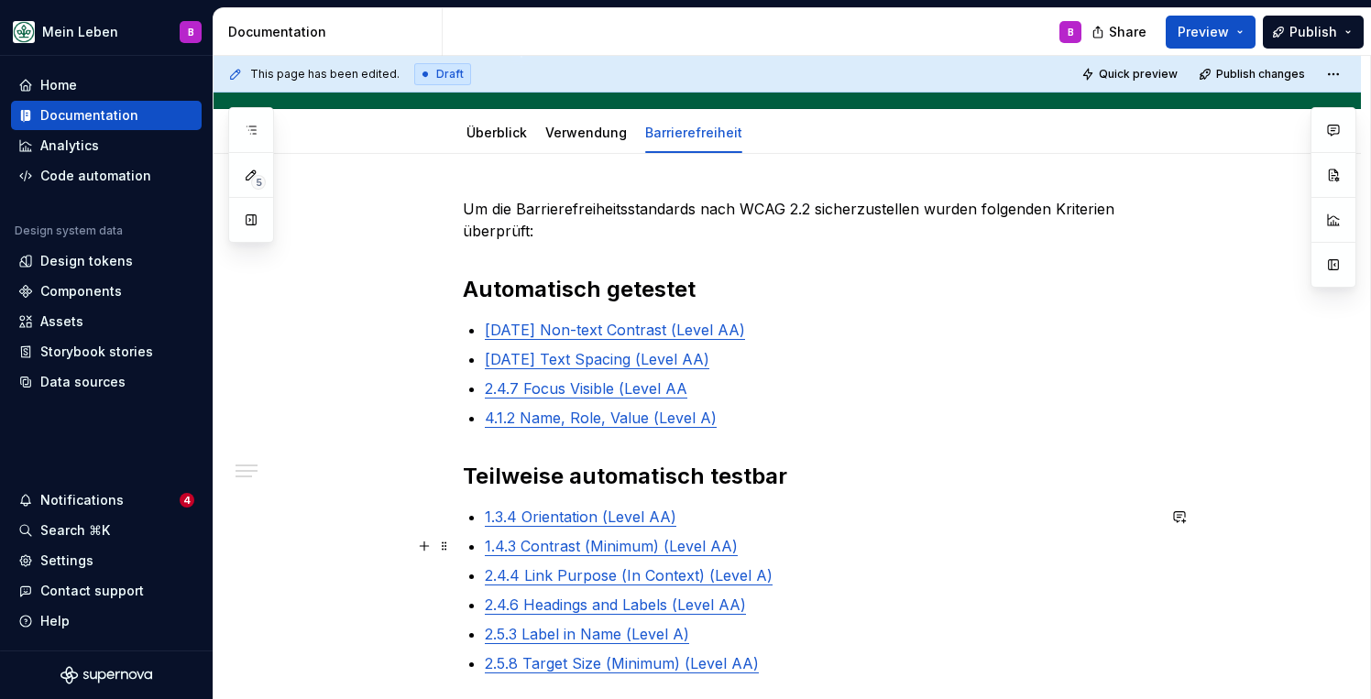
scroll to position [287, 0]
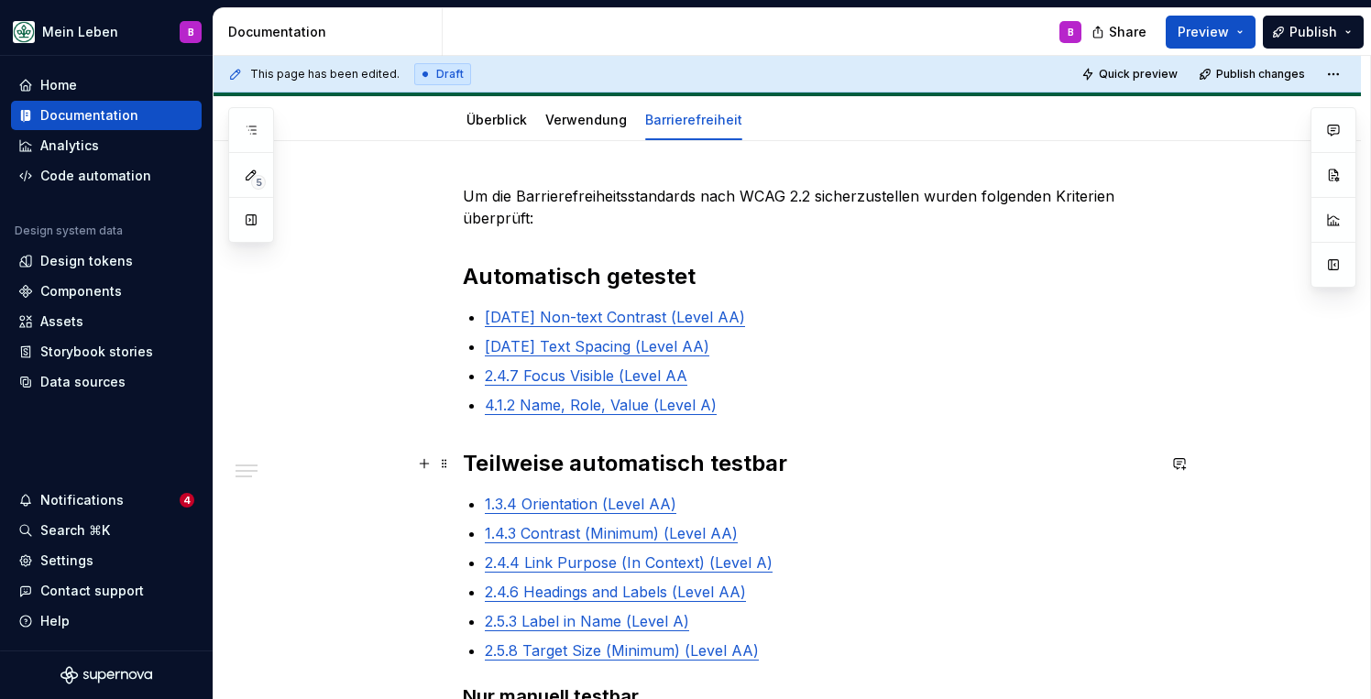
click at [760, 469] on strong "Teilweise automatisch testbar" at bounding box center [625, 463] width 324 height 27
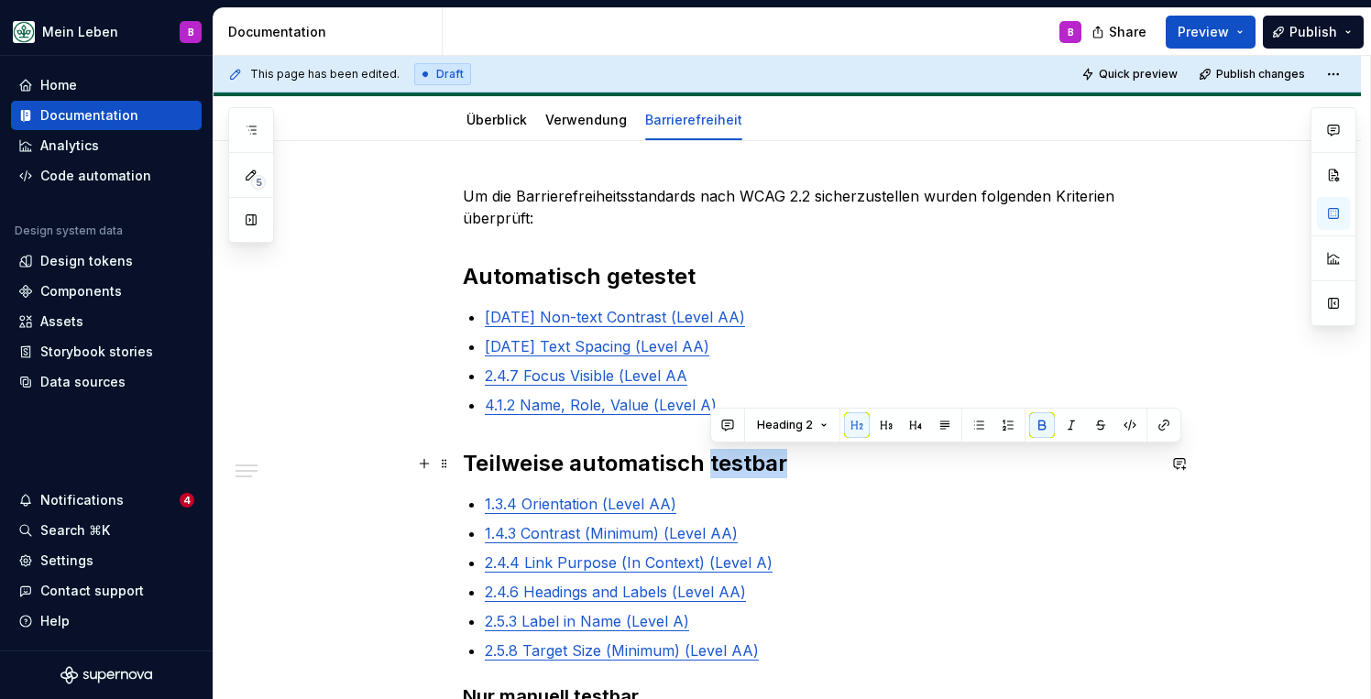
click at [760, 469] on strong "Teilweise automatisch testbar" at bounding box center [625, 463] width 324 height 27
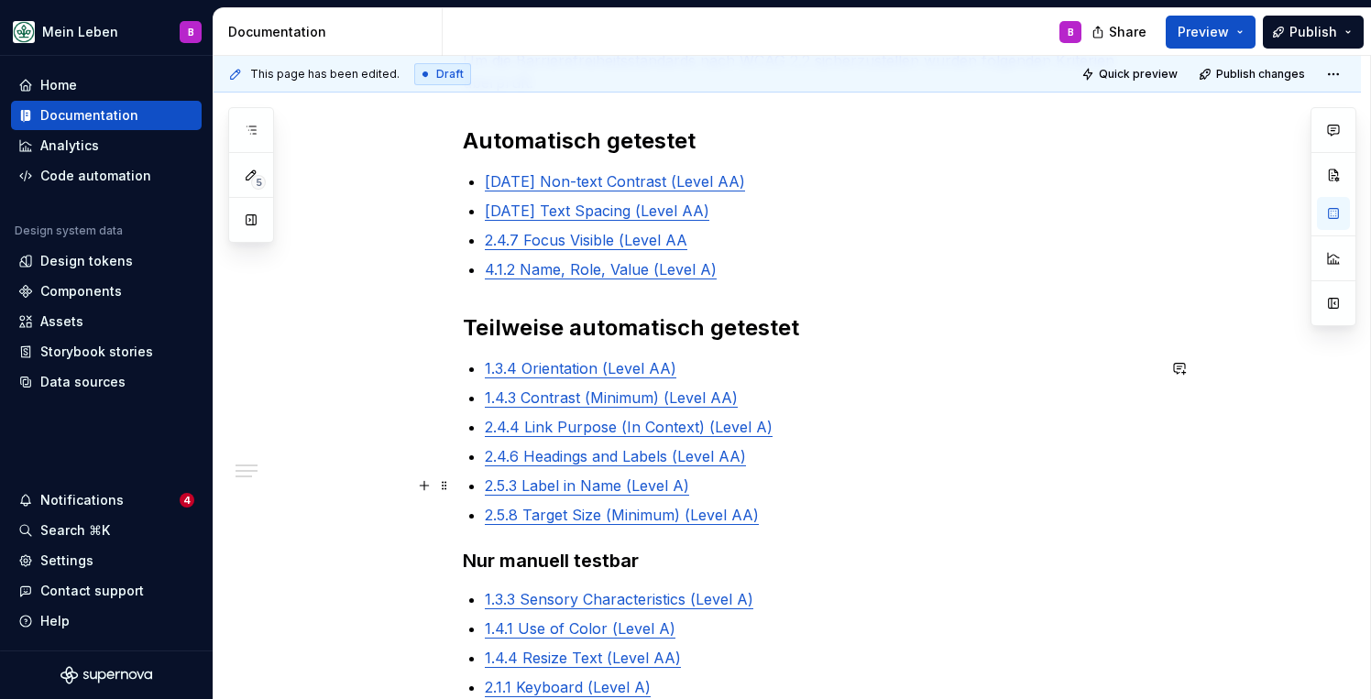
scroll to position [444, 0]
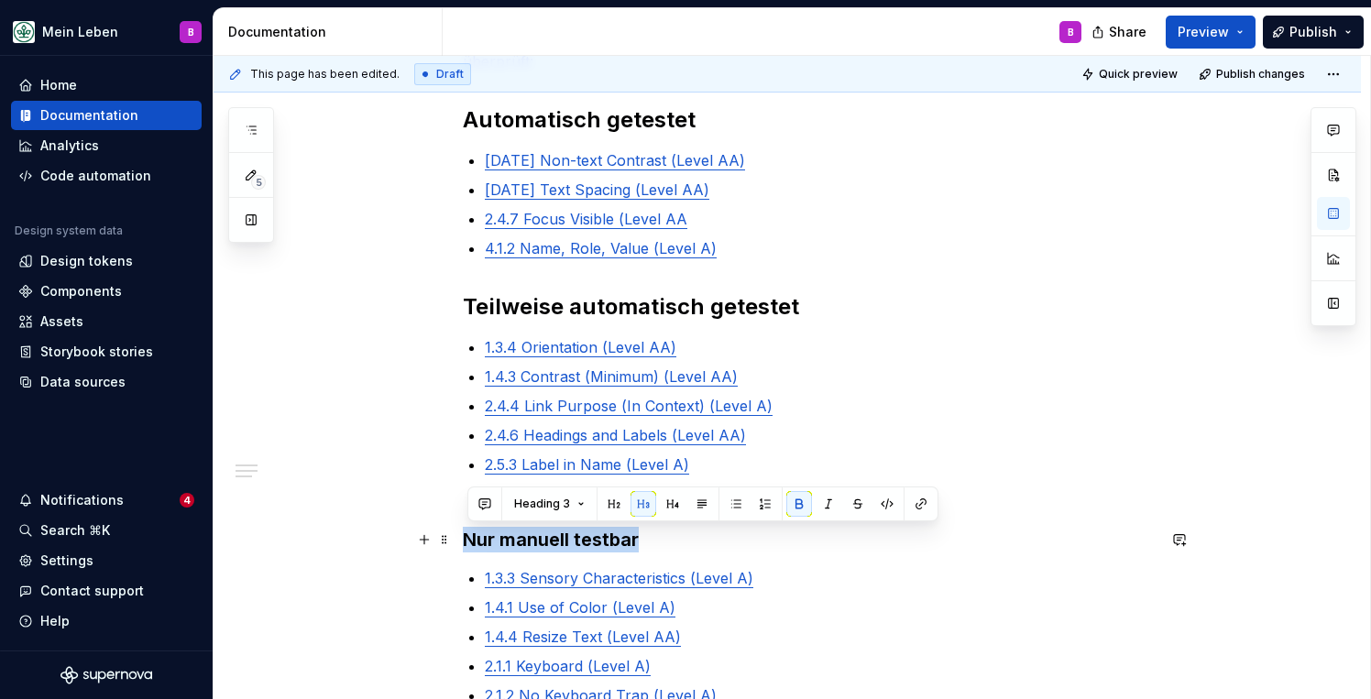
drag, startPoint x: 669, startPoint y: 540, endPoint x: 466, endPoint y: 536, distance: 203.5
click at [466, 536] on div "Um die Barrierefreiheitsstandards nach WCAG 2.2 sicherzustellen wurden folgende…" at bounding box center [787, 582] width 1147 height 1196
click at [611, 501] on button "button" at bounding box center [614, 504] width 26 height 26
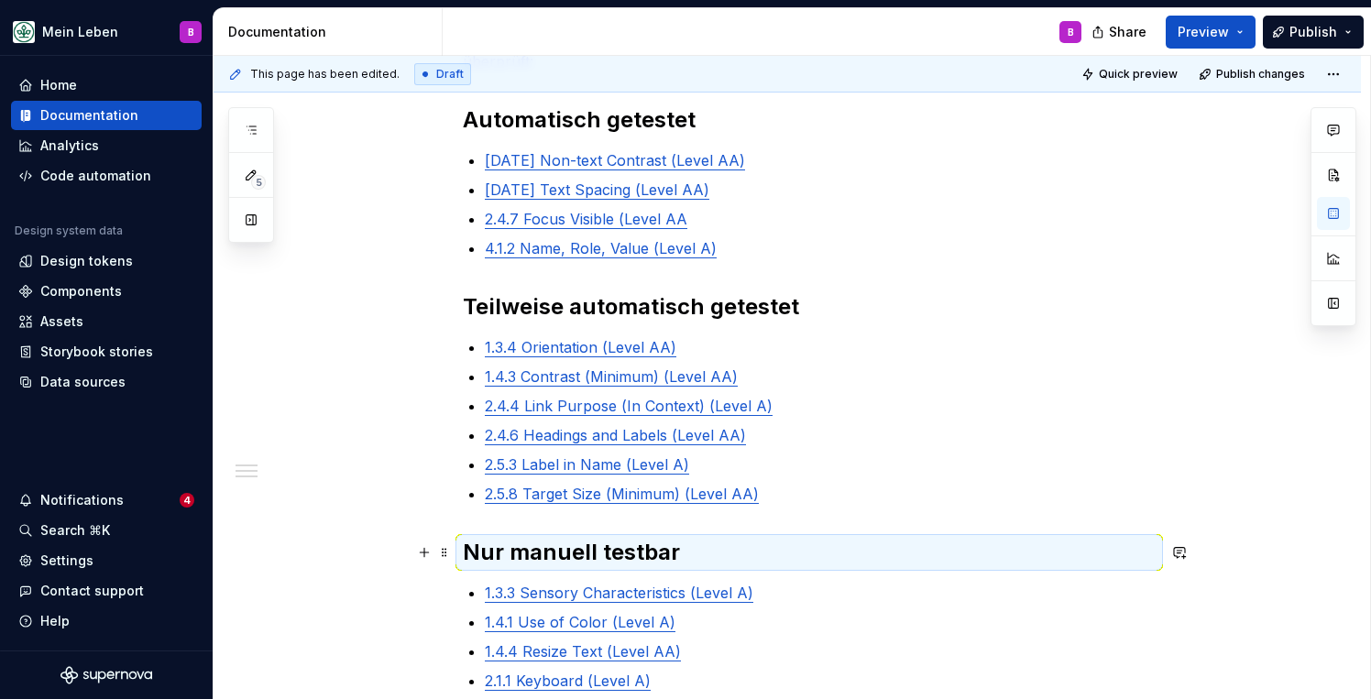
click at [512, 553] on strong "Nur manuell testbar" at bounding box center [571, 552] width 217 height 27
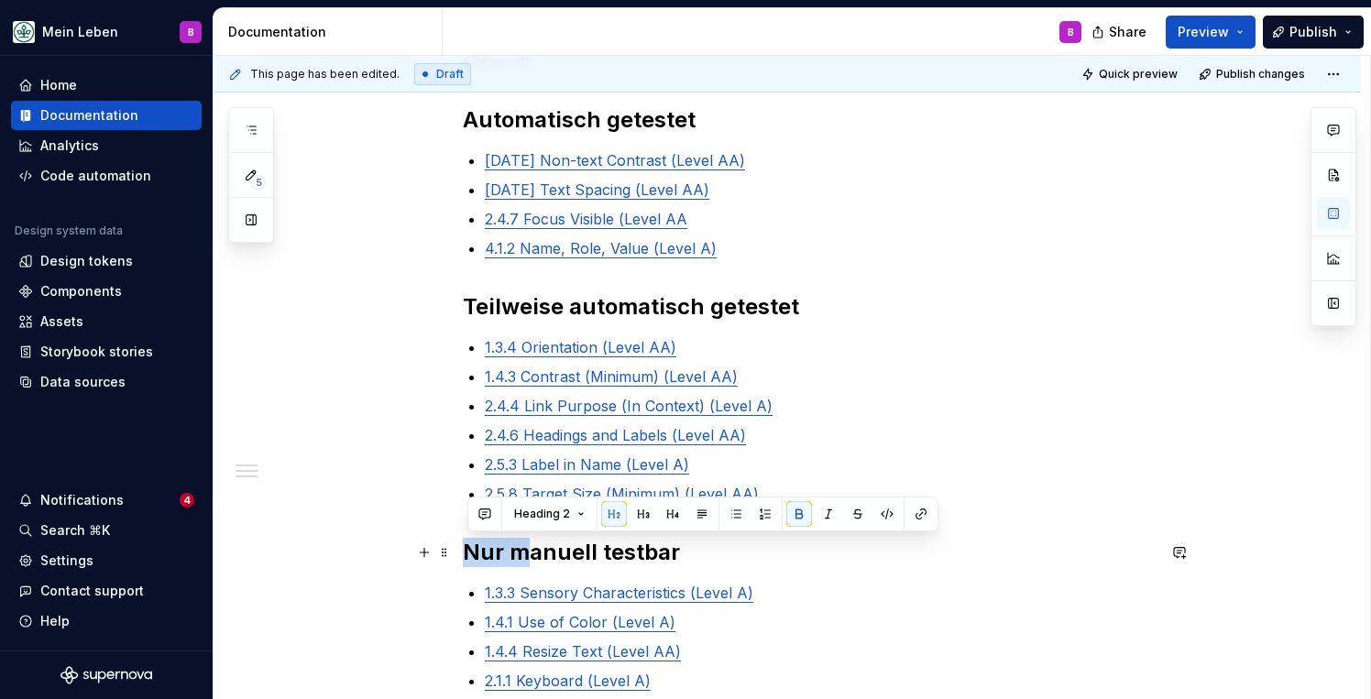
drag, startPoint x: 526, startPoint y: 553, endPoint x: 470, endPoint y: 553, distance: 55.9
click at [470, 553] on strong "Nur manuell testbar" at bounding box center [571, 552] width 217 height 27
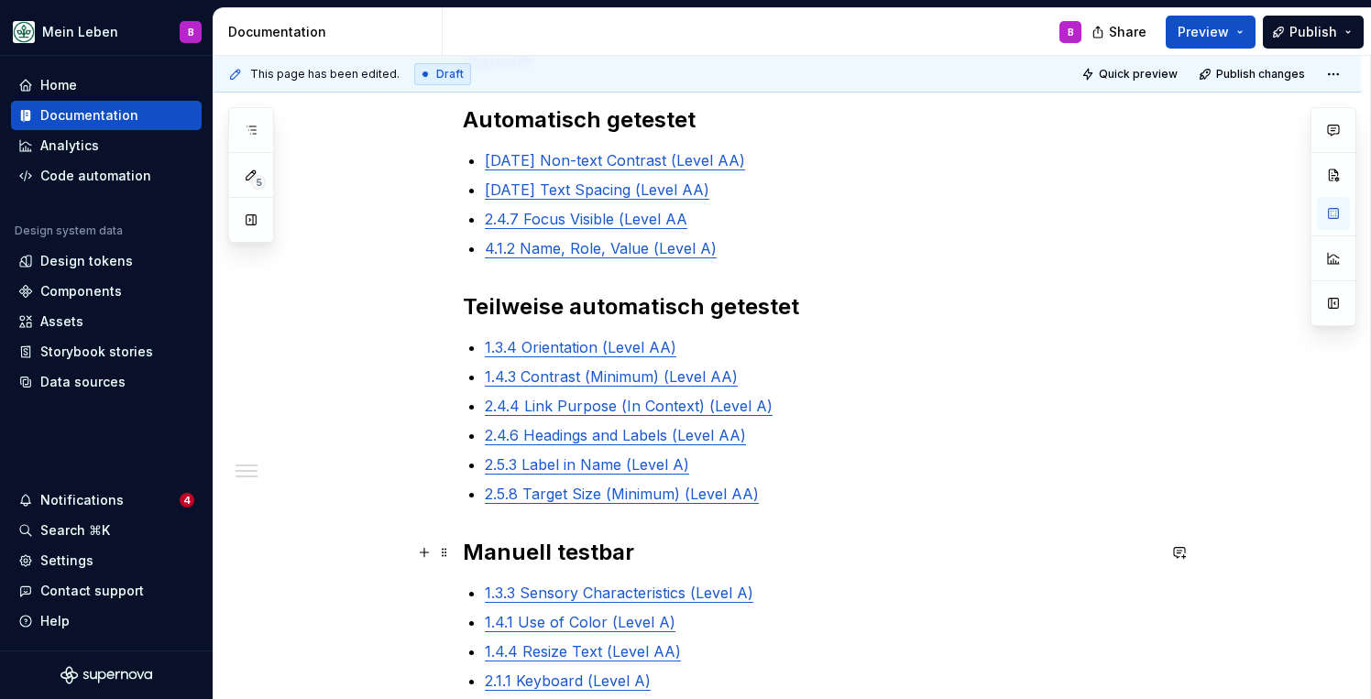
click at [567, 551] on strong "Manuell testbar" at bounding box center [548, 552] width 171 height 27
click at [855, 309] on h2 "Teilweise automatisch getestet" at bounding box center [809, 306] width 693 height 29
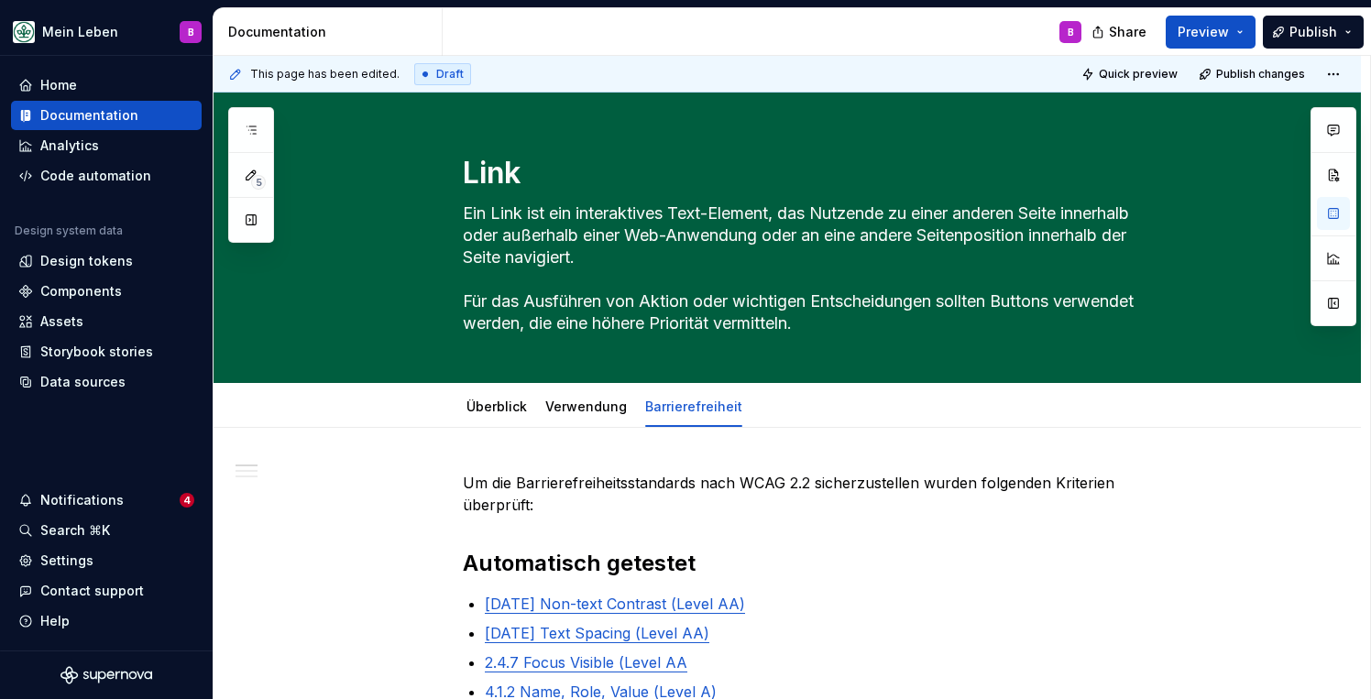
scroll to position [0, 0]
click at [1297, 38] on span "Publish" at bounding box center [1313, 32] width 48 height 18
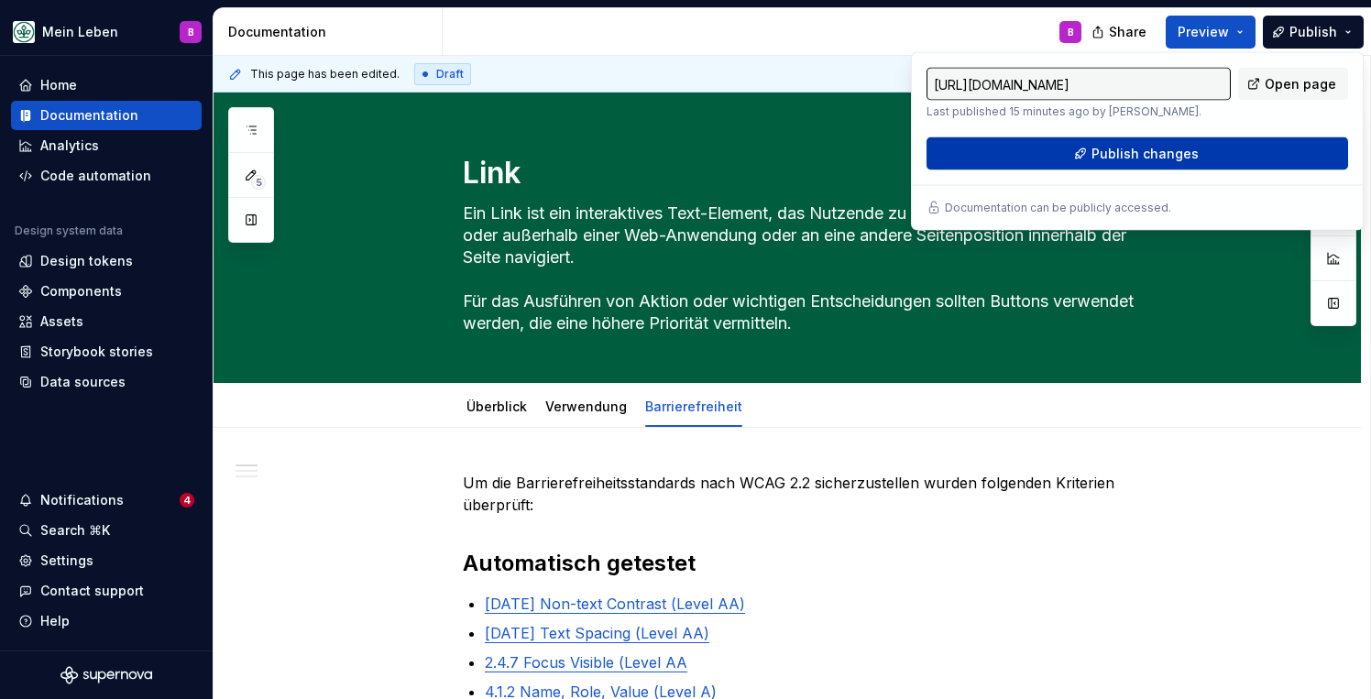
click at [1179, 160] on span "Publish changes" at bounding box center [1144, 154] width 107 height 18
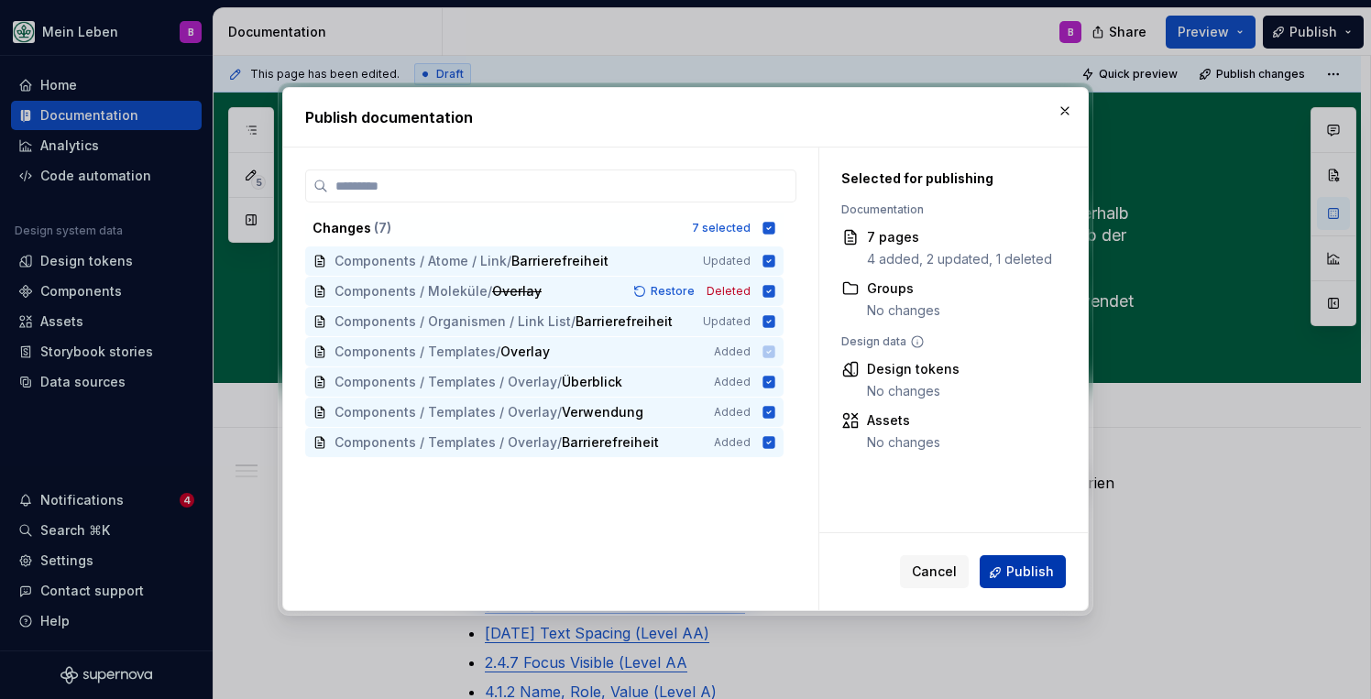
click at [1023, 565] on span "Publish" at bounding box center [1030, 573] width 48 height 18
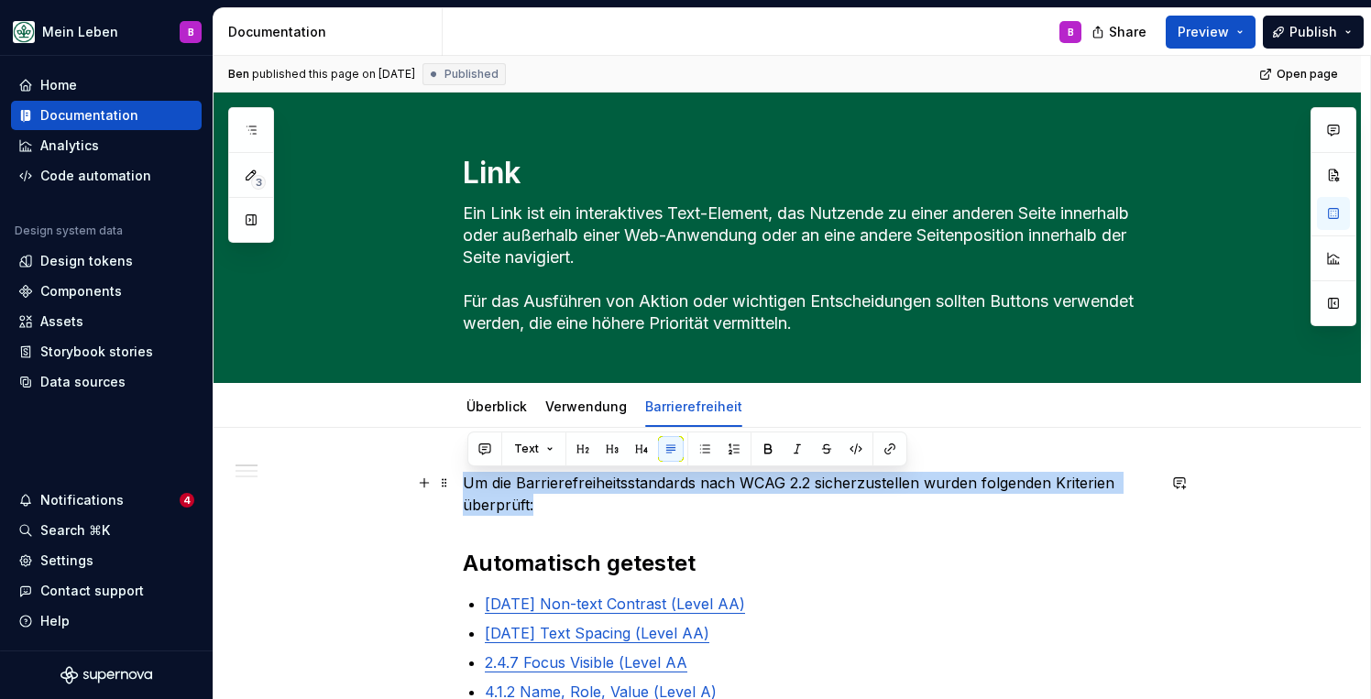
drag, startPoint x: 549, startPoint y: 508, endPoint x: 459, endPoint y: 484, distance: 92.9
copy p "Um die Barrierefreiheitsstandards nach WCAG 2.2 sicherzustellen wurden folgende…"
type textarea "*"
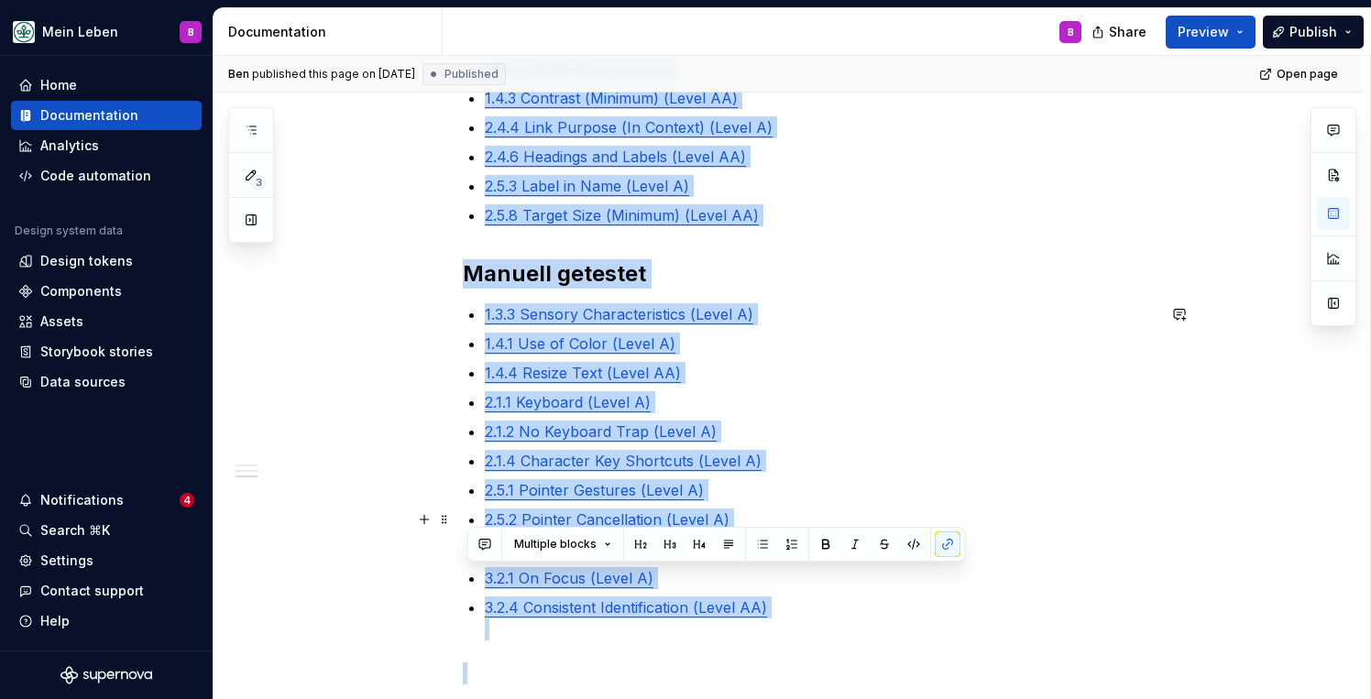
scroll to position [938, 0]
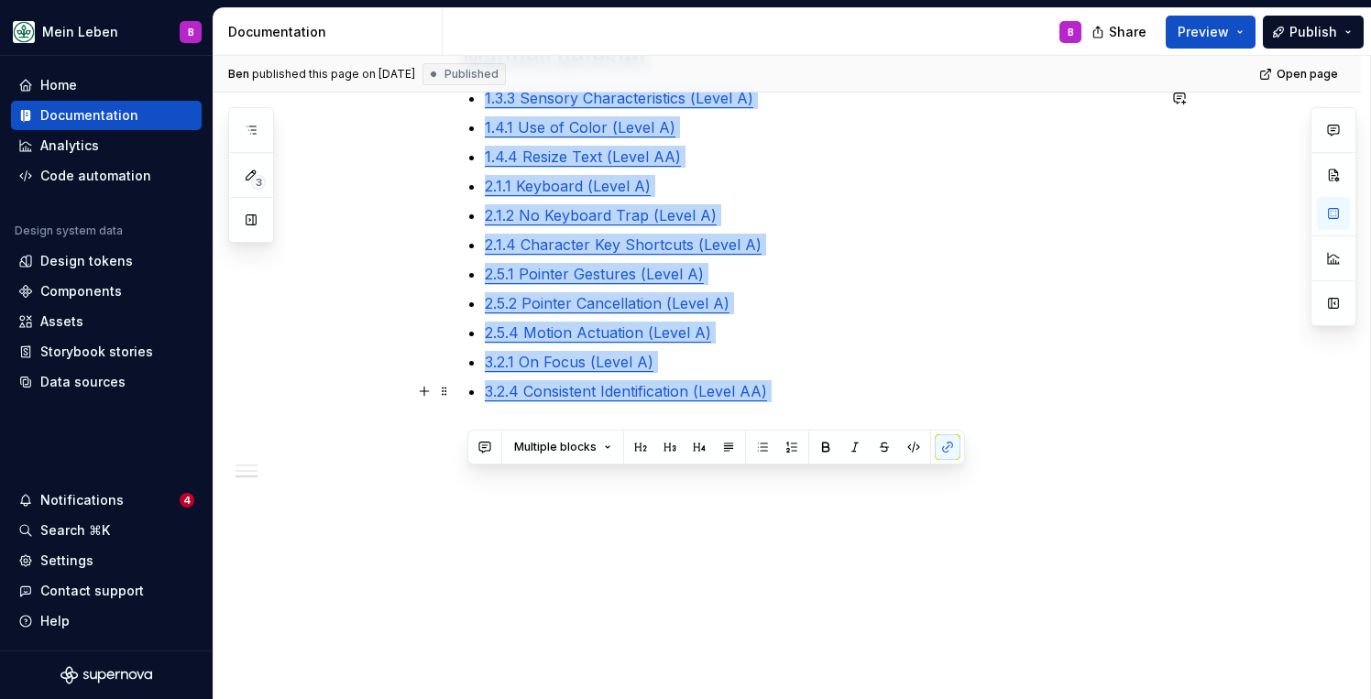
drag, startPoint x: 471, startPoint y: 311, endPoint x: 798, endPoint y: 403, distance: 340.0
click at [798, 403] on div "Um die Barrierefreiheitsstandards nach WCAG 2.2 sicherzustellen wurden folgende…" at bounding box center [809, 1] width 693 height 935
copy div "Automatisch getestet [DATE] Non-text Contrast (Level AA) [DATE] Text Spacing (L…"
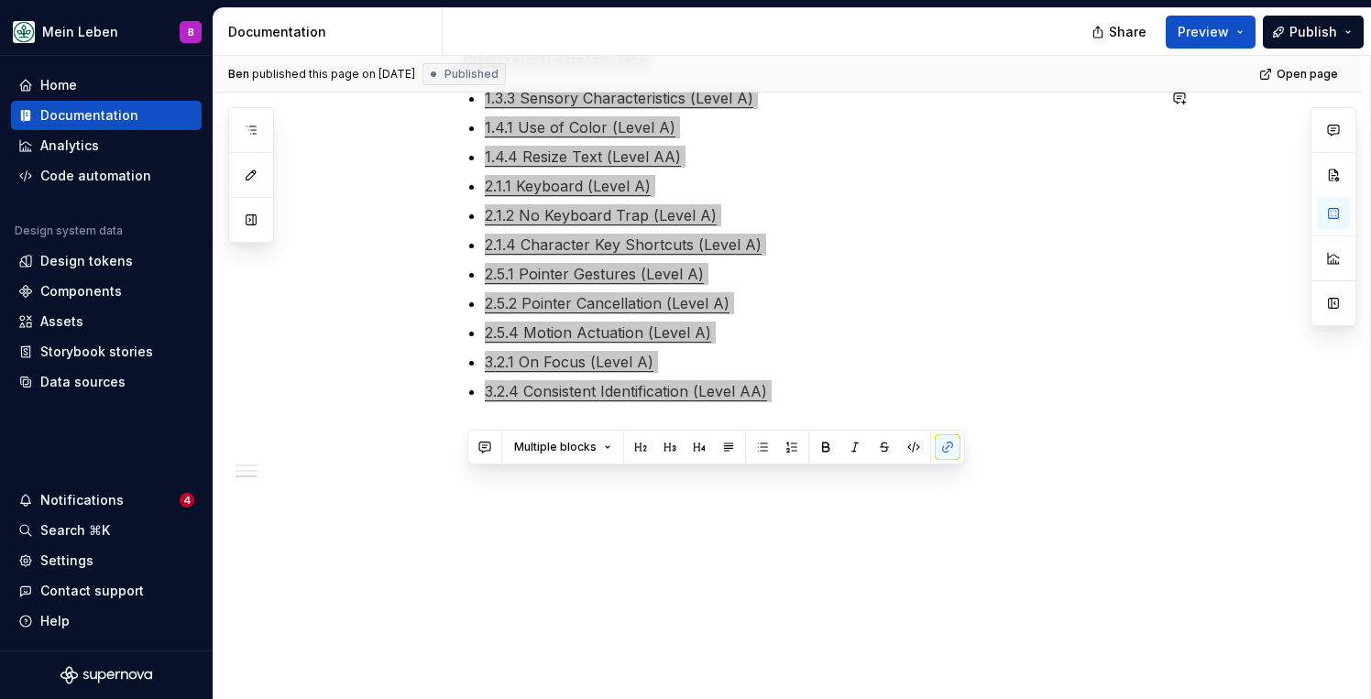
type textarea "*"
